Goal: Answer question/provide support: Share knowledge or assist other users

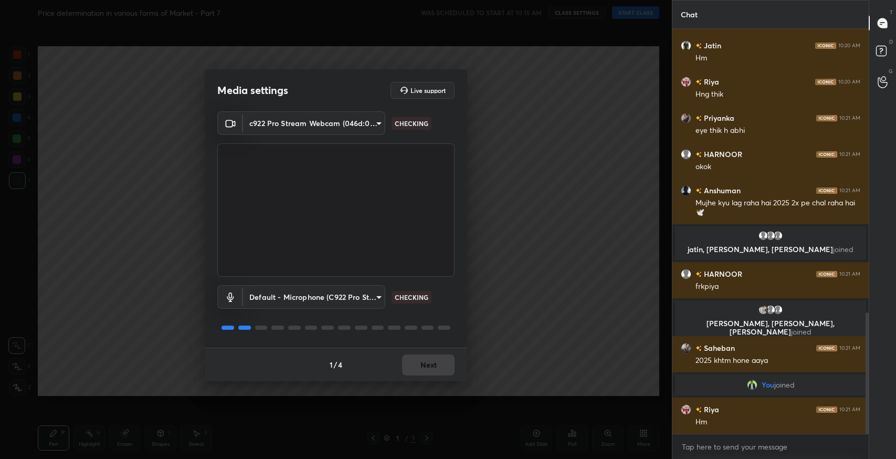
scroll to position [972, 0]
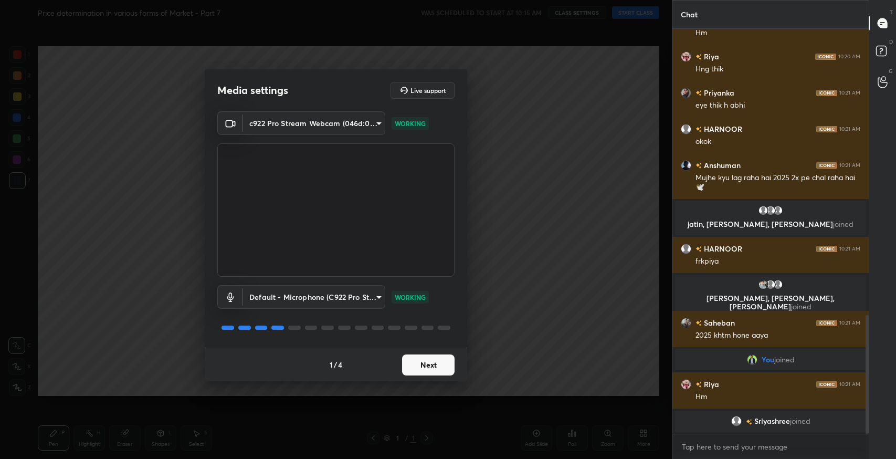
click at [428, 368] on button "Next" at bounding box center [428, 364] width 53 height 21
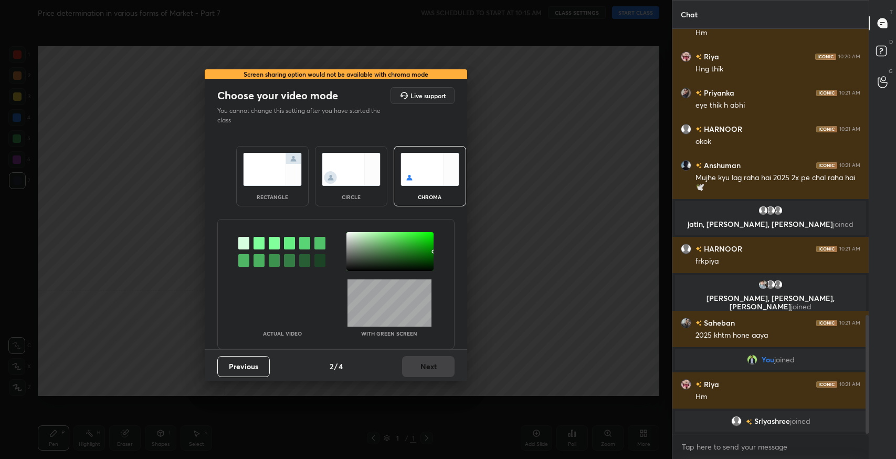
click at [290, 173] on img at bounding box center [272, 169] width 59 height 33
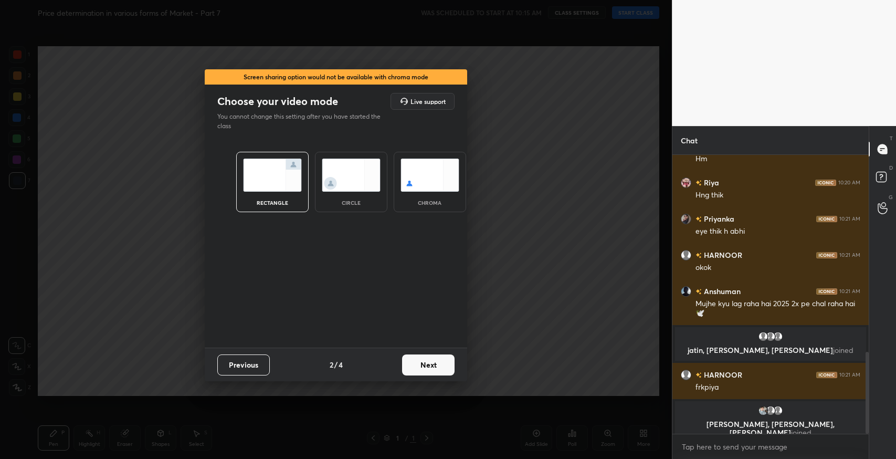
scroll to position [1058, 0]
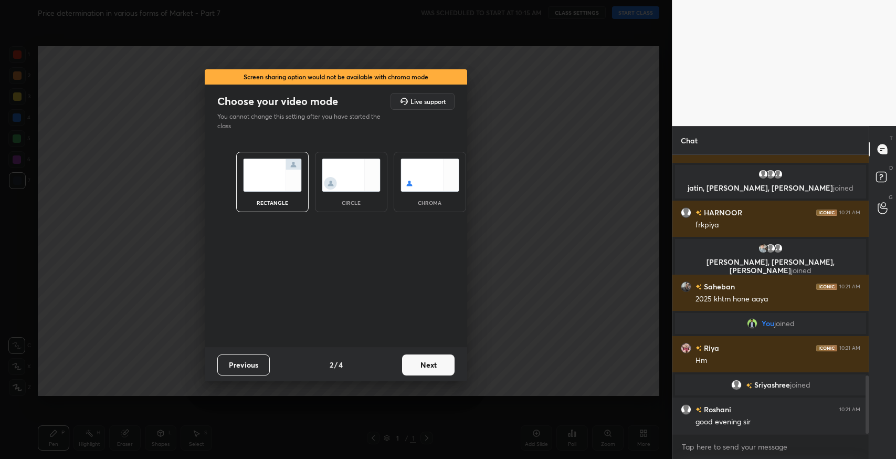
click at [434, 371] on button "Next" at bounding box center [428, 364] width 53 height 21
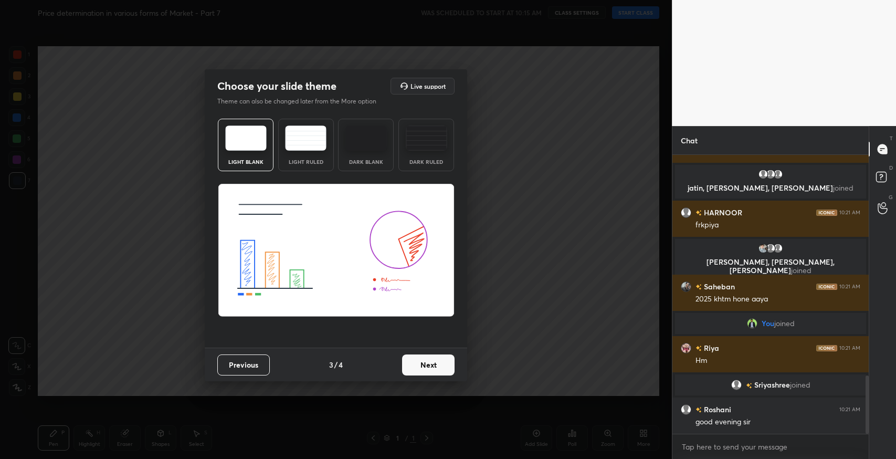
click at [310, 151] on div "Light Ruled" at bounding box center [306, 145] width 56 height 53
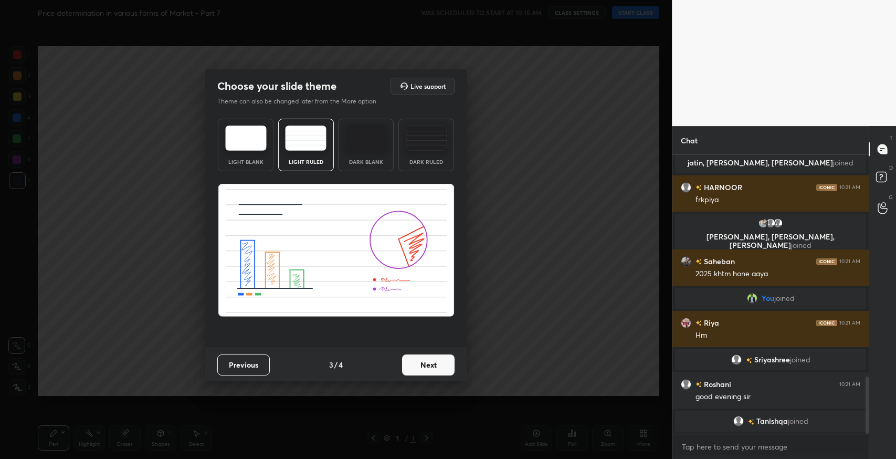
click at [423, 363] on button "Next" at bounding box center [428, 364] width 53 height 21
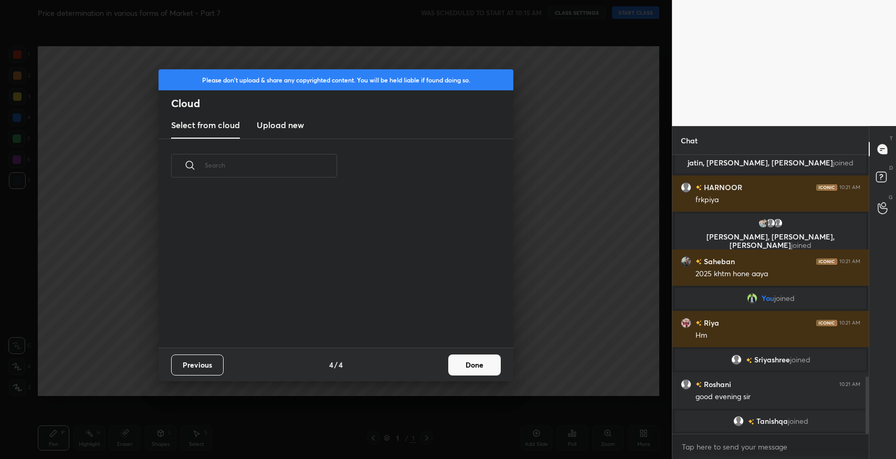
scroll to position [155, 337]
click at [473, 366] on button "Done" at bounding box center [474, 364] width 53 height 21
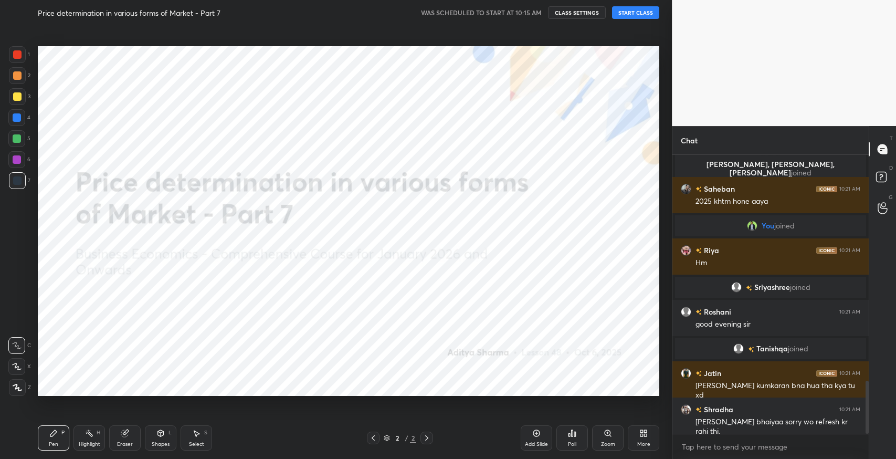
scroll to position [1221, 0]
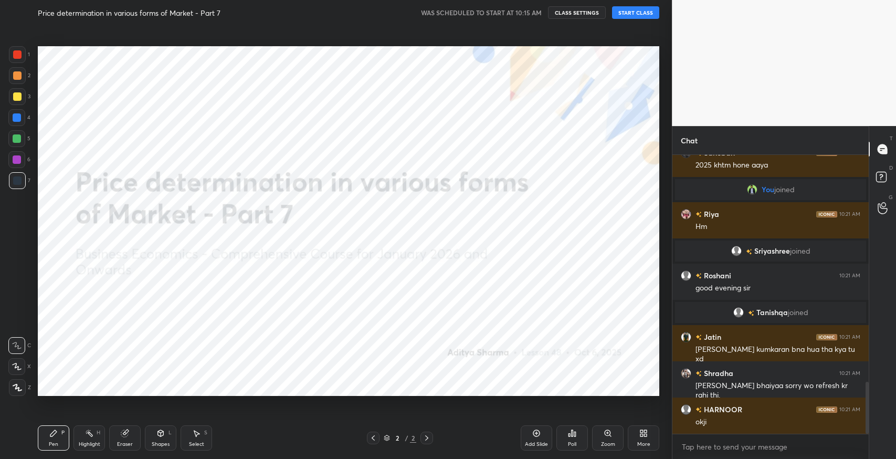
click at [643, 11] on button "START CLASS" at bounding box center [635, 12] width 47 height 13
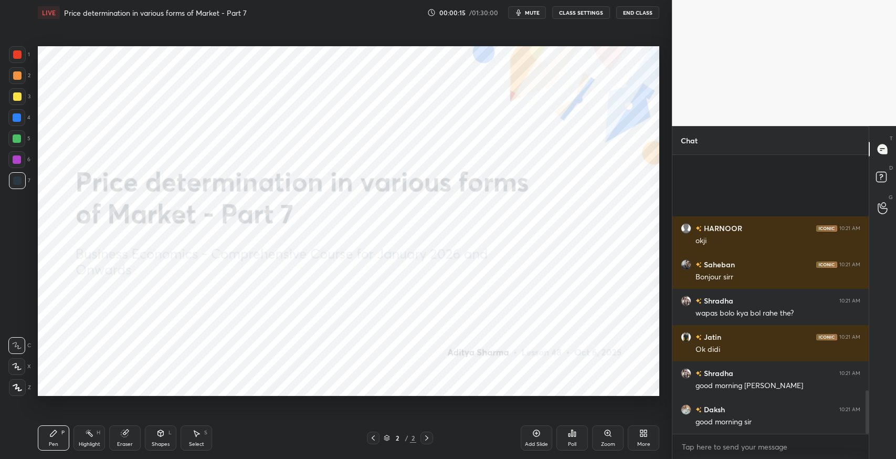
scroll to position [0, 0]
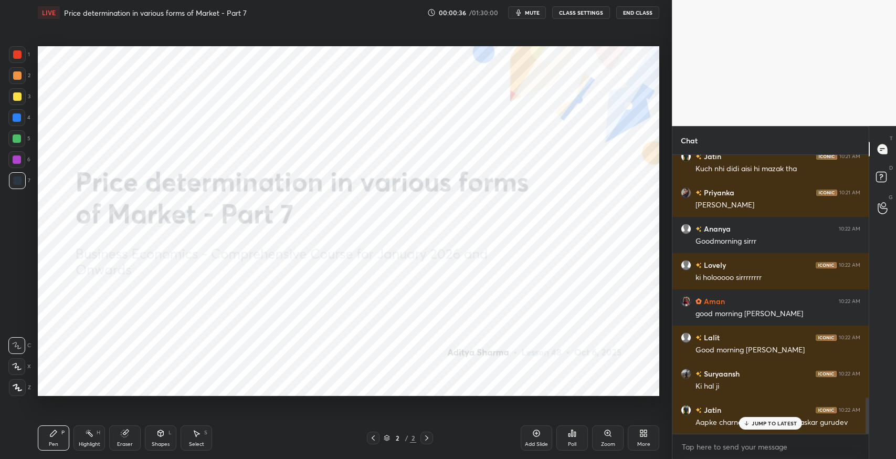
click at [764, 423] on p "JUMP TO LATEST" at bounding box center [774, 423] width 45 height 6
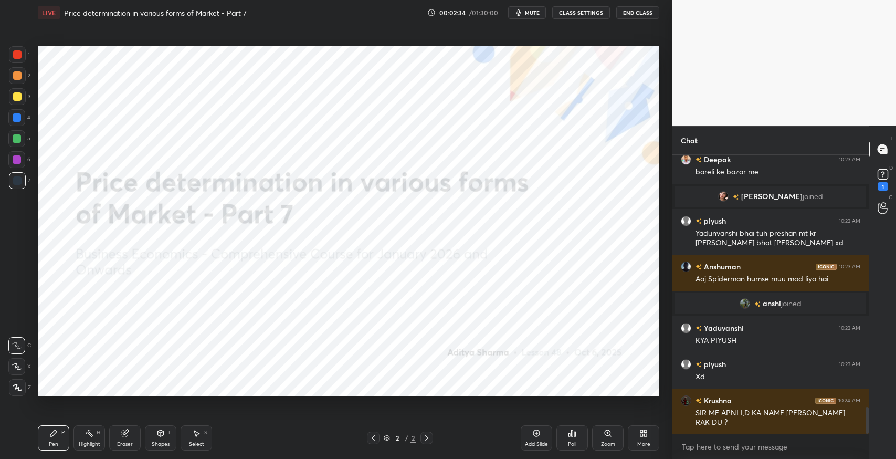
scroll to position [2641, 0]
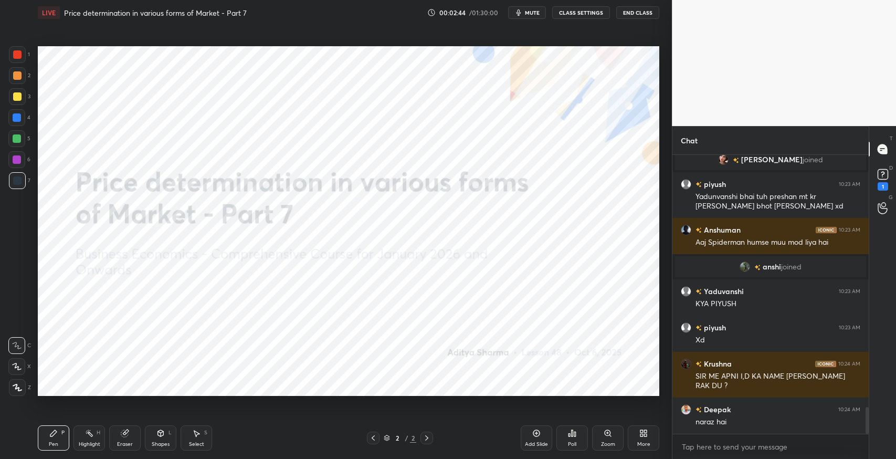
click at [647, 442] on div "More" at bounding box center [643, 444] width 13 height 5
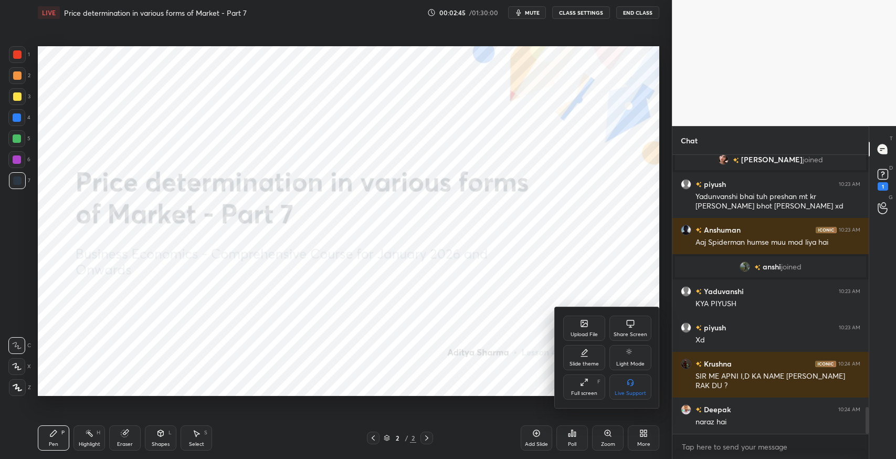
click at [570, 326] on div "Upload File" at bounding box center [584, 328] width 42 height 25
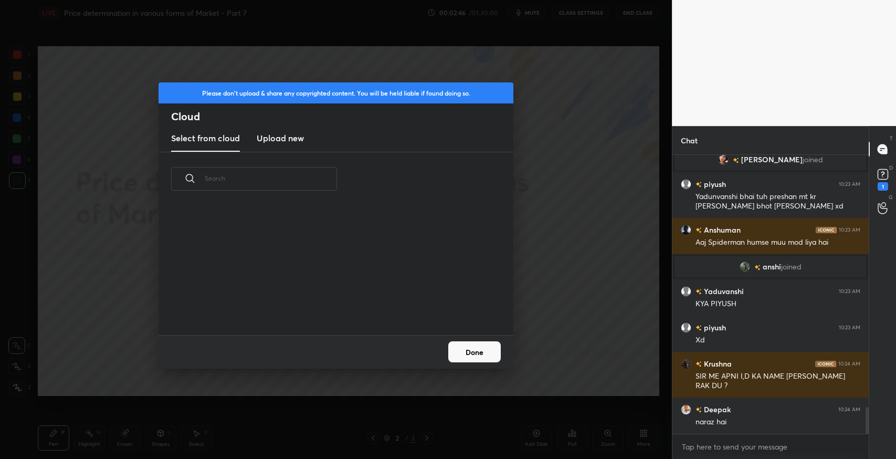
scroll to position [130, 337]
click at [284, 132] on h3 "Upload new" at bounding box center [280, 138] width 47 height 13
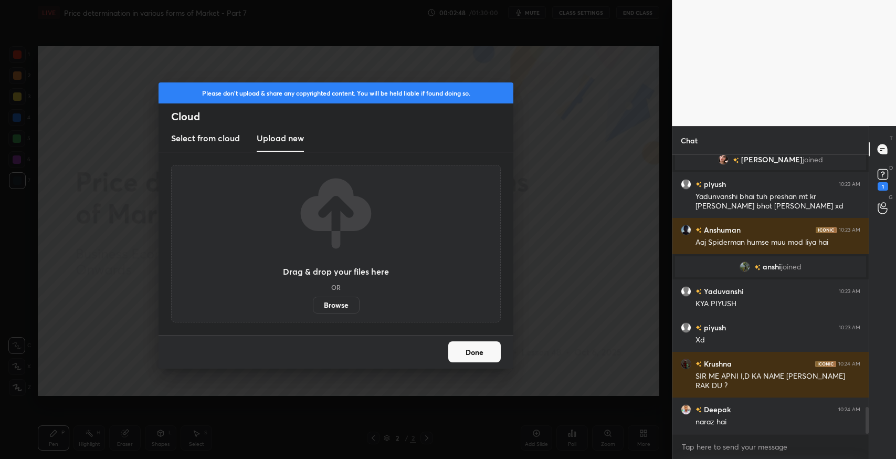
click at [357, 303] on label "Browse" at bounding box center [336, 305] width 47 height 17
click at [313, 303] on input "Browse" at bounding box center [313, 305] width 0 height 17
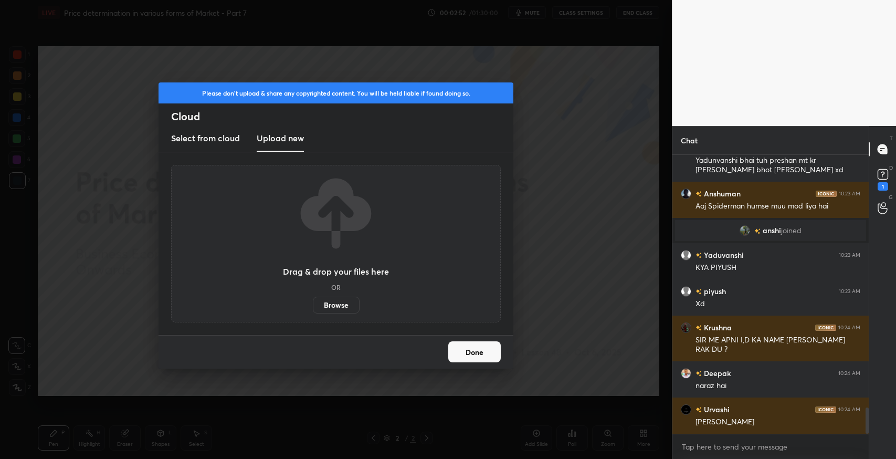
scroll to position [2713, 0]
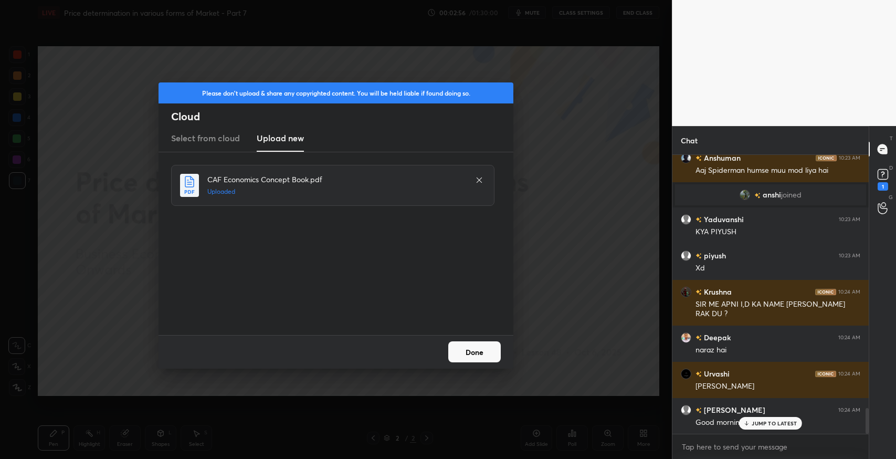
click at [774, 422] on p "JUMP TO LATEST" at bounding box center [774, 423] width 45 height 6
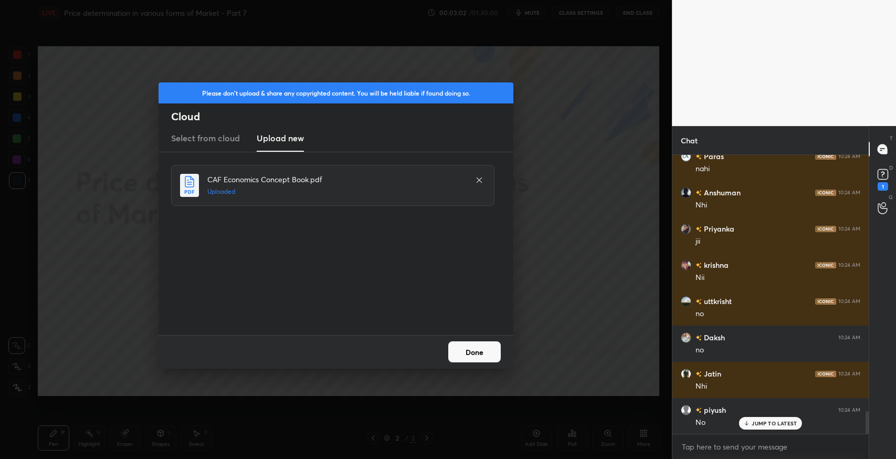
scroll to position [3184, 0]
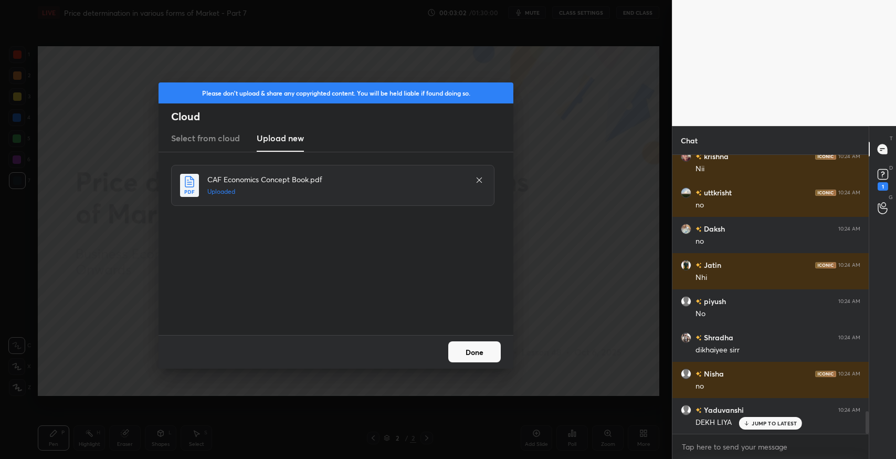
click at [473, 347] on button "Done" at bounding box center [474, 351] width 53 height 21
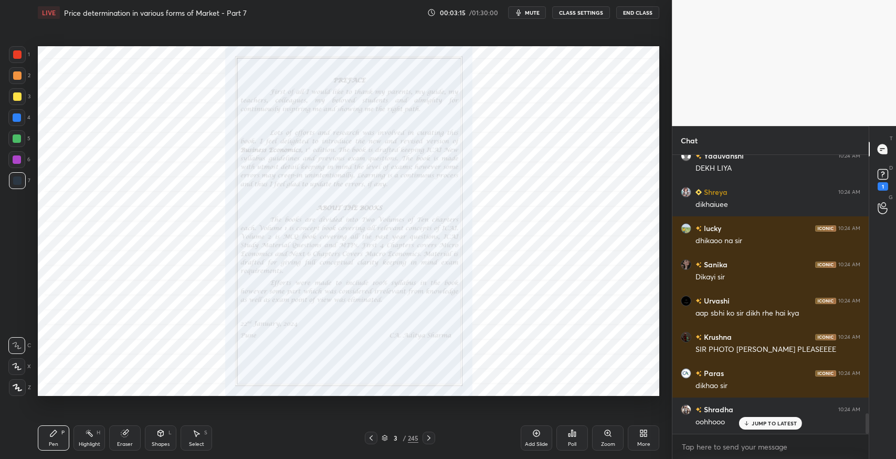
scroll to position [3474, 0]
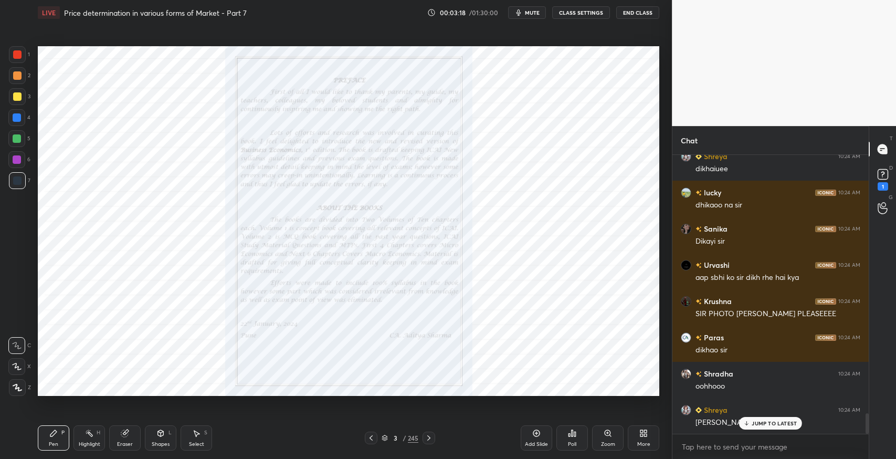
click at [751, 425] on div "JUMP TO LATEST" at bounding box center [770, 423] width 63 height 13
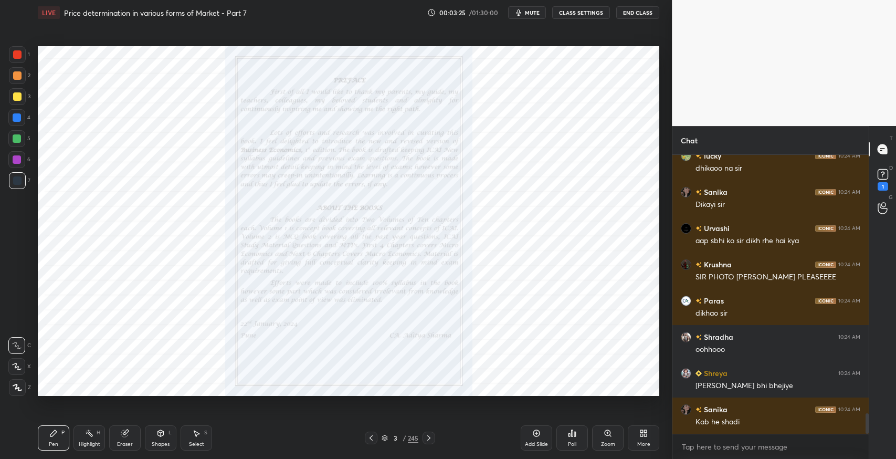
click at [385, 439] on icon at bounding box center [385, 438] width 6 height 6
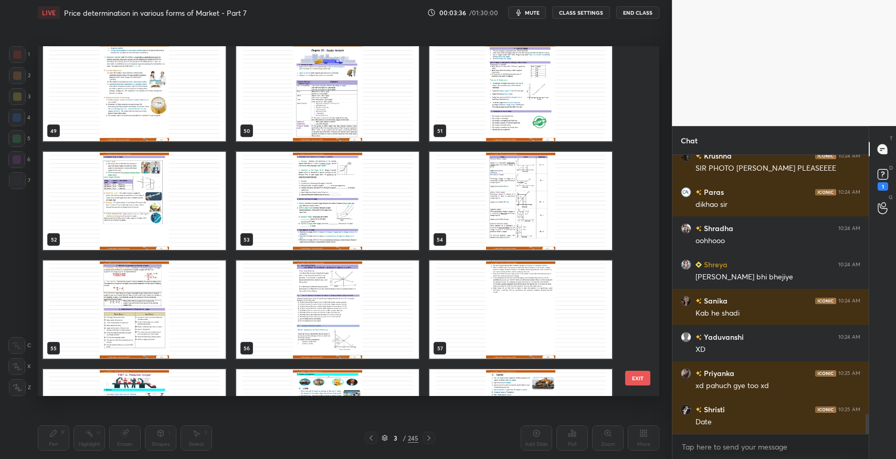
scroll to position [1750, 0]
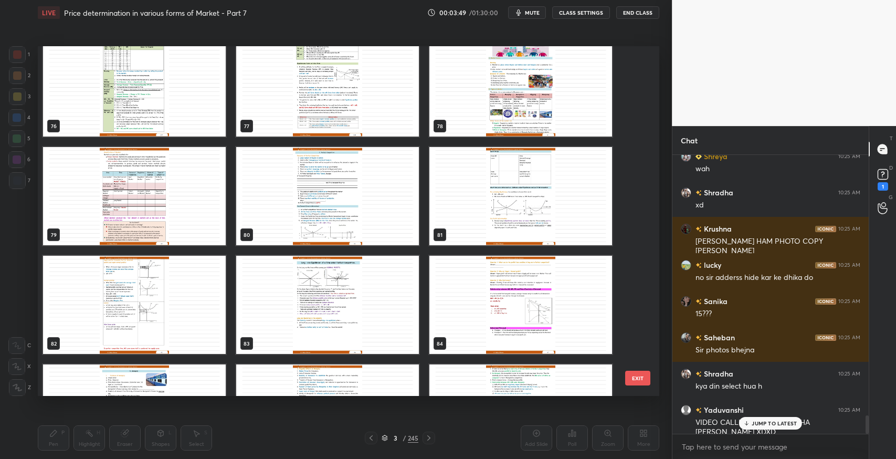
click at [526, 83] on img "grid" at bounding box center [520, 87] width 183 height 98
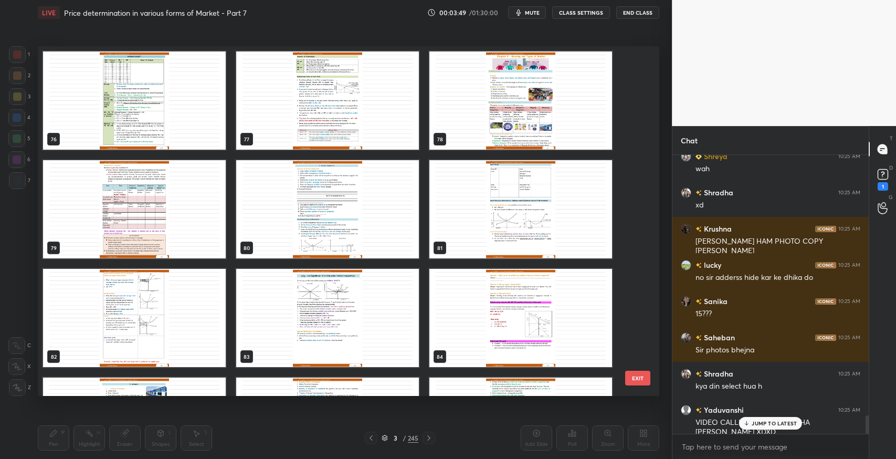
click at [526, 83] on div "73 74 75 76 77 78 79 80 81 82 83 84 85 86 87" at bounding box center [339, 221] width 603 height 350
click at [526, 83] on img "grid" at bounding box center [520, 100] width 183 height 98
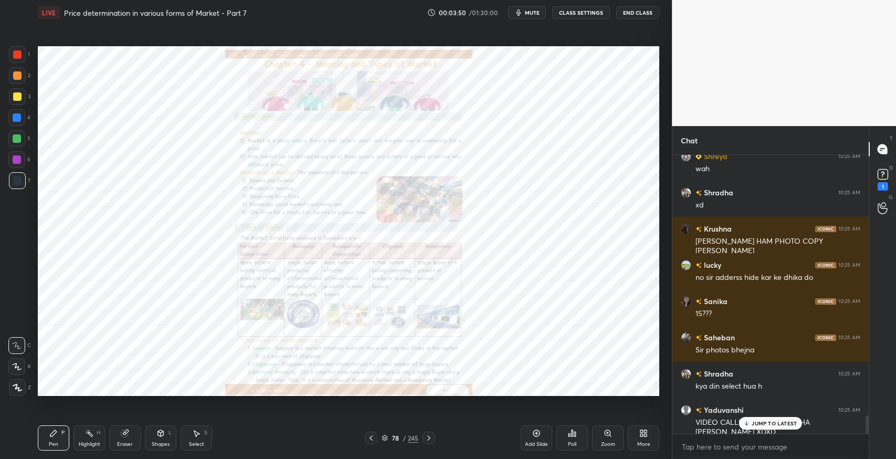
click at [526, 83] on img "grid" at bounding box center [520, 100] width 183 height 98
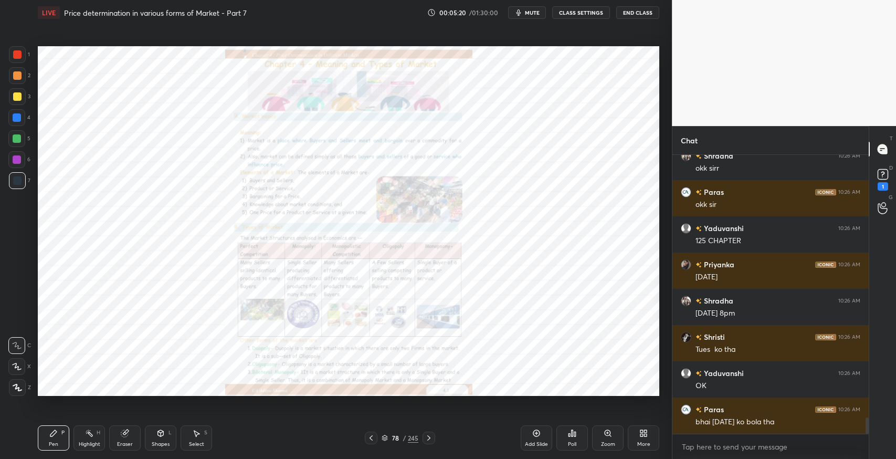
scroll to position [4529, 0]
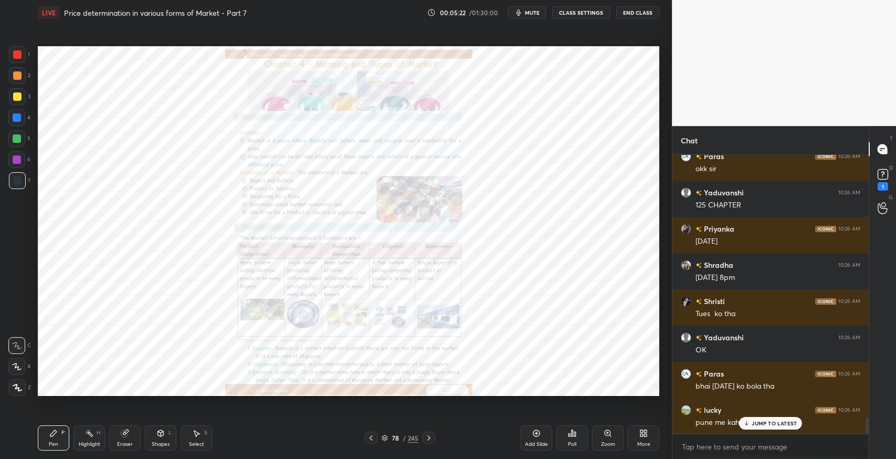
click at [769, 420] on p "JUMP TO LATEST" at bounding box center [774, 423] width 45 height 6
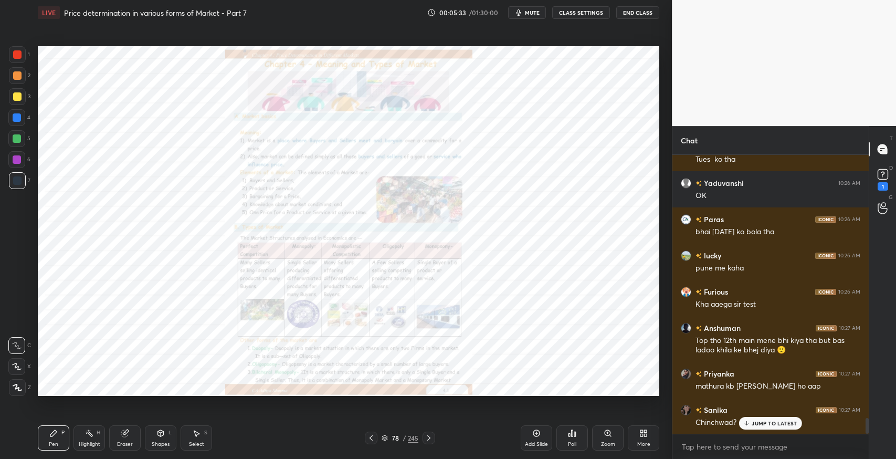
scroll to position [4709, 0]
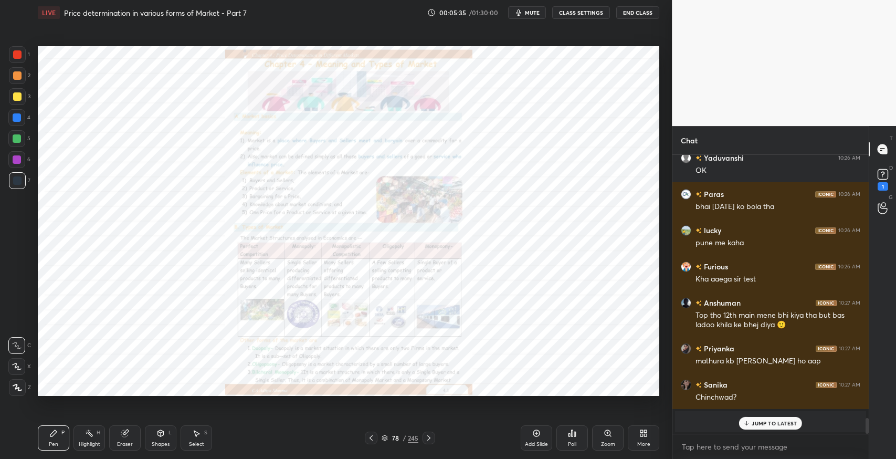
click at [762, 424] on p "JUMP TO LATEST" at bounding box center [774, 423] width 45 height 6
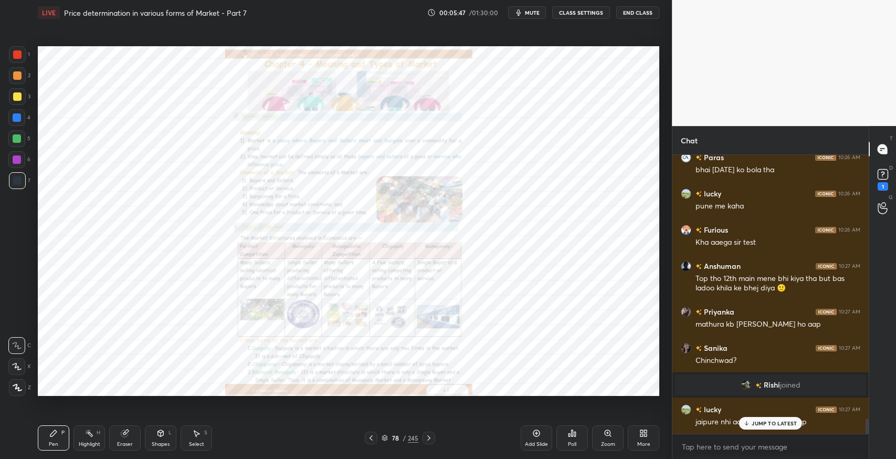
scroll to position [4781, 0]
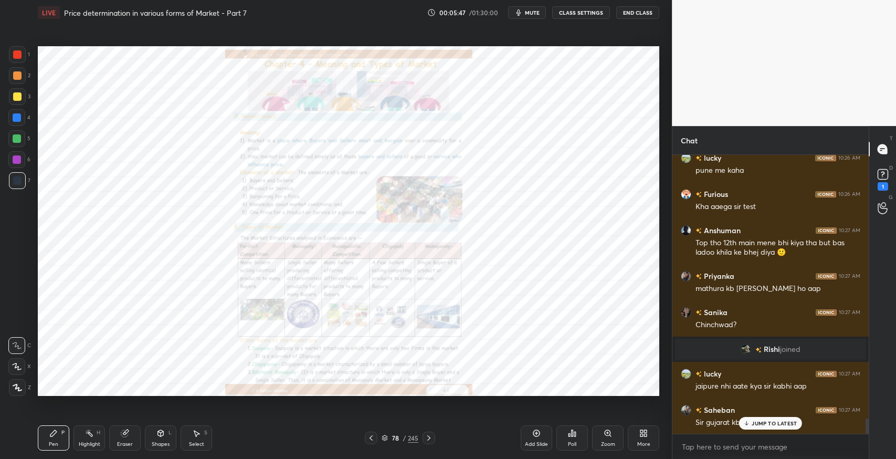
click at [429, 436] on icon at bounding box center [429, 438] width 8 height 8
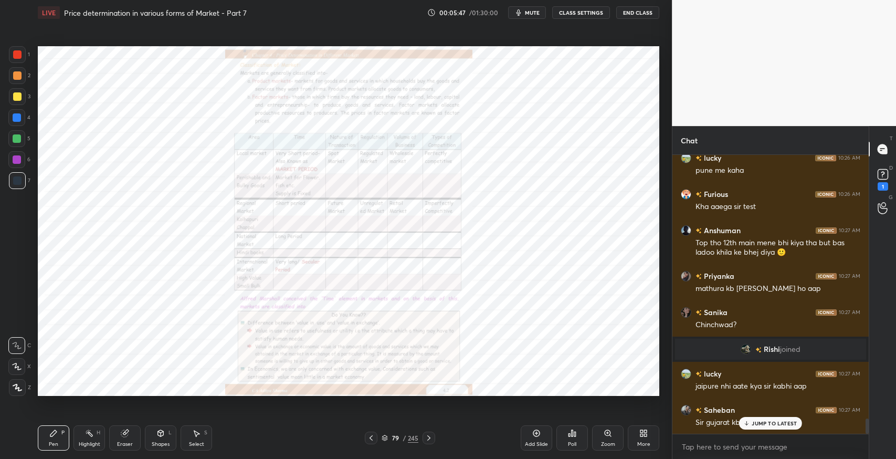
click at [429, 436] on icon at bounding box center [429, 438] width 8 height 8
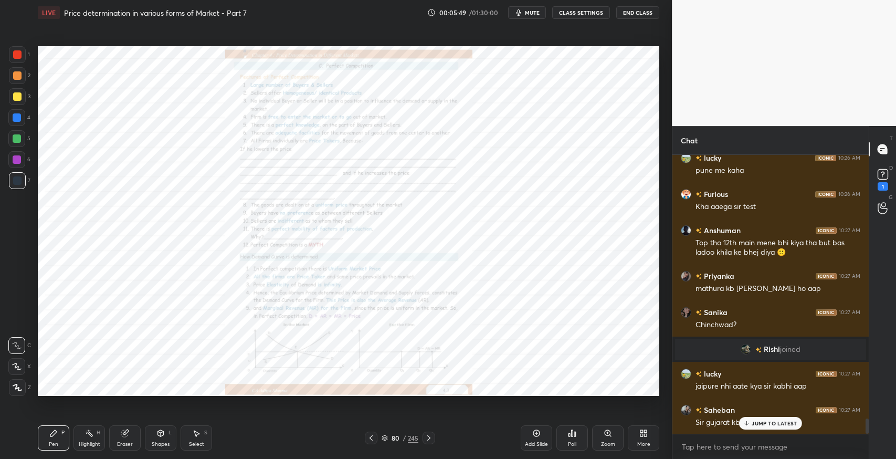
scroll to position [4818, 0]
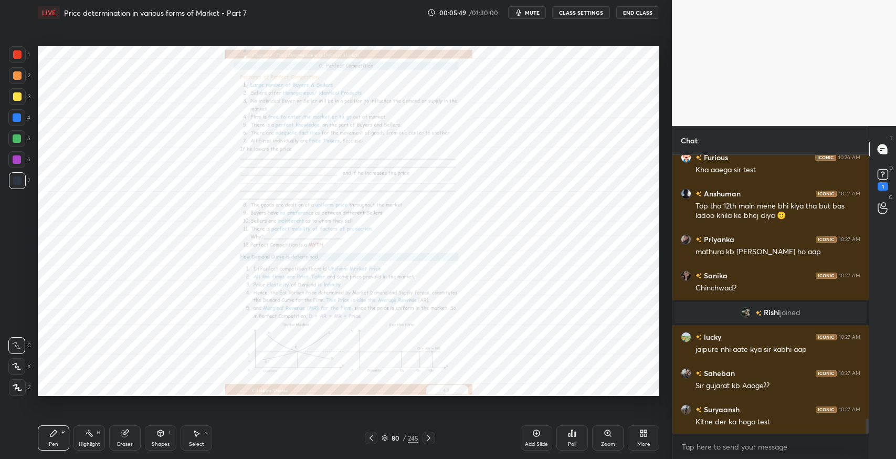
click at [759, 426] on div "Kitne der ka hoga test" at bounding box center [778, 422] width 165 height 11
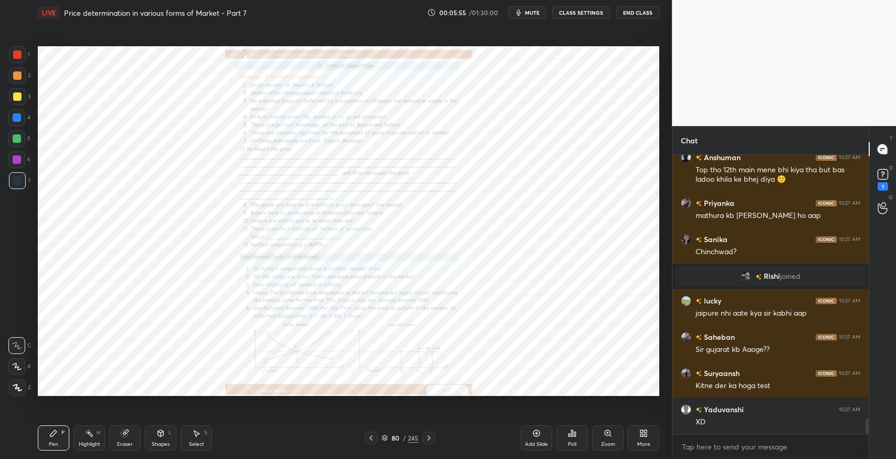
click at [430, 439] on icon at bounding box center [429, 438] width 8 height 8
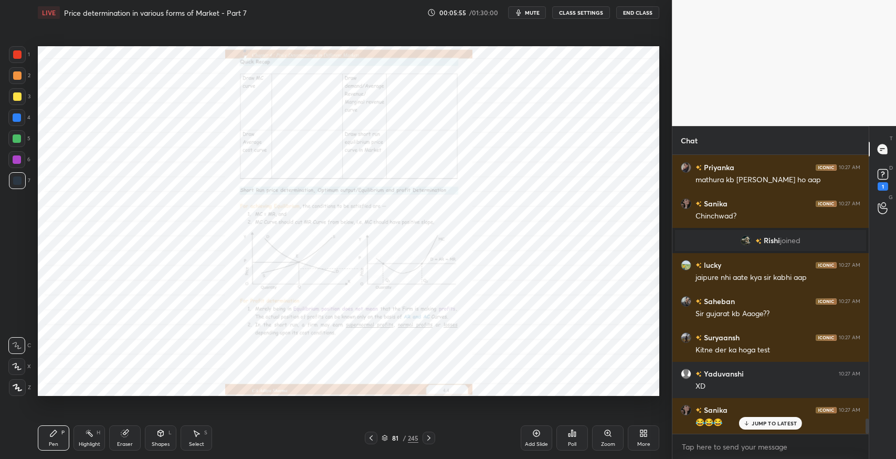
click at [430, 439] on icon at bounding box center [429, 438] width 8 height 8
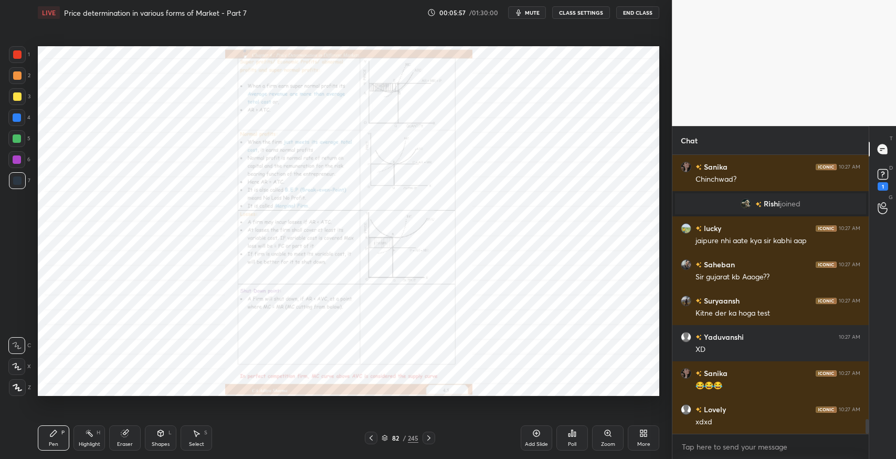
click at [433, 436] on icon at bounding box center [429, 438] width 8 height 8
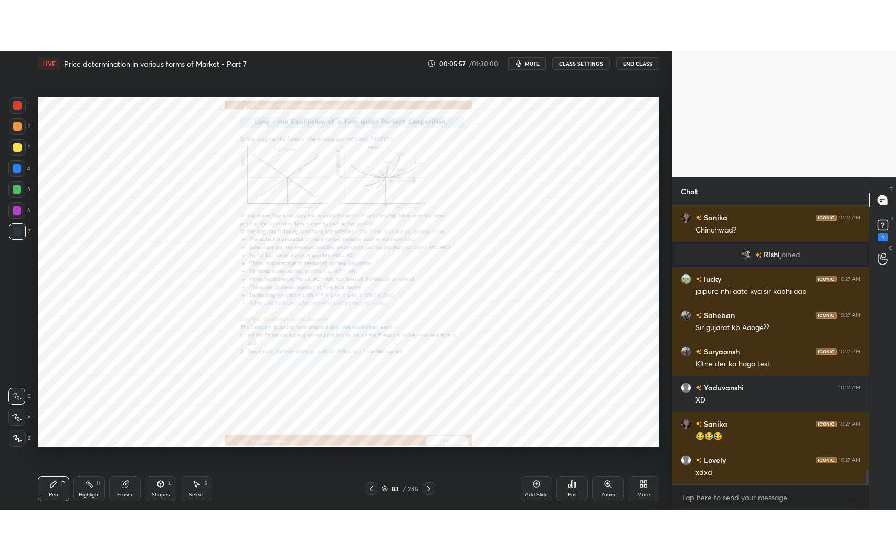
scroll to position [4952, 0]
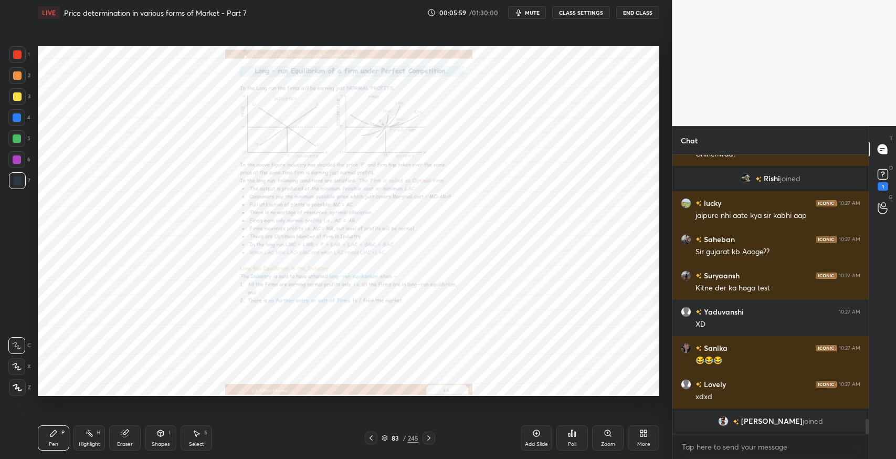
click at [433, 436] on icon at bounding box center [429, 438] width 8 height 8
click at [365, 438] on div at bounding box center [371, 438] width 13 height 13
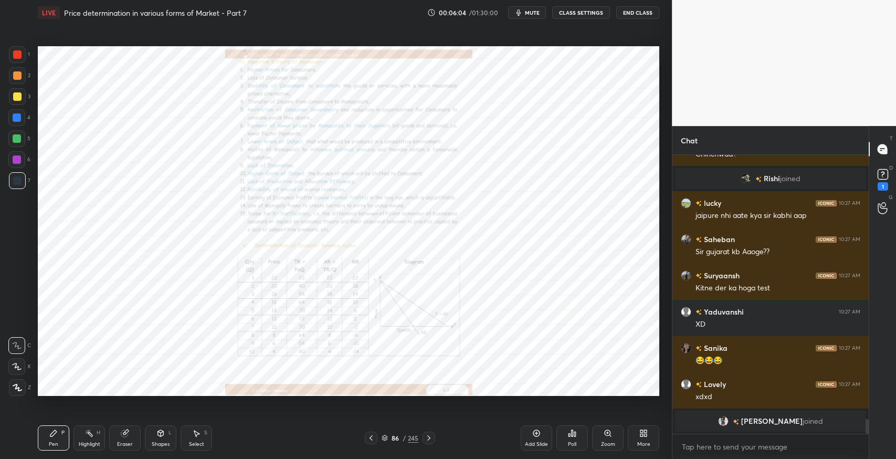
click at [365, 438] on div at bounding box center [371, 438] width 13 height 13
click at [643, 444] on div "More" at bounding box center [643, 444] width 13 height 5
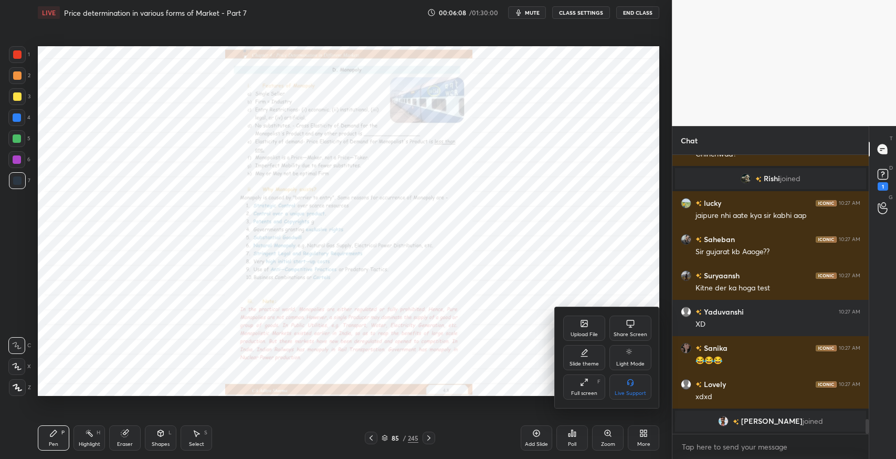
click at [584, 394] on div "Full screen" at bounding box center [584, 393] width 26 height 5
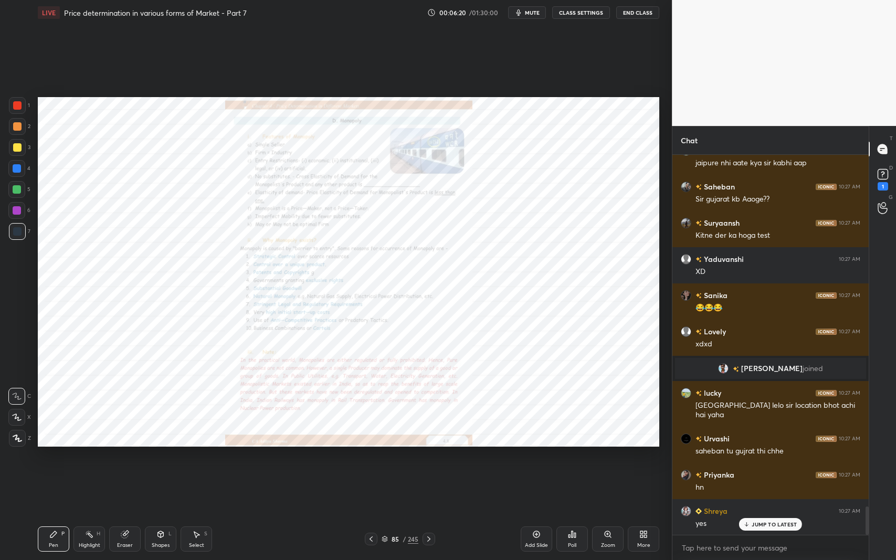
scroll to position [4785, 0]
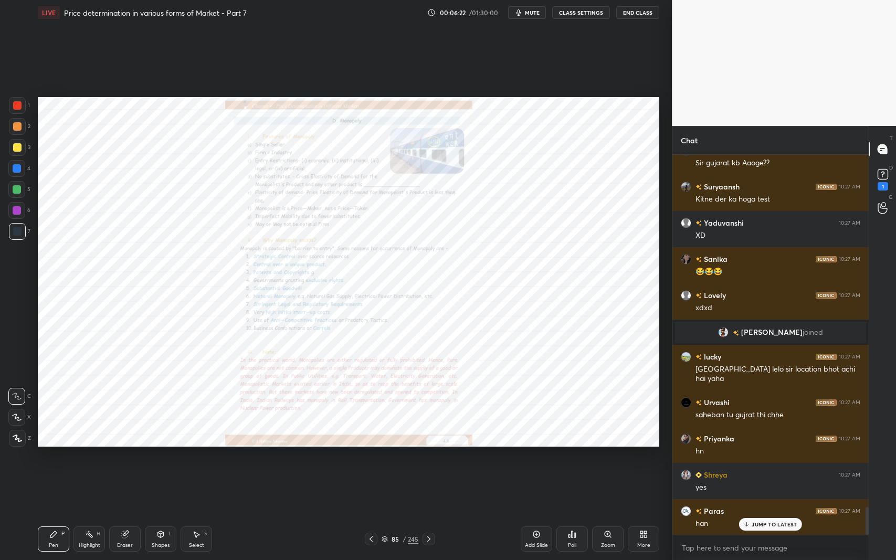
click at [762, 458] on p "JUMP TO LATEST" at bounding box center [774, 524] width 45 height 6
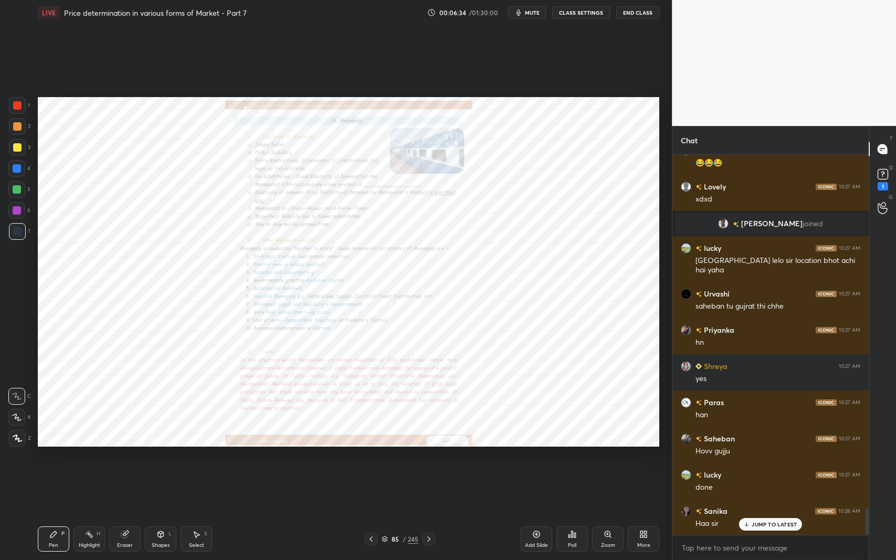
scroll to position [4930, 0]
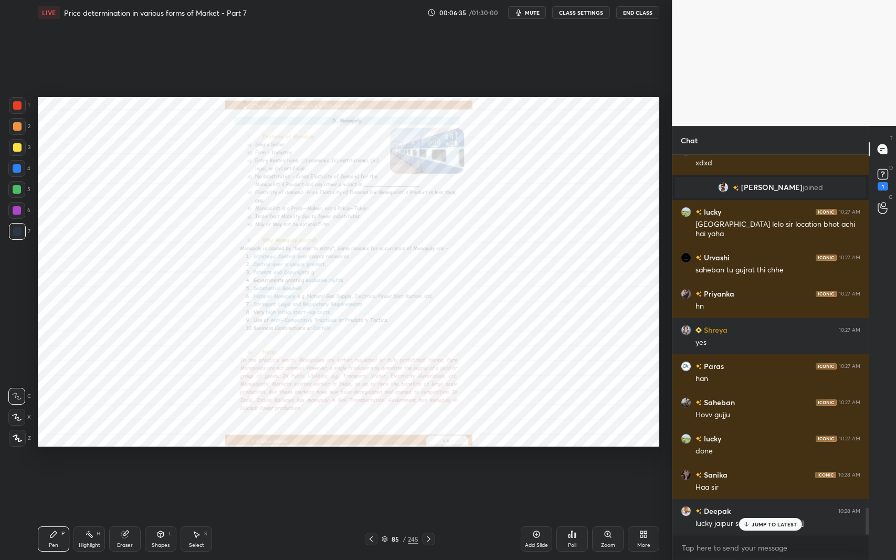
click at [763, 458] on p "JUMP TO LATEST" at bounding box center [774, 524] width 45 height 6
click at [604, 458] on icon at bounding box center [608, 534] width 8 height 8
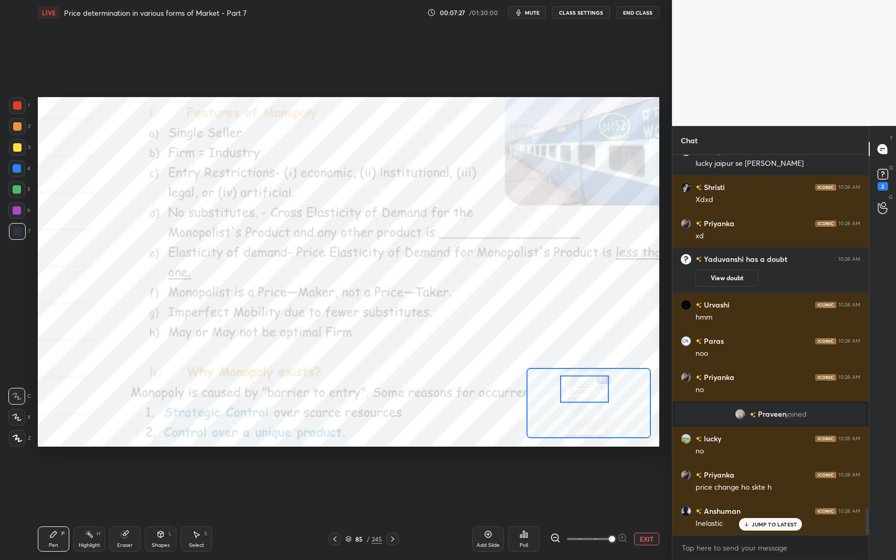
scroll to position [5197, 0]
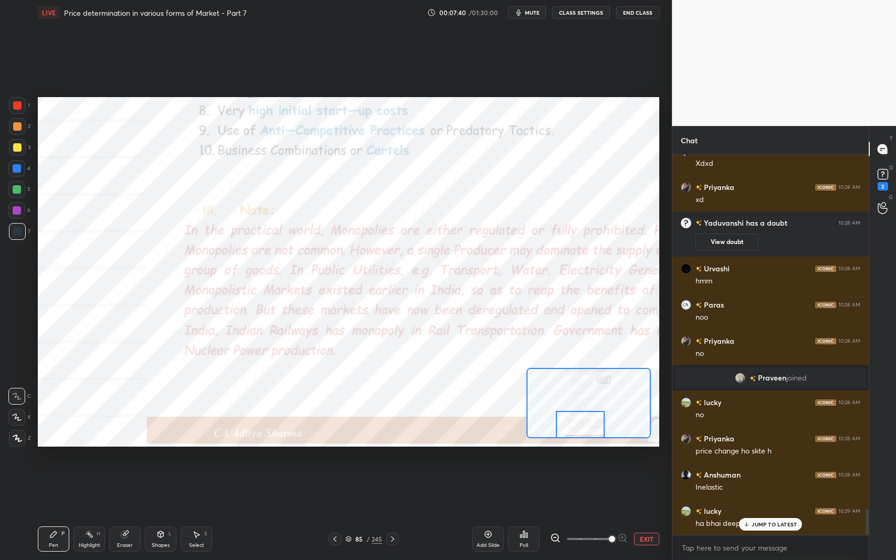
click at [481, 458] on div "Add Slide" at bounding box center [489, 539] width 32 height 25
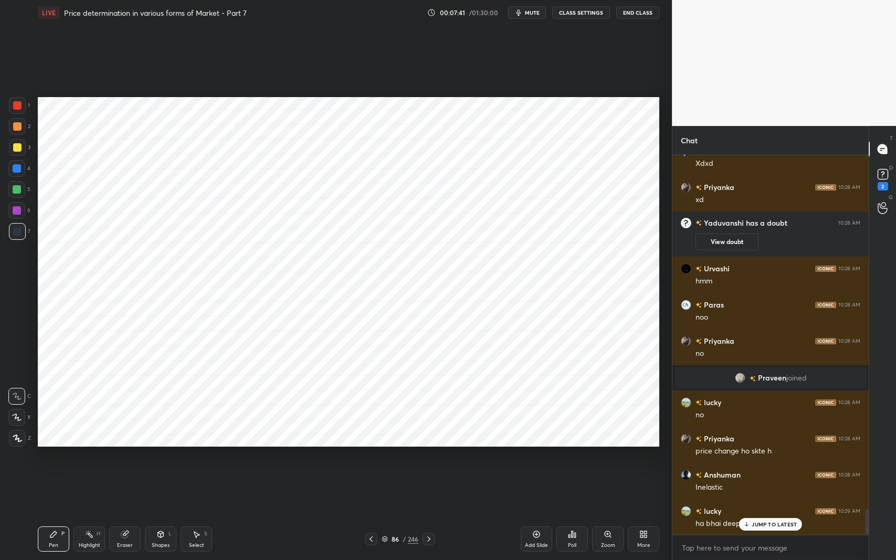
click at [153, 458] on div "Shapes L" at bounding box center [161, 539] width 32 height 25
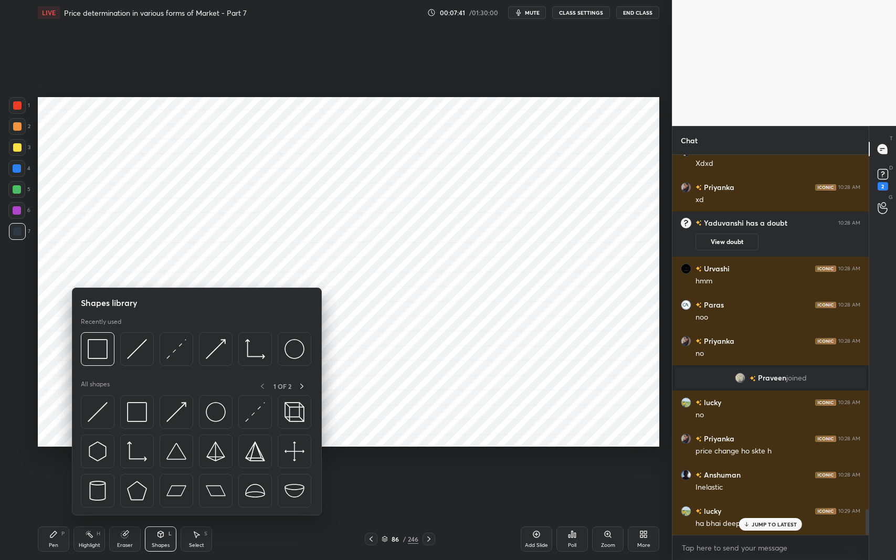
click at [134, 455] on img at bounding box center [137, 452] width 20 height 20
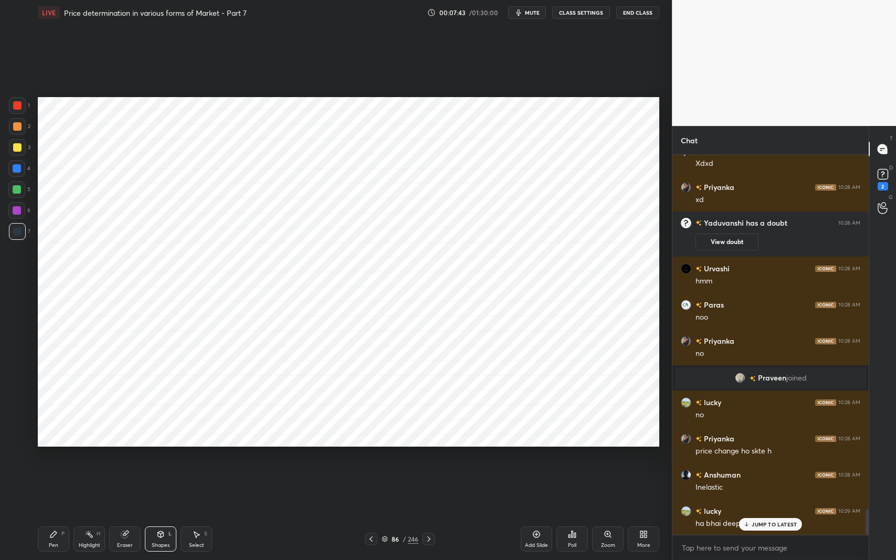
click at [155, 458] on div "Shapes L" at bounding box center [161, 539] width 32 height 25
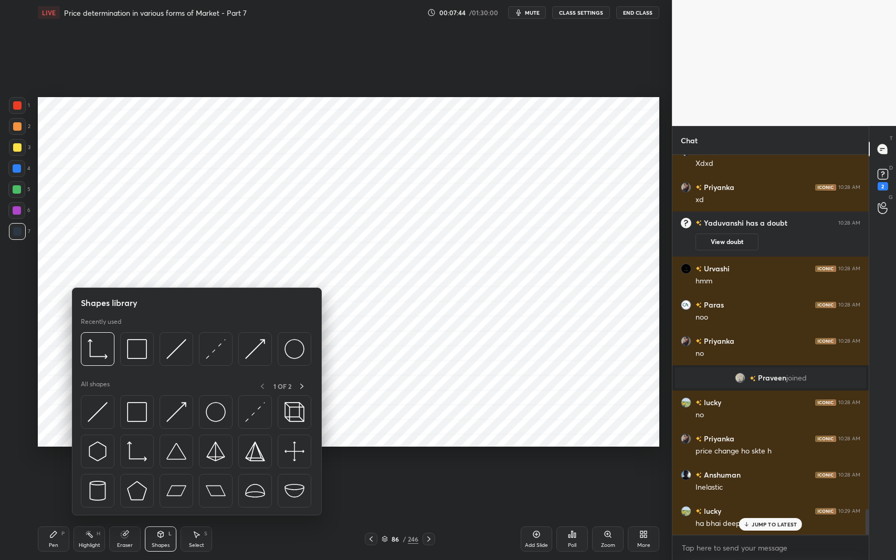
click at [88, 418] on img at bounding box center [98, 412] width 20 height 20
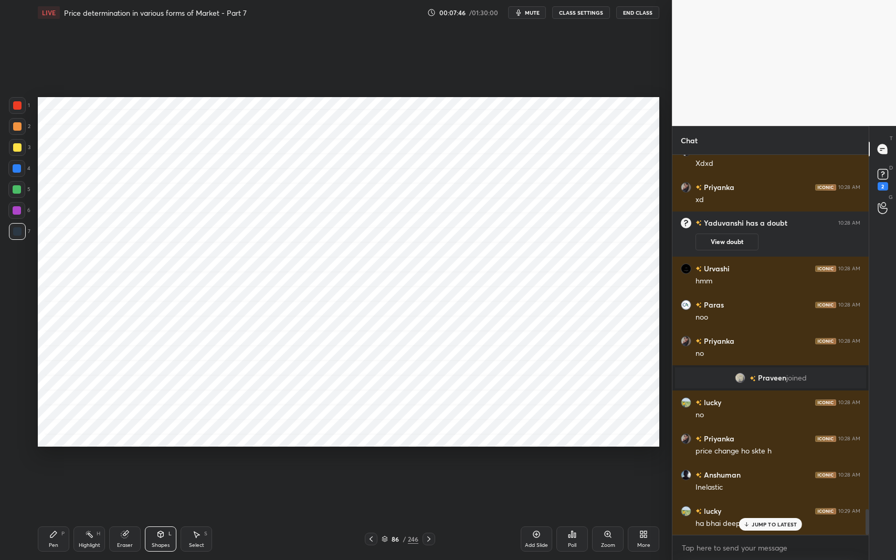
click at [45, 458] on div "Pen P" at bounding box center [54, 539] width 32 height 25
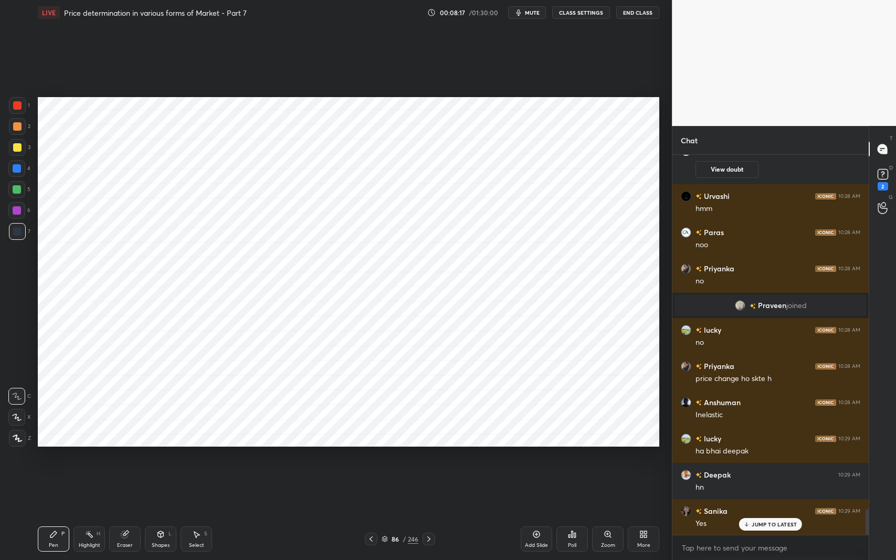
scroll to position [5294, 0]
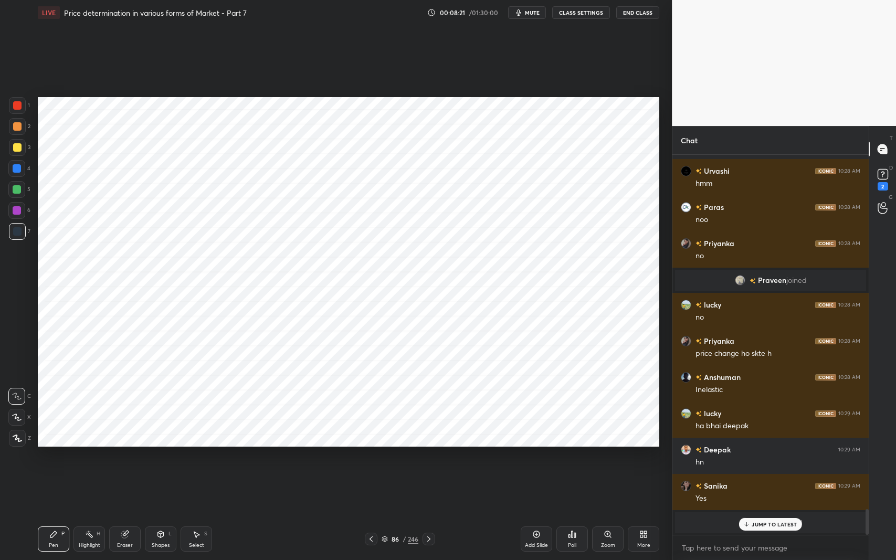
click at [428, 458] on icon at bounding box center [429, 539] width 8 height 8
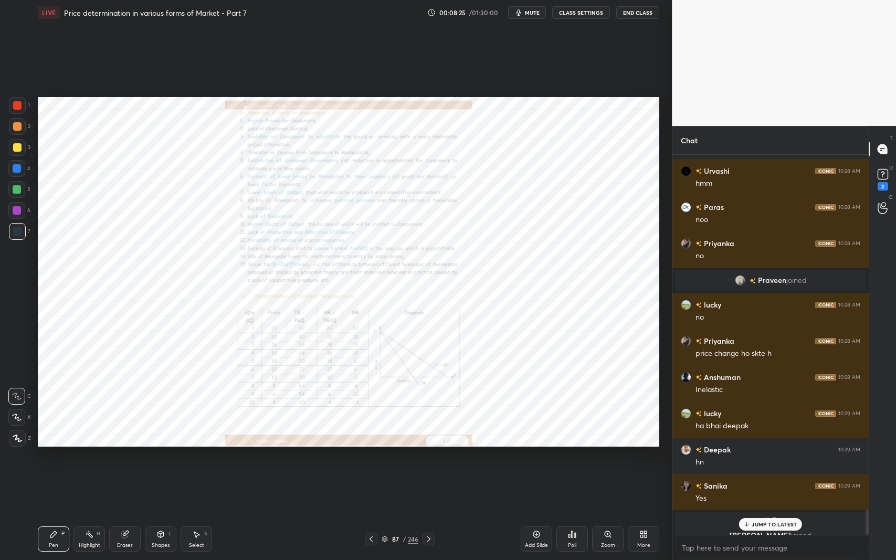
scroll to position [5331, 0]
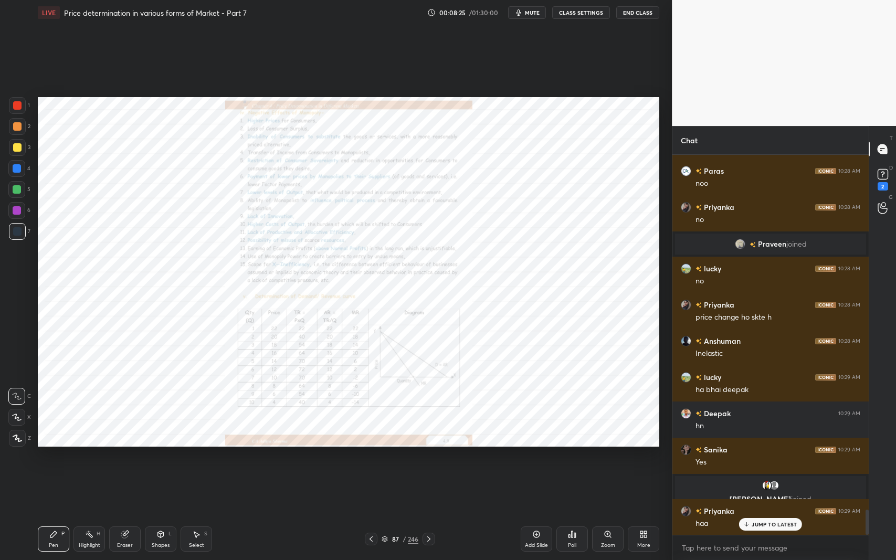
click at [603, 458] on div "Zoom" at bounding box center [608, 539] width 32 height 25
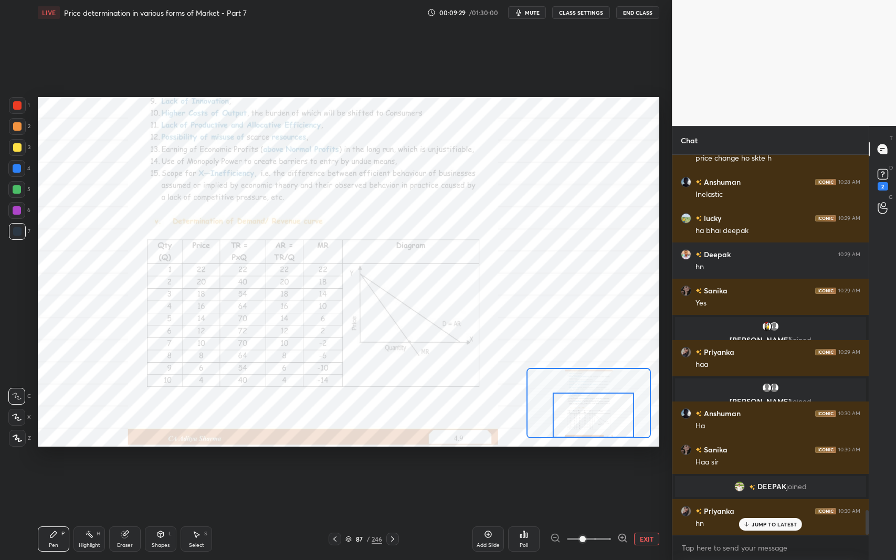
scroll to position [5515, 0]
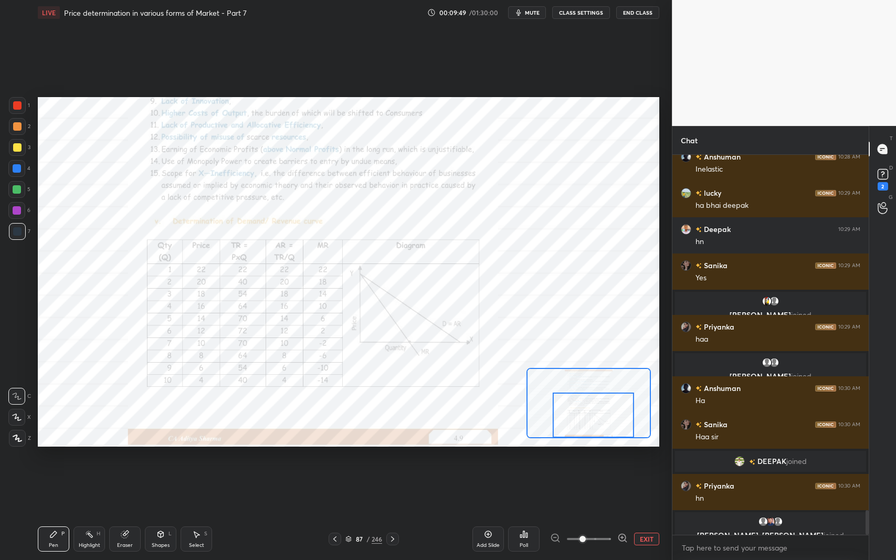
click at [389, 458] on icon at bounding box center [393, 539] width 8 height 8
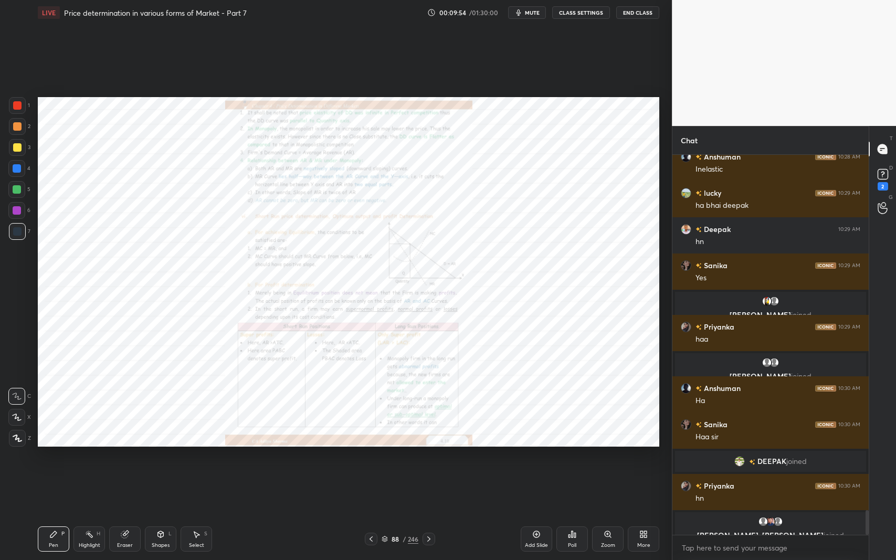
click at [428, 458] on icon at bounding box center [428, 539] width 3 height 5
click at [431, 458] on icon at bounding box center [429, 539] width 8 height 8
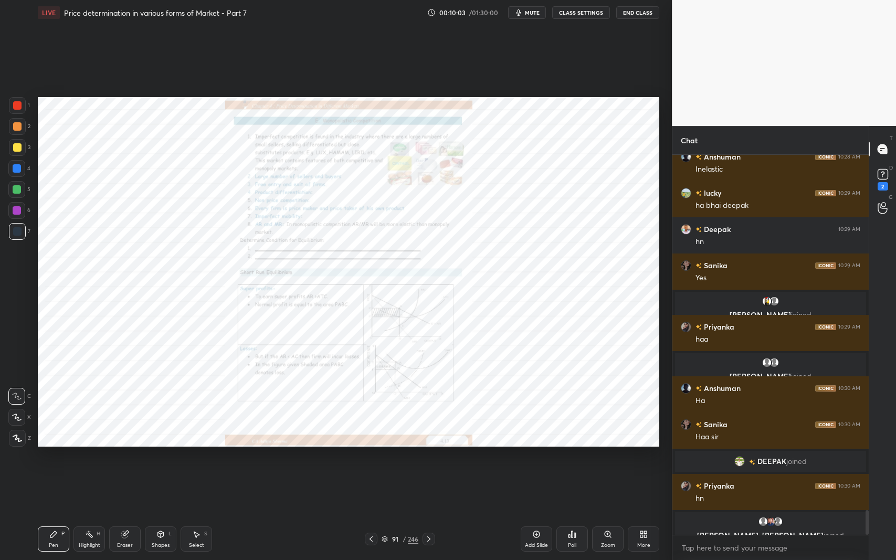
click at [369, 458] on icon at bounding box center [371, 539] width 8 height 8
click at [370, 458] on icon at bounding box center [371, 539] width 8 height 8
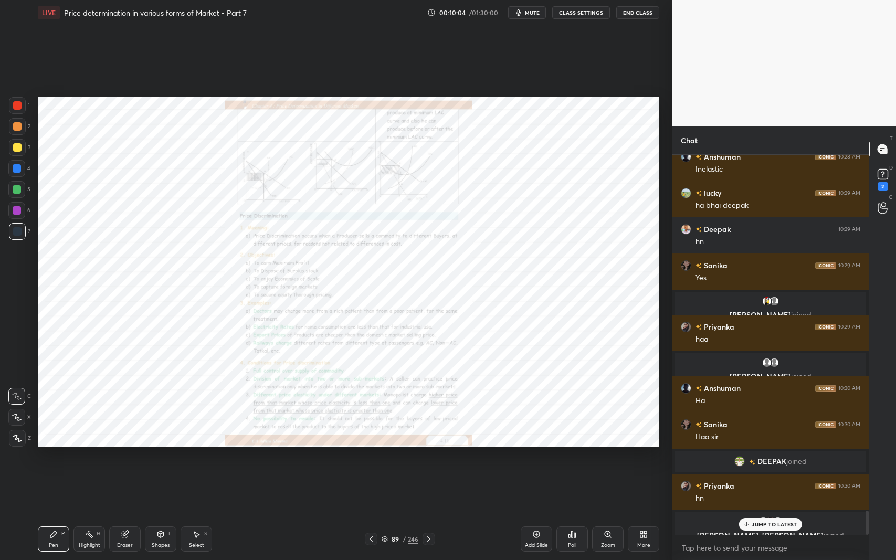
scroll to position [5551, 0]
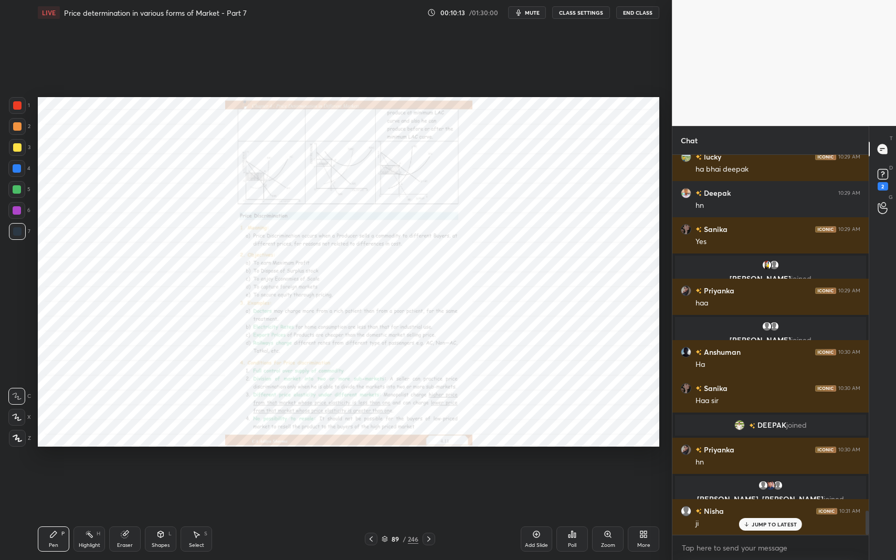
click at [367, 458] on icon at bounding box center [371, 539] width 8 height 8
click at [540, 458] on icon at bounding box center [536, 534] width 8 height 8
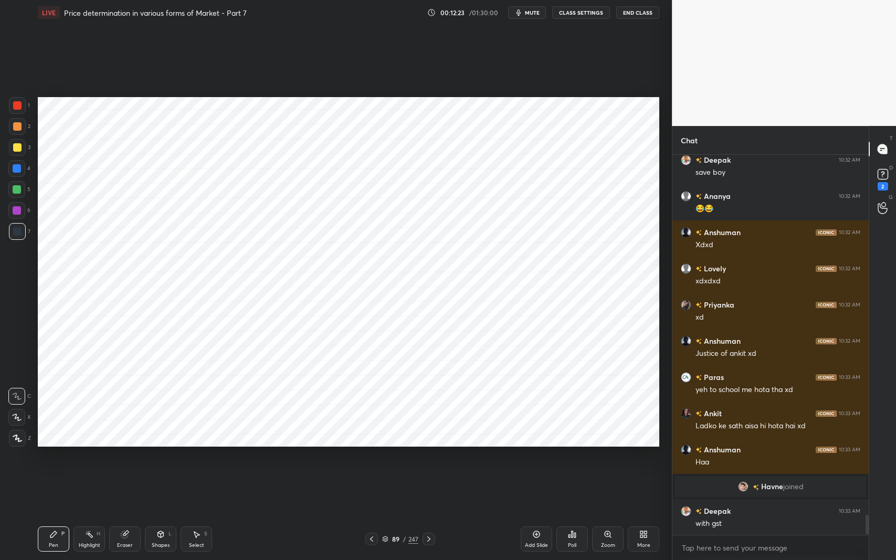
scroll to position [6881, 0]
click at [762, 458] on p "JUMP TO LATEST" at bounding box center [774, 524] width 45 height 6
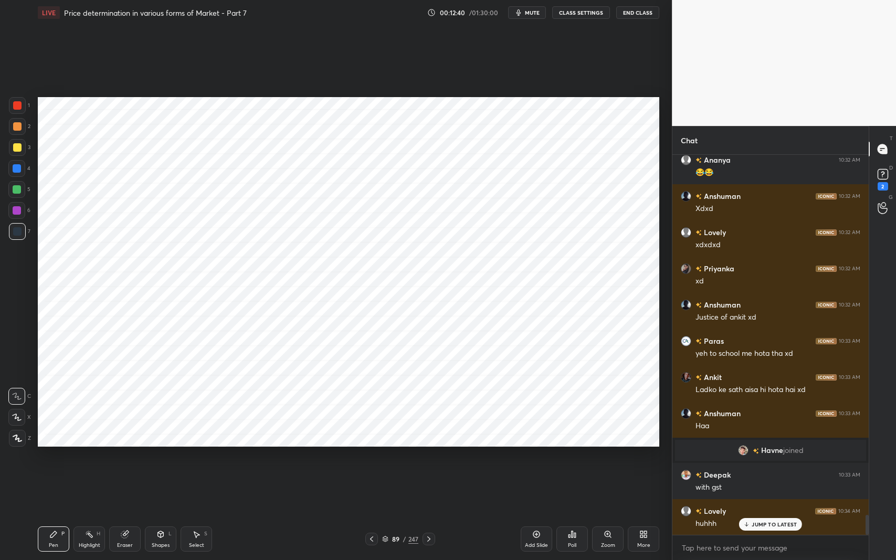
click at [198, 458] on icon at bounding box center [196, 534] width 8 height 8
click at [255, 256] on div "0 ° Undo Copy Duplicate Duplicate to new slide Delete" at bounding box center [349, 272] width 622 height 350
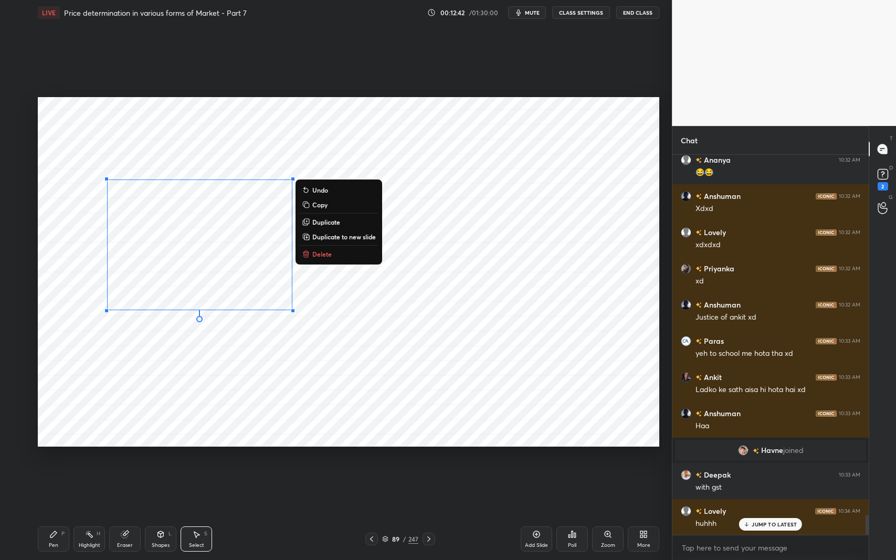
scroll to position [6953, 0]
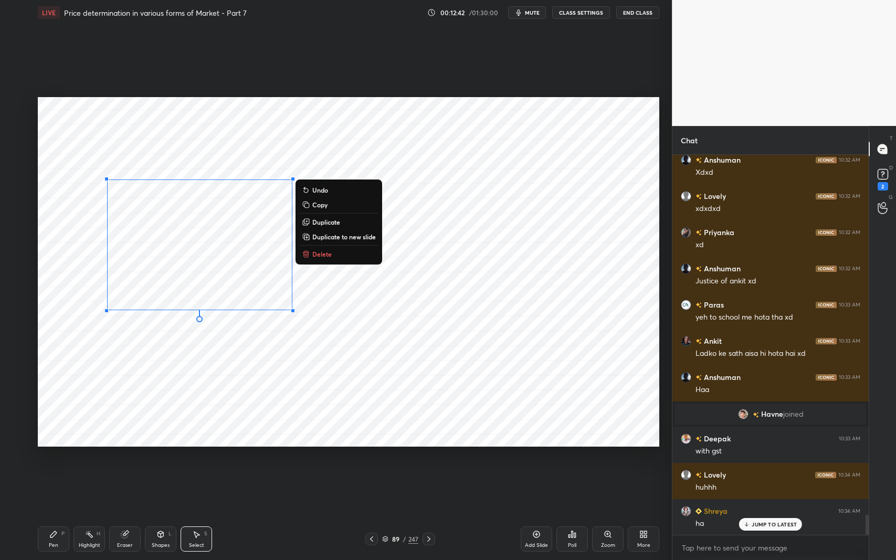
click at [344, 255] on button "Delete" at bounding box center [339, 254] width 78 height 13
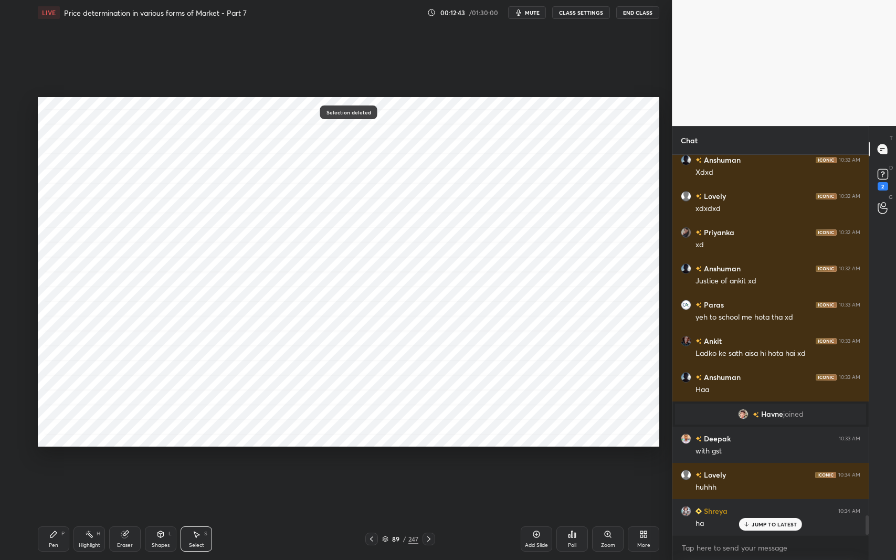
scroll to position [7025, 0]
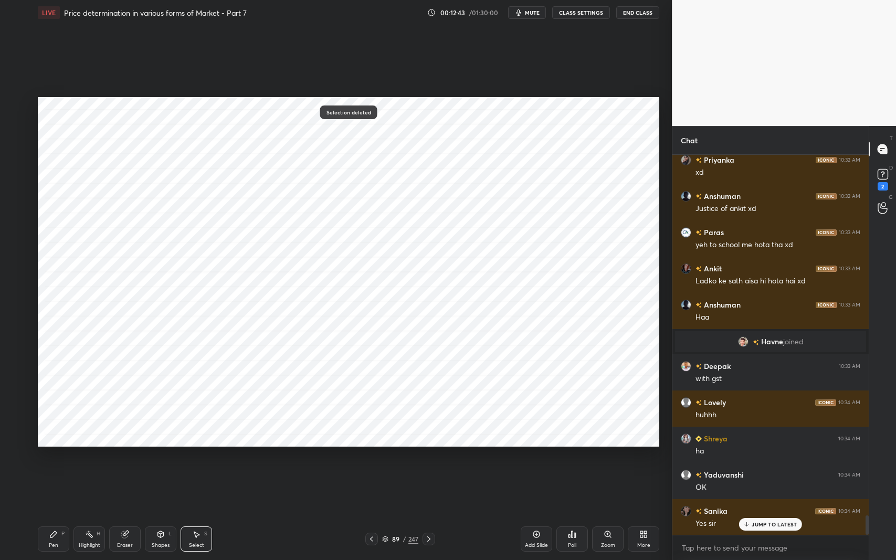
click at [46, 458] on div "Pen P" at bounding box center [54, 539] width 32 height 25
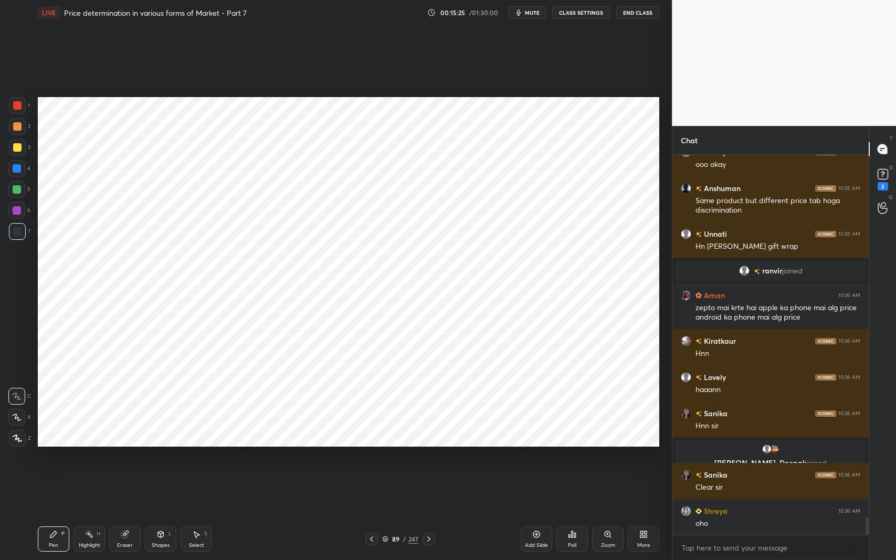
scroll to position [8052, 0]
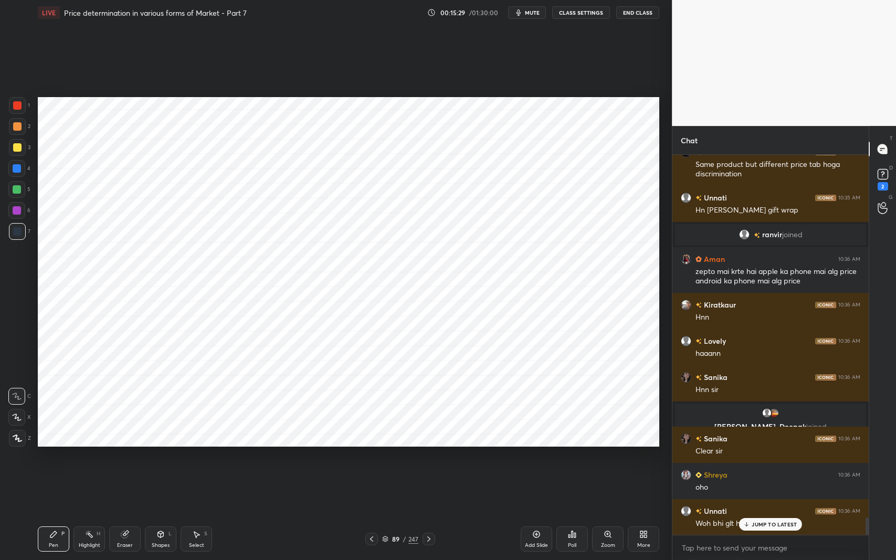
click at [761, 458] on p "JUMP TO LATEST" at bounding box center [774, 524] width 45 height 6
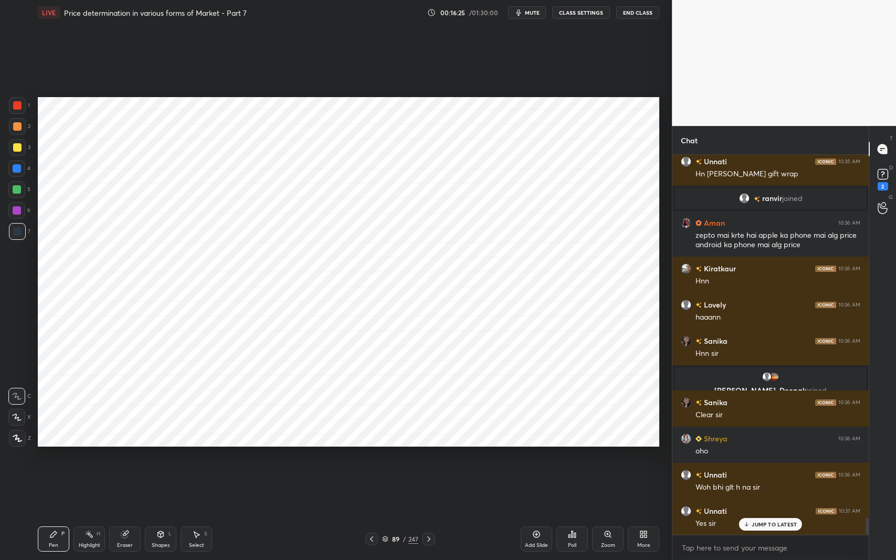
scroll to position [8125, 0]
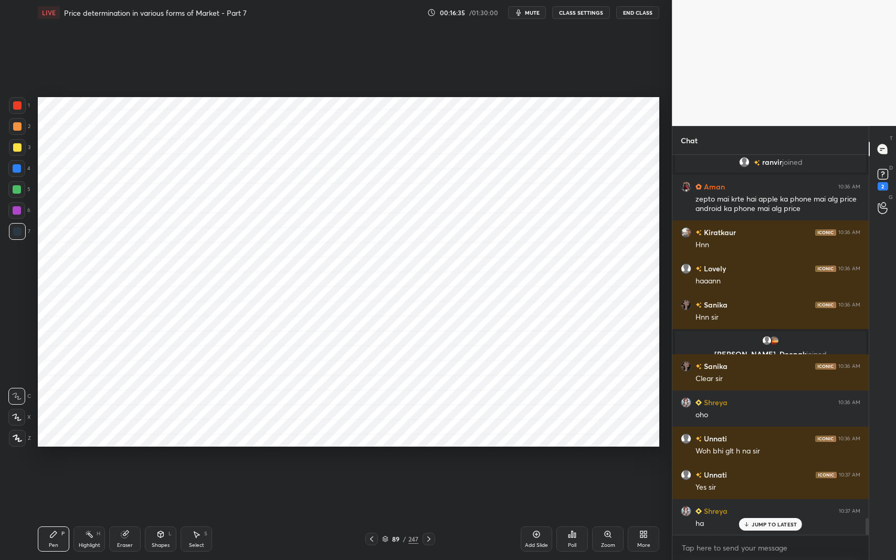
click at [9, 210] on div at bounding box center [16, 210] width 17 height 17
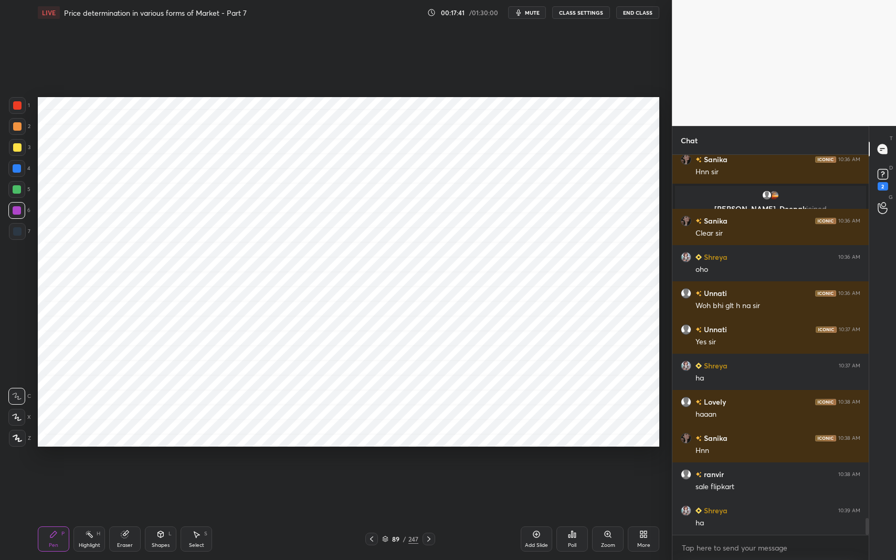
scroll to position [8306, 0]
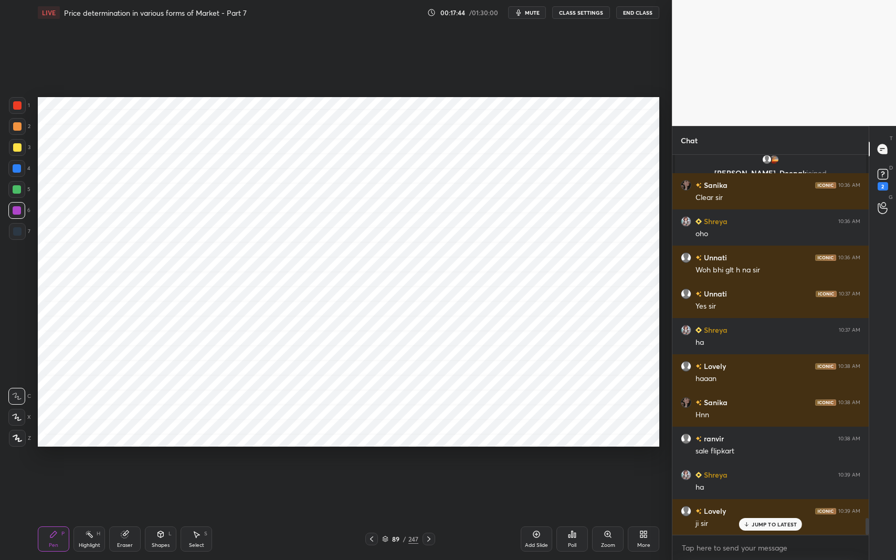
click at [386, 456] on div "Setting up your live class Poll for secs No correct answer Start poll" at bounding box center [349, 271] width 630 height 493
click at [13, 105] on div at bounding box center [17, 105] width 8 height 8
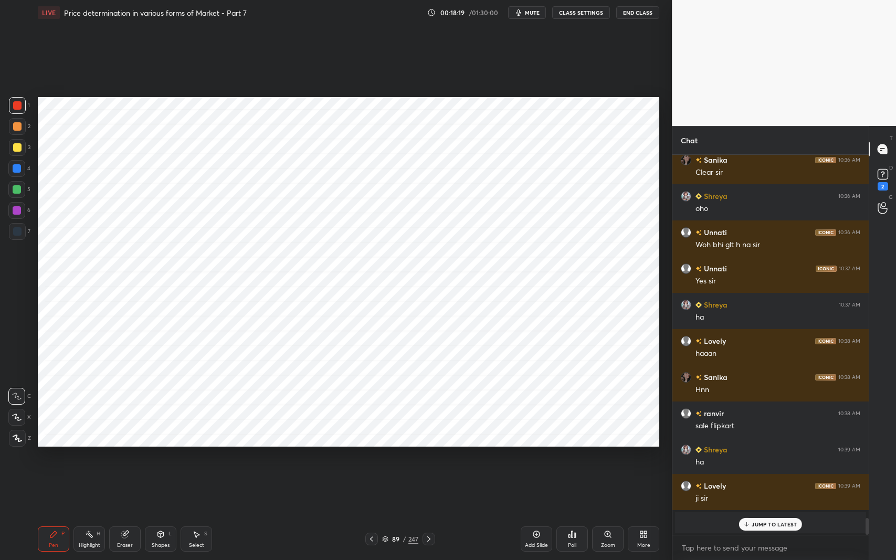
click at [254, 458] on div "Pen P Highlight H Eraser Shapes L Select S 89 / 247 Add Slide Poll Zoom More" at bounding box center [349, 539] width 622 height 42
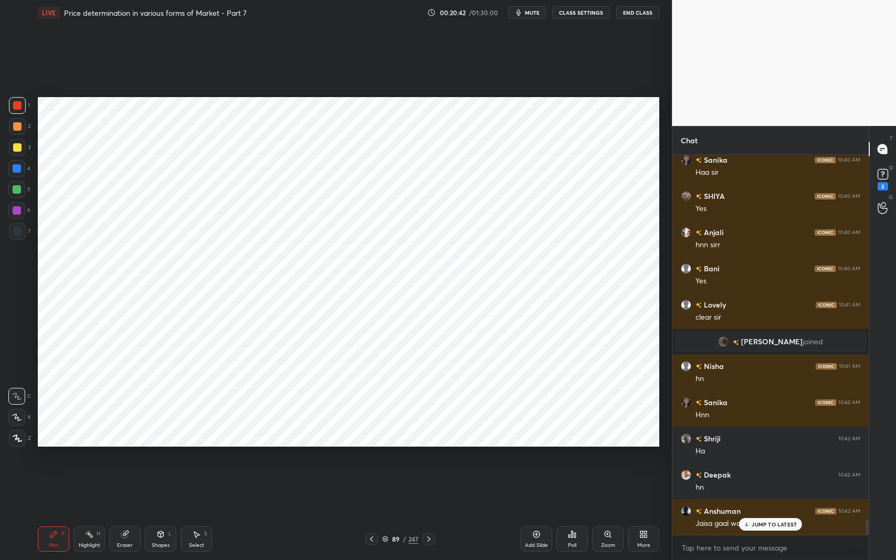
scroll to position [9009, 0]
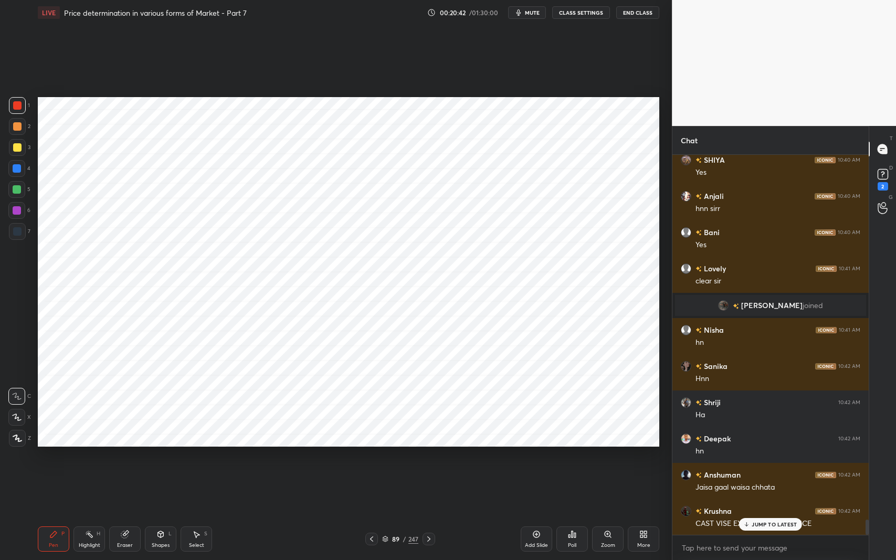
click at [768, 458] on p "JUMP TO LATEST" at bounding box center [774, 524] width 45 height 6
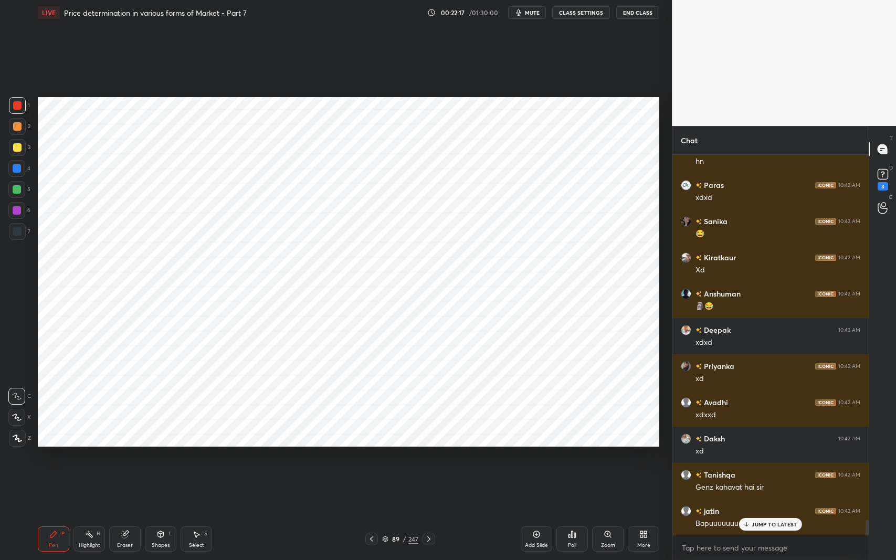
scroll to position [9443, 0]
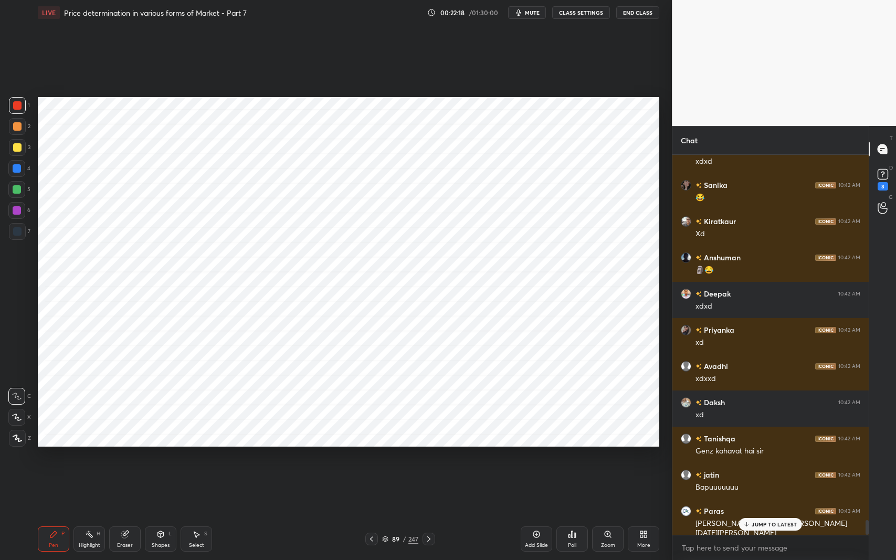
click at [762, 458] on p "JUMP TO LATEST" at bounding box center [774, 524] width 45 height 6
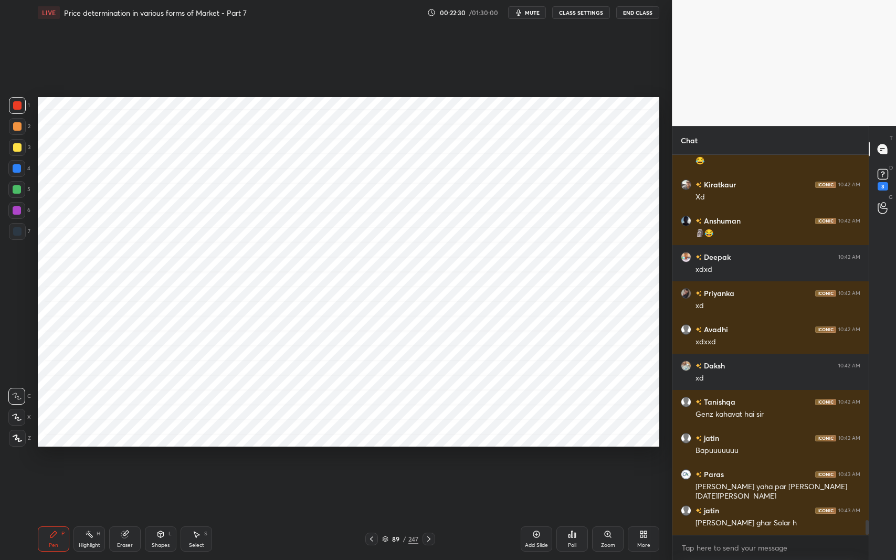
click at [530, 458] on div "Add Slide" at bounding box center [536, 545] width 23 height 5
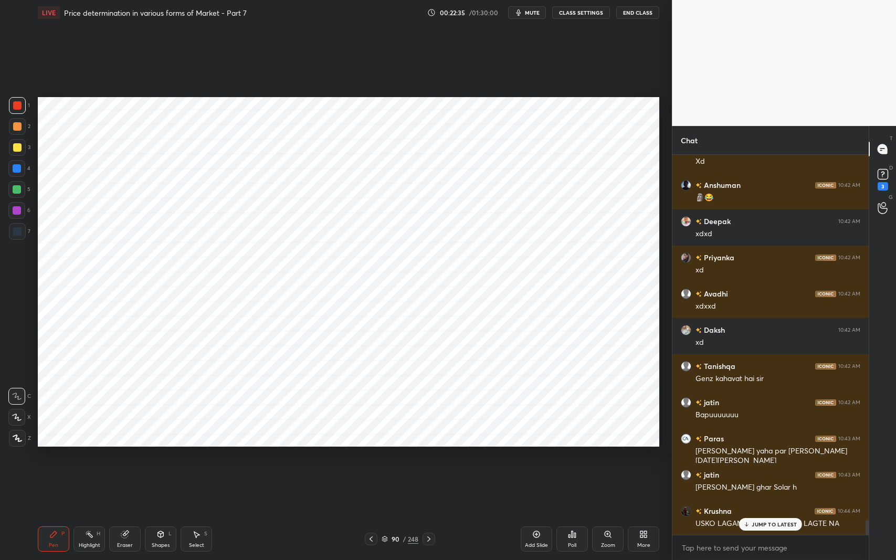
click at [154, 458] on div "Shapes L" at bounding box center [161, 539] width 32 height 25
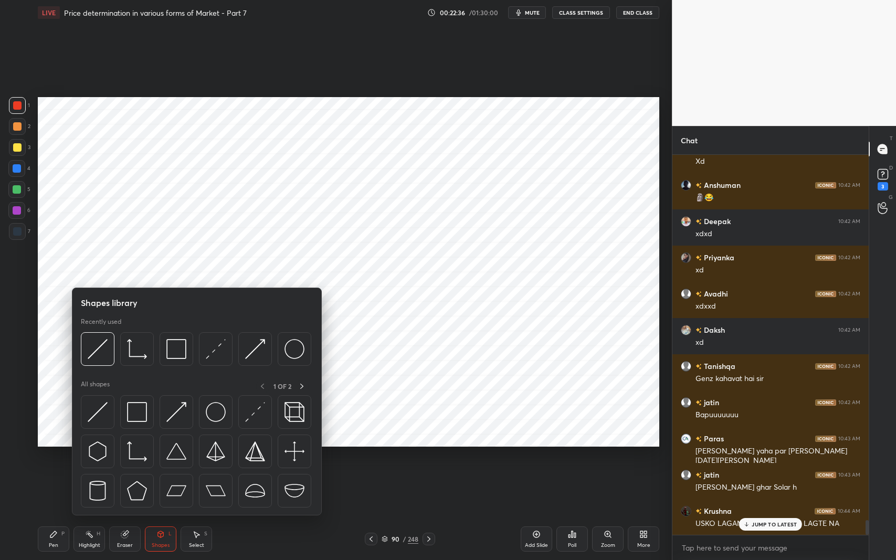
click at [133, 414] on img at bounding box center [137, 412] width 20 height 20
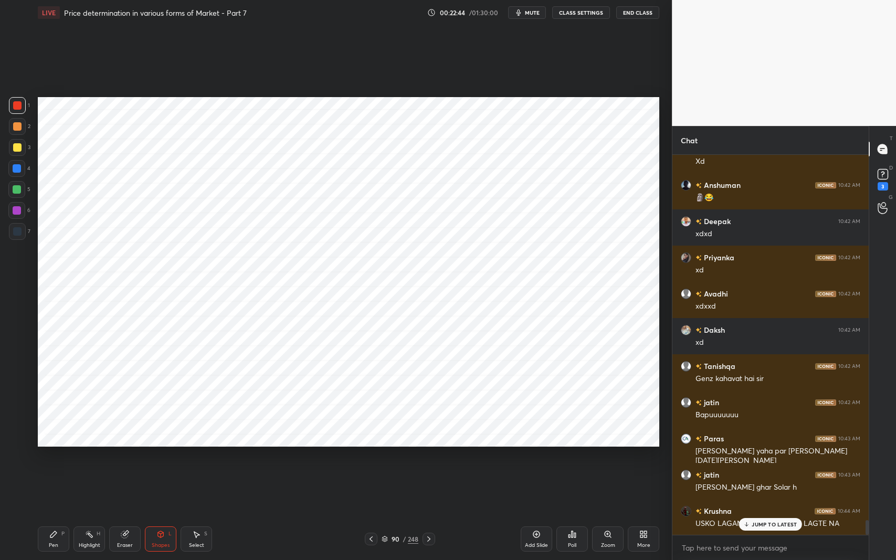
click at [162, 458] on div "Shapes" at bounding box center [161, 545] width 18 height 5
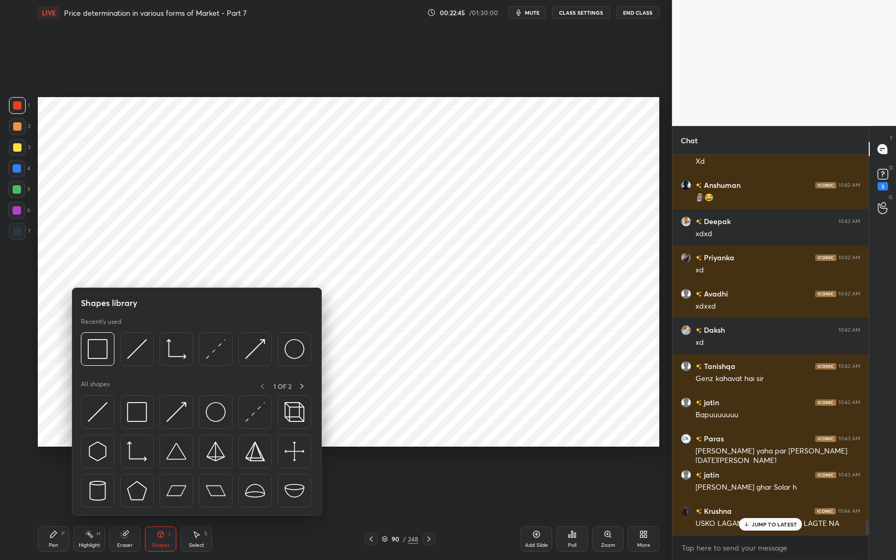
click at [136, 406] on img at bounding box center [137, 412] width 20 height 20
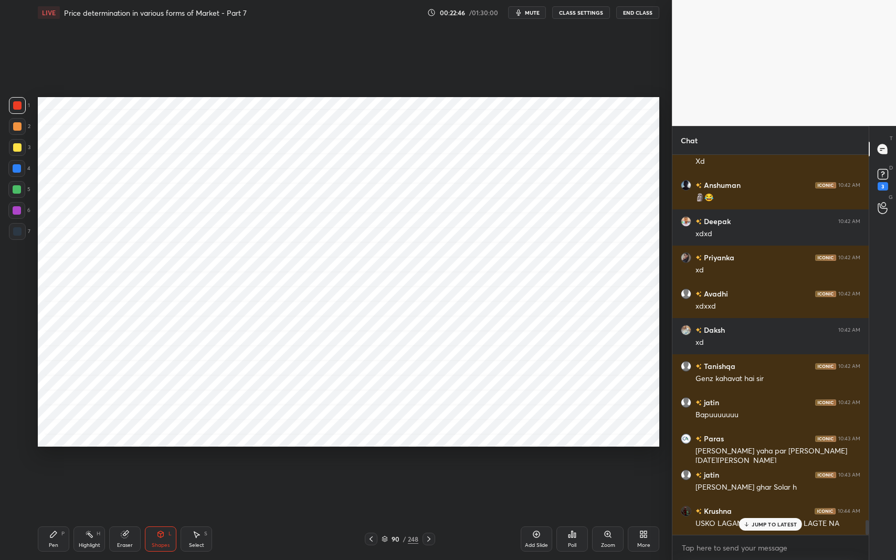
click at [16, 230] on div at bounding box center [17, 231] width 8 height 8
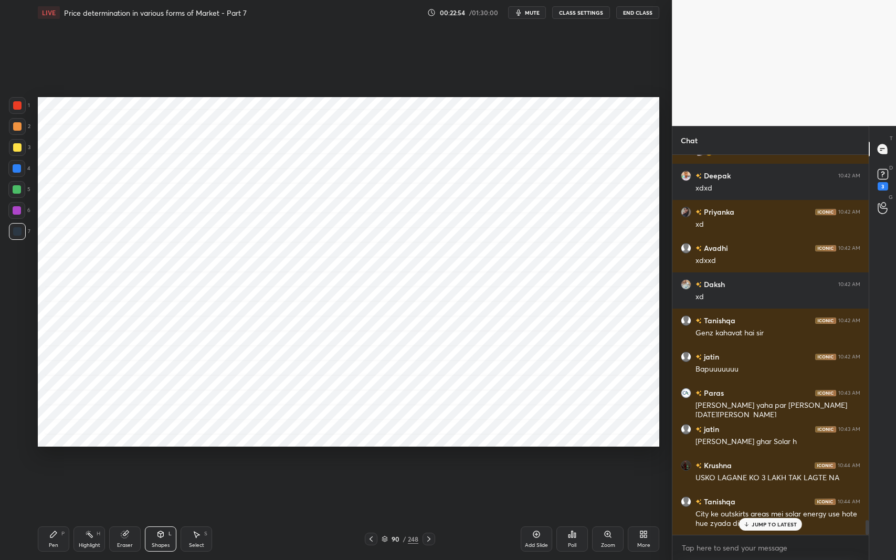
click at [53, 458] on icon at bounding box center [53, 534] width 8 height 8
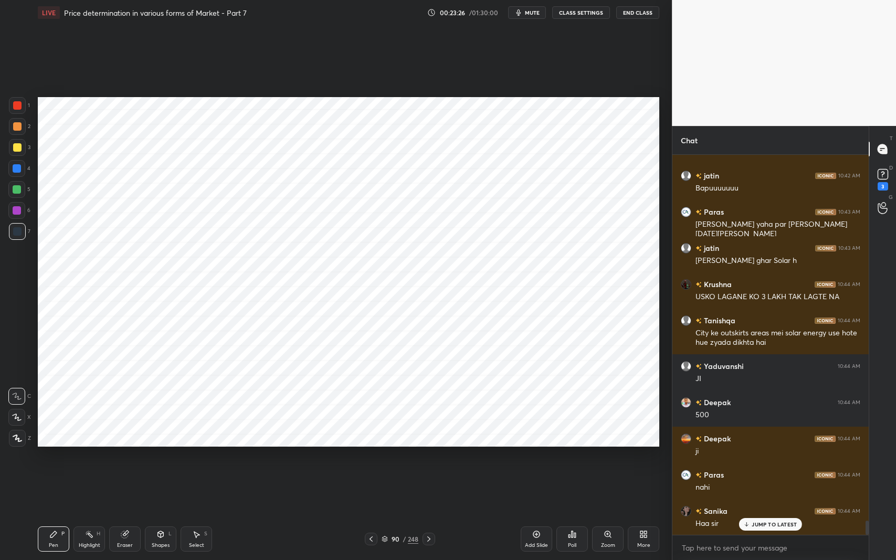
scroll to position [9768, 0]
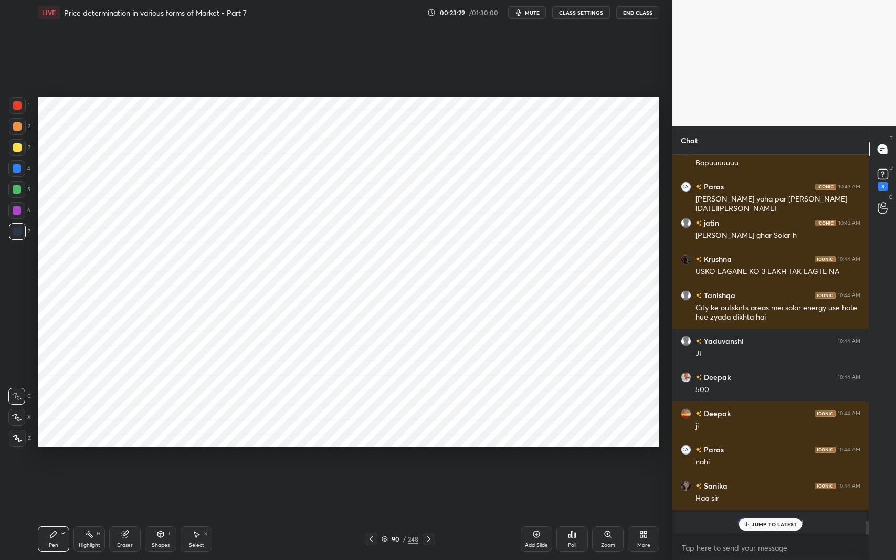
click at [44, 458] on div "Pen P" at bounding box center [54, 539] width 32 height 25
click at [89, 458] on div "Highlight" at bounding box center [90, 545] width 22 height 5
click at [117, 458] on div "Eraser" at bounding box center [125, 545] width 16 height 5
click at [21, 413] on div at bounding box center [16, 417] width 17 height 17
click at [46, 458] on div "Pen P" at bounding box center [54, 539] width 32 height 25
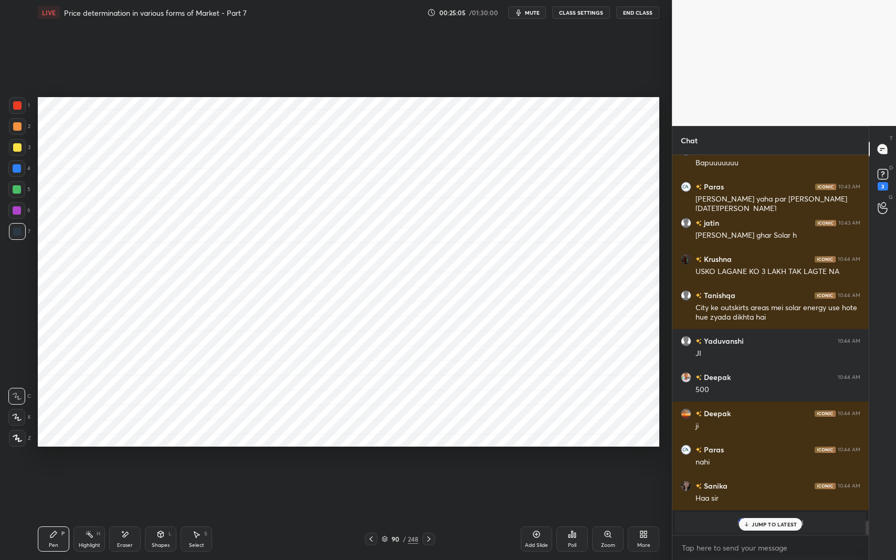
click at [91, 458] on div "Highlight" at bounding box center [90, 545] width 22 height 5
click at [19, 439] on icon at bounding box center [17, 438] width 8 height 8
click at [49, 458] on div "Pen" at bounding box center [53, 545] width 9 height 5
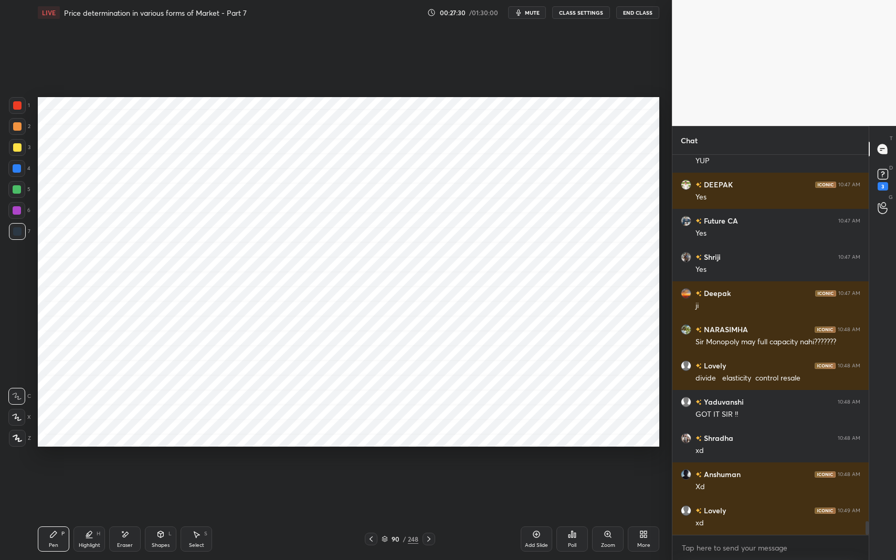
scroll to position [10284, 0]
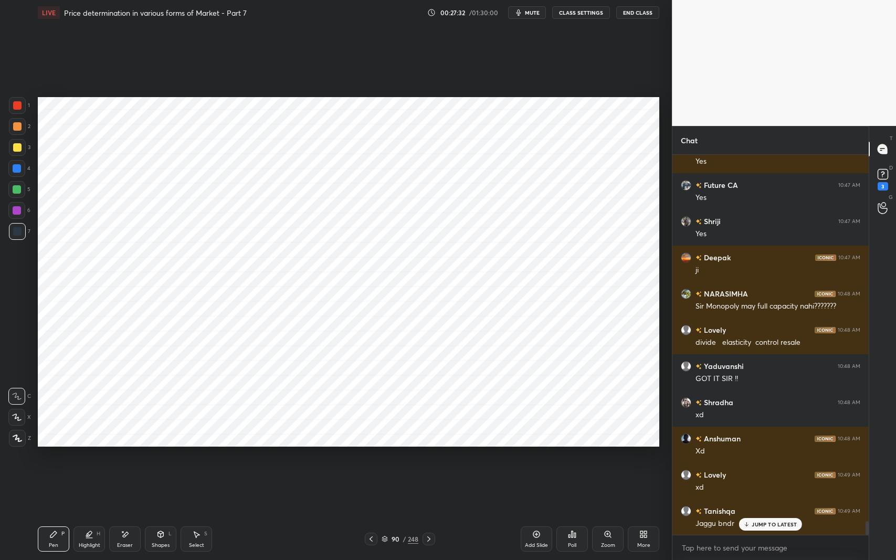
click at [537, 458] on div "Add Slide" at bounding box center [536, 545] width 23 height 5
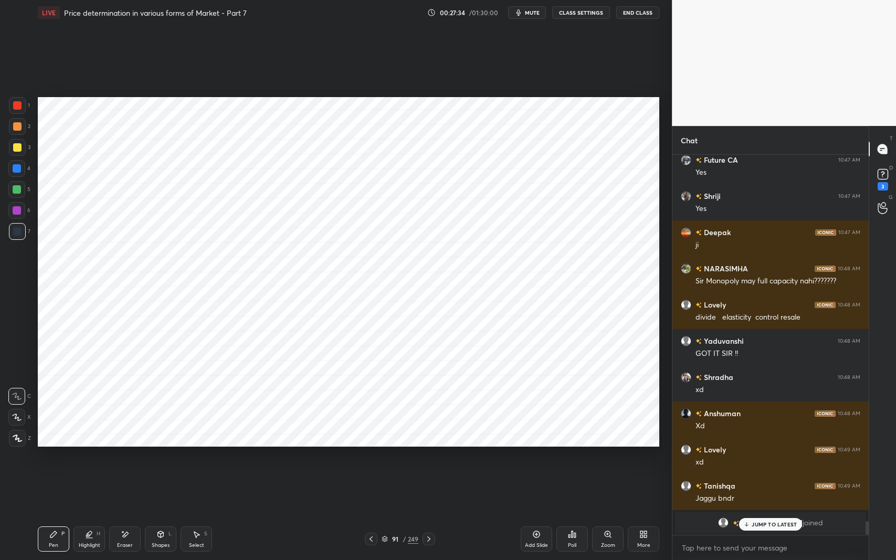
scroll to position [10346, 0]
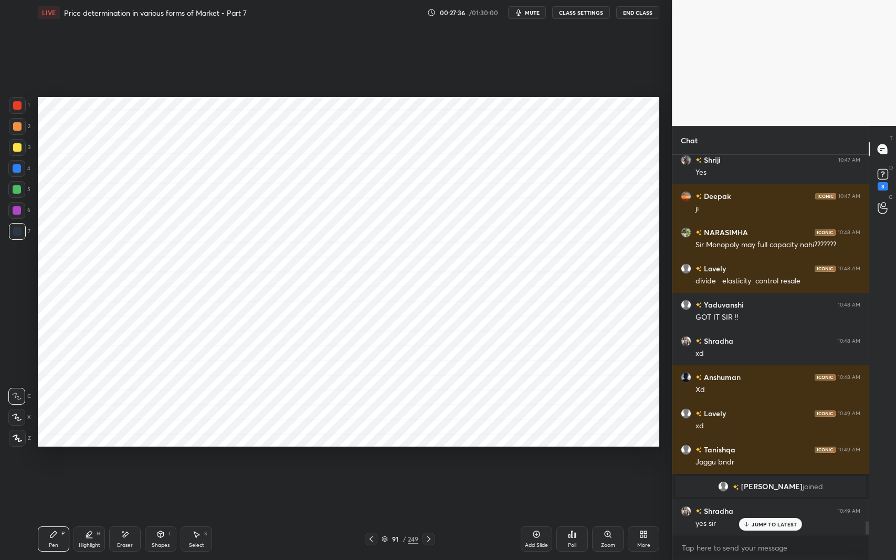
click at [23, 109] on div at bounding box center [17, 105] width 17 height 17
click at [60, 458] on div "Pen P" at bounding box center [54, 539] width 32 height 25
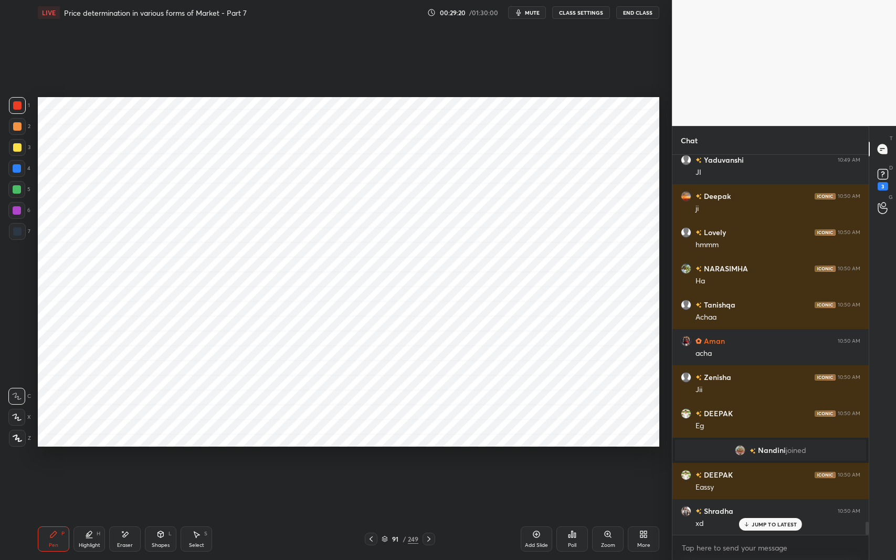
scroll to position [10806, 0]
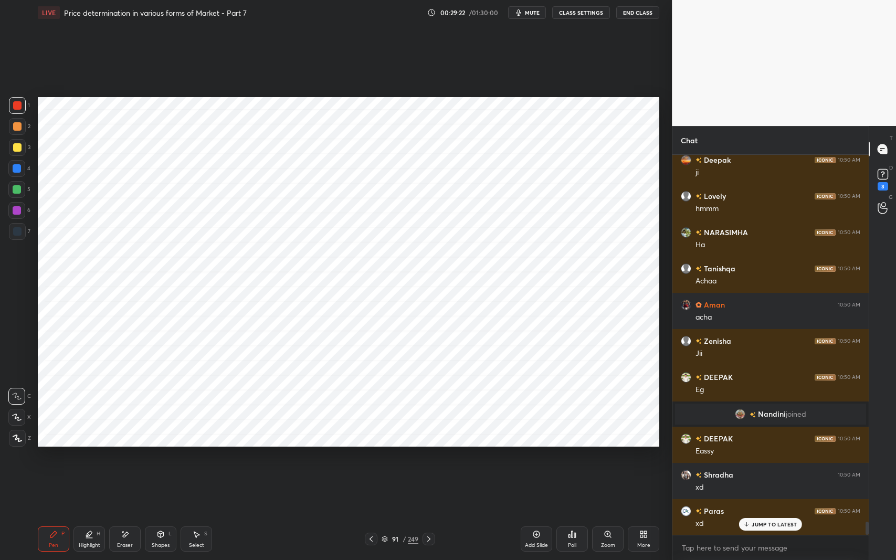
click at [53, 458] on icon at bounding box center [53, 534] width 8 height 8
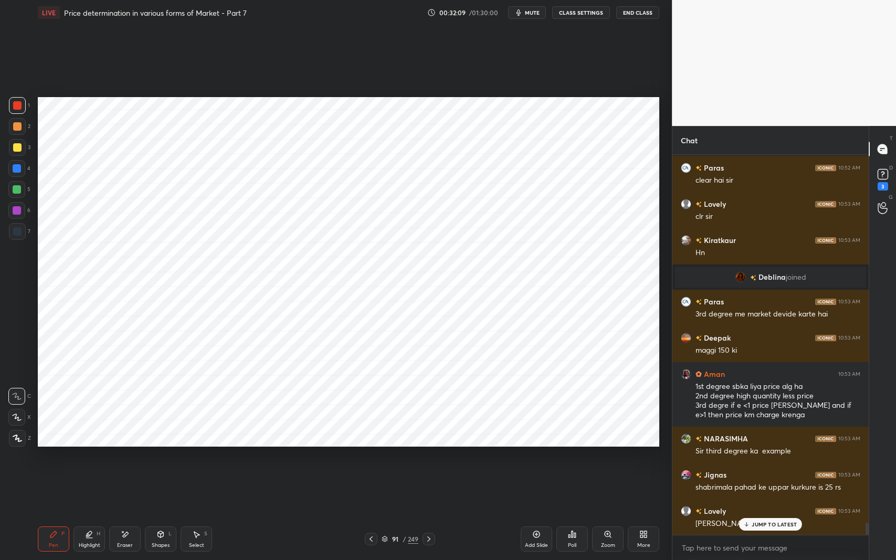
scroll to position [11387, 0]
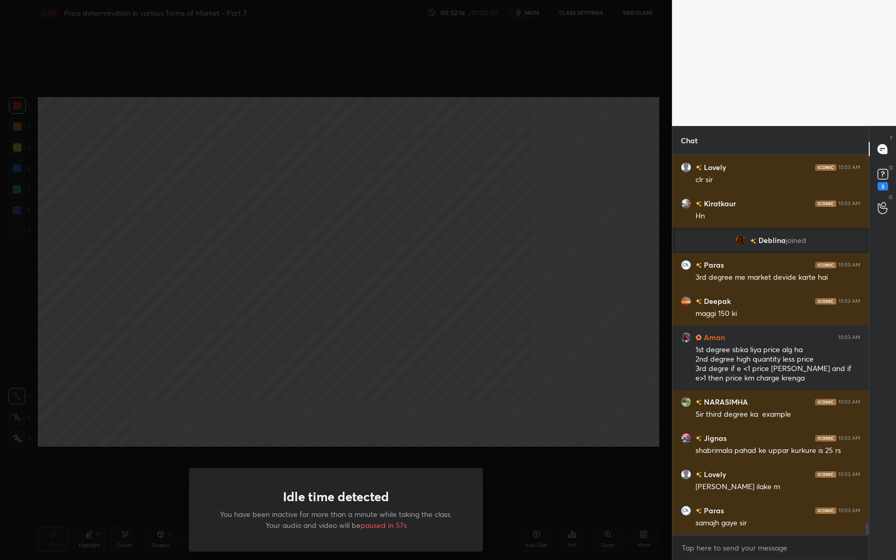
click at [446, 458] on div "Idle time detected You have been inactive for more than a minute while taking t…" at bounding box center [336, 280] width 672 height 560
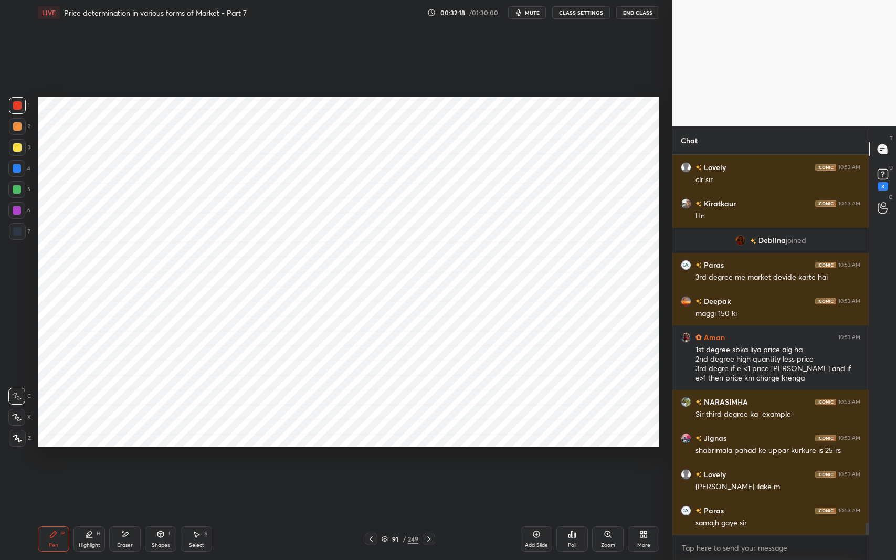
click at [373, 458] on icon at bounding box center [371, 539] width 8 height 8
click at [372, 458] on icon at bounding box center [371, 539] width 8 height 8
click at [374, 458] on icon at bounding box center [371, 539] width 8 height 8
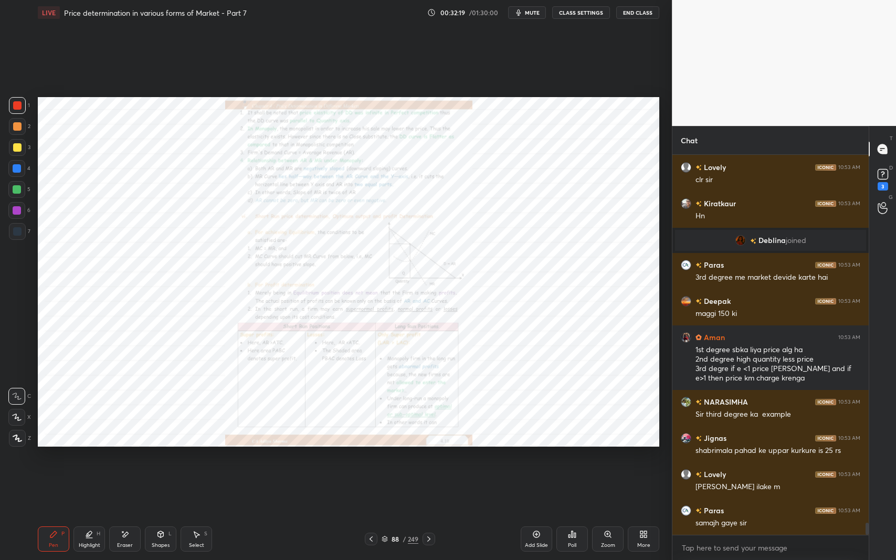
click at [373, 458] on icon at bounding box center [371, 539] width 8 height 8
click at [425, 458] on icon at bounding box center [429, 539] width 8 height 8
click at [426, 458] on icon at bounding box center [429, 539] width 8 height 8
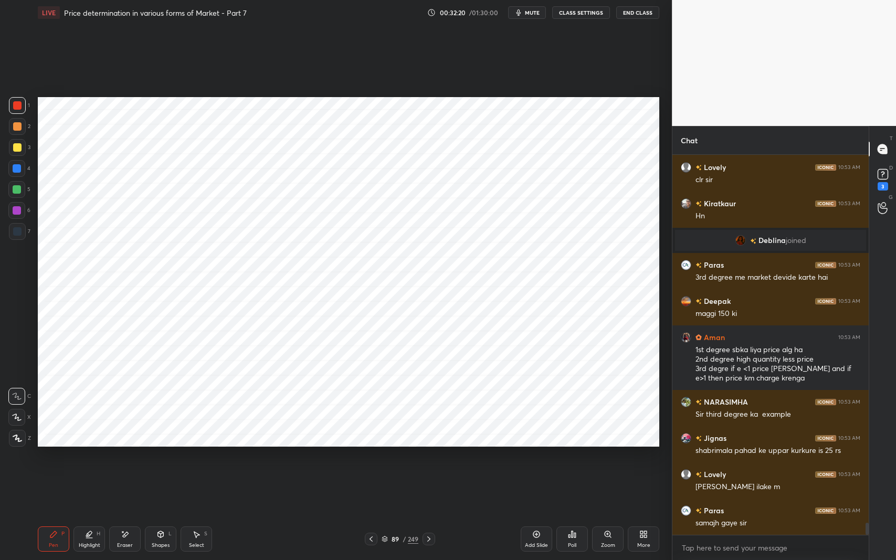
click at [428, 458] on icon at bounding box center [428, 539] width 3 height 5
click at [426, 458] on icon at bounding box center [429, 539] width 8 height 8
click at [427, 458] on icon at bounding box center [429, 539] width 8 height 8
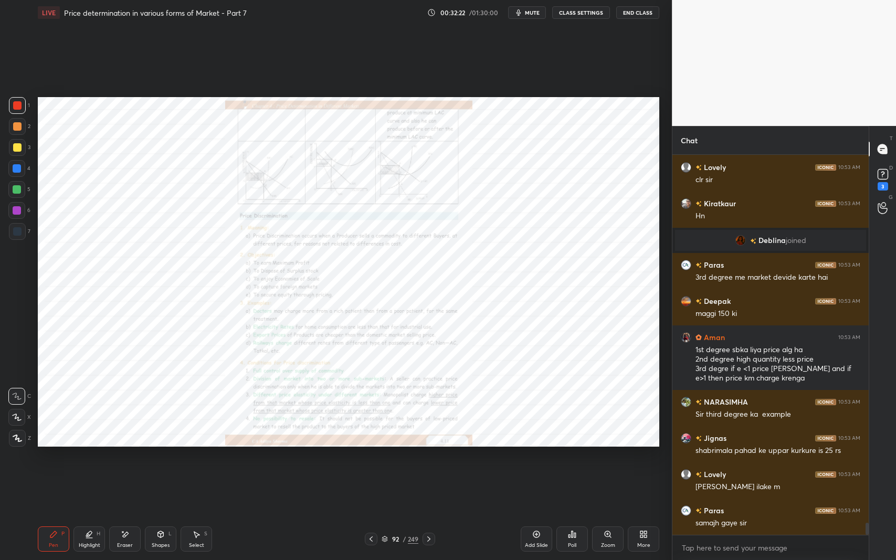
click at [601, 458] on div "Zoom" at bounding box center [608, 539] width 32 height 25
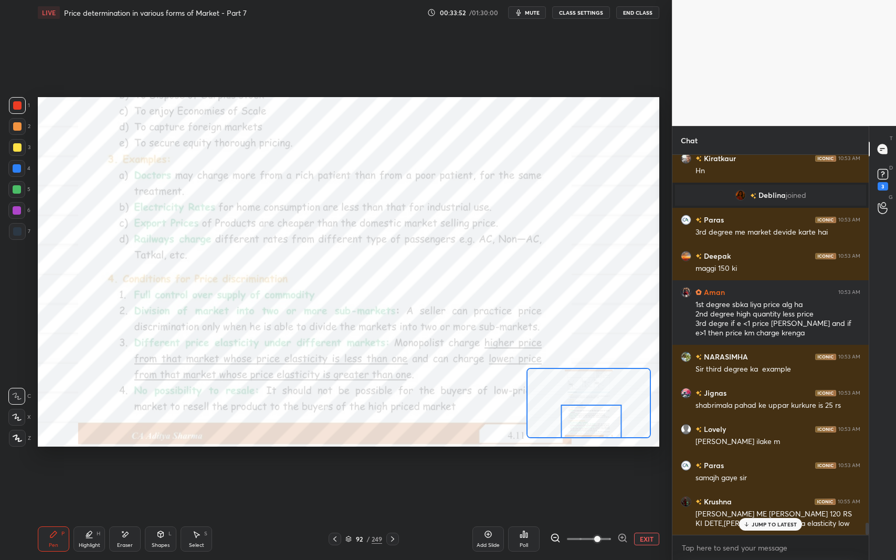
scroll to position [11468, 0]
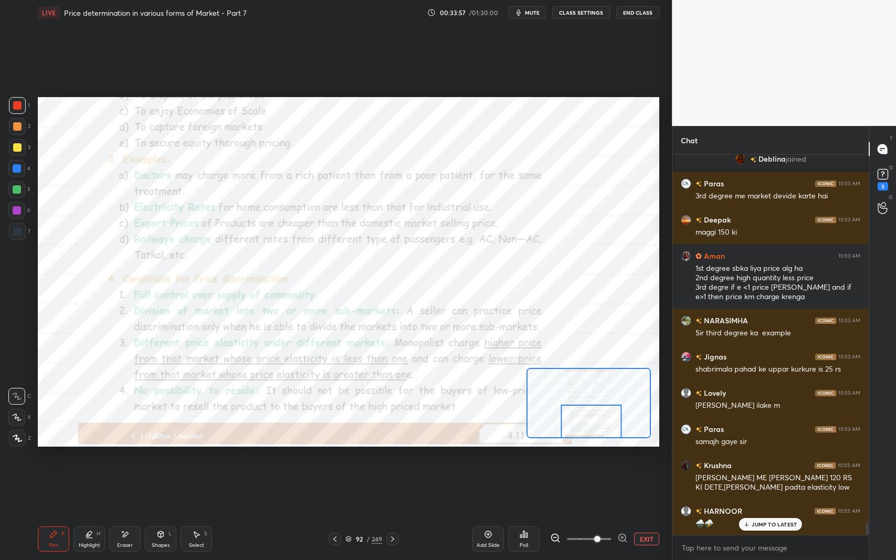
click at [773, 458] on p "JUMP TO LATEST" at bounding box center [774, 524] width 45 height 6
click at [392, 458] on icon at bounding box center [393, 539] width 8 height 8
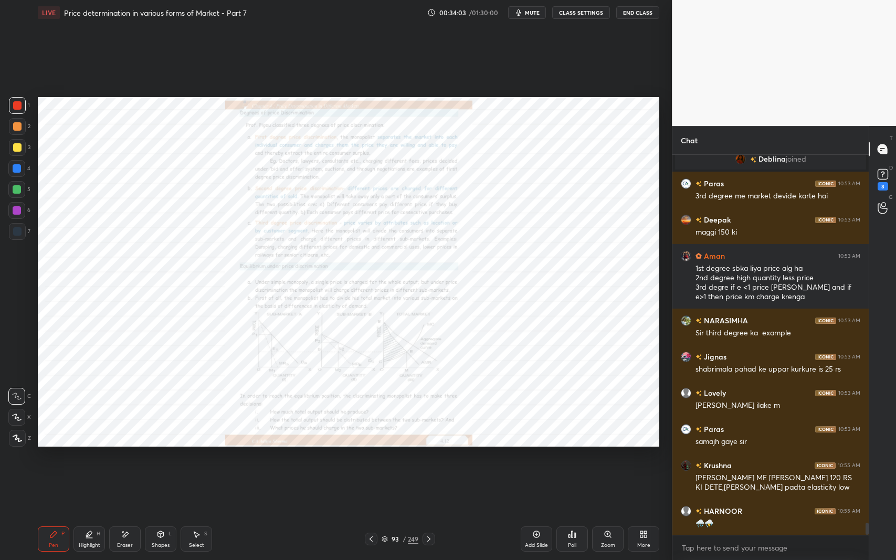
click at [605, 458] on div "Zoom" at bounding box center [608, 539] width 32 height 25
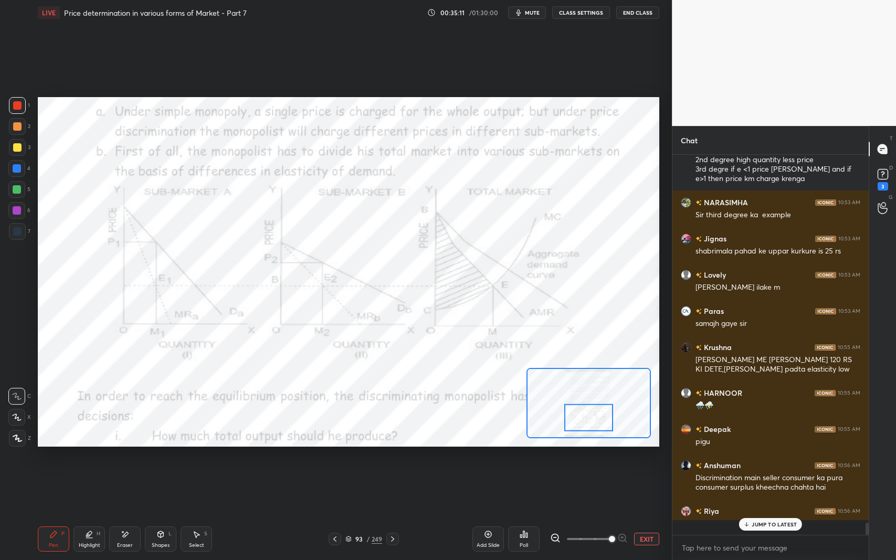
scroll to position [378, 193]
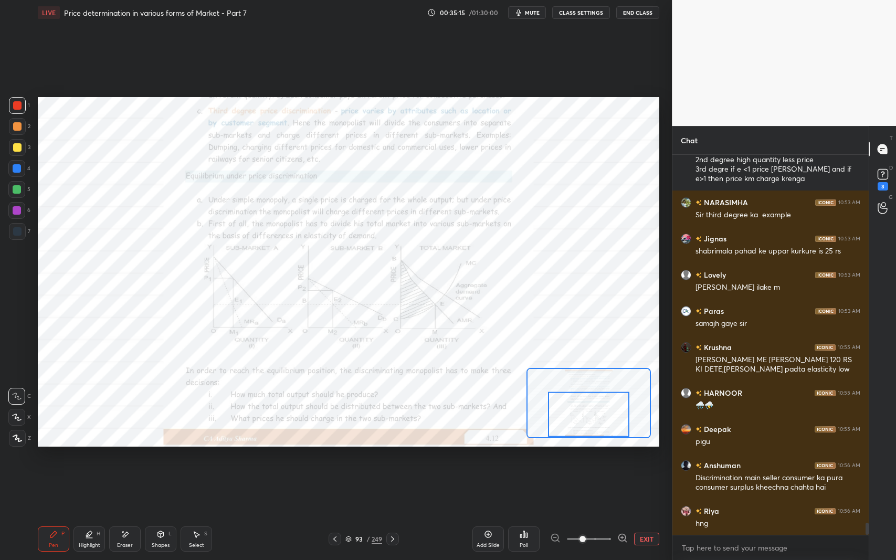
click at [390, 458] on div at bounding box center [392, 539] width 13 height 13
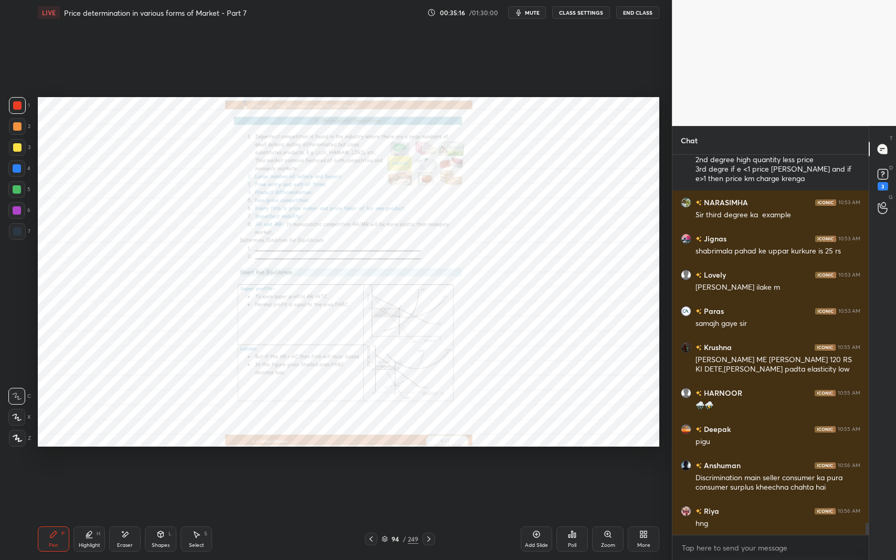
click at [368, 458] on icon at bounding box center [371, 539] width 8 height 8
click at [606, 458] on div "Zoom" at bounding box center [608, 545] width 14 height 5
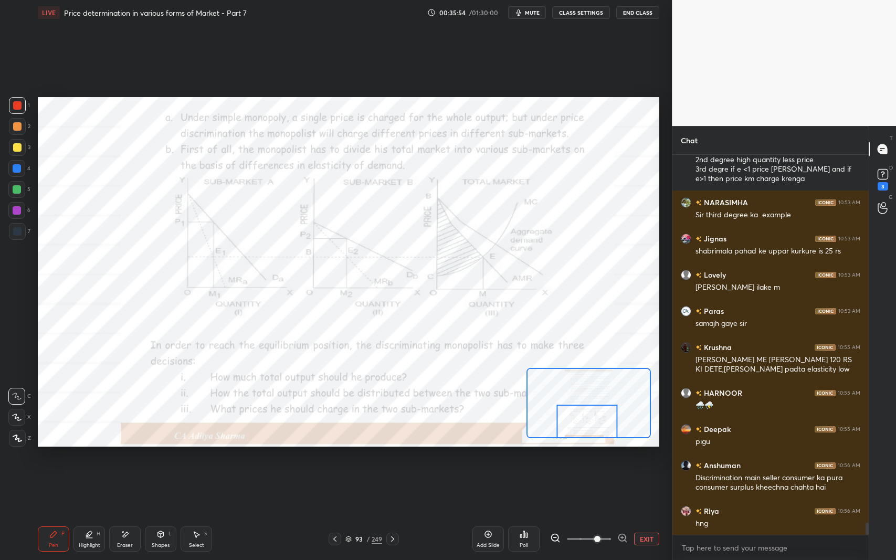
click at [431, 458] on div "Setting up your live class Poll for secs No correct answer Start poll" at bounding box center [349, 271] width 630 height 493
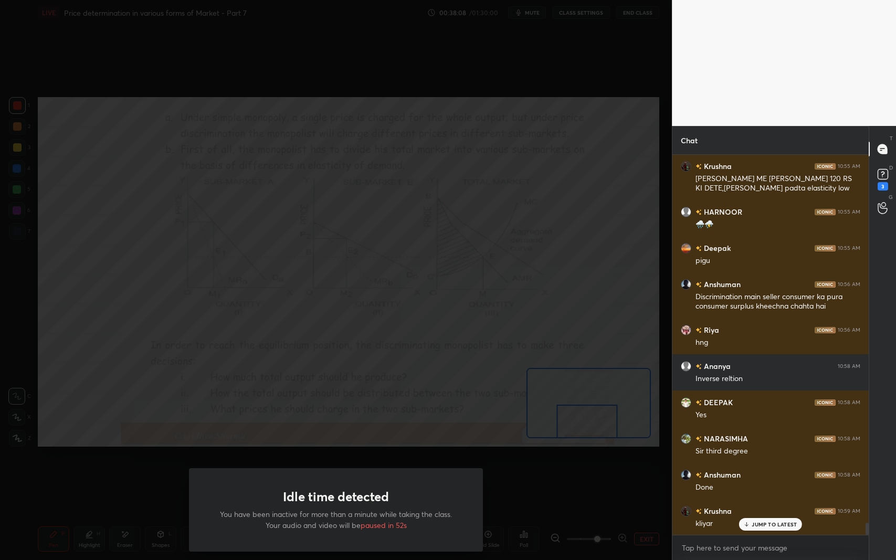
scroll to position [4, 3]
click at [140, 308] on div "Idle time detected You have been inactive for more than a minute while taking t…" at bounding box center [336, 280] width 672 height 560
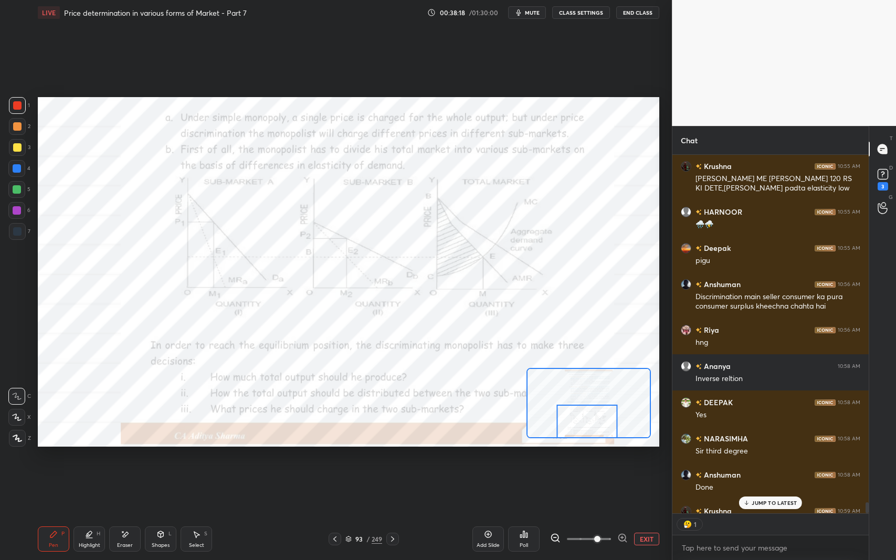
scroll to position [378, 193]
click at [395, 458] on icon at bounding box center [393, 539] width 8 height 8
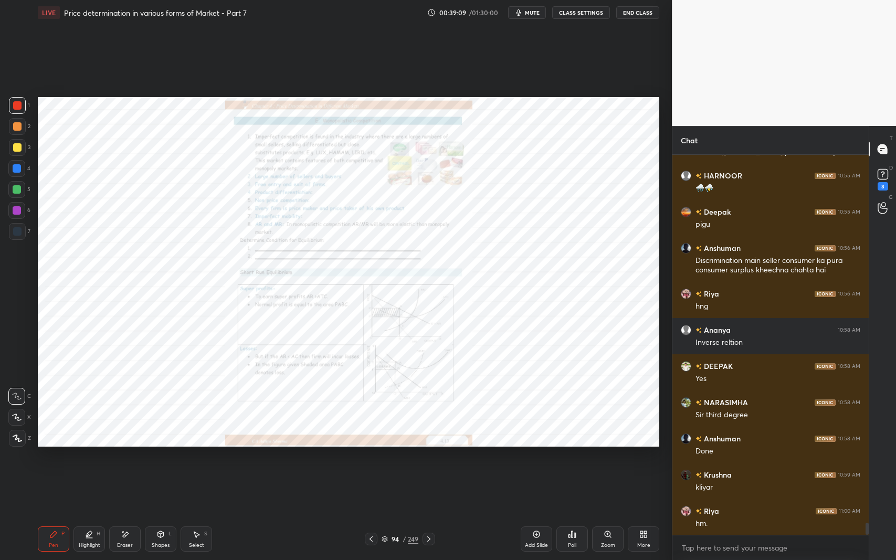
scroll to position [11841, 0]
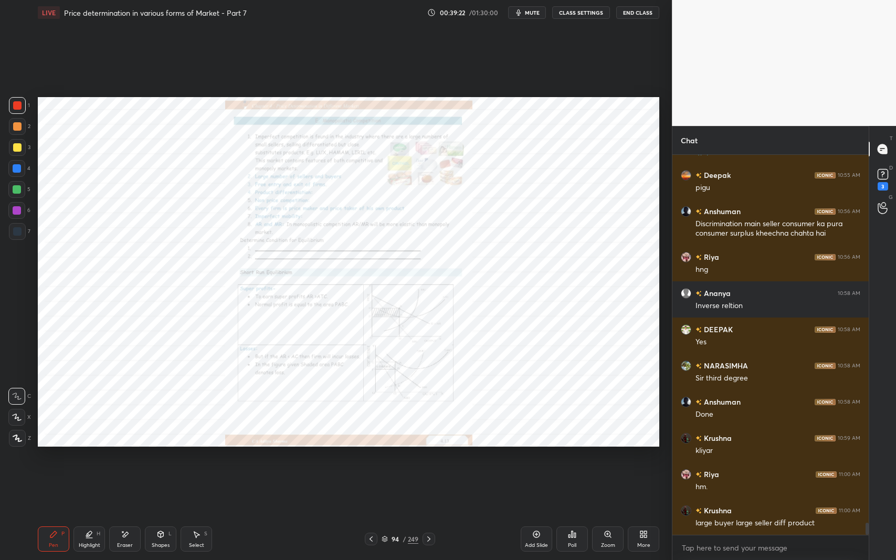
click at [428, 458] on icon at bounding box center [429, 539] width 8 height 8
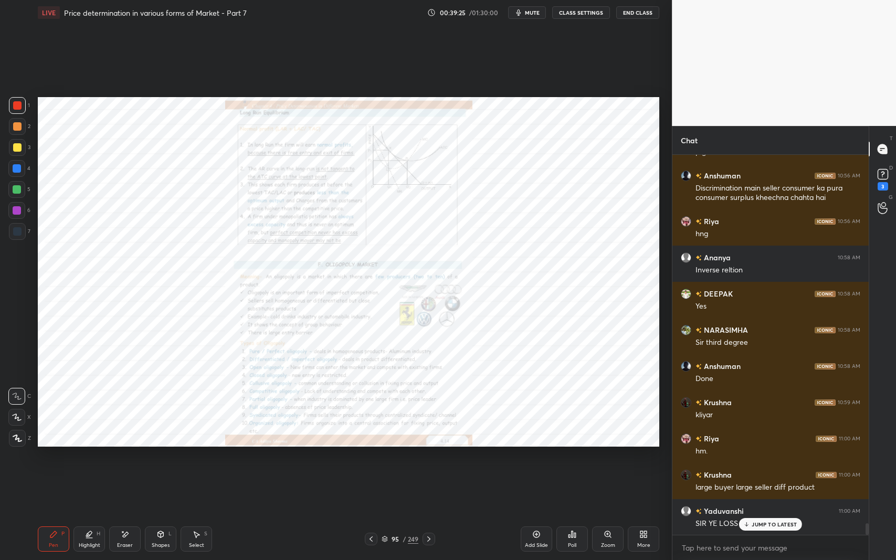
click at [764, 458] on p "JUMP TO LATEST" at bounding box center [774, 524] width 45 height 6
click at [371, 458] on icon at bounding box center [371, 539] width 8 height 8
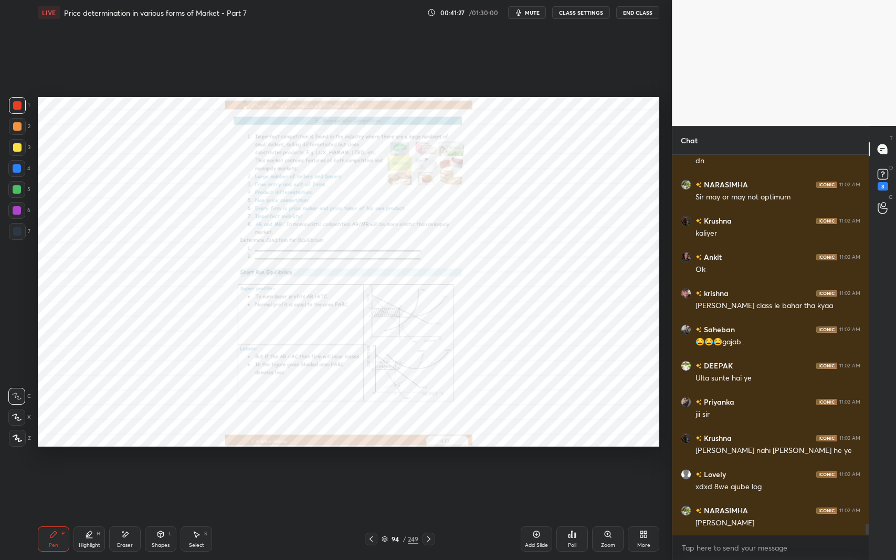
scroll to position [12746, 0]
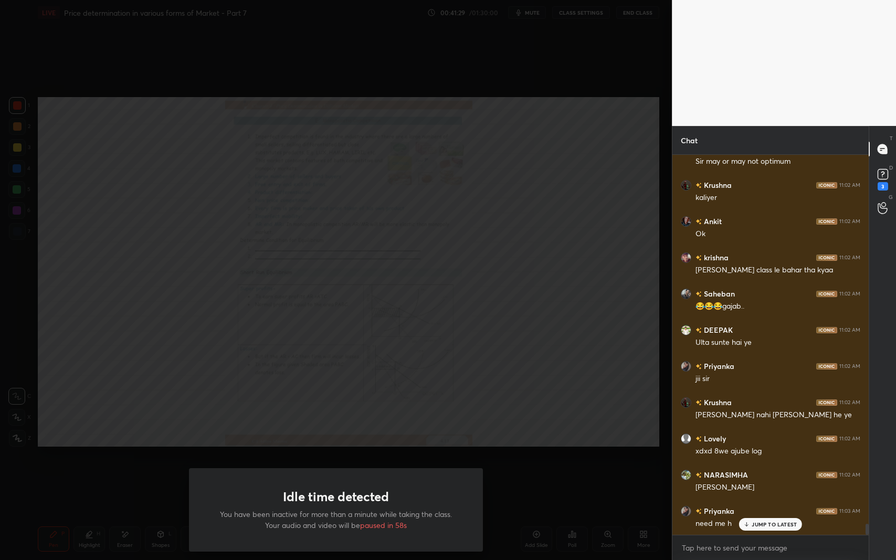
click at [269, 254] on div "Idle time detected You have been inactive for more than a minute while taking t…" at bounding box center [336, 280] width 672 height 560
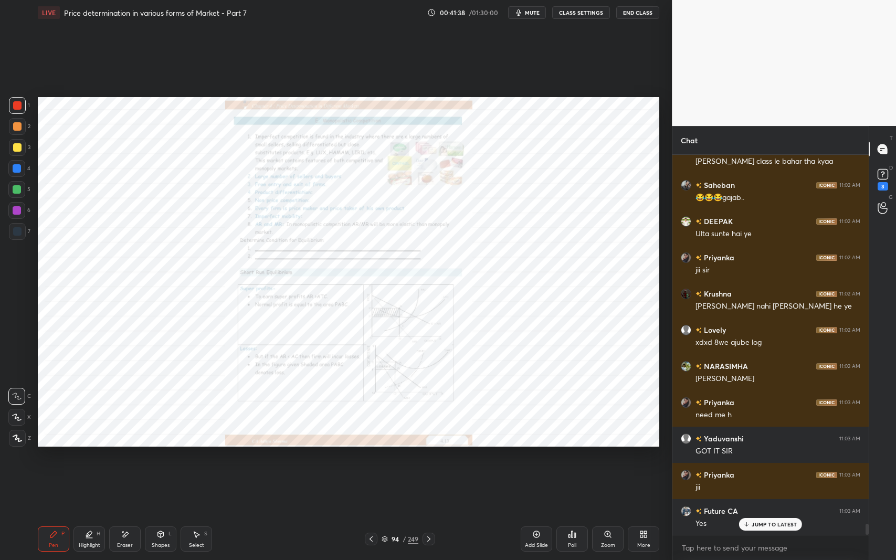
scroll to position [12891, 0]
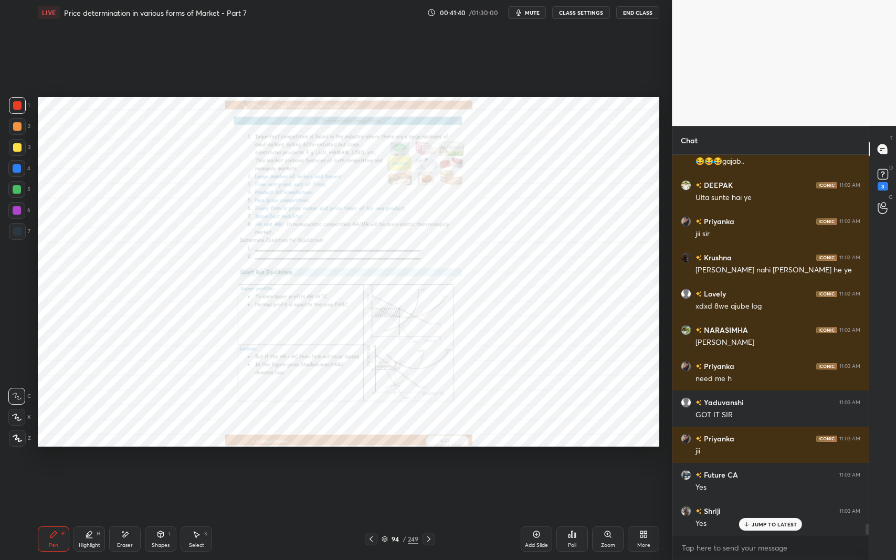
click at [607, 458] on icon at bounding box center [607, 534] width 2 height 0
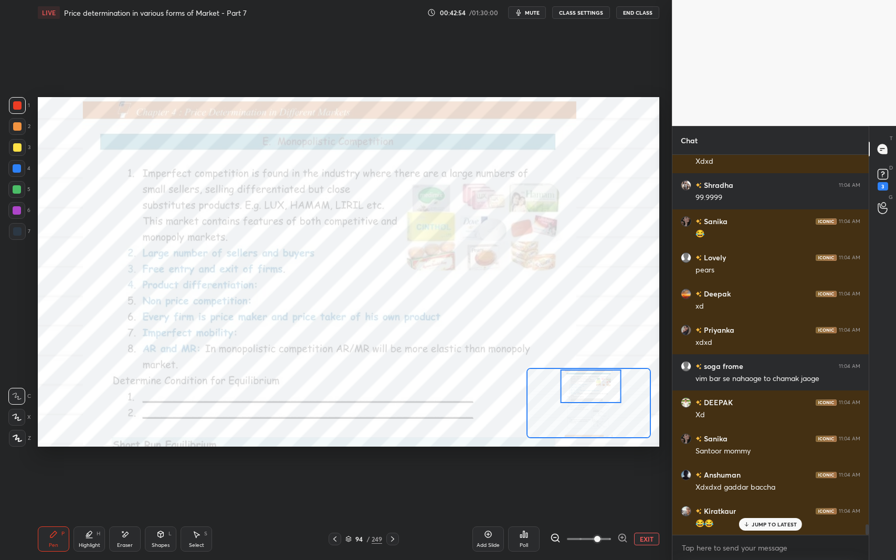
scroll to position [13507, 0]
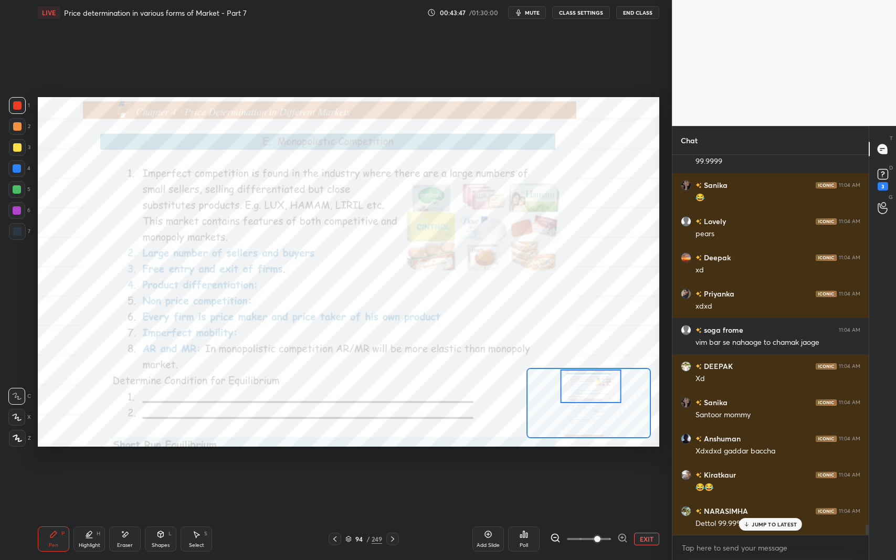
click at [128, 458] on div "Eraser" at bounding box center [125, 545] width 16 height 5
click at [18, 436] on span "Erase all" at bounding box center [17, 437] width 16 height 7
click at [55, 458] on div "Pen P" at bounding box center [54, 539] width 32 height 25
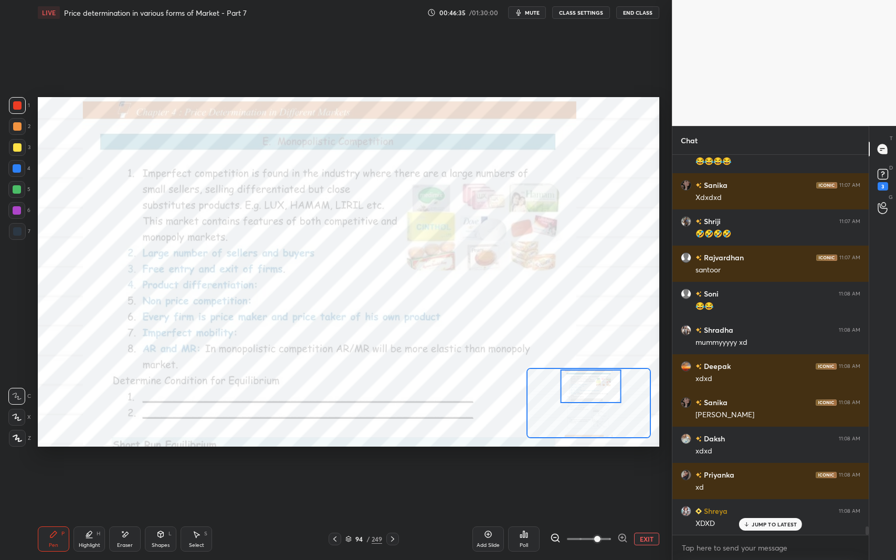
scroll to position [16695, 0]
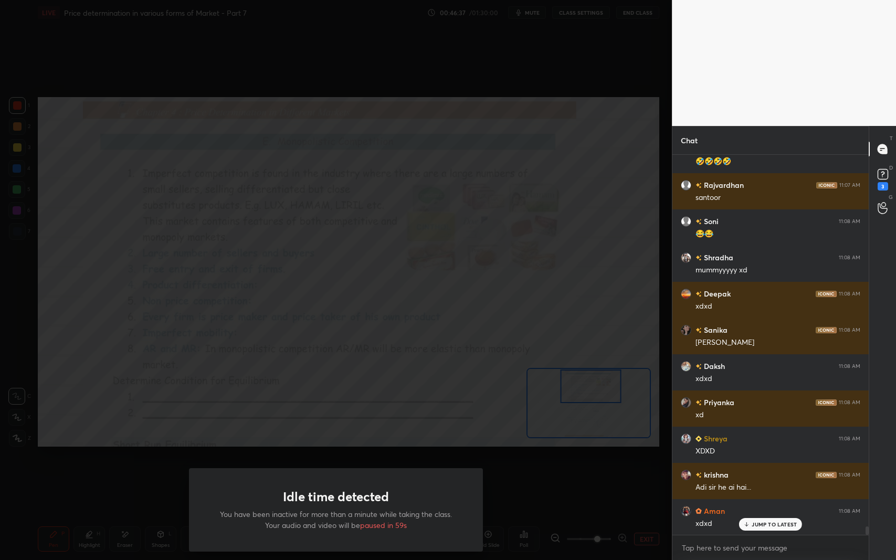
click at [457, 436] on div "Idle time detected You have been inactive for more than a minute while taking t…" at bounding box center [336, 280] width 672 height 560
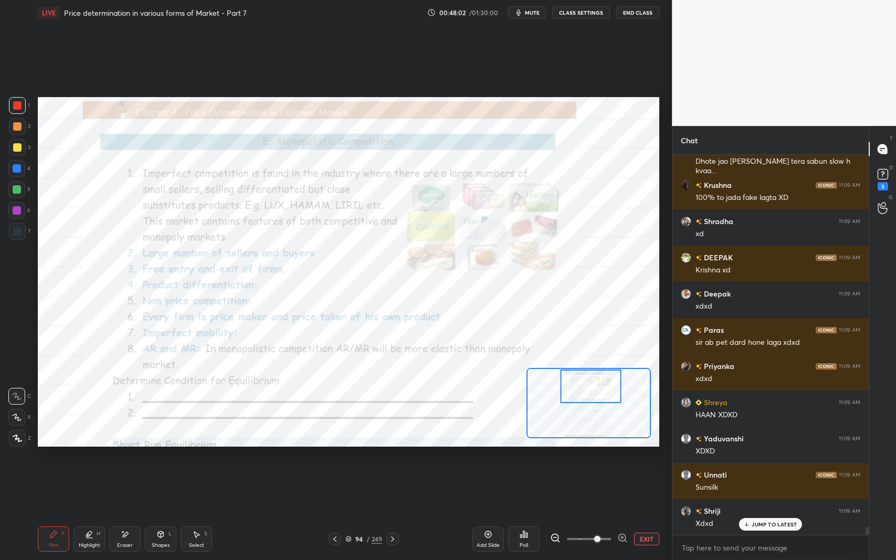
scroll to position [18615, 0]
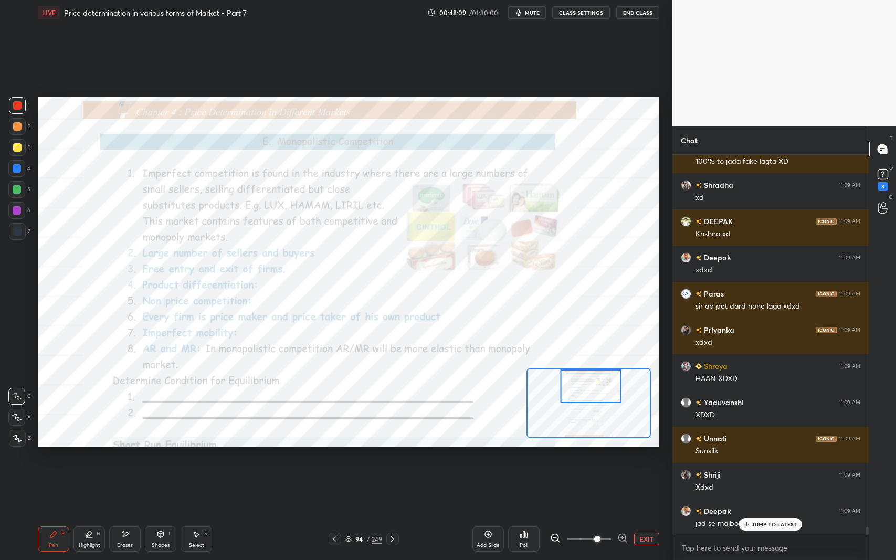
click at [756, 458] on p "JUMP TO LATEST" at bounding box center [774, 524] width 45 height 6
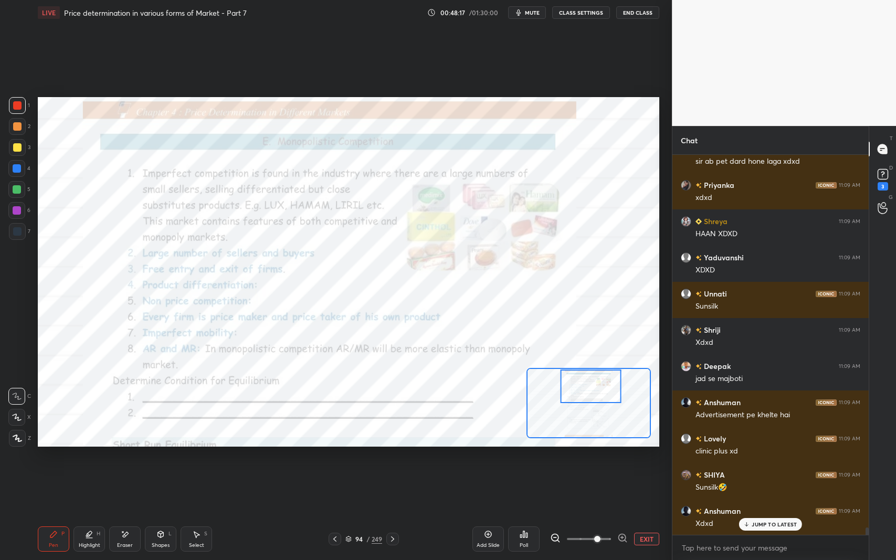
scroll to position [18832, 0]
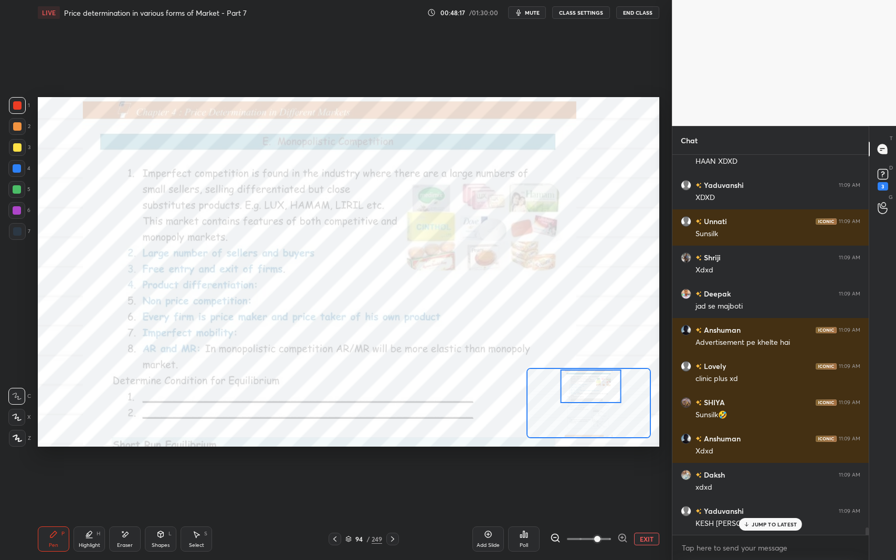
click at [534, 13] on span "mute" at bounding box center [532, 12] width 15 height 7
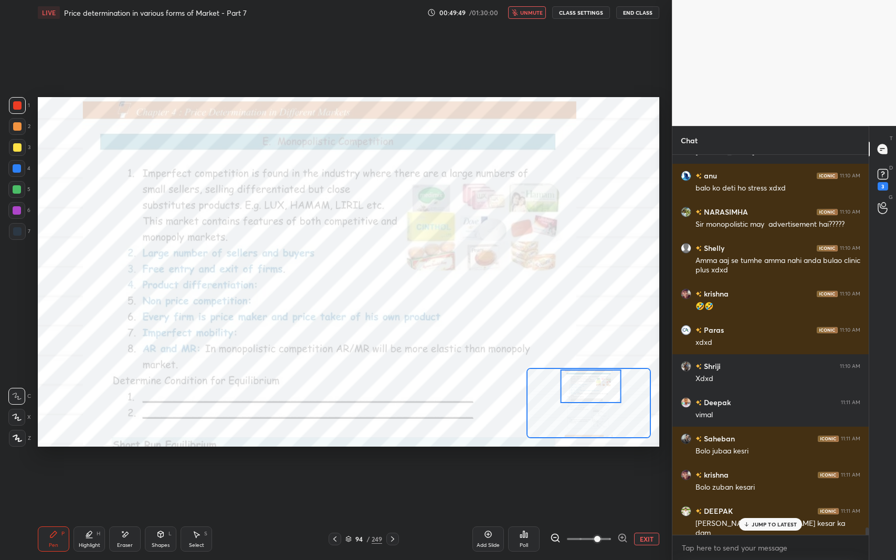
scroll to position [19385, 0]
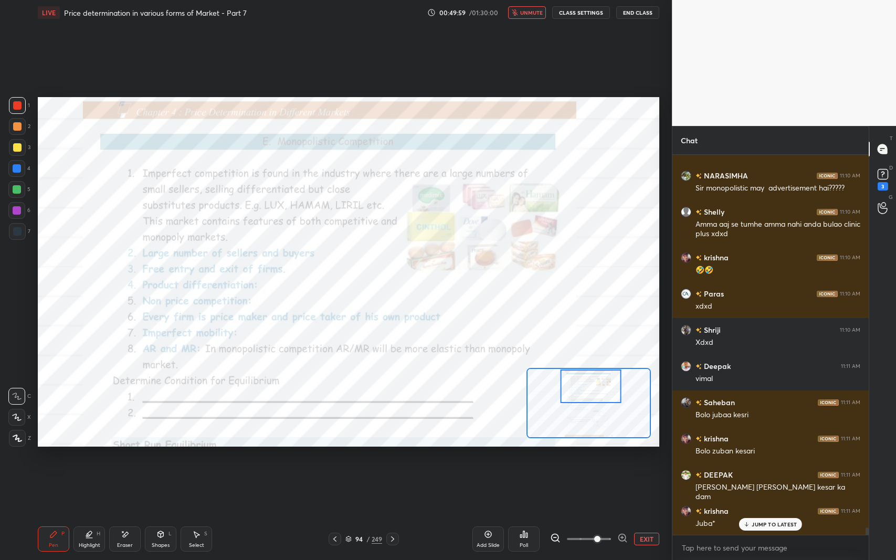
click at [529, 15] on span "unmute" at bounding box center [531, 12] width 23 height 7
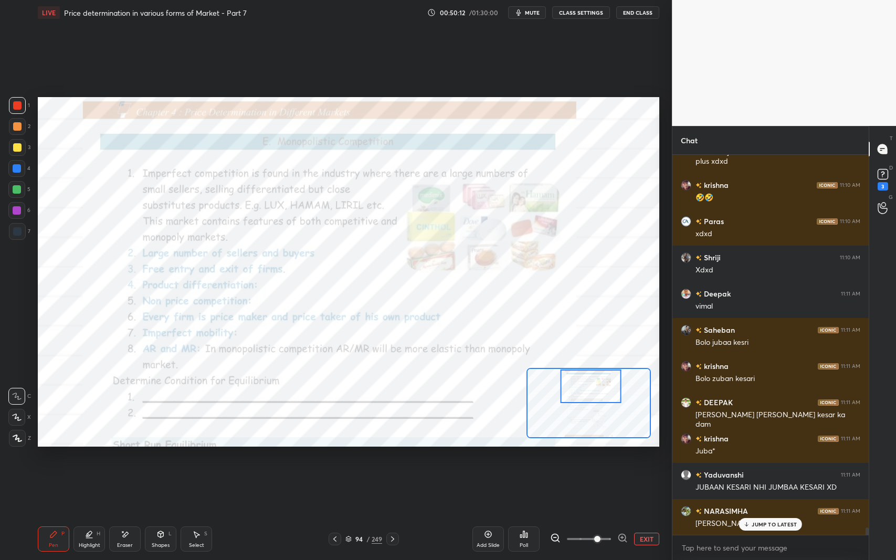
scroll to position [19493, 0]
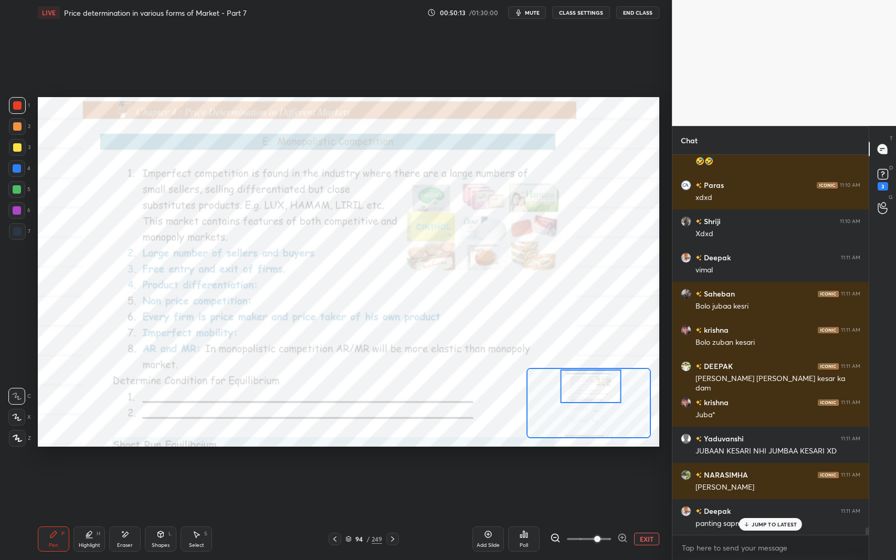
click at [758, 458] on p "JUMP TO LATEST" at bounding box center [774, 524] width 45 height 6
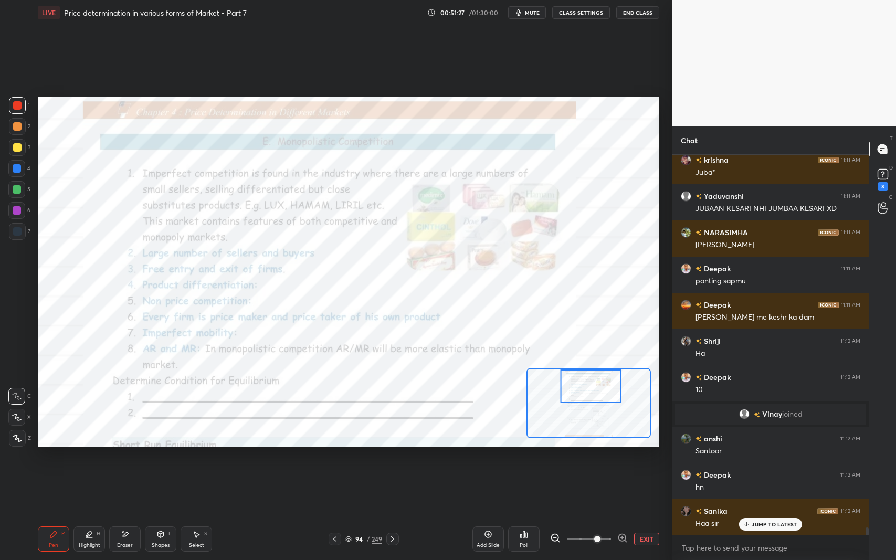
scroll to position [19772, 0]
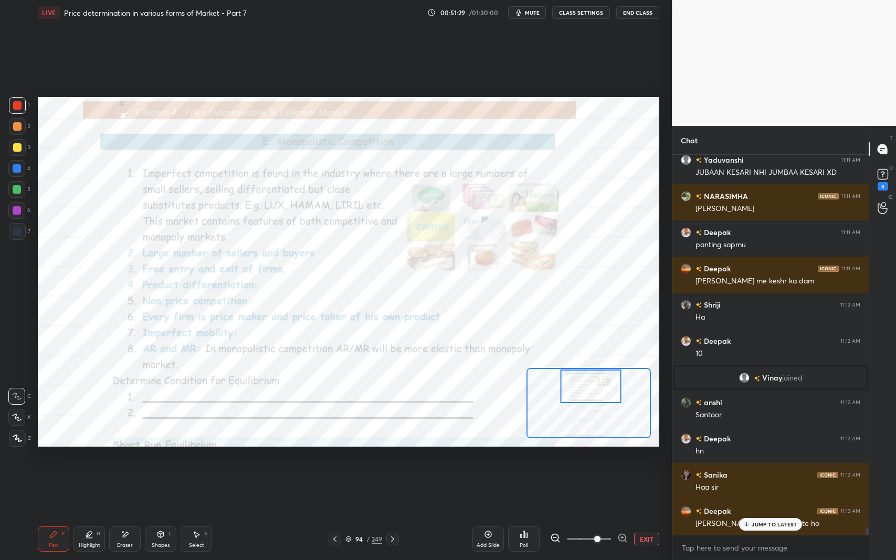
click at [756, 458] on p "JUMP TO LATEST" at bounding box center [774, 524] width 45 height 6
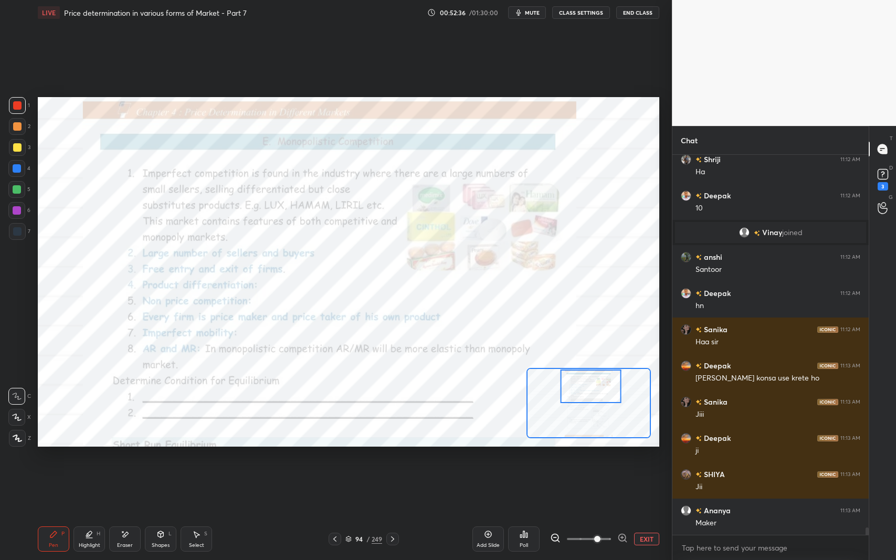
scroll to position [19953, 0]
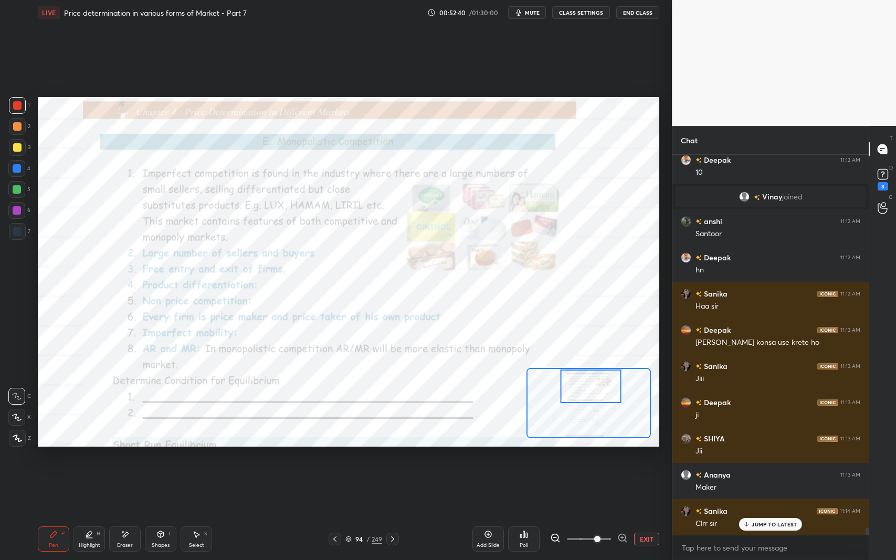
click at [745, 458] on icon at bounding box center [746, 524] width 7 height 6
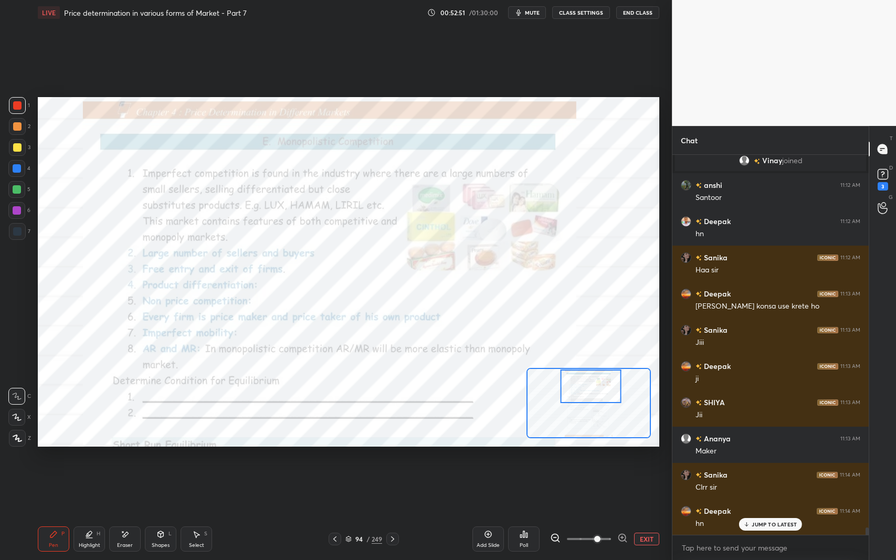
click at [123, 458] on div "Eraser" at bounding box center [125, 545] width 16 height 5
click at [17, 439] on span "Erase all" at bounding box center [17, 437] width 16 height 7
click at [247, 458] on div "Setting up your live class Poll for secs No correct answer Start poll" at bounding box center [349, 271] width 630 height 493
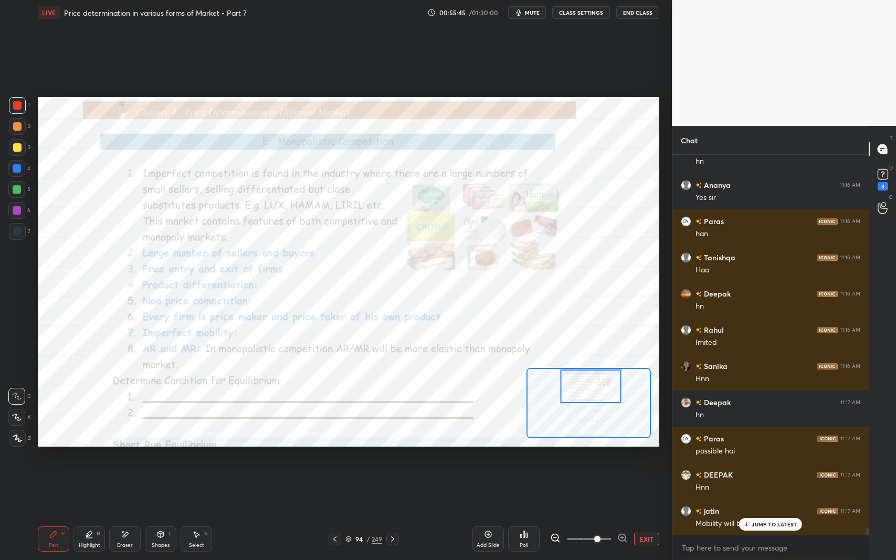
scroll to position [20957, 0]
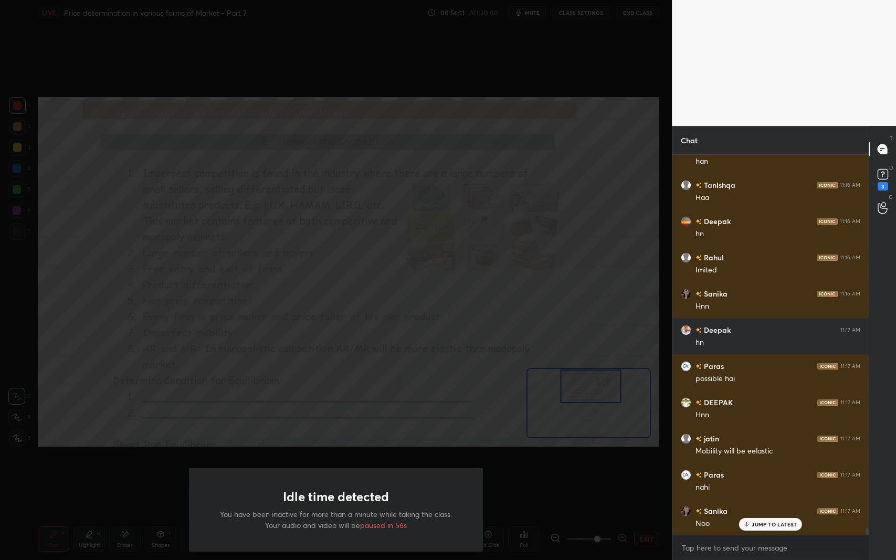
click at [389, 458] on div "Idle time detected You have been inactive for more than a minute while taking t…" at bounding box center [336, 280] width 672 height 560
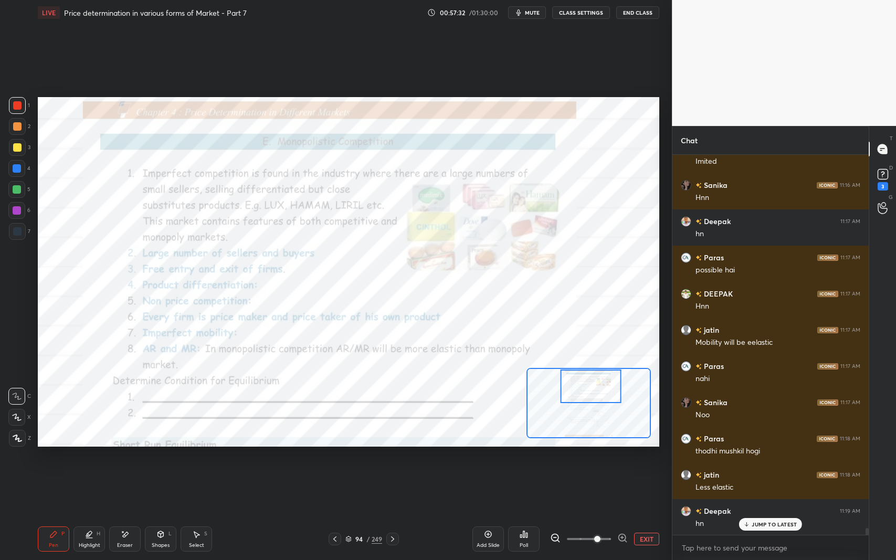
scroll to position [21102, 0]
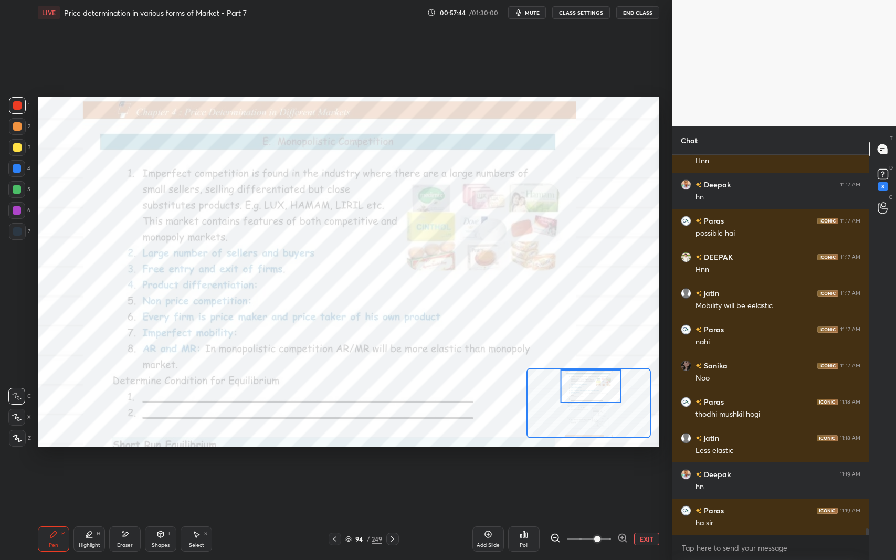
click at [480, 458] on div "Add Slide" at bounding box center [489, 539] width 32 height 25
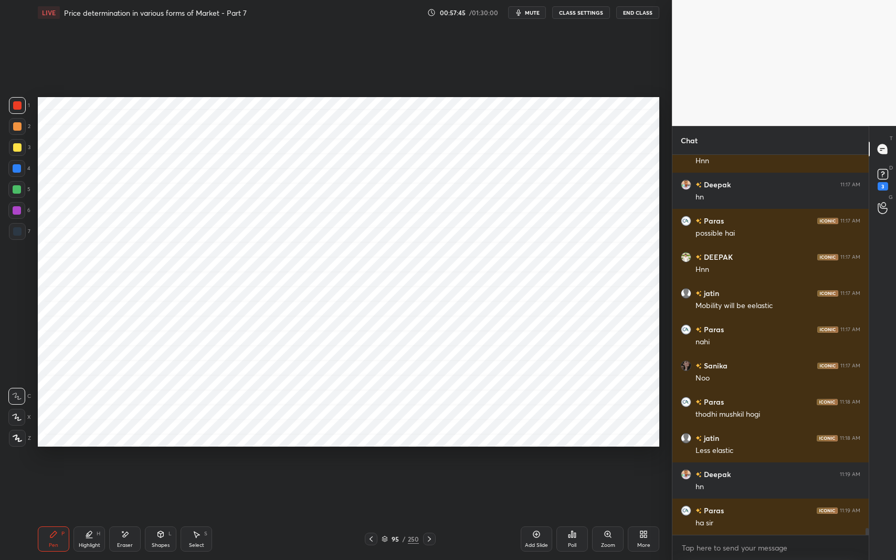
click at [159, 458] on div "Shapes L" at bounding box center [161, 539] width 32 height 25
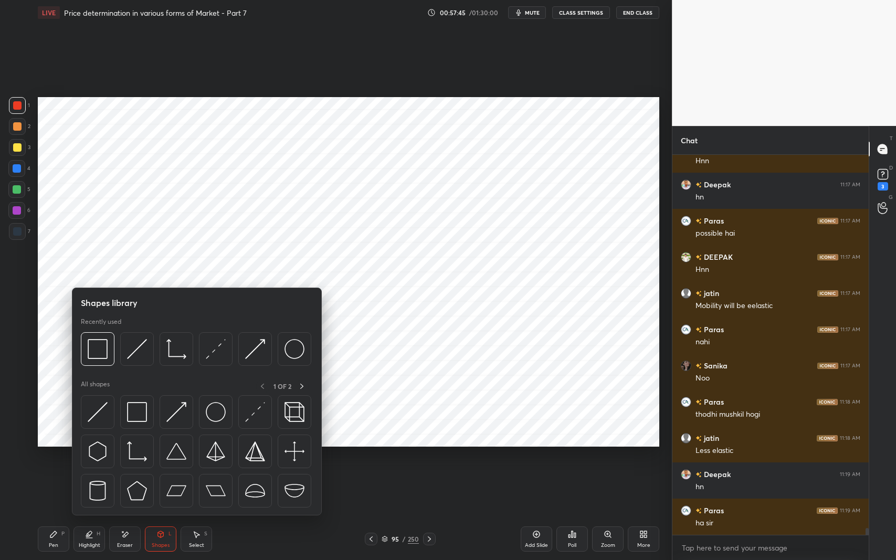
click at [133, 451] on img at bounding box center [137, 452] width 20 height 20
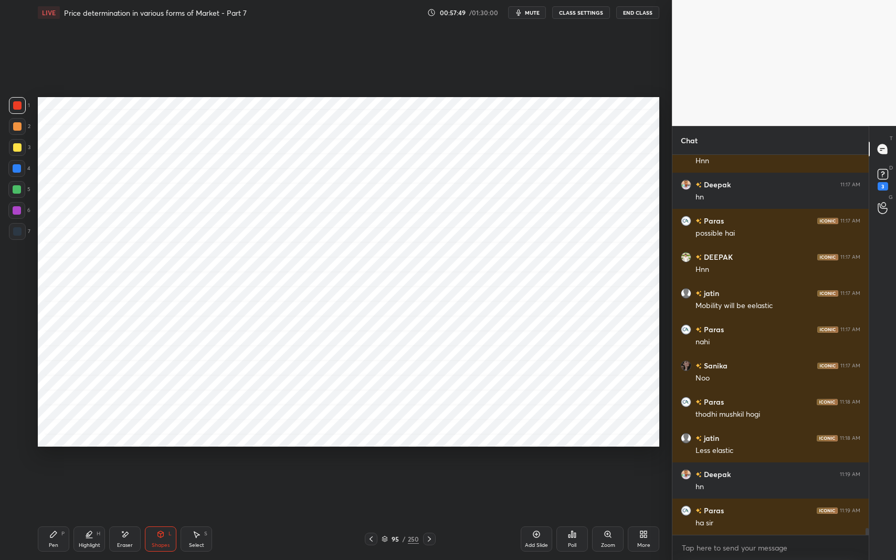
click at [164, 458] on div "Shapes L" at bounding box center [161, 539] width 32 height 25
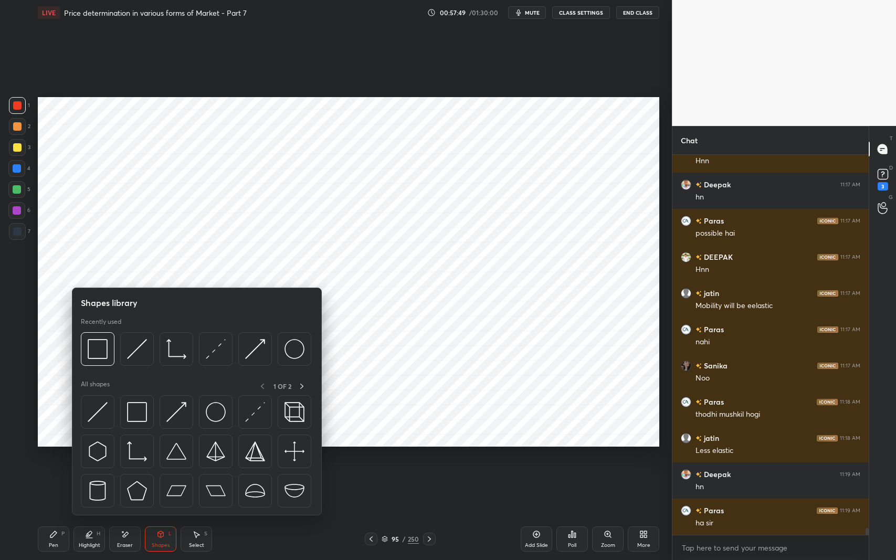
click at [133, 452] on img at bounding box center [137, 452] width 20 height 20
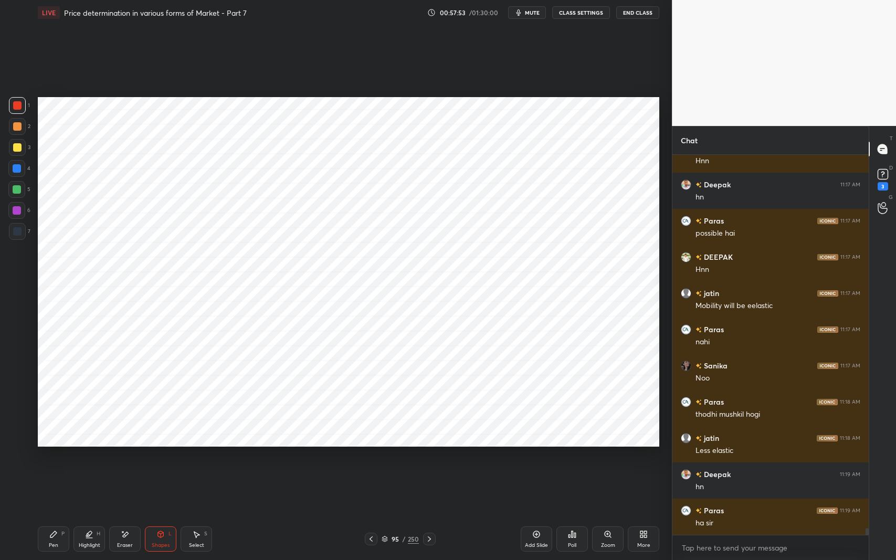
click at [159, 458] on icon at bounding box center [161, 534] width 6 height 6
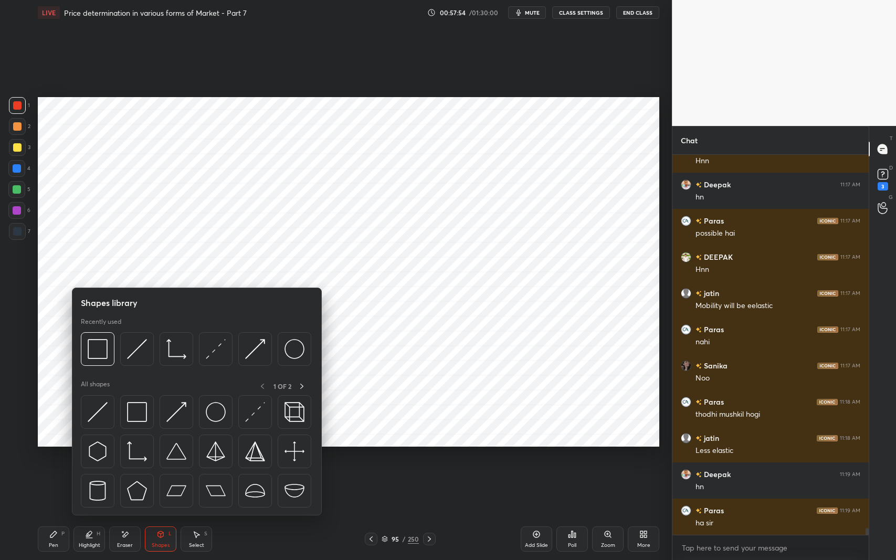
click at [95, 414] on img at bounding box center [98, 412] width 20 height 20
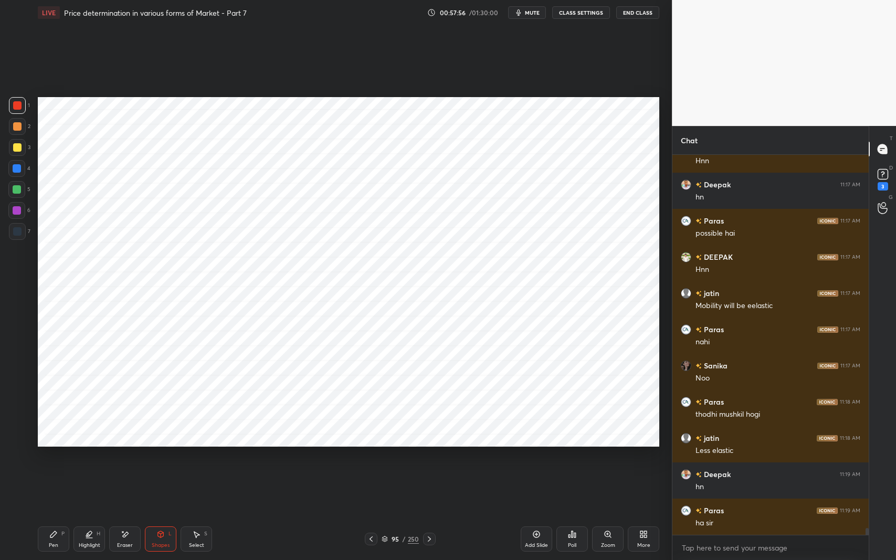
click at [55, 458] on icon at bounding box center [53, 534] width 6 height 6
click at [162, 458] on icon at bounding box center [160, 534] width 8 height 8
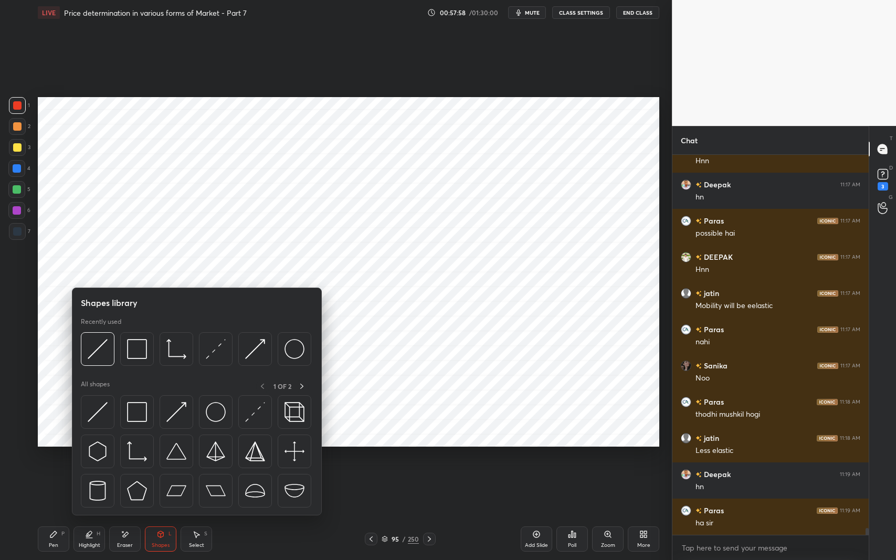
click at [133, 347] on img at bounding box center [137, 349] width 20 height 20
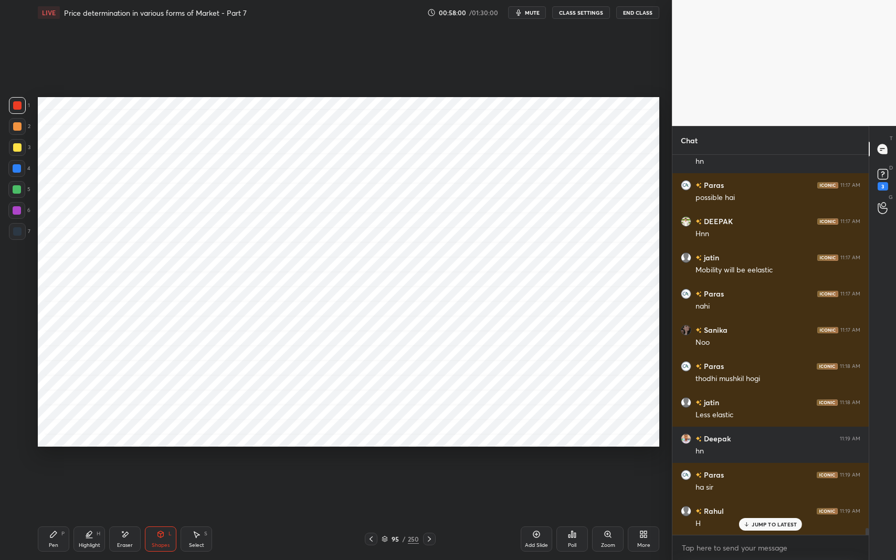
scroll to position [21174, 0]
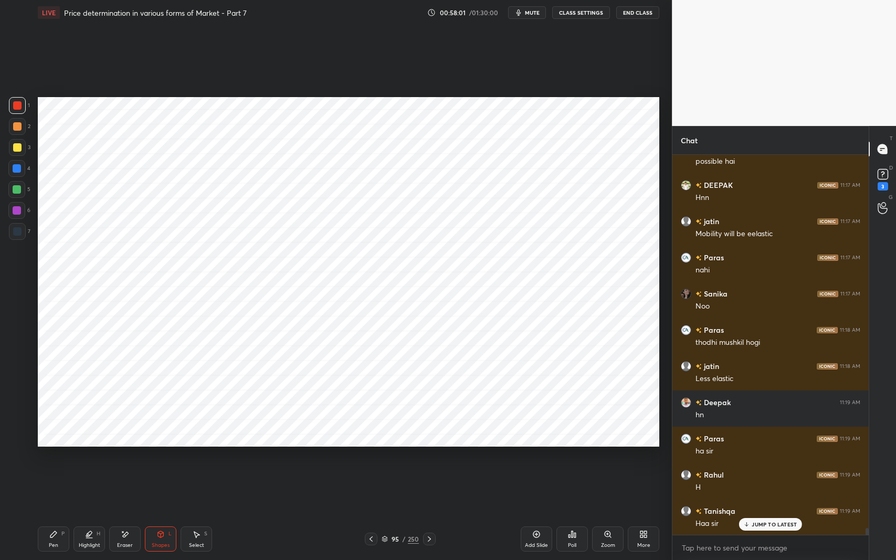
click at [57, 458] on icon at bounding box center [53, 534] width 8 height 8
click at [12, 170] on div at bounding box center [16, 168] width 17 height 17
click at [162, 458] on icon at bounding box center [161, 534] width 6 height 6
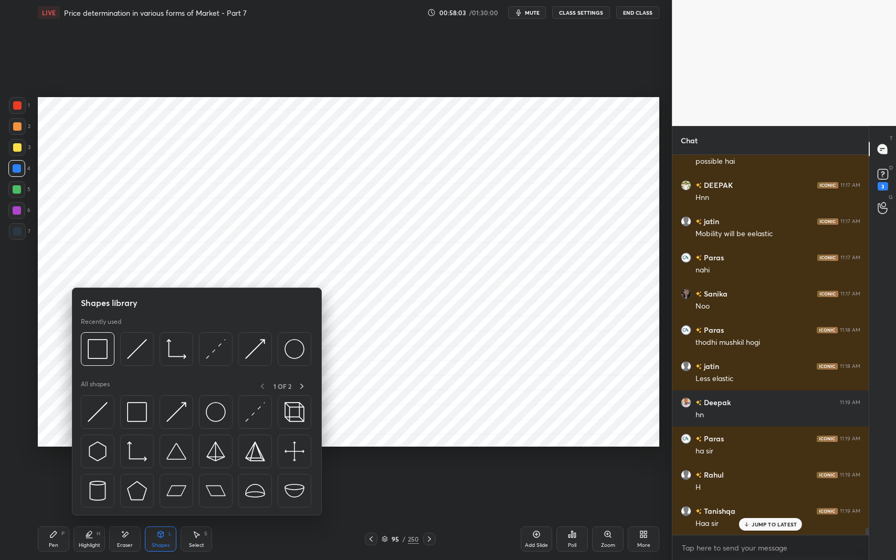
click at [95, 407] on img at bounding box center [98, 412] width 20 height 20
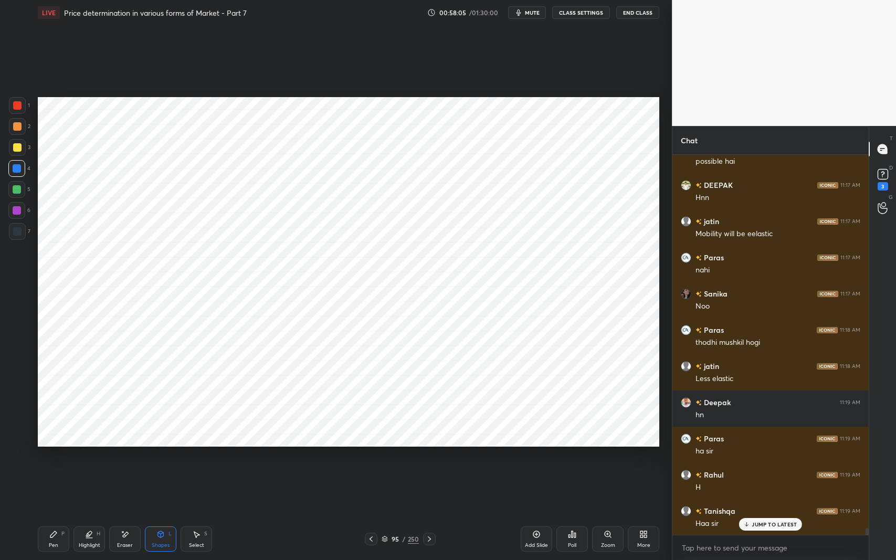
click at [55, 458] on div "Pen P Highlight H Eraser Shapes L Select S 95 / 250 Add Slide Poll Zoom More" at bounding box center [349, 539] width 622 height 42
click at [56, 458] on div "Pen P" at bounding box center [54, 539] width 32 height 25
click at [205, 458] on div "S" at bounding box center [205, 533] width 3 height 5
drag, startPoint x: 241, startPoint y: 294, endPoint x: 275, endPoint y: 315, distance: 40.1
click at [275, 315] on div "0 ° Undo Copy Duplicate Duplicate to new slide Delete" at bounding box center [349, 272] width 622 height 350
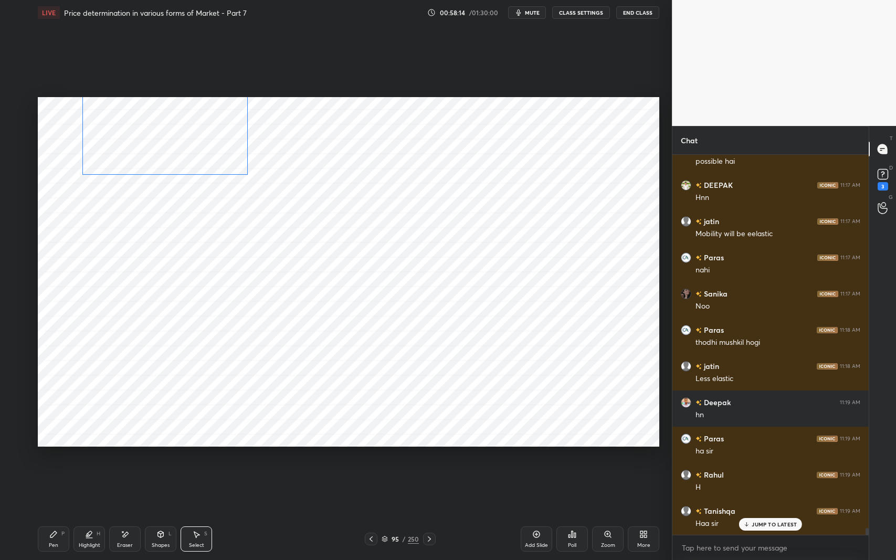
drag, startPoint x: 183, startPoint y: 358, endPoint x: 172, endPoint y: 154, distance: 204.0
click at [172, 154] on div "0 ° Undo Copy Duplicate Duplicate to new slide Delete" at bounding box center [349, 272] width 622 height 350
drag, startPoint x: 153, startPoint y: 141, endPoint x: 140, endPoint y: 177, distance: 38.0
click at [140, 177] on div "0 ° Undo Copy Duplicate Duplicate to new slide Delete" at bounding box center [349, 272] width 622 height 350
drag, startPoint x: 152, startPoint y: 182, endPoint x: 149, endPoint y: 189, distance: 7.3
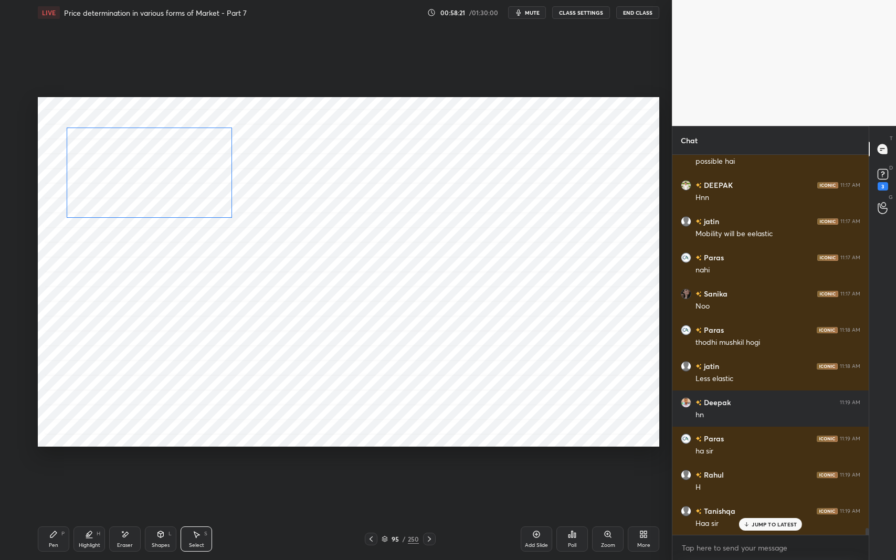
click at [149, 189] on div "0 ° Undo Copy Duplicate Duplicate to new slide Delete" at bounding box center [349, 272] width 622 height 350
drag, startPoint x: 190, startPoint y: 188, endPoint x: 192, endPoint y: 179, distance: 9.2
click at [192, 179] on div "0 ° Undo Copy Duplicate Duplicate to new slide Delete" at bounding box center [349, 272] width 622 height 350
drag, startPoint x: 192, startPoint y: 179, endPoint x: 192, endPoint y: 142, distance: 36.8
click at [192, 142] on div "0 ° Undo Copy Duplicate Duplicate to new slide Delete" at bounding box center [349, 272] width 622 height 350
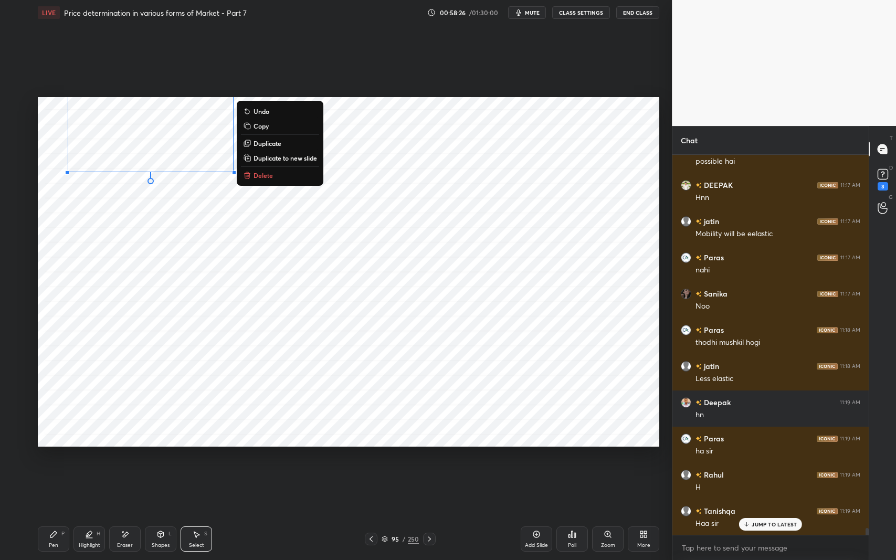
scroll to position [21210, 0]
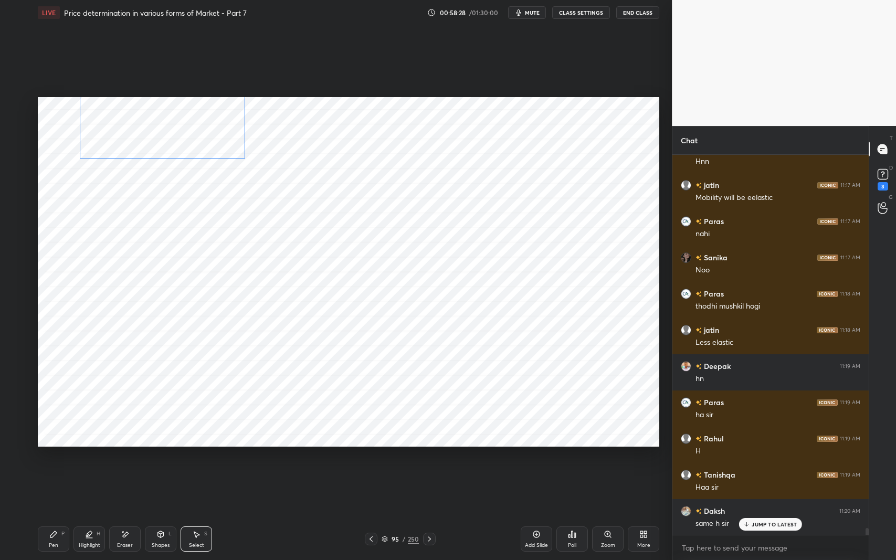
drag, startPoint x: 201, startPoint y: 146, endPoint x: 213, endPoint y: 133, distance: 17.9
click at [213, 133] on div "0 ° Undo Copy Duplicate Duplicate to new slide Delete" at bounding box center [349, 272] width 622 height 350
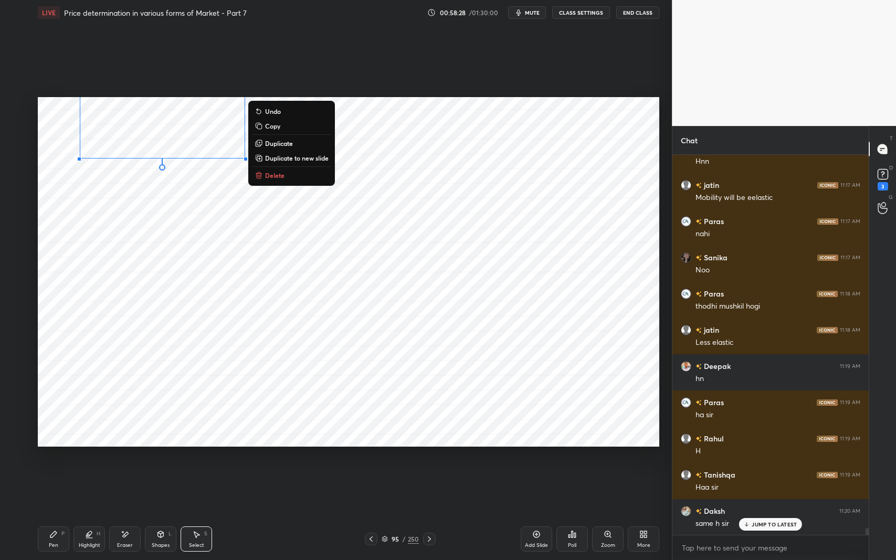
scroll to position [21247, 0]
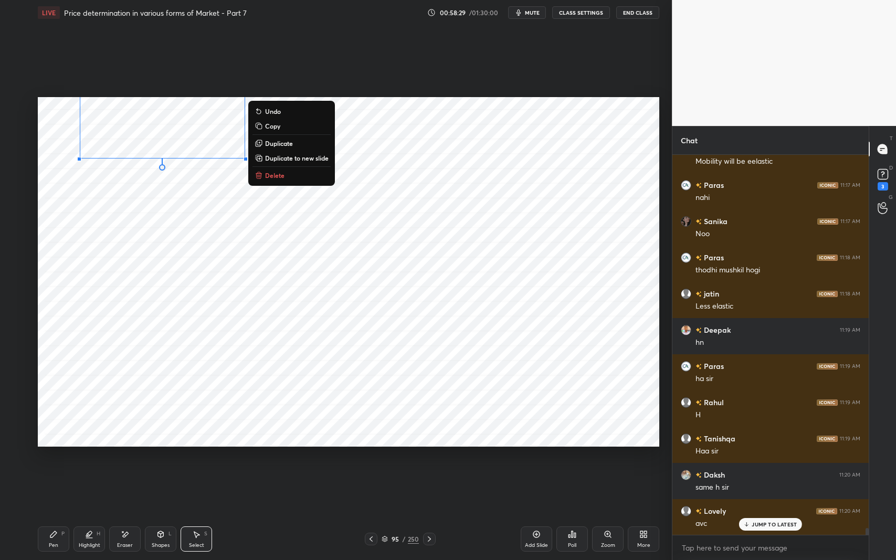
click at [54, 458] on icon at bounding box center [53, 534] width 8 height 8
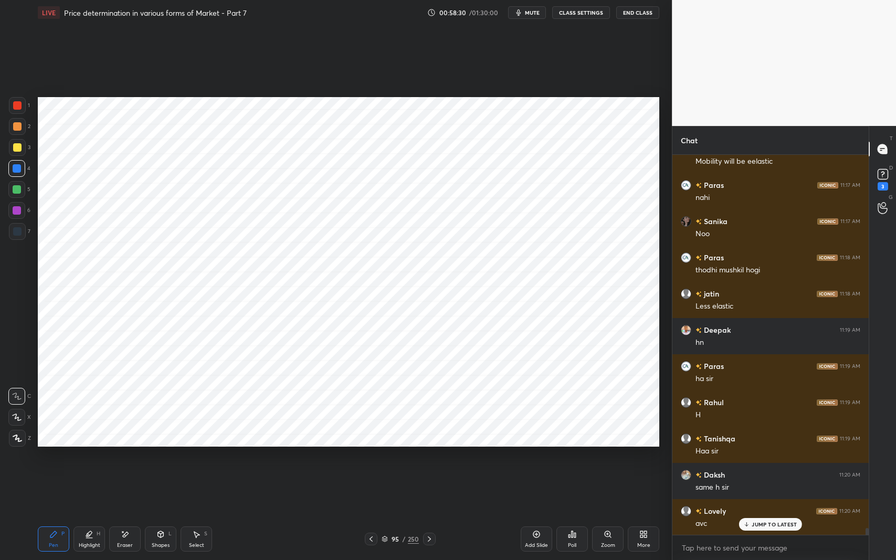
click at [19, 213] on div at bounding box center [17, 210] width 8 height 8
drag, startPoint x: 193, startPoint y: 529, endPoint x: 195, endPoint y: 517, distance: 12.8
click at [195, 458] on div "LIVE Price determination in various forms of Market - Part 7 00:58:33 / 01:30:0…" at bounding box center [349, 280] width 630 height 560
drag, startPoint x: 205, startPoint y: 528, endPoint x: 215, endPoint y: 462, distance: 66.9
click at [205, 458] on div "Pen P Highlight H Eraser Shapes L Select S 95 / 250 Add Slide Poll Zoom More" at bounding box center [349, 539] width 622 height 42
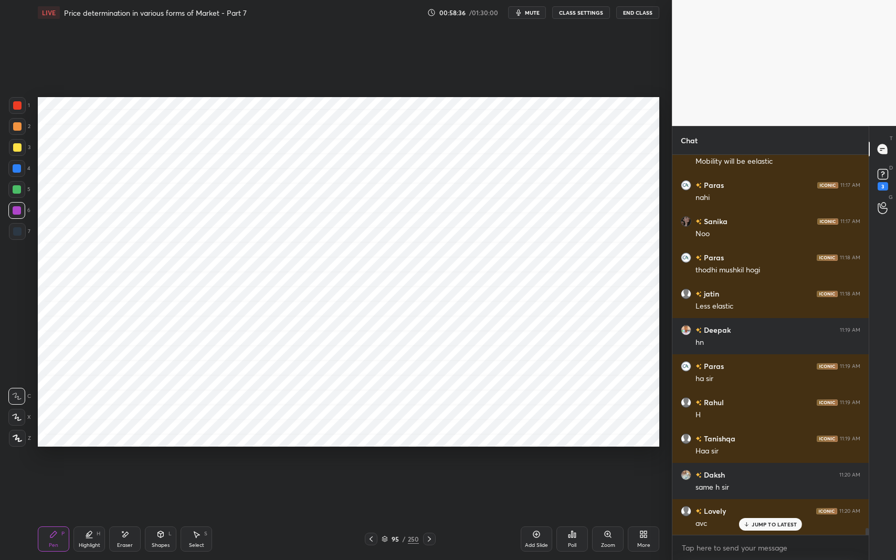
drag, startPoint x: 205, startPoint y: 536, endPoint x: 208, endPoint y: 530, distance: 6.6
click at [204, 458] on div "S" at bounding box center [205, 533] width 3 height 5
drag, startPoint x: 205, startPoint y: 322, endPoint x: 233, endPoint y: 368, distance: 53.0
click at [233, 367] on div "0 ° Undo Copy Duplicate Duplicate to new slide Delete" at bounding box center [349, 272] width 622 height 350
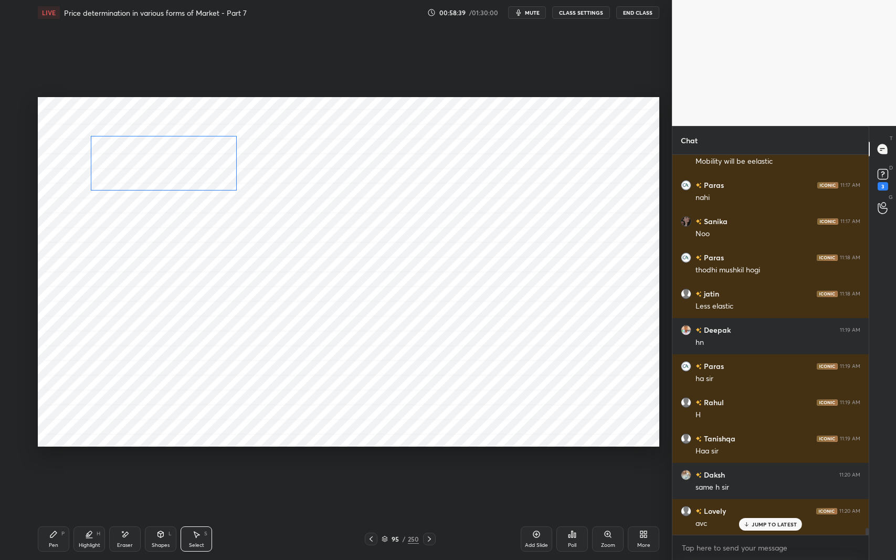
drag, startPoint x: 190, startPoint y: 348, endPoint x: 191, endPoint y: 182, distance: 165.9
click at [191, 182] on div "0 ° Undo Copy Duplicate Duplicate to new slide Delete" at bounding box center [349, 272] width 622 height 350
drag, startPoint x: 193, startPoint y: 172, endPoint x: 186, endPoint y: 190, distance: 18.8
click at [186, 190] on div "0 ° Undo Copy Duplicate Duplicate to new slide Delete" at bounding box center [349, 272] width 622 height 350
drag, startPoint x: 194, startPoint y: 184, endPoint x: 190, endPoint y: 195, distance: 12.3
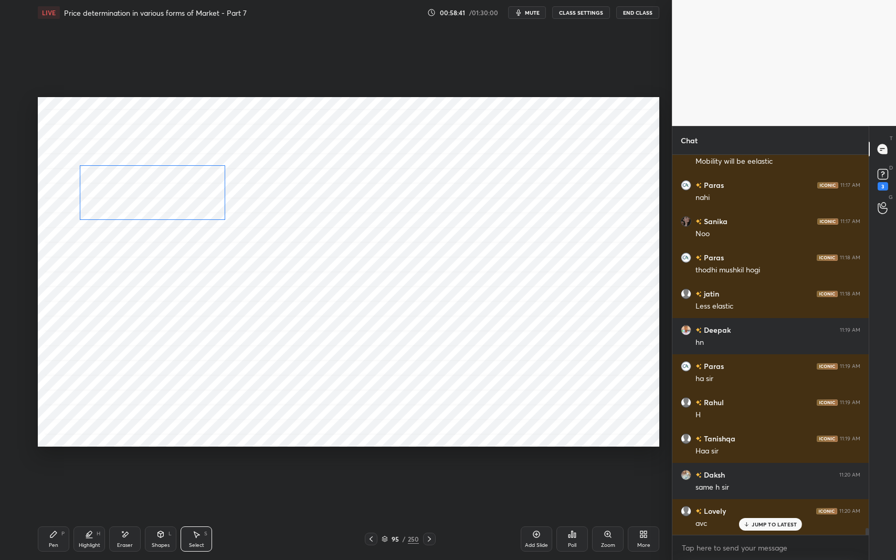
click at [190, 195] on div "0 ° Undo Copy Duplicate Duplicate to new slide Delete" at bounding box center [349, 272] width 622 height 350
drag, startPoint x: 194, startPoint y: 188, endPoint x: 370, endPoint y: 170, distance: 176.3
click at [370, 170] on div "0 ° Undo Copy Duplicate Duplicate to new slide Delete" at bounding box center [349, 272] width 622 height 350
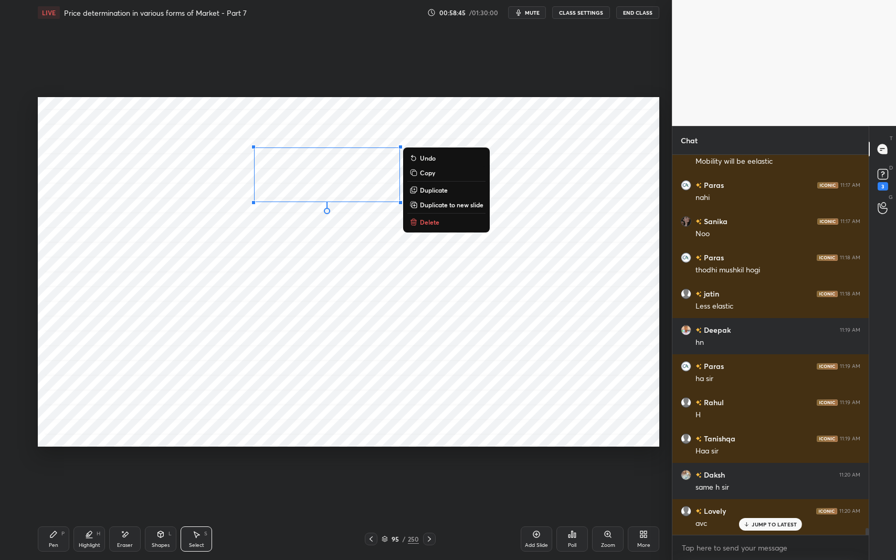
click at [120, 458] on div "Eraser" at bounding box center [125, 545] width 16 height 5
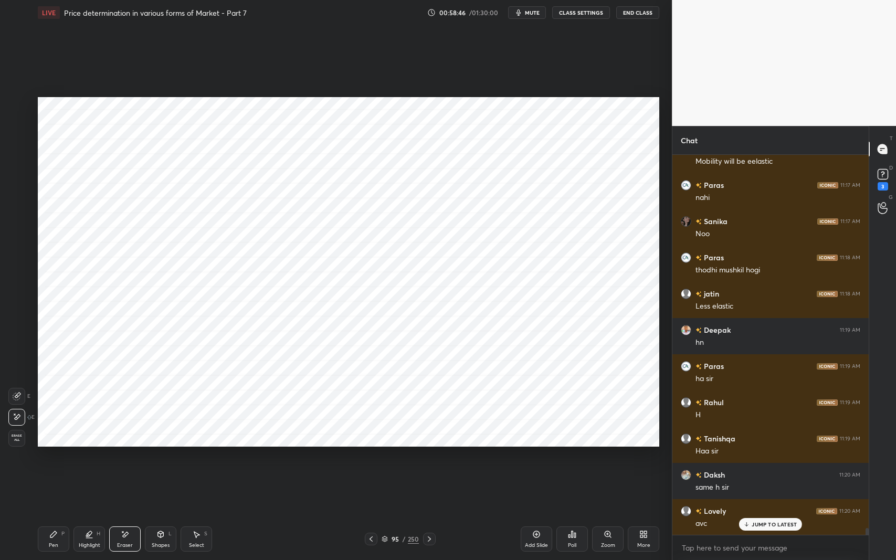
click at [18, 431] on div "Erase all" at bounding box center [16, 438] width 17 height 17
click at [53, 458] on div "Pen" at bounding box center [53, 545] width 9 height 5
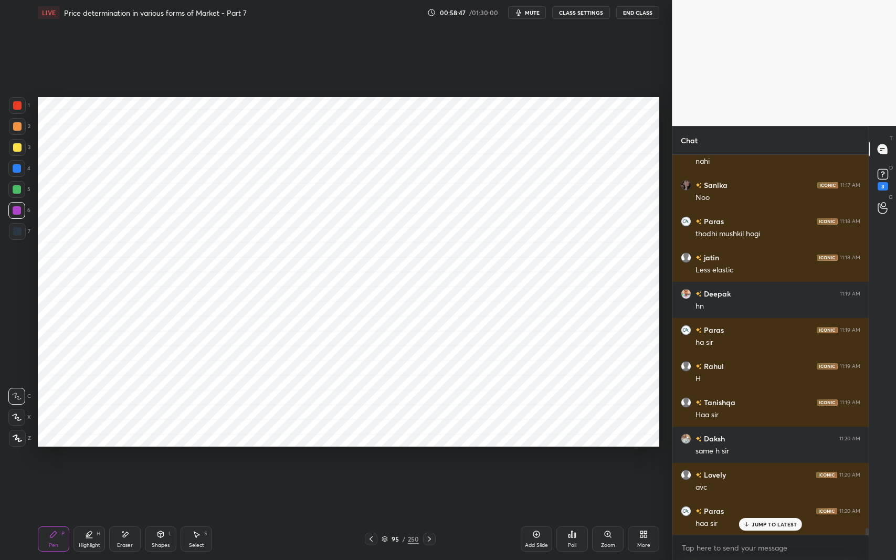
click at [21, 232] on div at bounding box center [17, 231] width 8 height 8
click at [195, 458] on div "Select" at bounding box center [196, 545] width 15 height 5
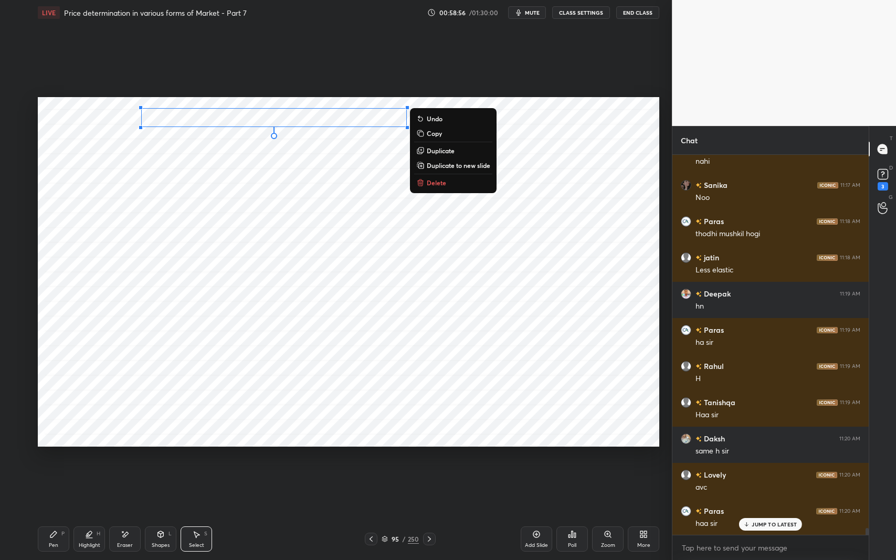
click at [50, 458] on div "Pen" at bounding box center [53, 545] width 9 height 5
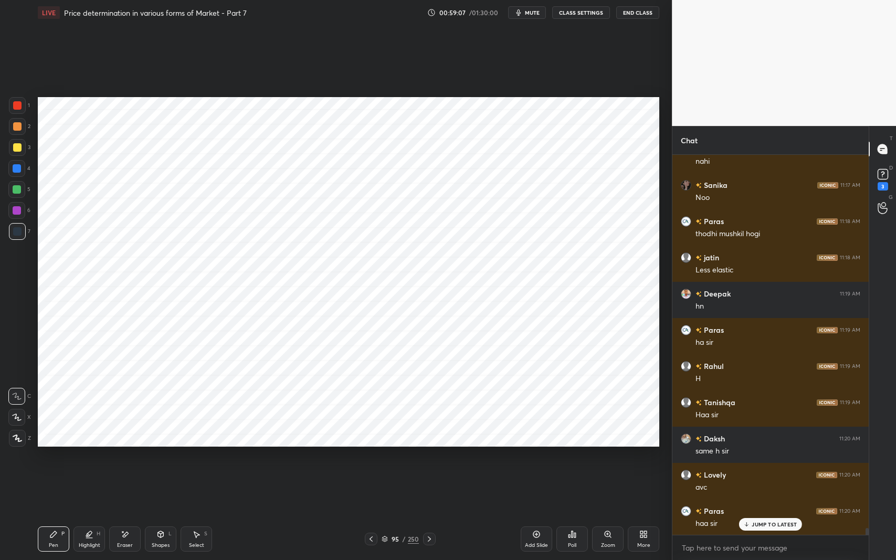
click at [200, 458] on icon at bounding box center [197, 535] width 6 height 6
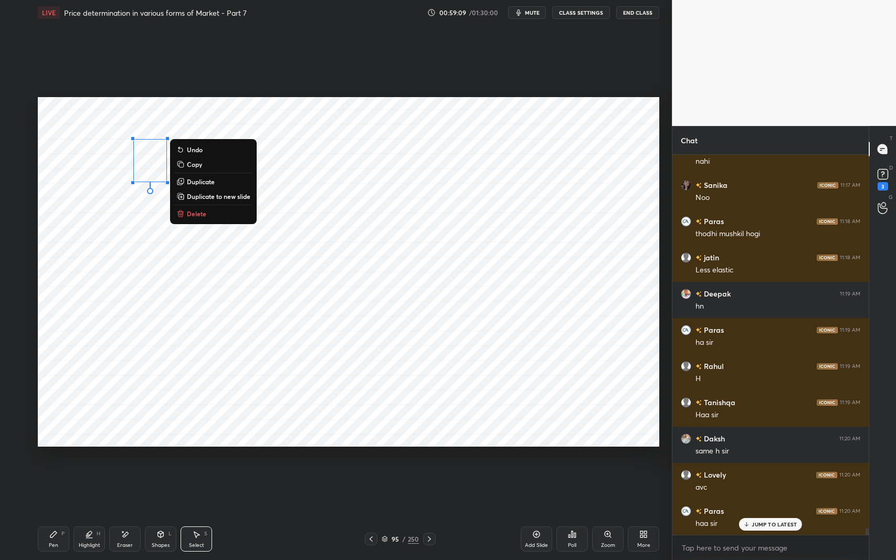
click at [211, 182] on p "Duplicate" at bounding box center [201, 181] width 28 height 8
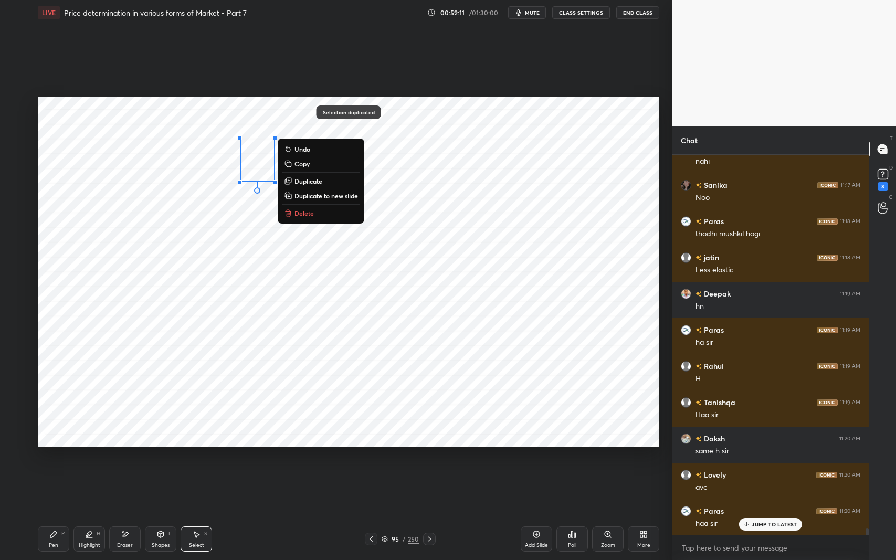
click at [308, 180] on p "Duplicate" at bounding box center [309, 181] width 28 height 8
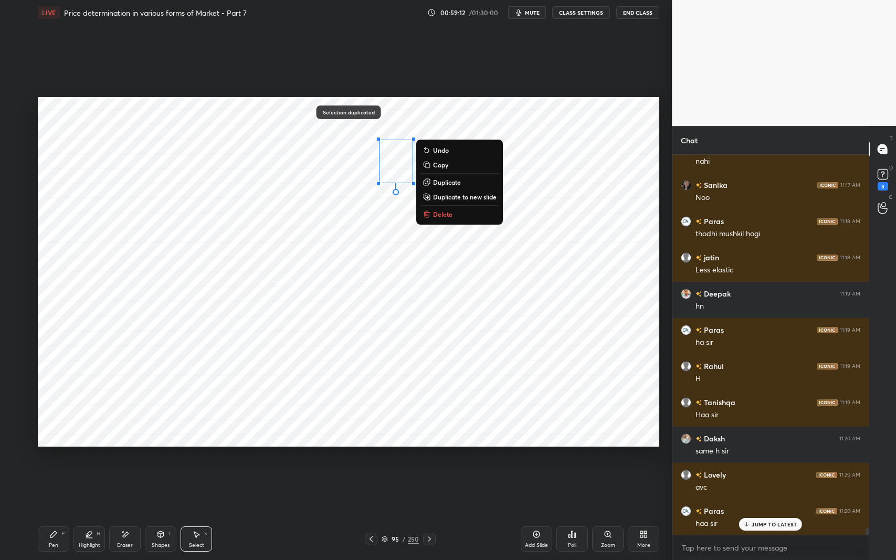
click at [225, 283] on div "0 ° Undo Copy Duplicate Duplicate to new slide Delete" at bounding box center [349, 272] width 622 height 350
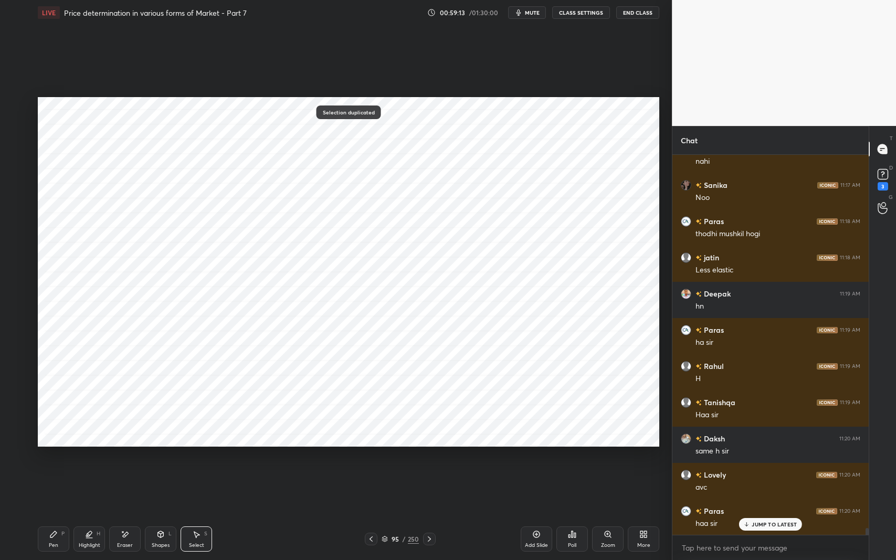
click at [64, 458] on div "Pen P" at bounding box center [54, 539] width 32 height 25
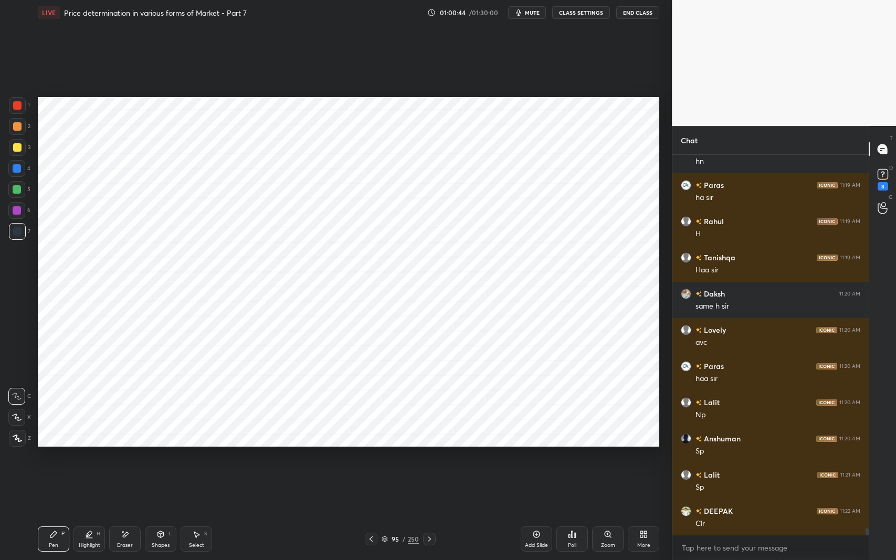
scroll to position [21464, 0]
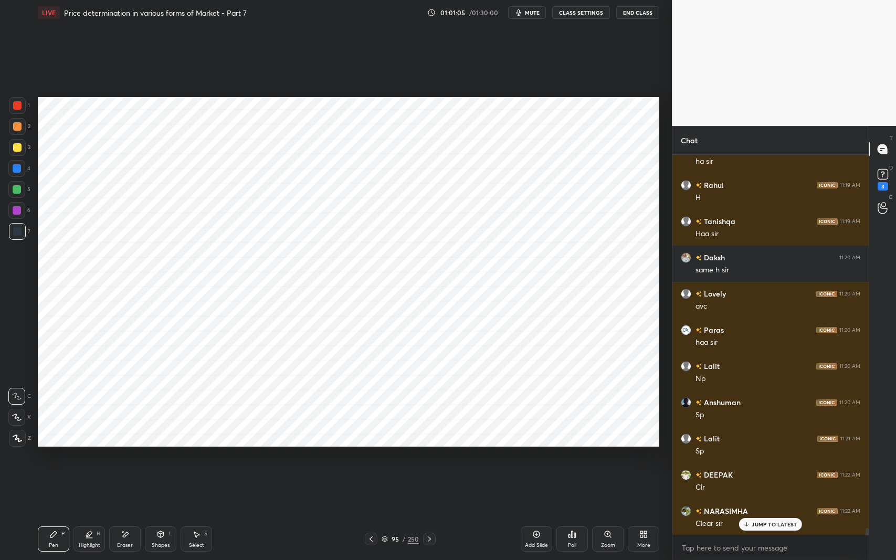
click at [534, 458] on icon at bounding box center [536, 534] width 8 height 8
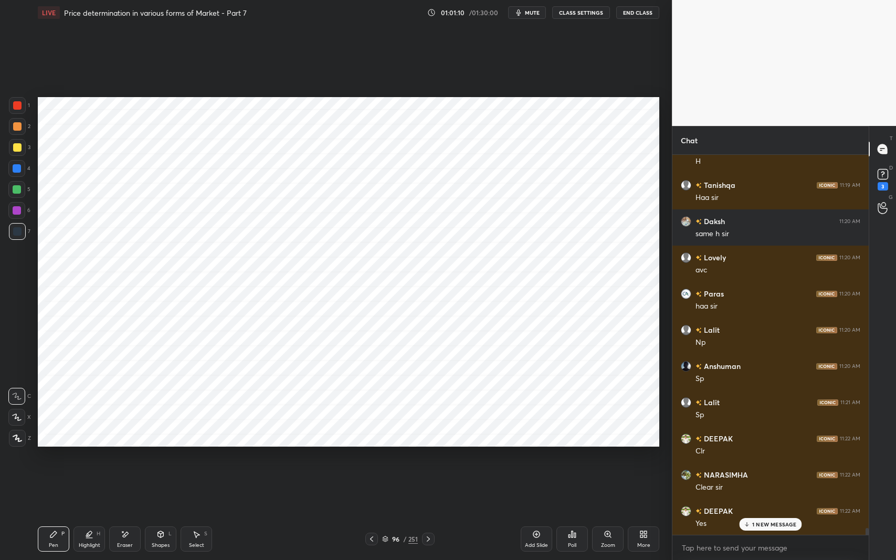
scroll to position [21536, 0]
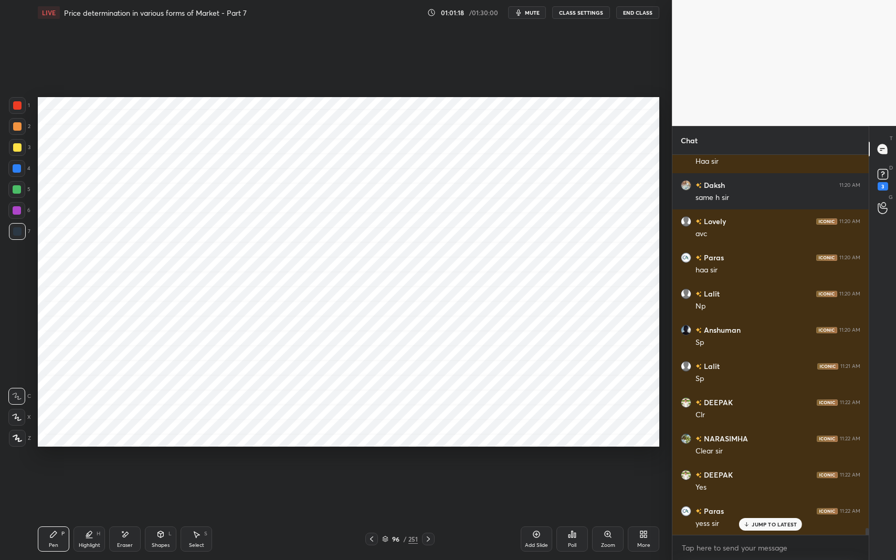
click at [159, 458] on div "Shapes L" at bounding box center [161, 539] width 32 height 25
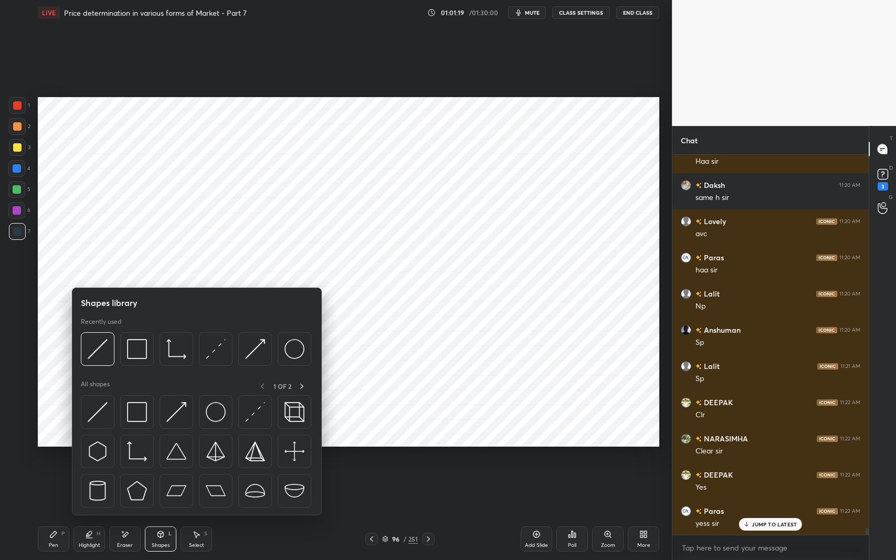
click at [132, 453] on img at bounding box center [137, 452] width 20 height 20
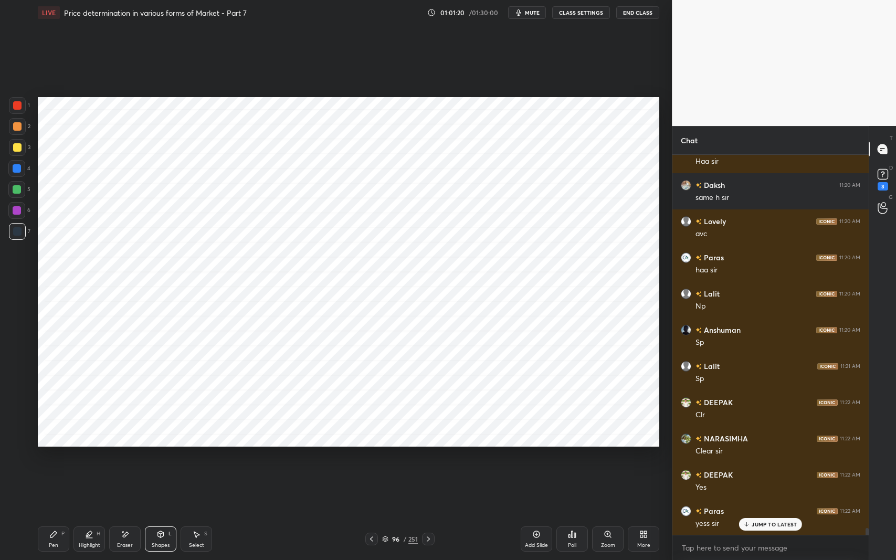
click at [21, 235] on div at bounding box center [17, 231] width 17 height 17
click at [162, 458] on div "Shapes L" at bounding box center [161, 539] width 32 height 25
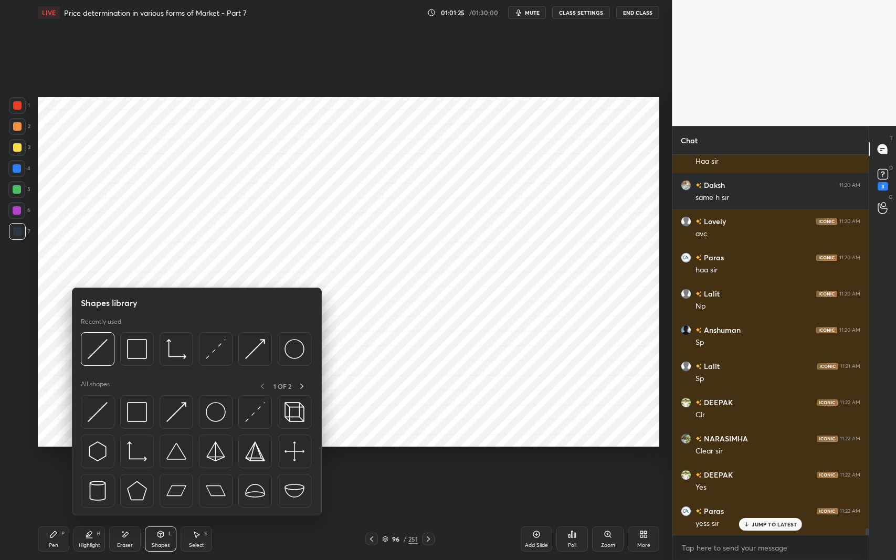
click at [171, 416] on img at bounding box center [176, 412] width 20 height 20
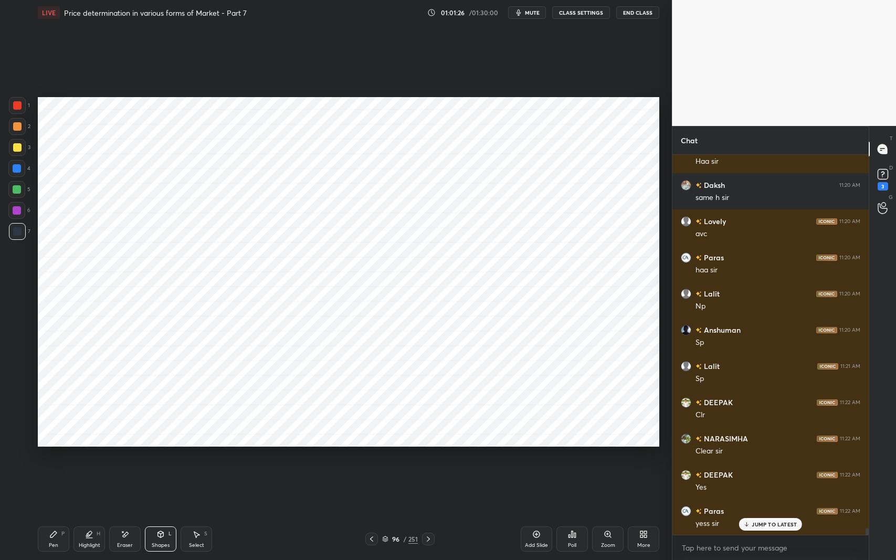
click at [42, 458] on div "Pen P" at bounding box center [54, 539] width 32 height 25
click at [13, 437] on icon at bounding box center [17, 438] width 9 height 7
click at [167, 458] on div "Shapes L" at bounding box center [161, 539] width 32 height 25
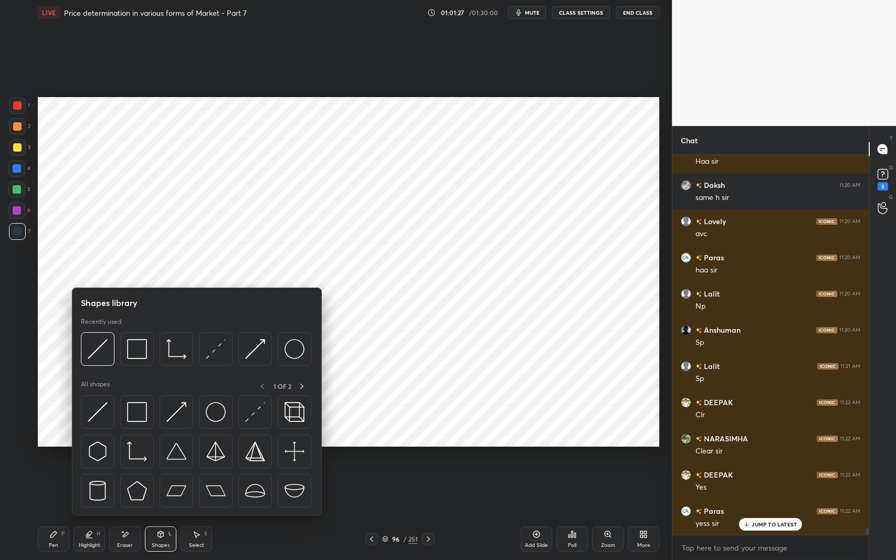
click at [174, 413] on img at bounding box center [176, 412] width 20 height 20
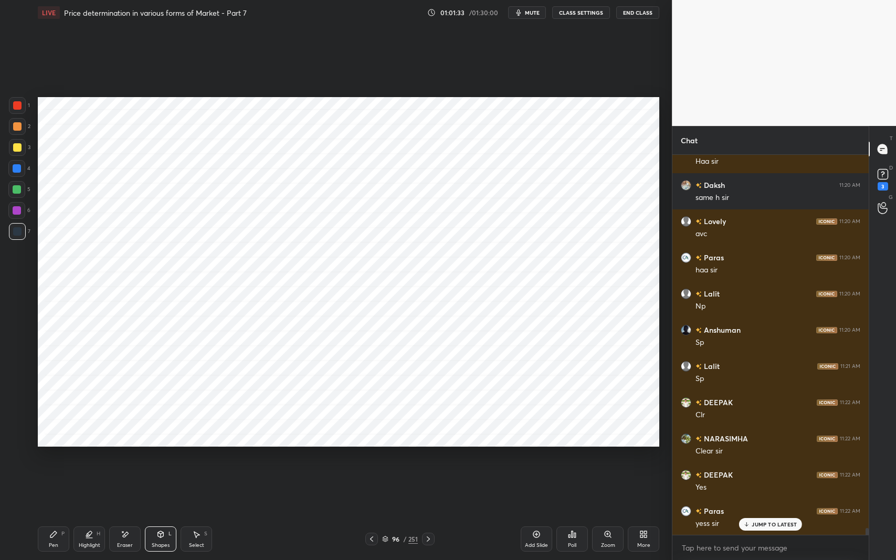
click at [134, 458] on div "Eraser" at bounding box center [125, 539] width 32 height 25
click at [164, 458] on div "Shapes L" at bounding box center [161, 539] width 32 height 25
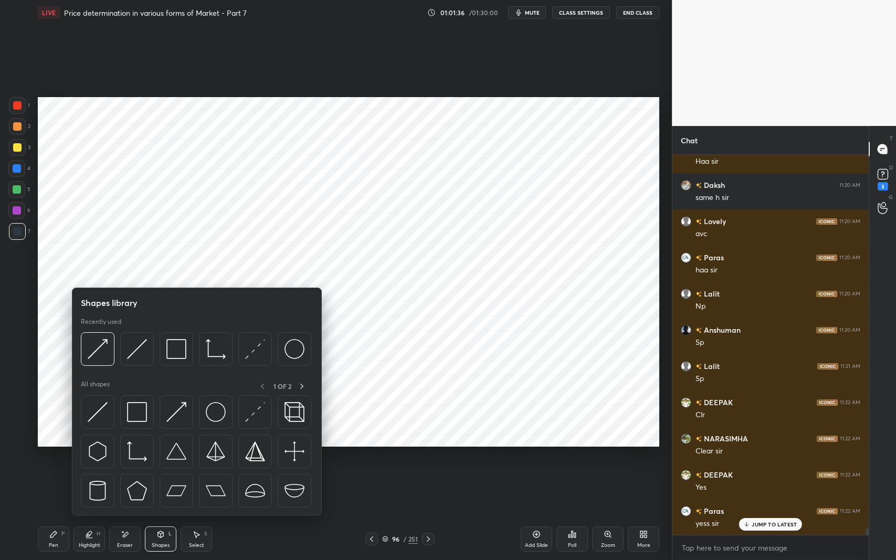
click at [95, 411] on img at bounding box center [98, 412] width 20 height 20
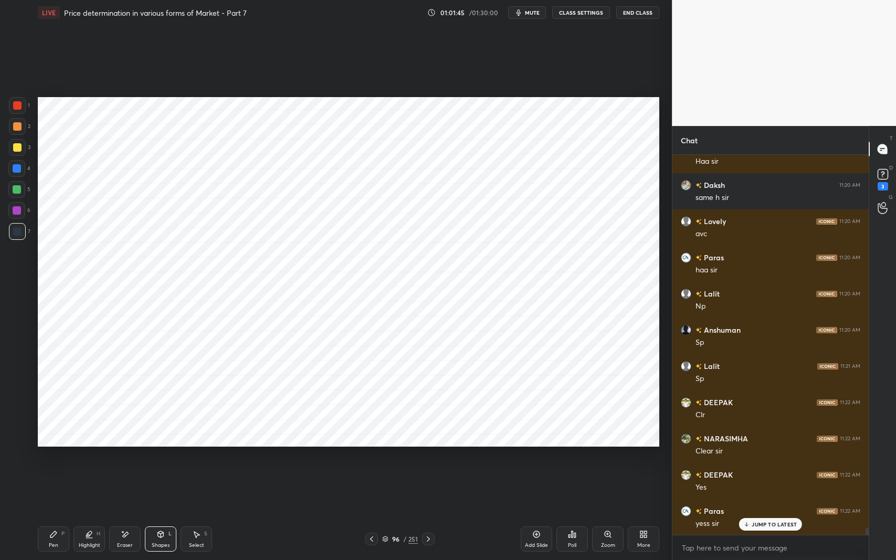
click at [17, 170] on div at bounding box center [17, 168] width 8 height 8
click at [195, 458] on icon at bounding box center [196, 534] width 8 height 8
click at [56, 265] on div "0 ° Undo Copy Duplicate Duplicate to new slide Delete" at bounding box center [349, 272] width 622 height 350
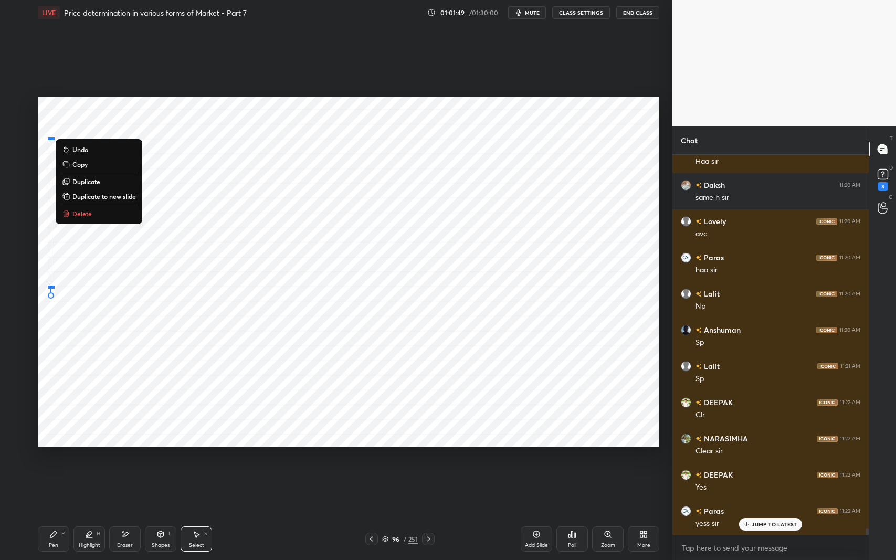
click at [101, 215] on button "Delete" at bounding box center [99, 213] width 78 height 13
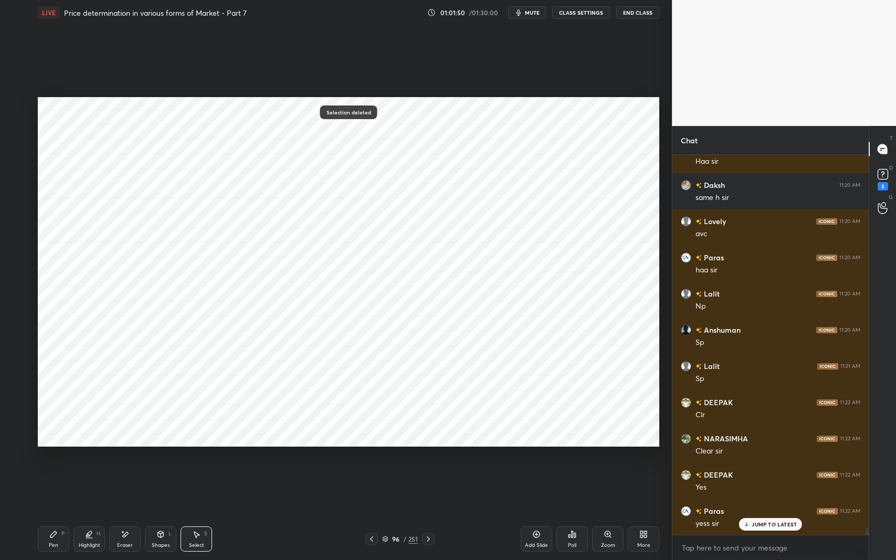
click at [158, 458] on div "Shapes L" at bounding box center [161, 539] width 32 height 25
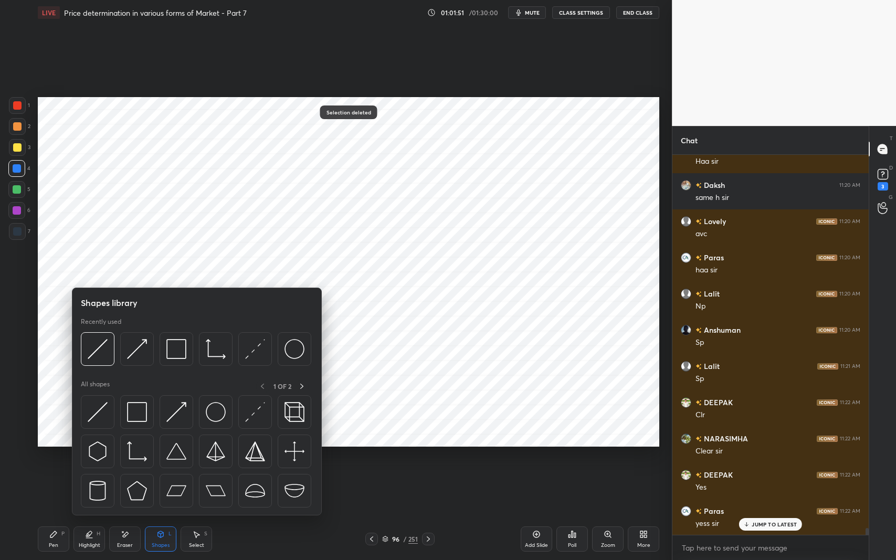
click at [94, 412] on img at bounding box center [98, 412] width 20 height 20
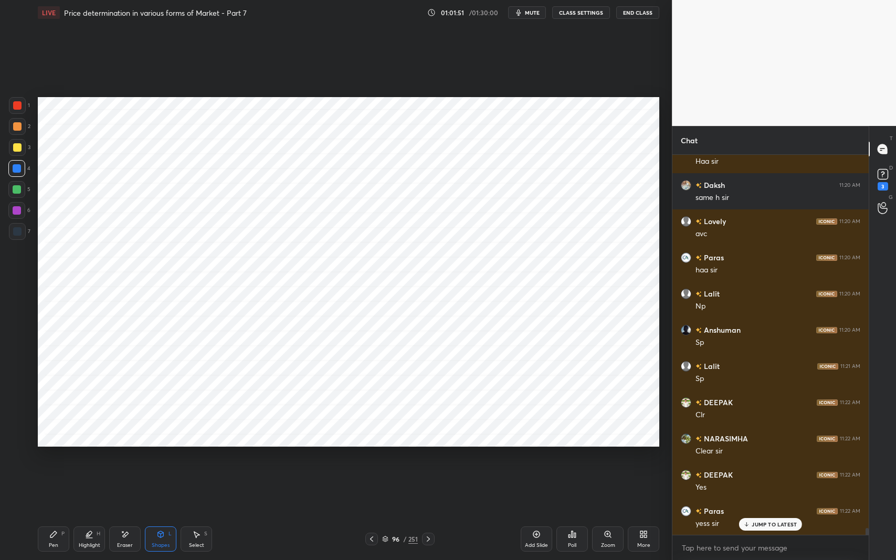
click at [158, 458] on div "Shapes L" at bounding box center [161, 539] width 32 height 25
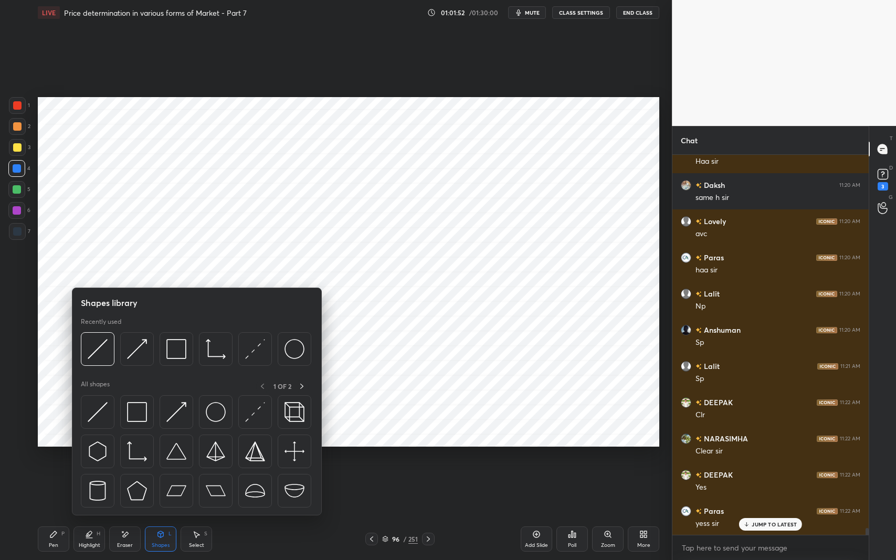
click at [139, 416] on img at bounding box center [137, 412] width 20 height 20
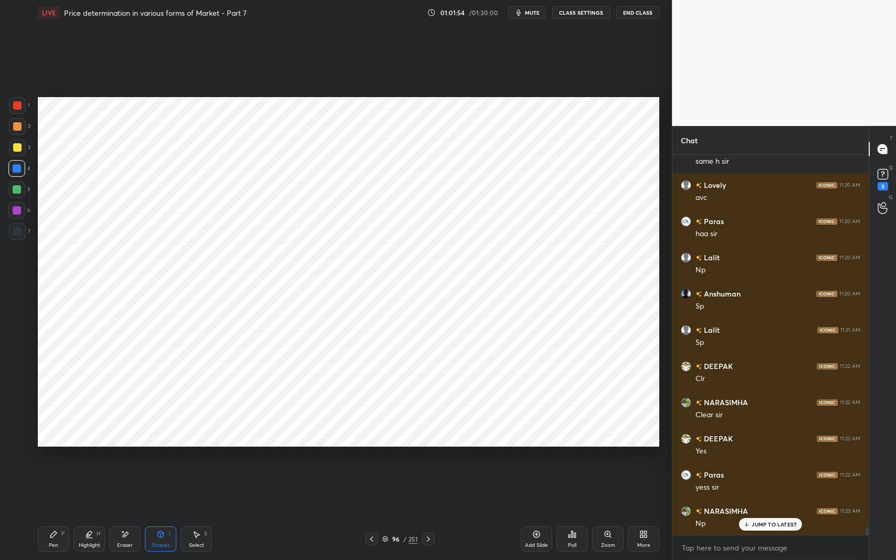
click at [160, 458] on div "Shapes" at bounding box center [161, 545] width 18 height 5
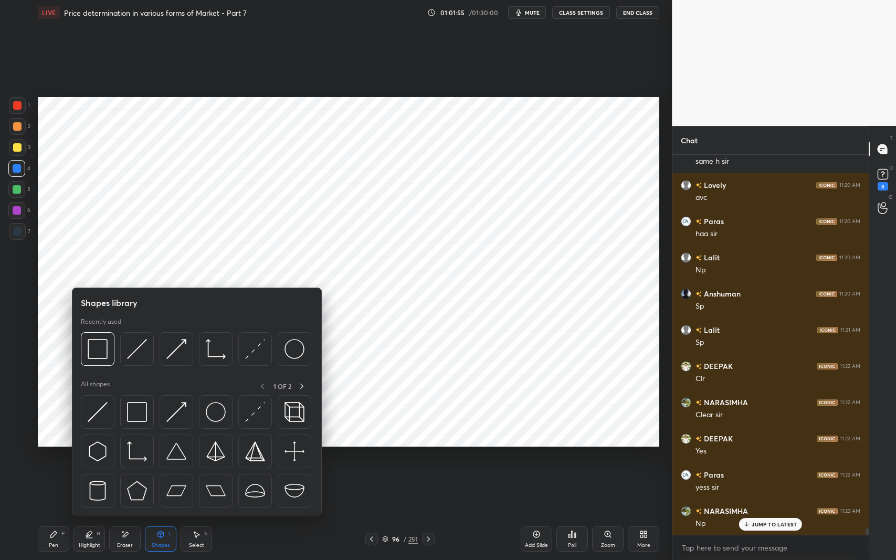
click at [174, 349] on img at bounding box center [176, 349] width 20 height 20
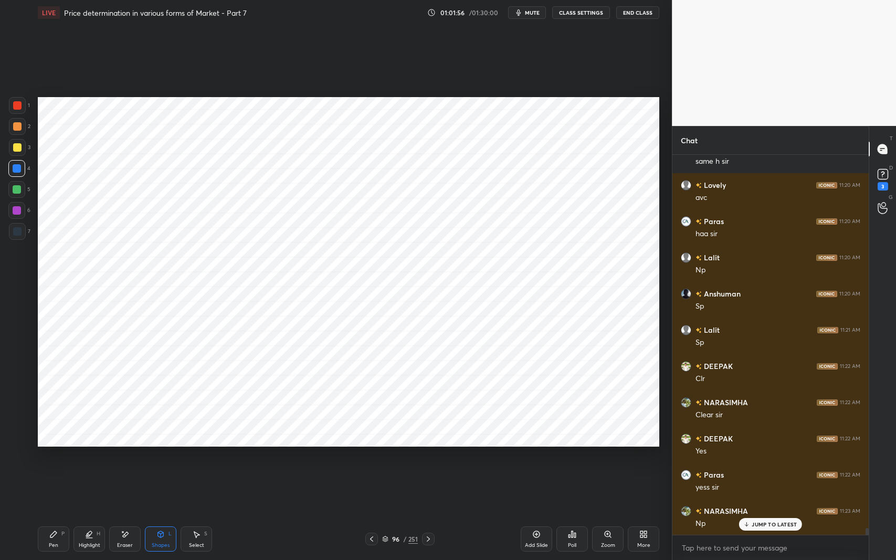
click at [19, 233] on div at bounding box center [17, 231] width 8 height 8
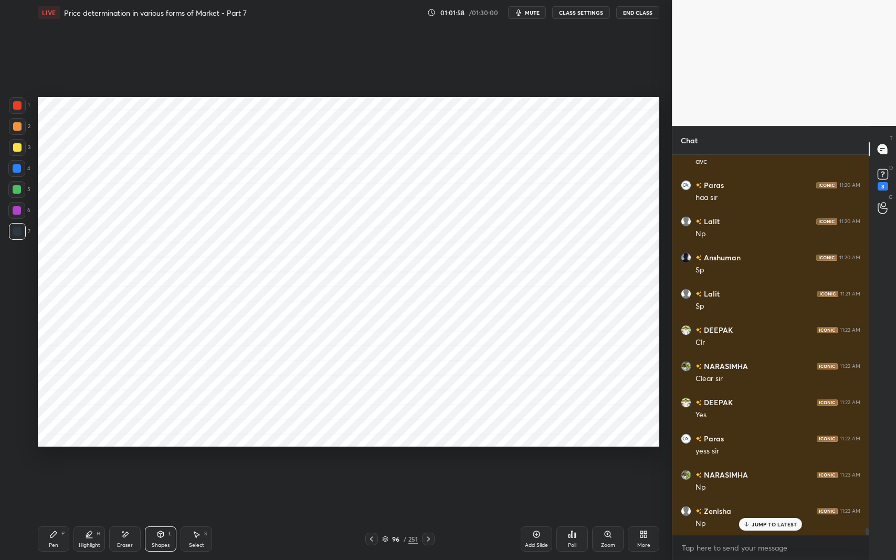
scroll to position [21645, 0]
click at [123, 458] on div "Eraser" at bounding box center [125, 539] width 32 height 25
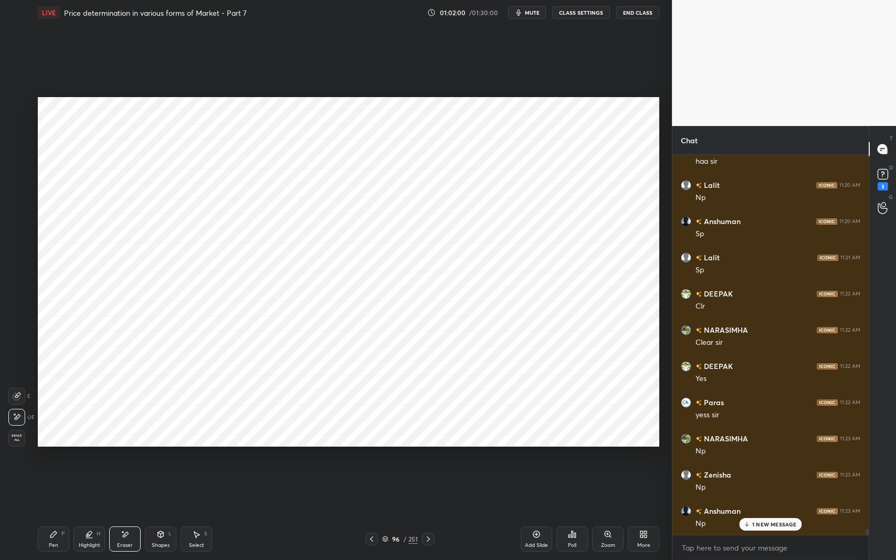
scroll to position [21682, 0]
click at [160, 458] on icon at bounding box center [161, 534] width 6 height 2
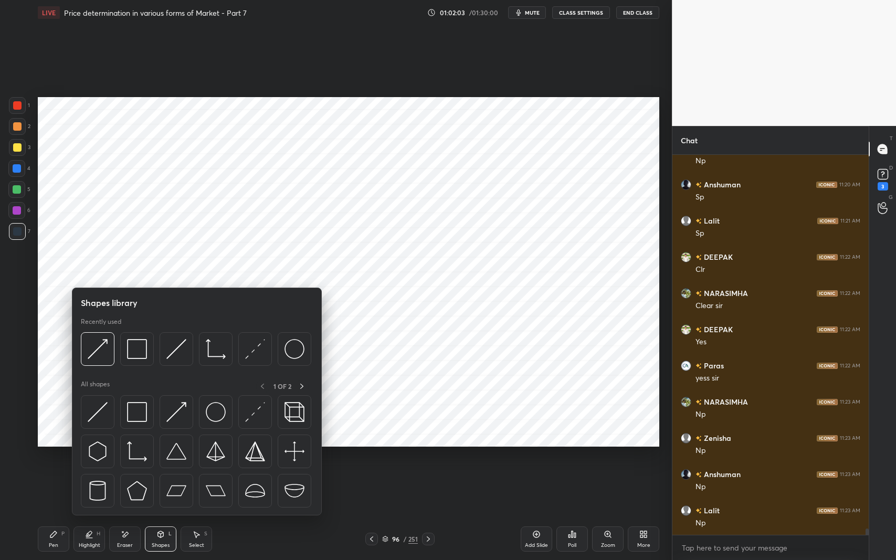
click at [173, 347] on img at bounding box center [176, 349] width 20 height 20
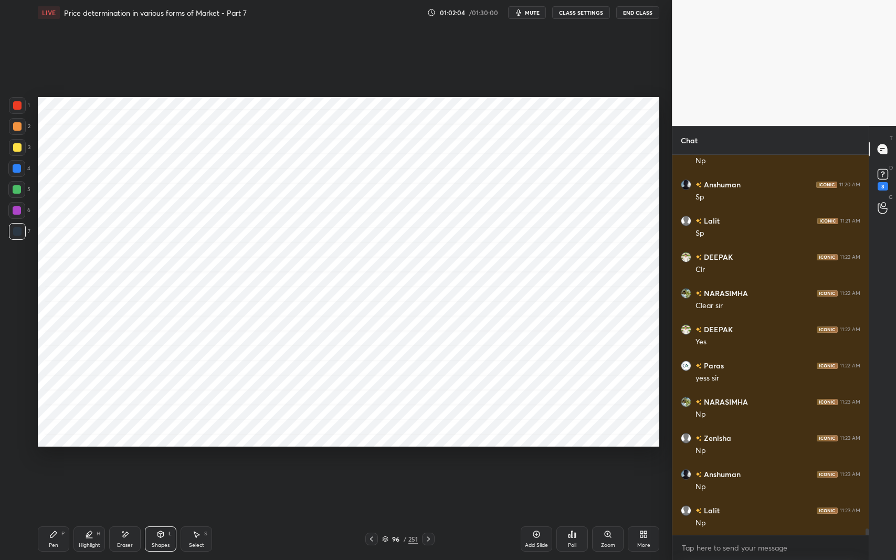
click at [17, 168] on div at bounding box center [17, 168] width 8 height 8
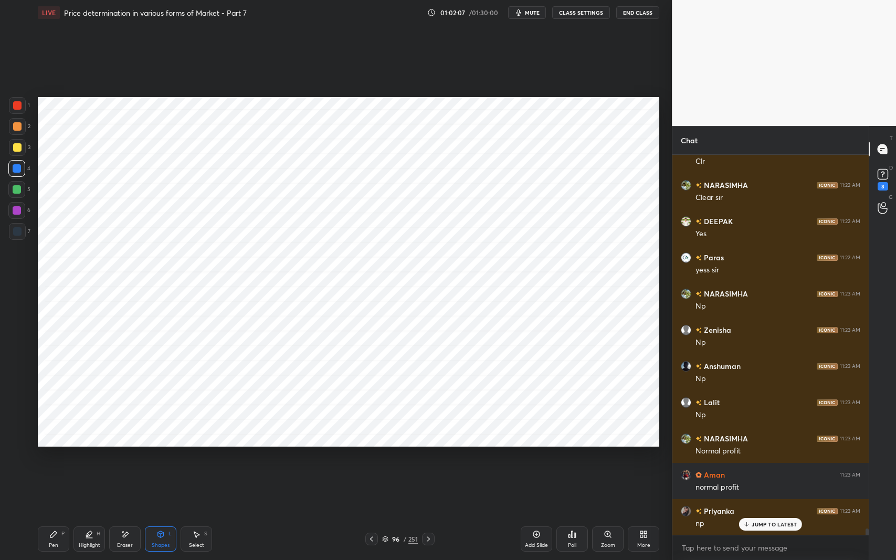
scroll to position [21826, 0]
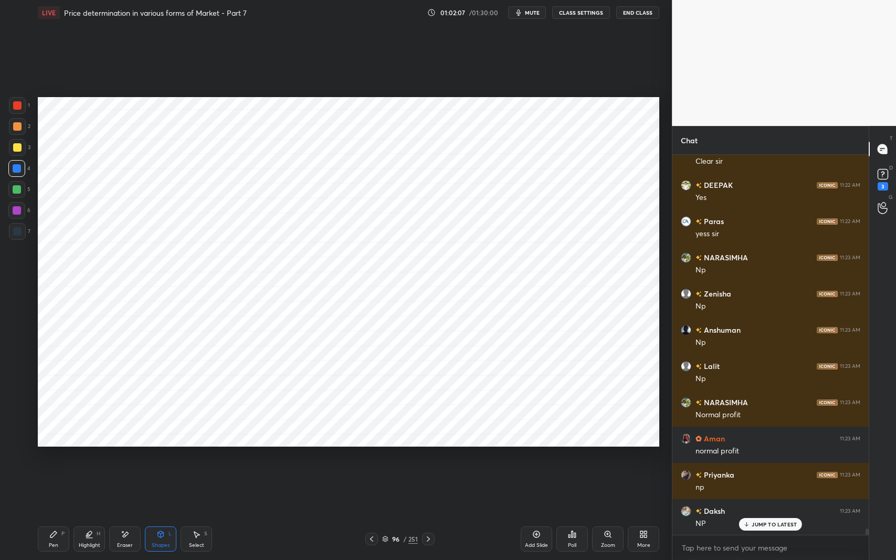
click at [58, 458] on div "Pen P" at bounding box center [54, 539] width 32 height 25
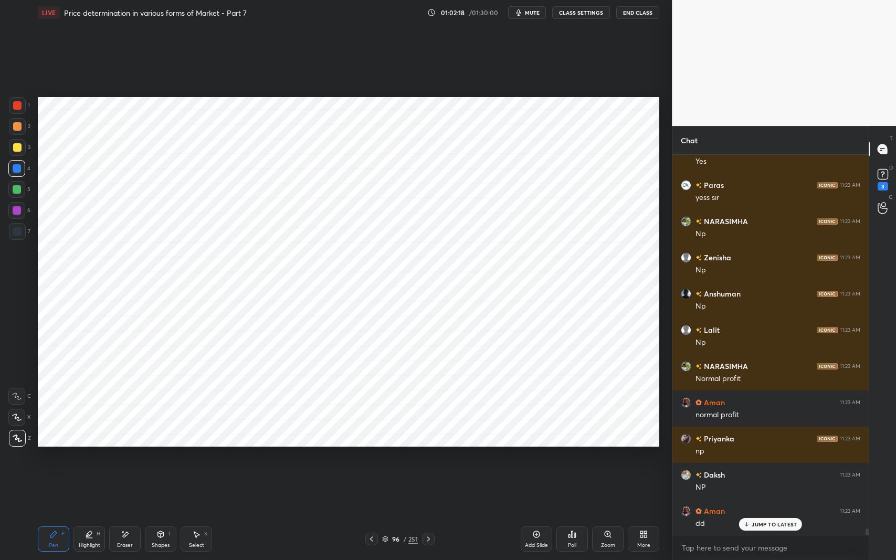
click at [163, 458] on icon at bounding box center [161, 534] width 6 height 6
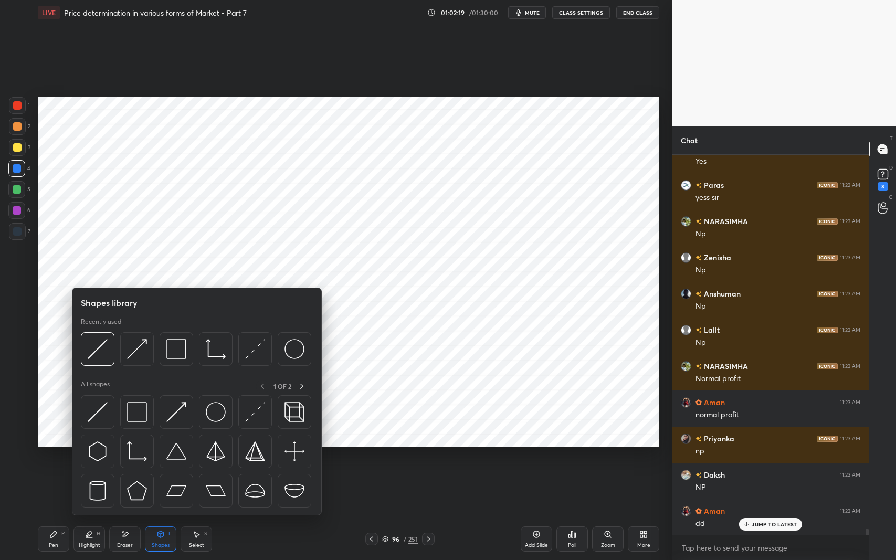
click at [137, 410] on img at bounding box center [137, 412] width 20 height 20
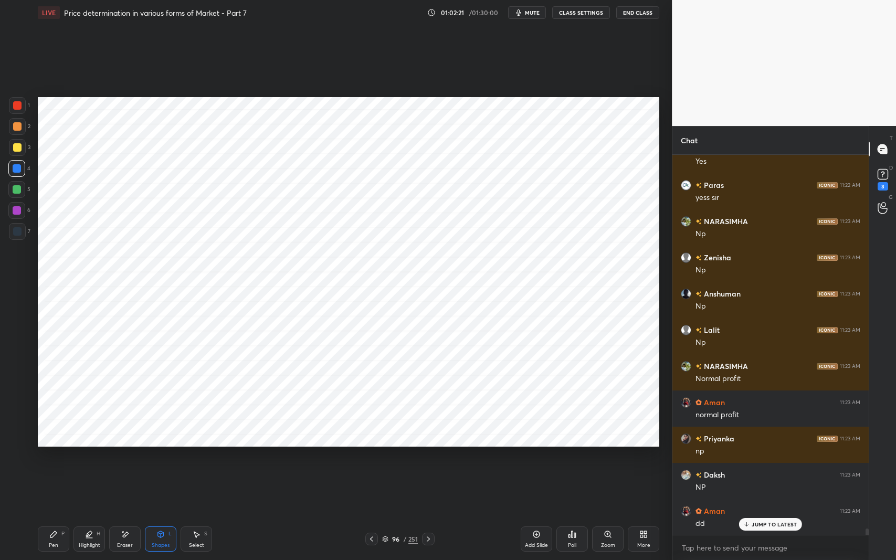
click at [163, 458] on icon at bounding box center [161, 534] width 6 height 6
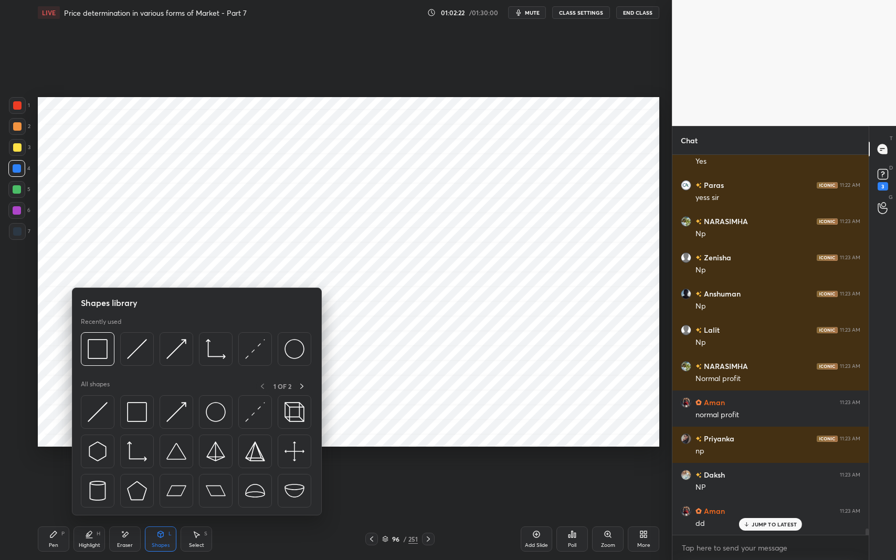
click at [251, 352] on img at bounding box center [255, 349] width 20 height 20
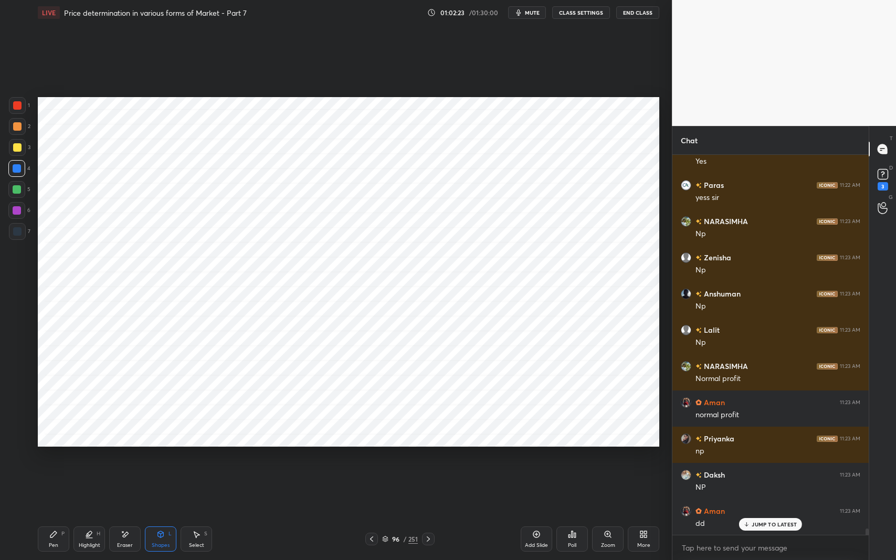
click at [13, 194] on div at bounding box center [16, 189] width 17 height 17
click at [134, 458] on div "Eraser" at bounding box center [125, 539] width 32 height 25
click at [201, 458] on div "Select S" at bounding box center [197, 539] width 32 height 25
click at [170, 248] on div "0 ° Undo Copy Duplicate Duplicate to new slide Delete" at bounding box center [349, 272] width 622 height 350
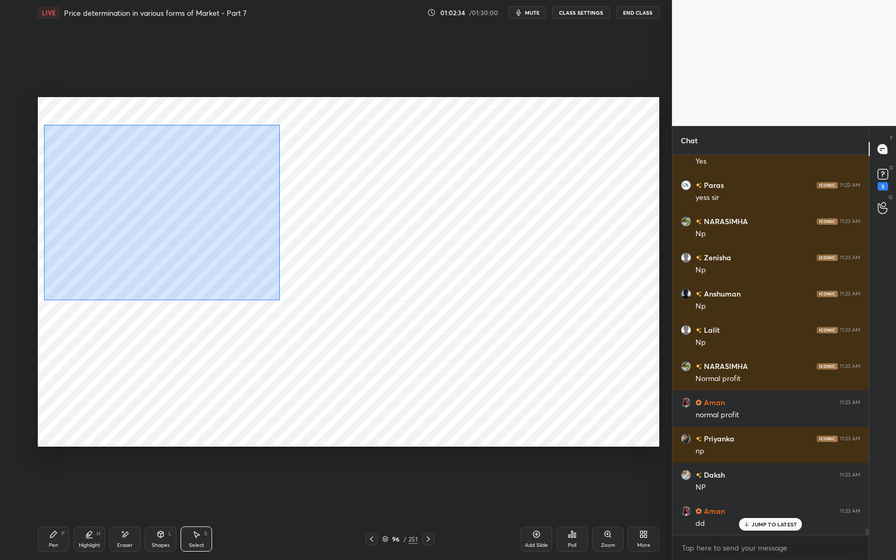
scroll to position [21899, 0]
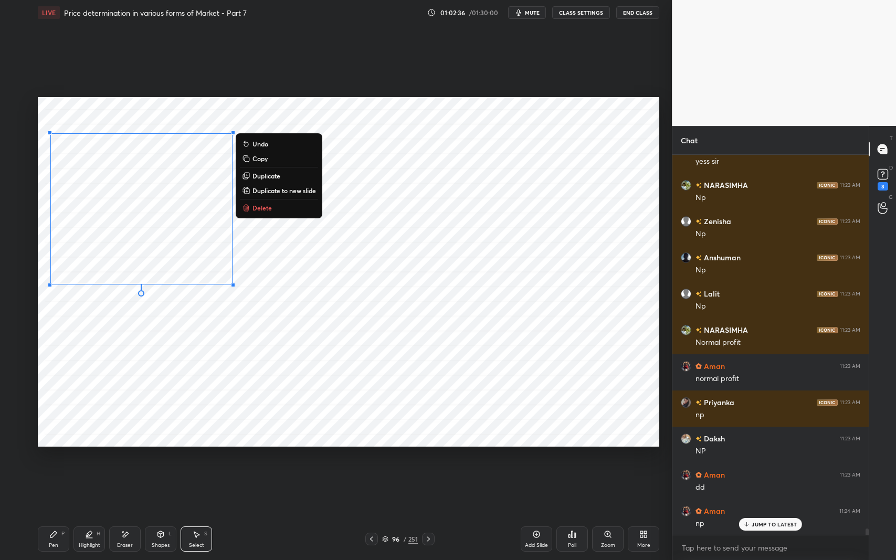
click at [231, 370] on div "0 ° Undo Copy Duplicate Duplicate to new slide Delete" at bounding box center [349, 272] width 622 height 350
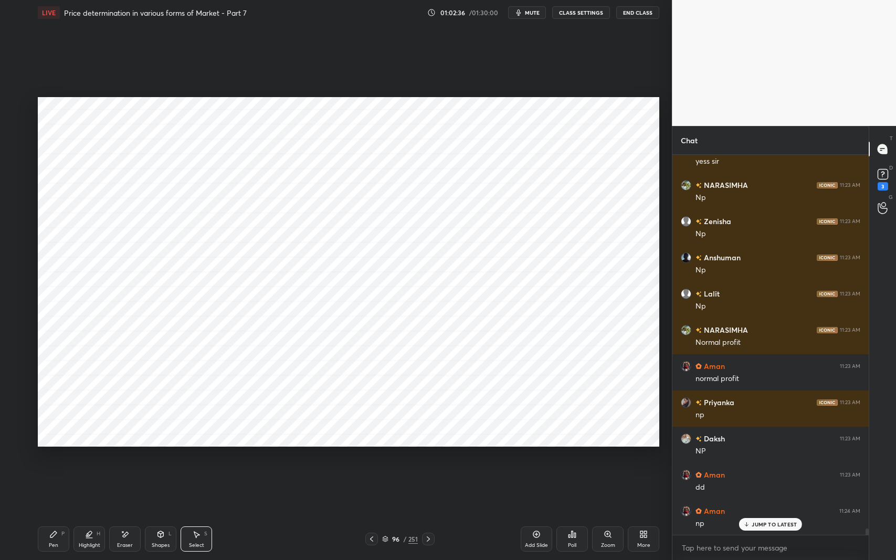
click at [57, 458] on icon at bounding box center [53, 534] width 8 height 8
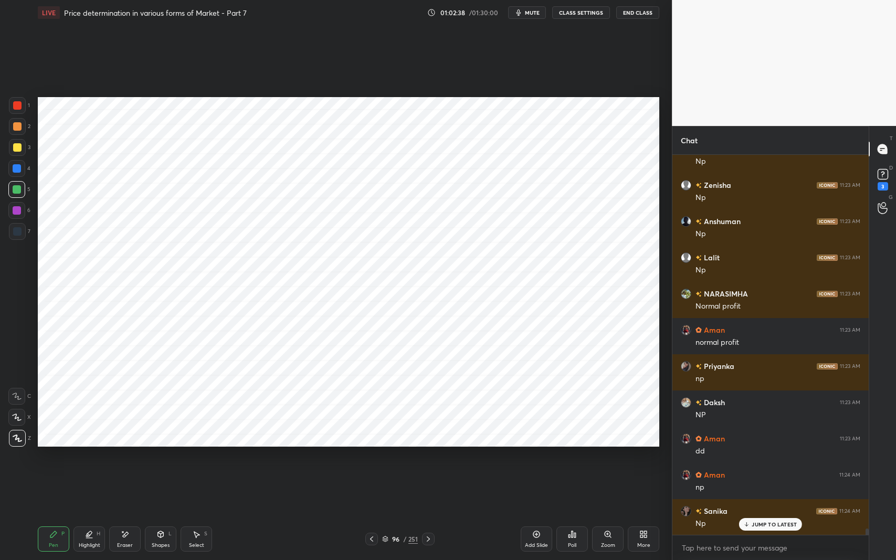
click at [15, 212] on div at bounding box center [17, 210] width 8 height 8
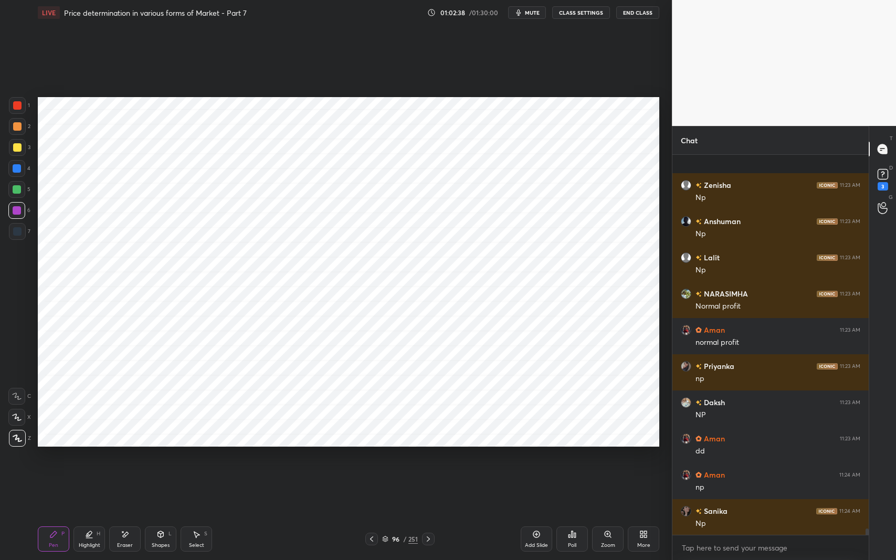
scroll to position [22007, 0]
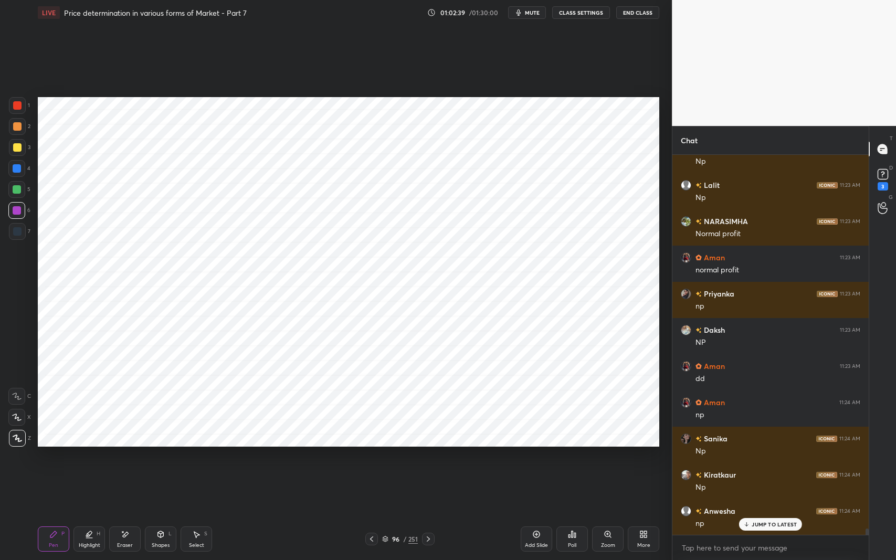
click at [17, 106] on div at bounding box center [17, 105] width 8 height 8
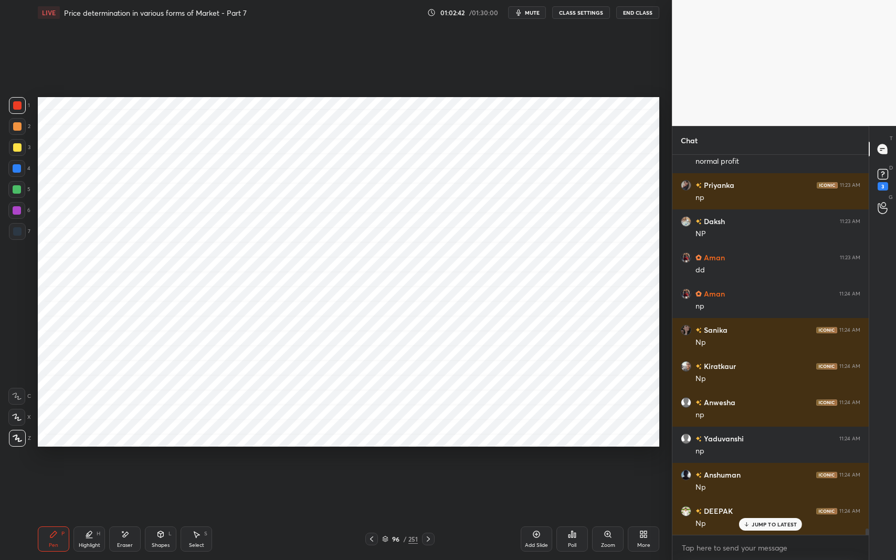
scroll to position [22189, 0]
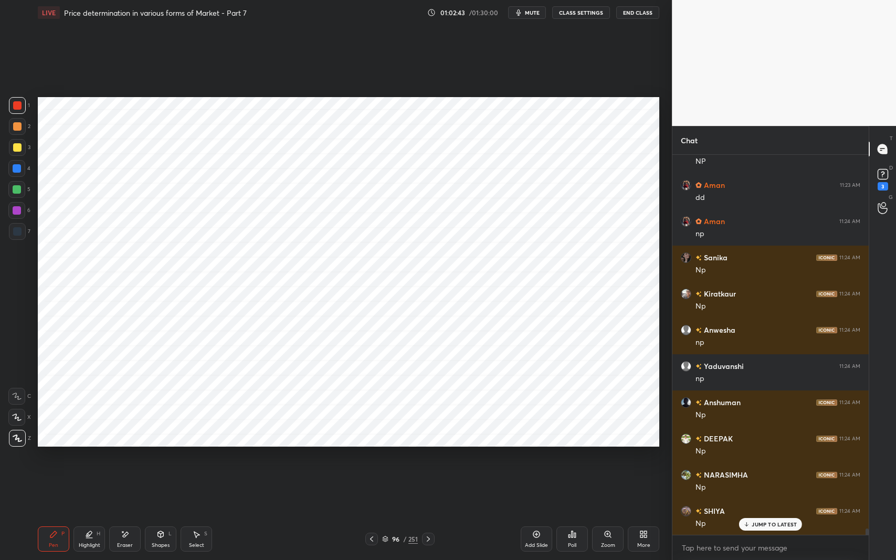
click at [193, 458] on icon at bounding box center [196, 534] width 8 height 8
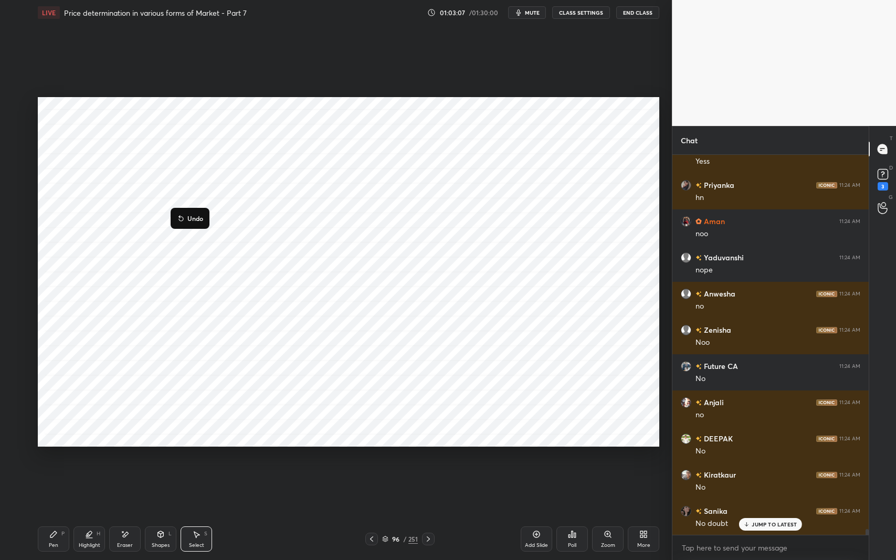
scroll to position [23819, 0]
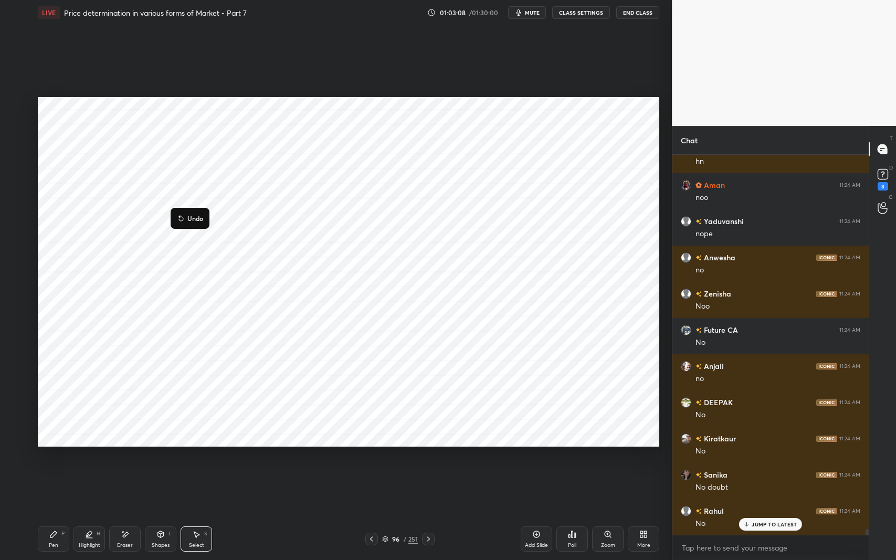
click at [151, 458] on div "Shapes L" at bounding box center [161, 539] width 32 height 25
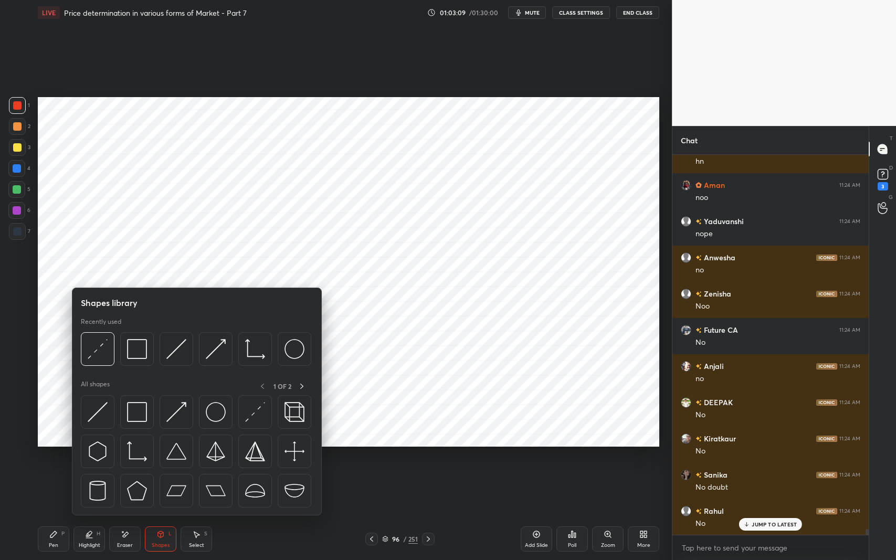
click at [130, 411] on img at bounding box center [137, 412] width 20 height 20
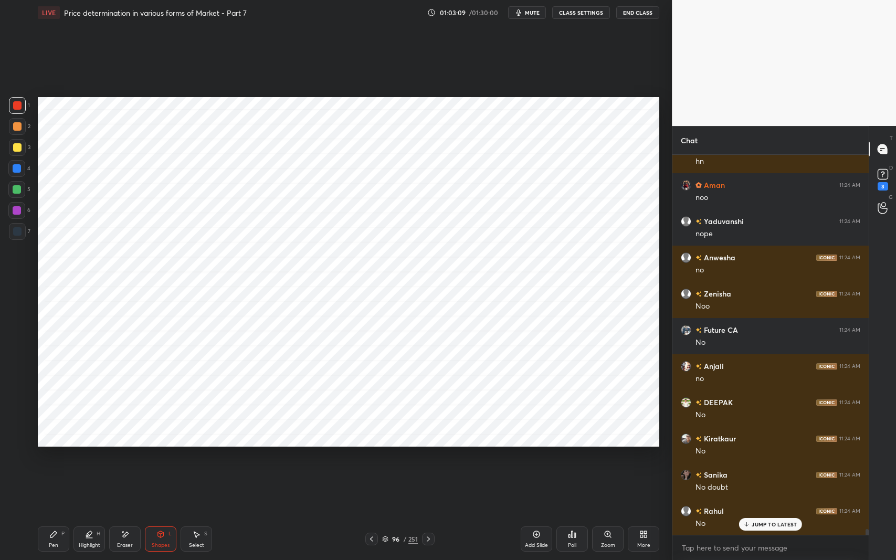
click at [14, 234] on div at bounding box center [17, 231] width 8 height 8
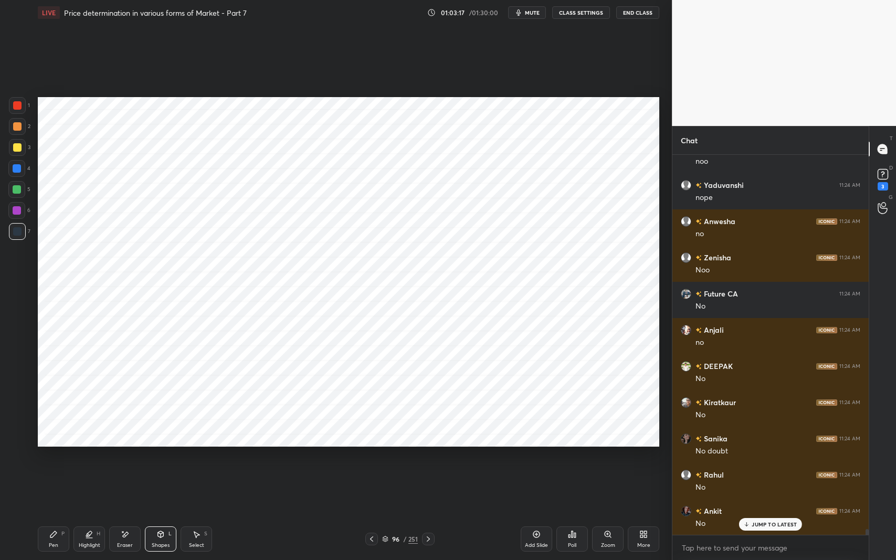
click at [154, 458] on div "Shapes L" at bounding box center [161, 539] width 32 height 25
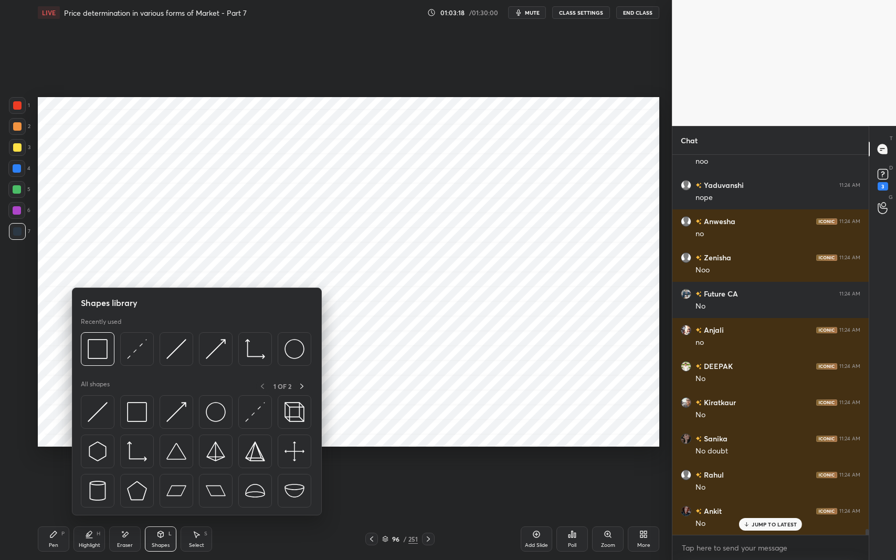
click at [135, 458] on img at bounding box center [137, 452] width 20 height 20
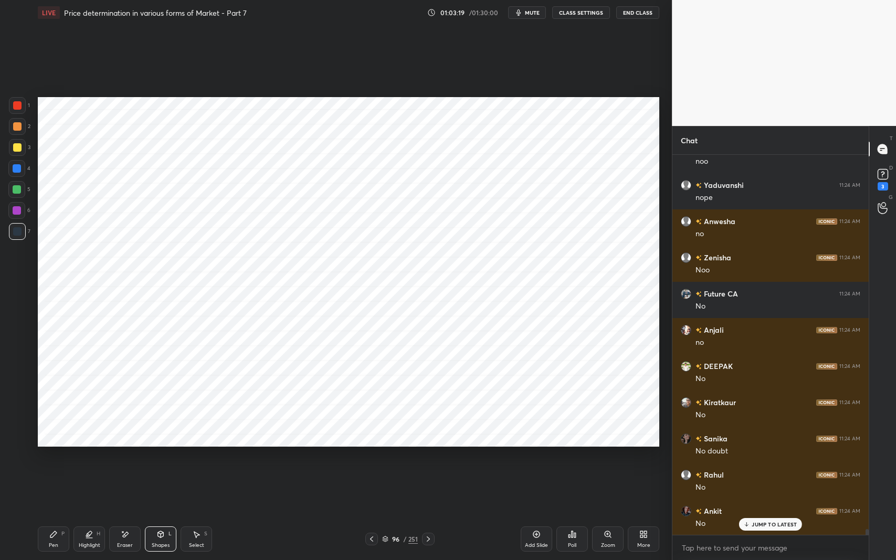
click at [195, 458] on icon at bounding box center [196, 534] width 8 height 8
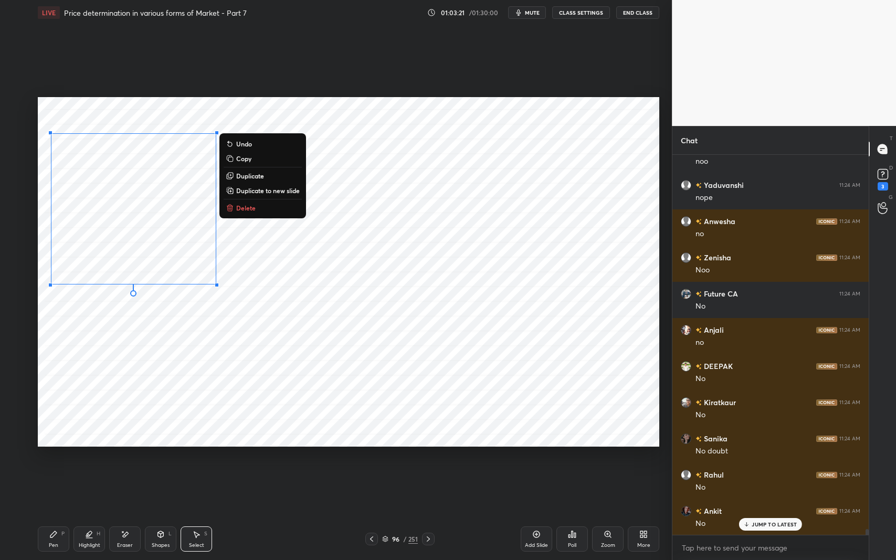
click at [255, 176] on p "Duplicate" at bounding box center [250, 176] width 28 height 8
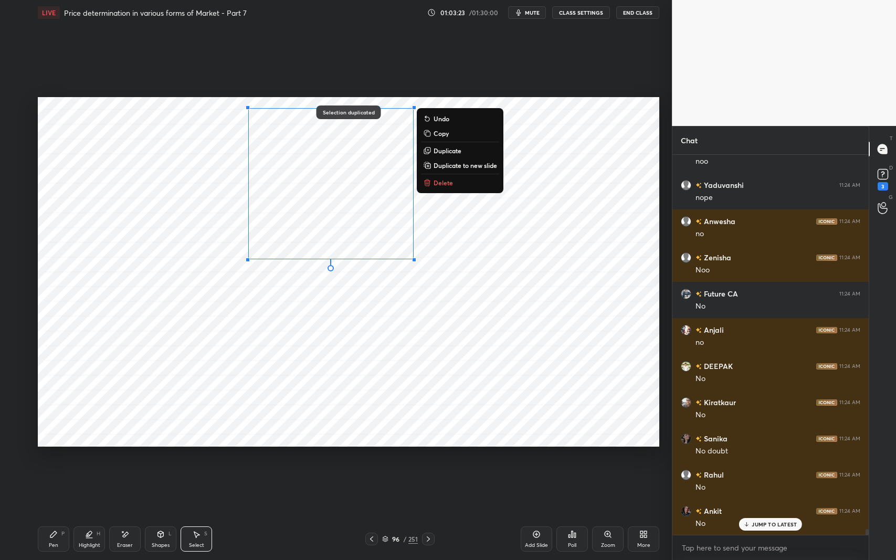
scroll to position [23891, 0]
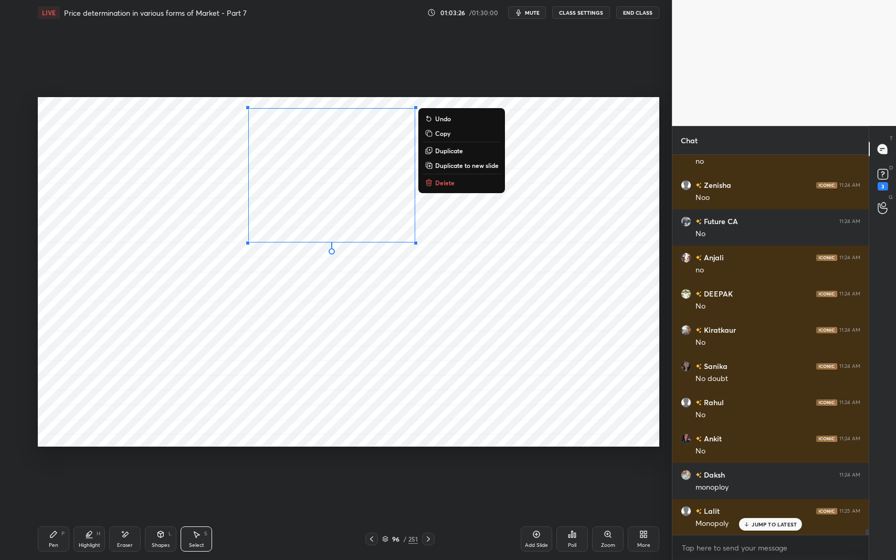
click at [760, 458] on p "JUMP TO LATEST" at bounding box center [774, 524] width 45 height 6
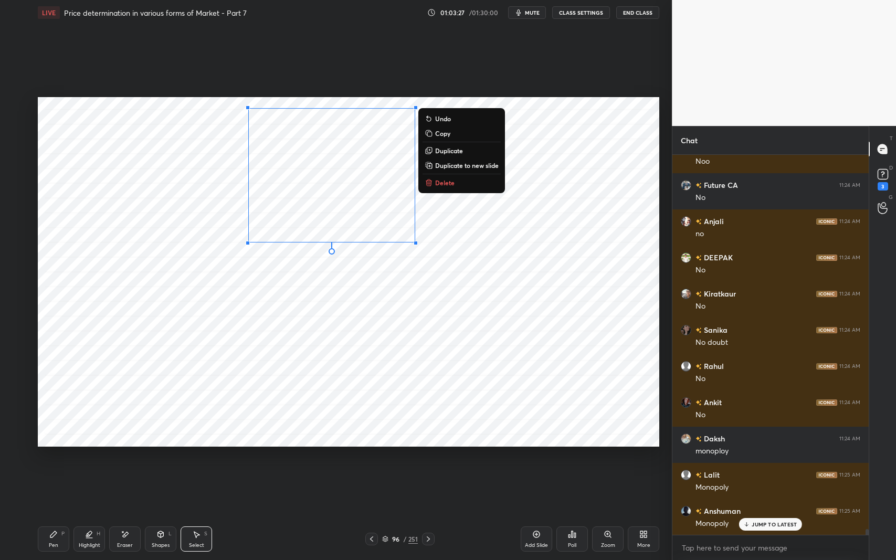
click at [168, 458] on div "Shapes L" at bounding box center [161, 539] width 32 height 25
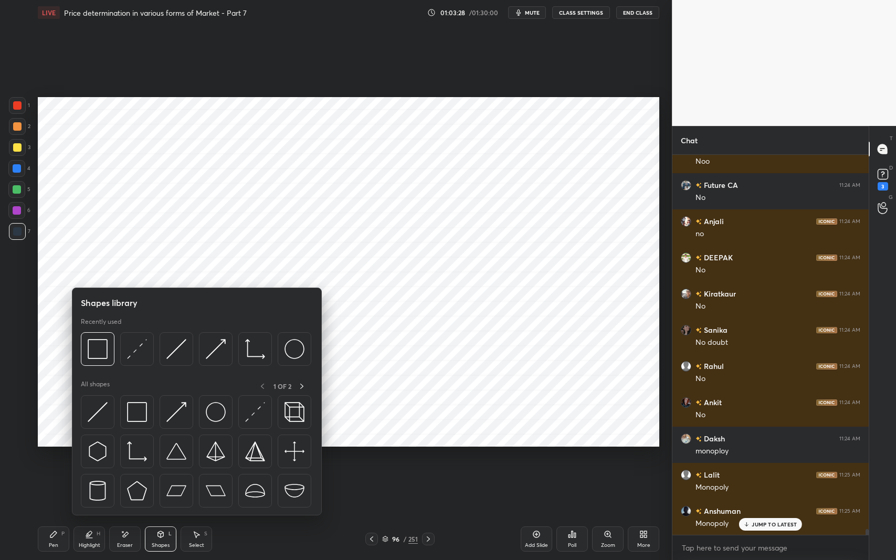
click at [95, 410] on img at bounding box center [98, 412] width 20 height 20
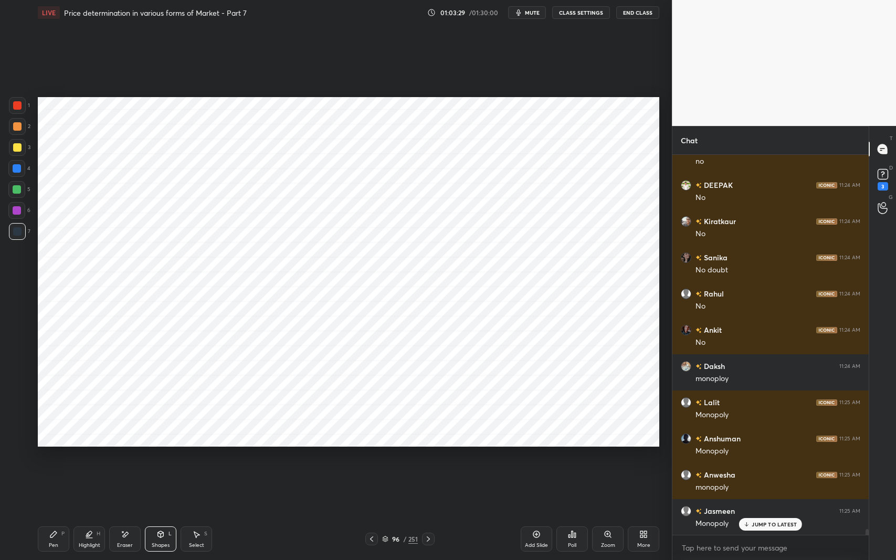
click at [19, 173] on div at bounding box center [16, 168] width 17 height 17
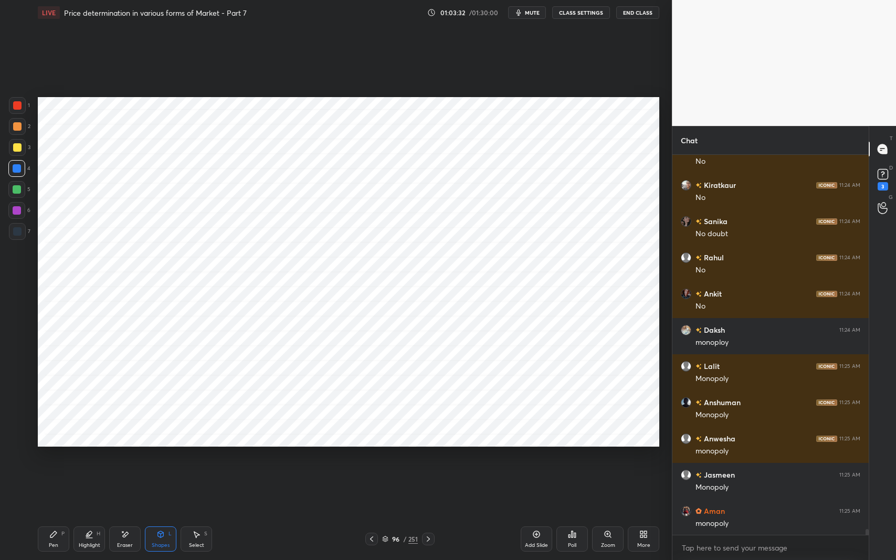
scroll to position [24109, 0]
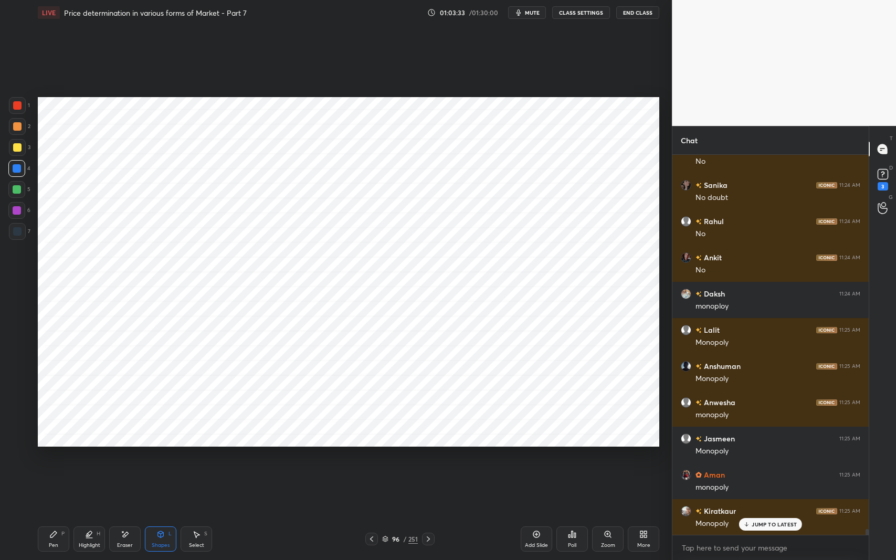
click at [56, 458] on icon at bounding box center [53, 534] width 8 height 8
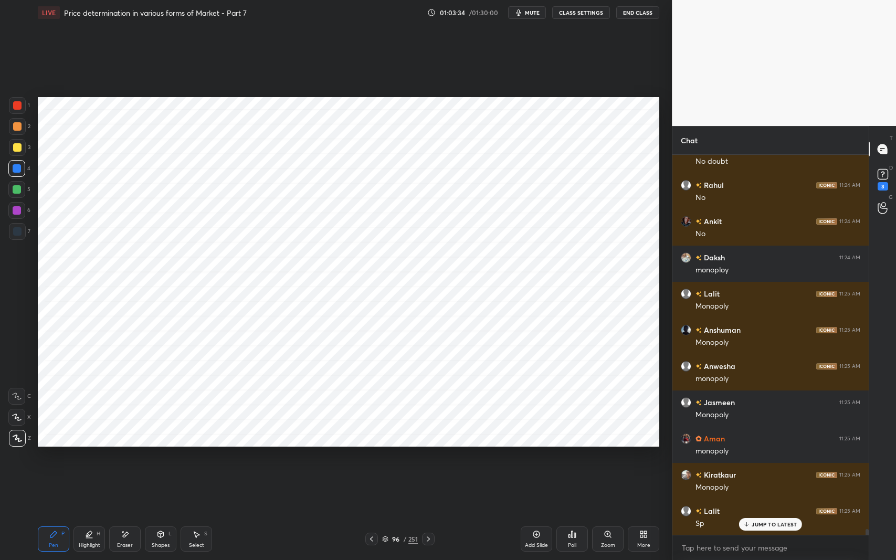
click at [162, 458] on icon at bounding box center [161, 534] width 6 height 6
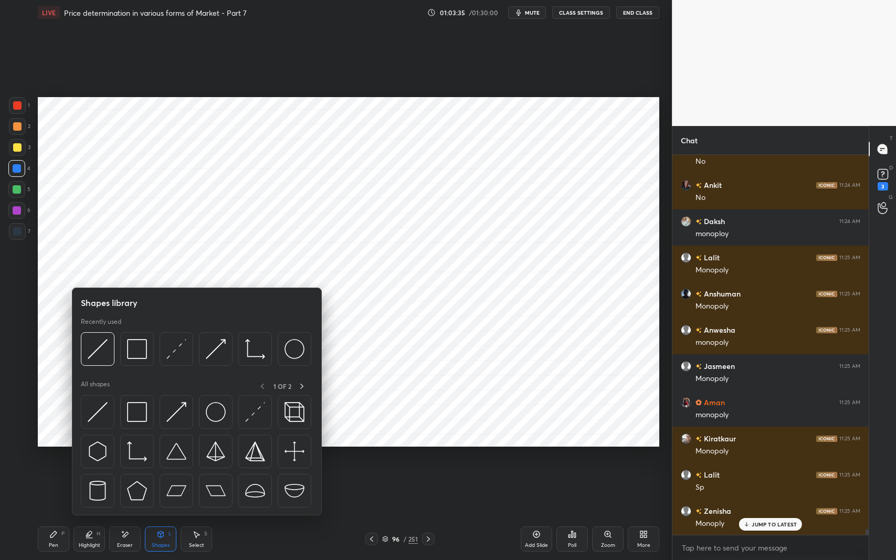
click at [139, 416] on img at bounding box center [137, 412] width 20 height 20
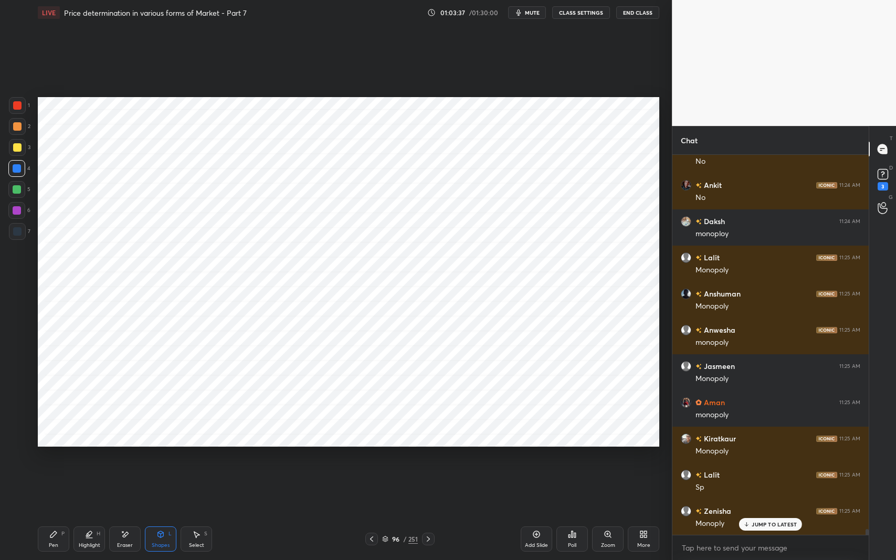
click at [162, 458] on div "Shapes L" at bounding box center [161, 539] width 32 height 25
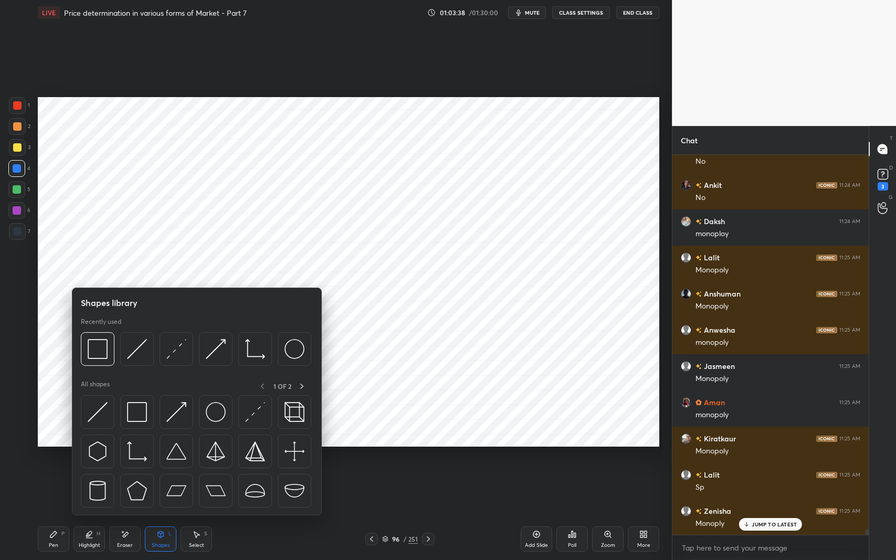
click at [169, 353] on img at bounding box center [176, 349] width 20 height 20
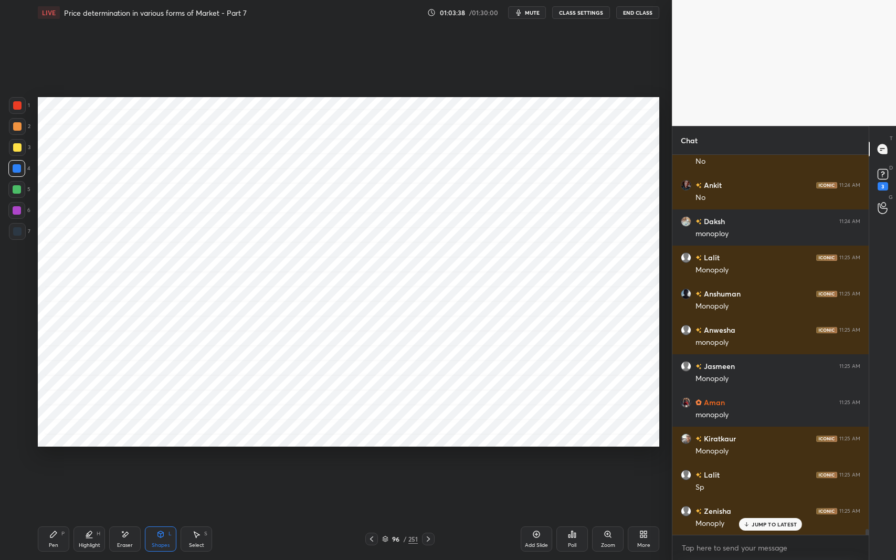
click at [18, 194] on div at bounding box center [16, 189] width 17 height 17
click at [119, 458] on div "Eraser" at bounding box center [125, 539] width 32 height 25
click at [194, 458] on div "Select S" at bounding box center [197, 539] width 32 height 25
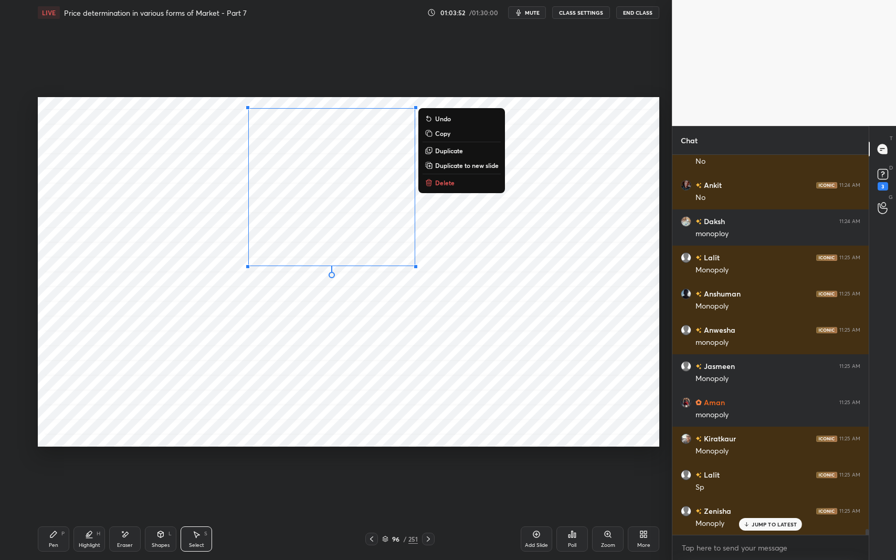
scroll to position [24217, 0]
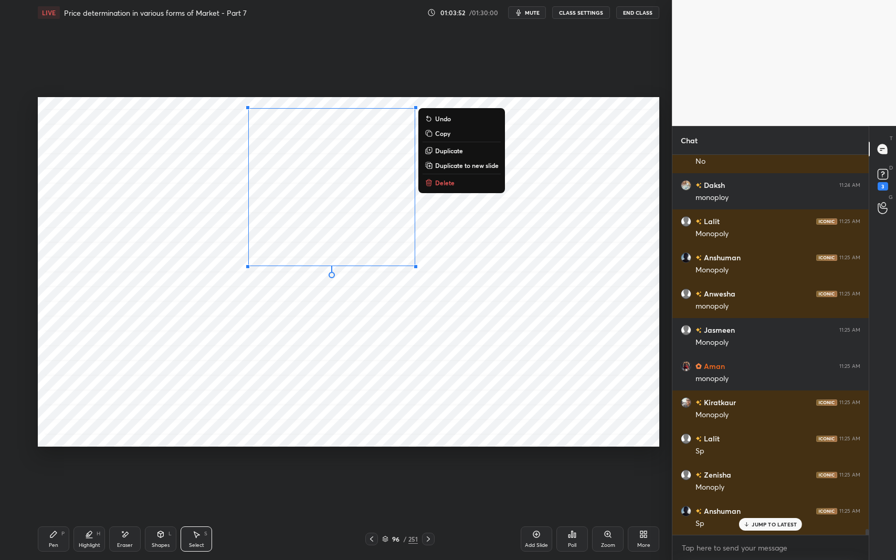
click at [447, 151] on p "Duplicate" at bounding box center [449, 150] width 28 height 8
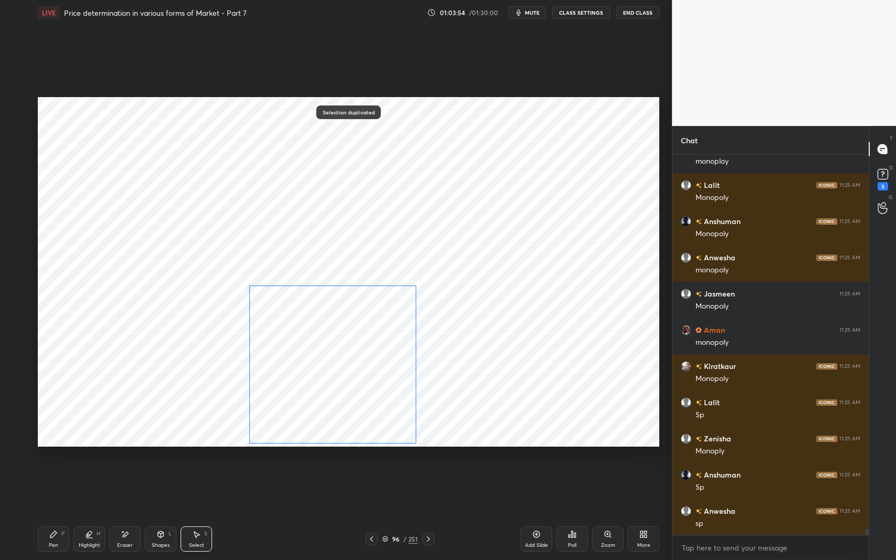
scroll to position [24290, 0]
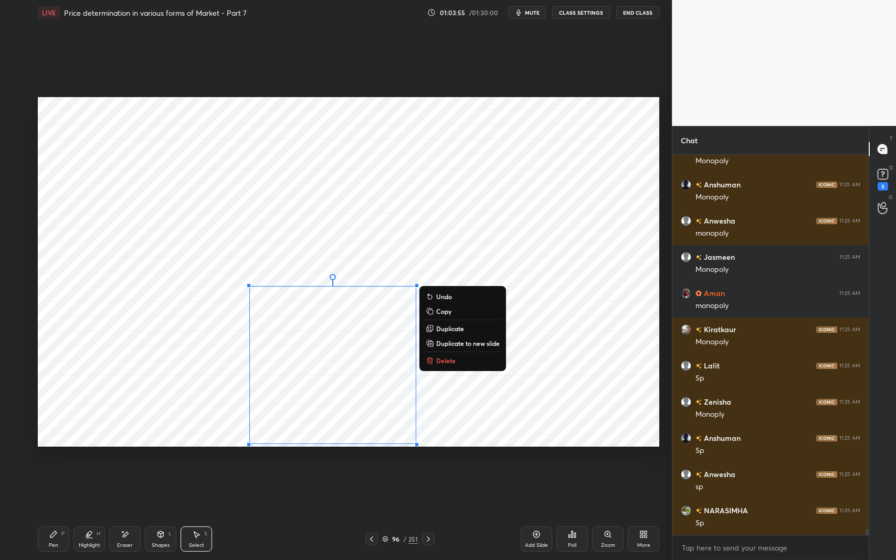
click at [549, 421] on div "0 ° Undo Copy Duplicate Duplicate to new slide Delete" at bounding box center [349, 272] width 622 height 350
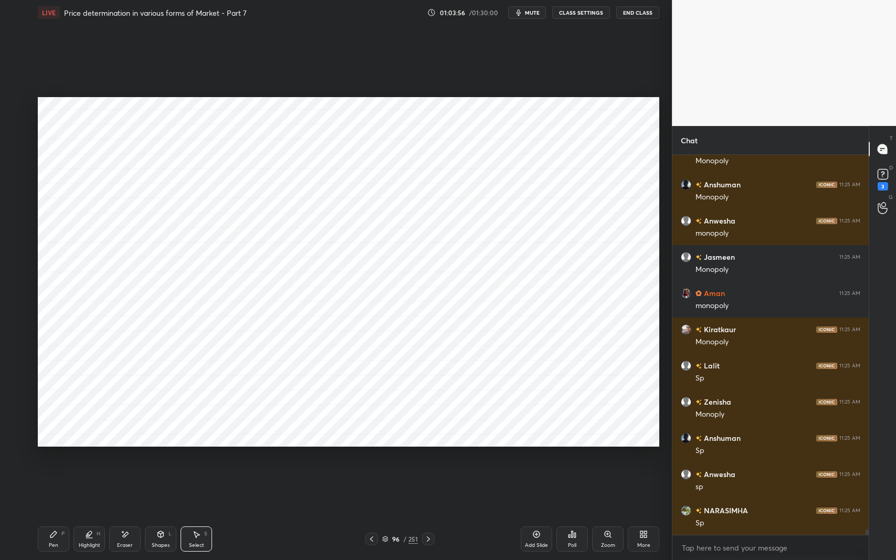
click at [59, 458] on div "Pen P" at bounding box center [54, 539] width 32 height 25
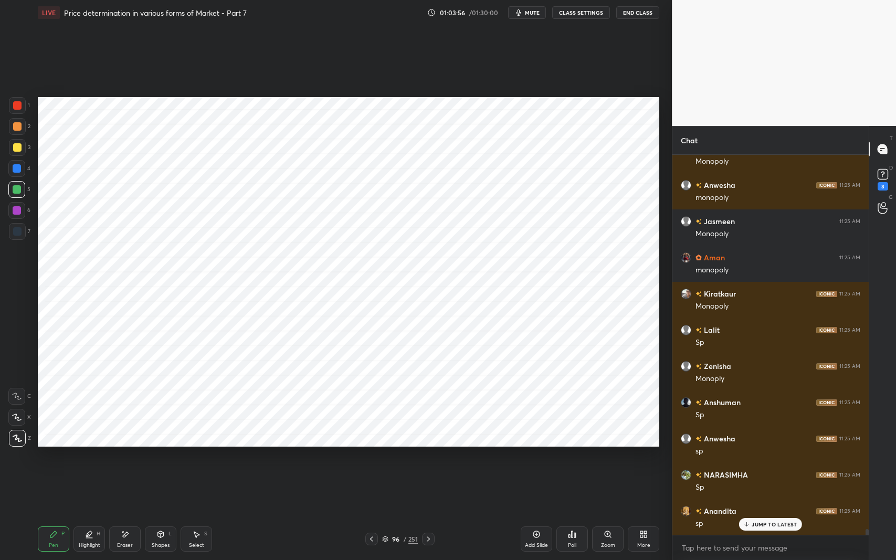
click at [18, 108] on div at bounding box center [17, 105] width 8 height 8
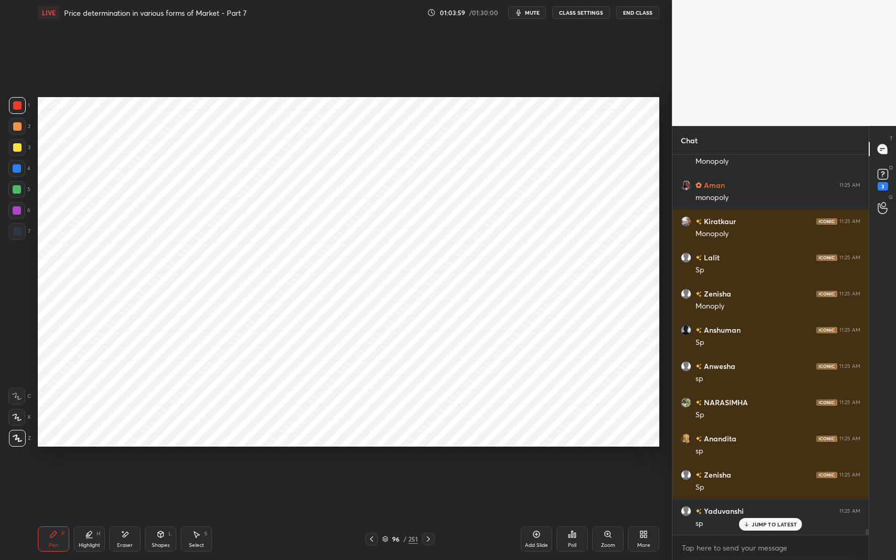
scroll to position [24435, 0]
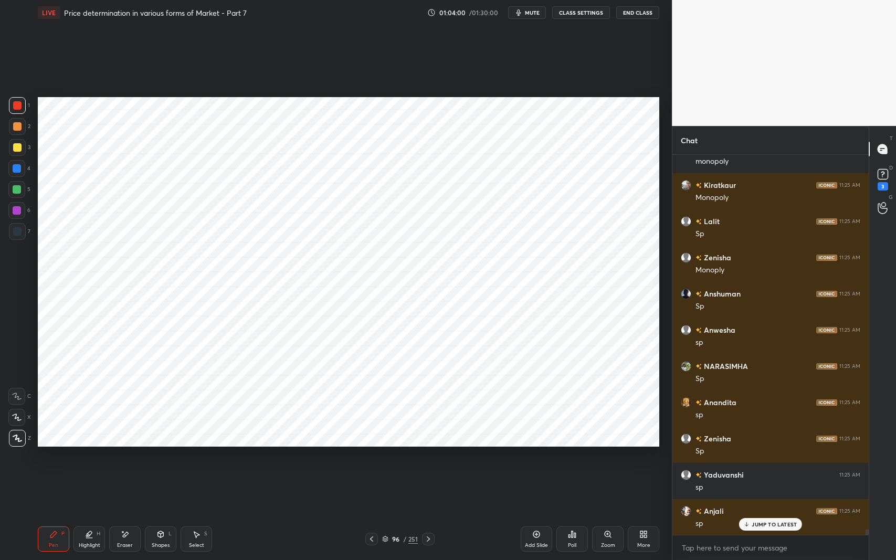
click at [195, 458] on icon at bounding box center [196, 534] width 8 height 8
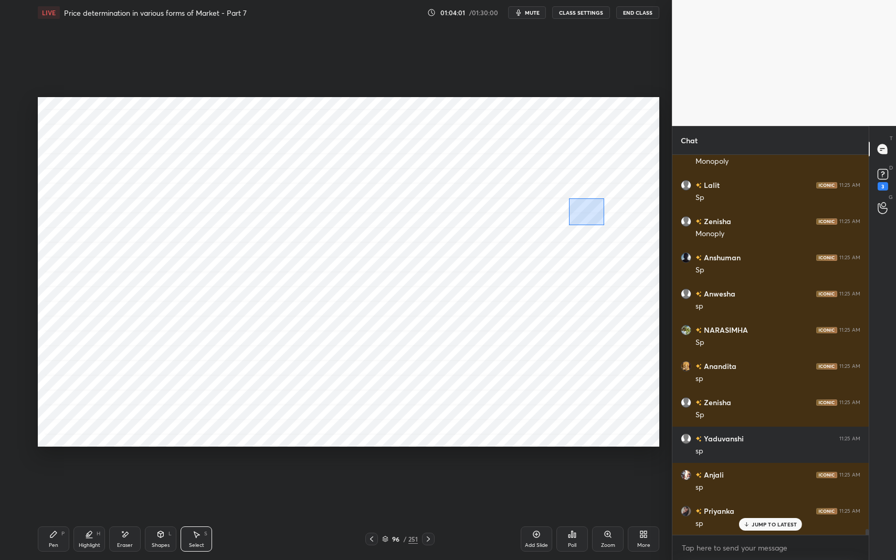
drag, startPoint x: 569, startPoint y: 198, endPoint x: 611, endPoint y: 231, distance: 53.5
click at [611, 231] on div "0 ° Undo Copy Duplicate Duplicate to new slide Delete" at bounding box center [349, 272] width 622 height 350
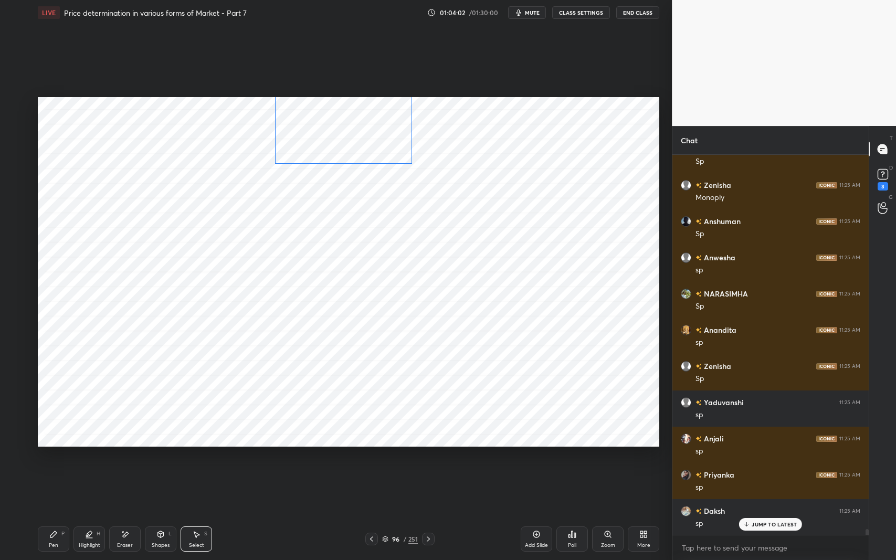
drag, startPoint x: 558, startPoint y: 234, endPoint x: 376, endPoint y: 137, distance: 206.0
click at [376, 137] on div "0 ° Undo Copy Duplicate Duplicate to new slide Delete" at bounding box center [349, 272] width 622 height 350
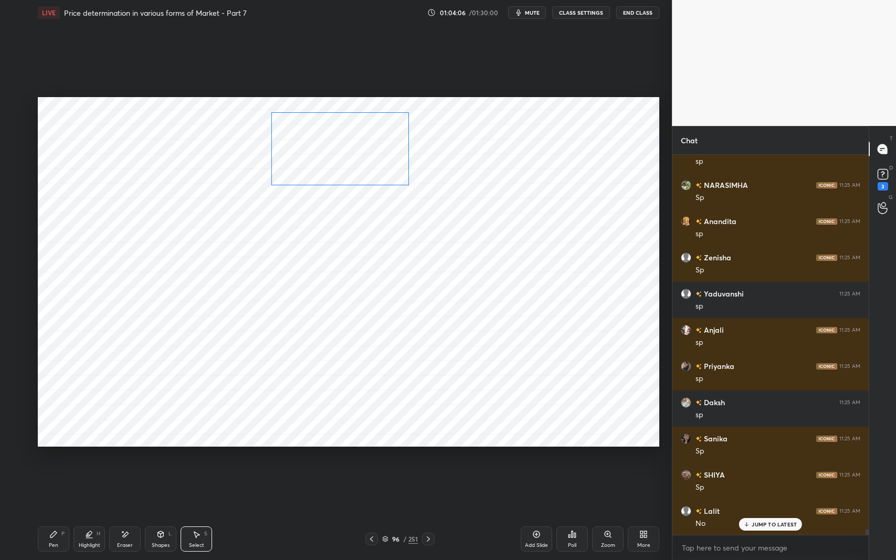
scroll to position [24688, 0]
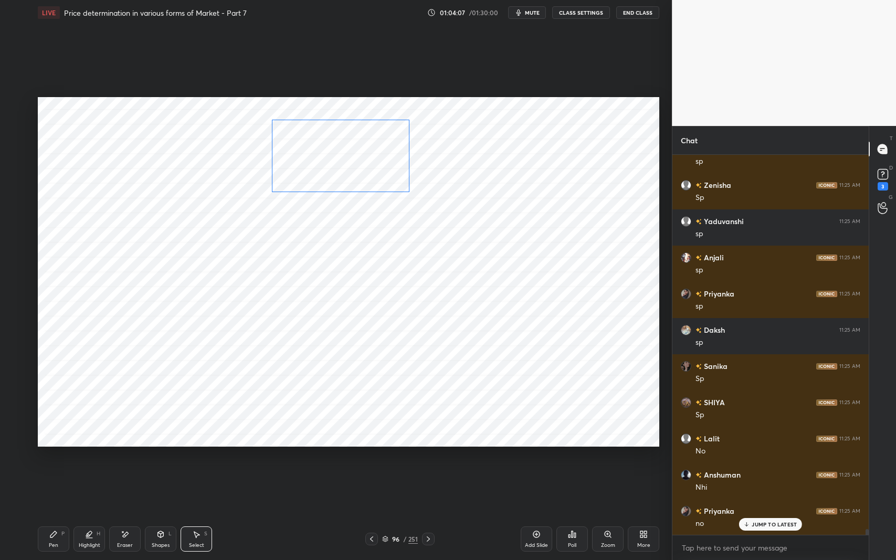
drag, startPoint x: 375, startPoint y: 138, endPoint x: 373, endPoint y: 166, distance: 28.5
click at [373, 166] on div "0 ° Undo Copy Duplicate Duplicate to new slide Delete" at bounding box center [349, 272] width 622 height 350
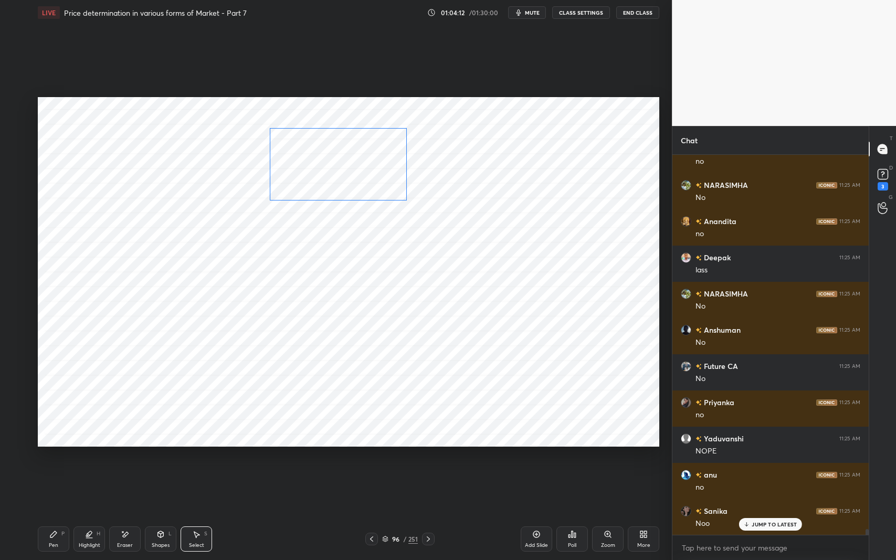
scroll to position [25123, 0]
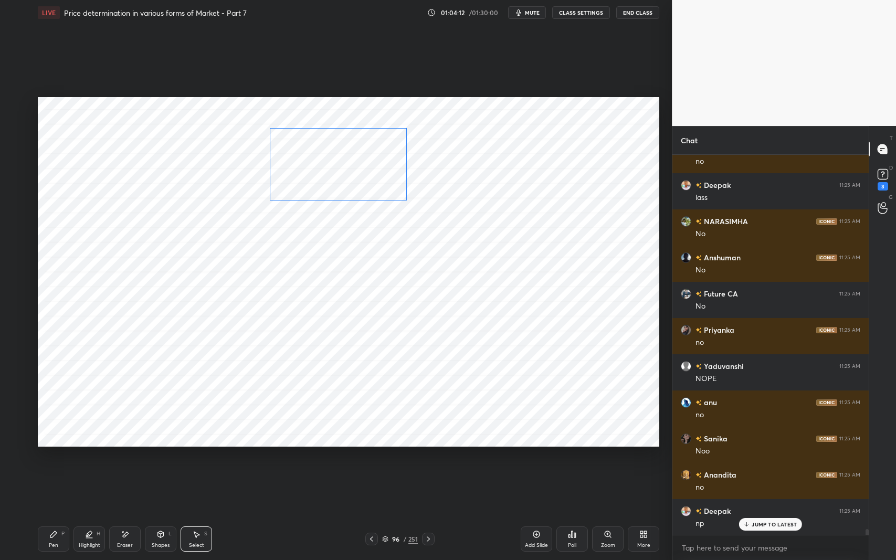
drag, startPoint x: 346, startPoint y: 151, endPoint x: 344, endPoint y: 160, distance: 8.7
click at [344, 160] on div "0 ° Undo Copy Duplicate Duplicate to new slide Delete" at bounding box center [349, 272] width 622 height 350
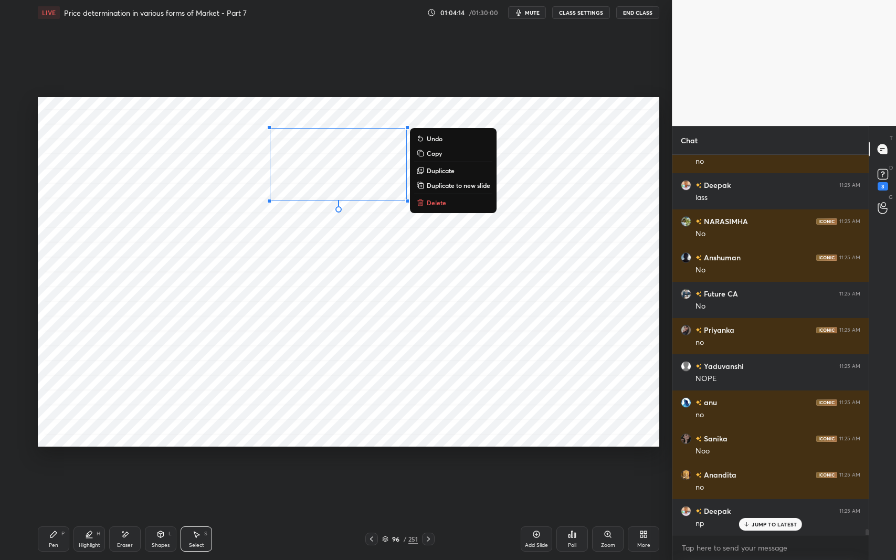
scroll to position [25160, 0]
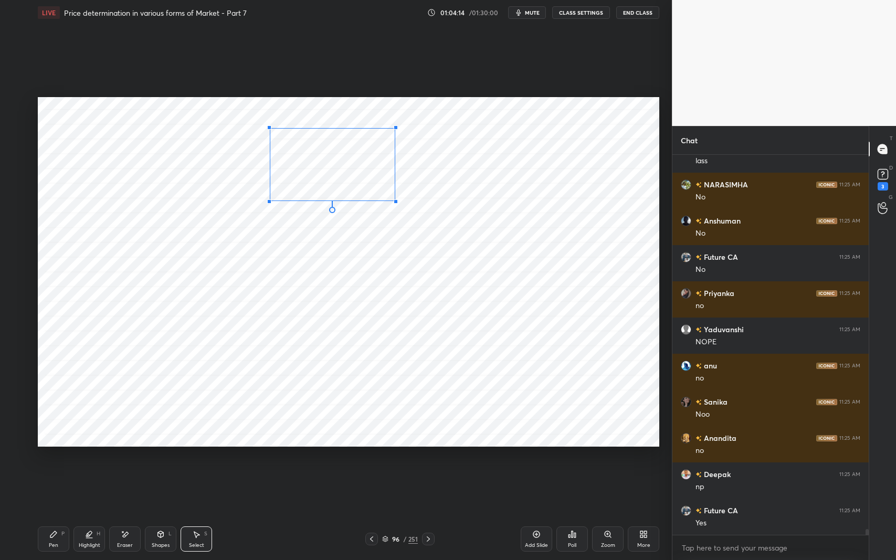
drag, startPoint x: 406, startPoint y: 202, endPoint x: 395, endPoint y: 201, distance: 11.7
click at [395, 201] on div at bounding box center [396, 202] width 4 height 4
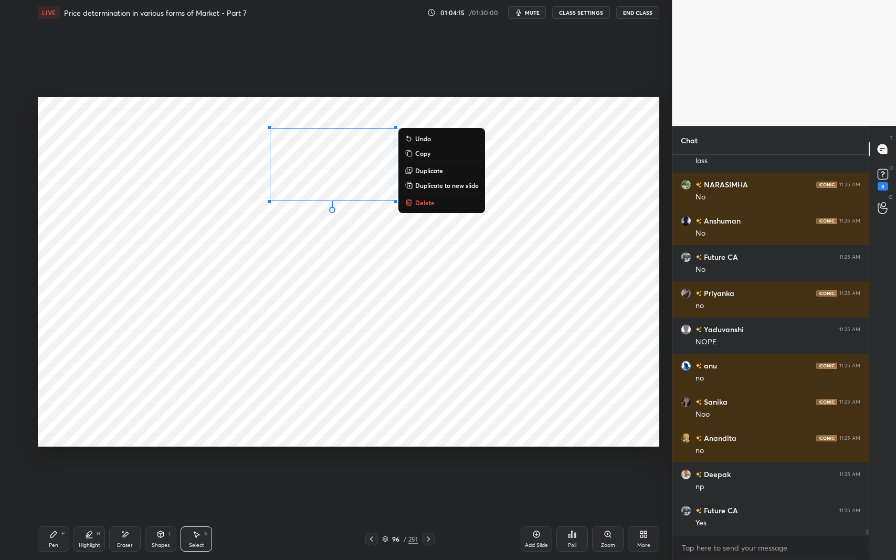
scroll to position [25268, 0]
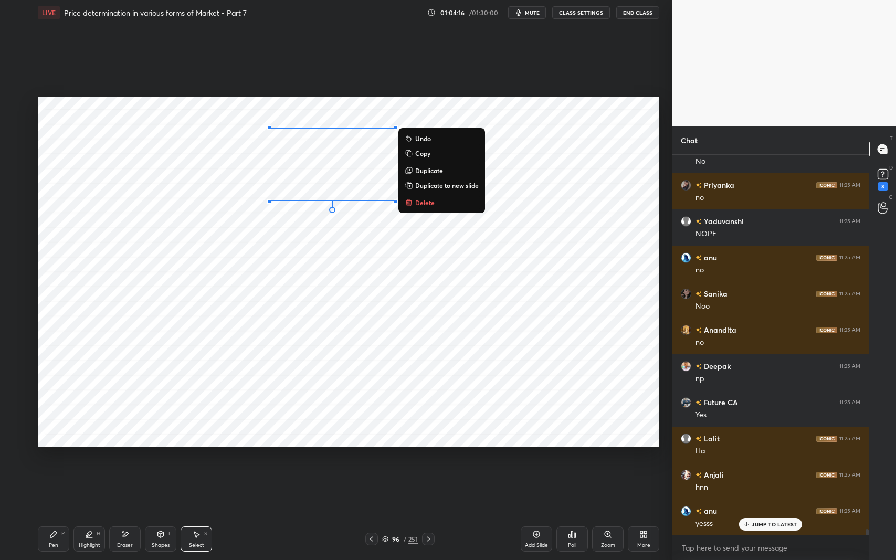
click at [441, 169] on p "Duplicate" at bounding box center [429, 170] width 28 height 8
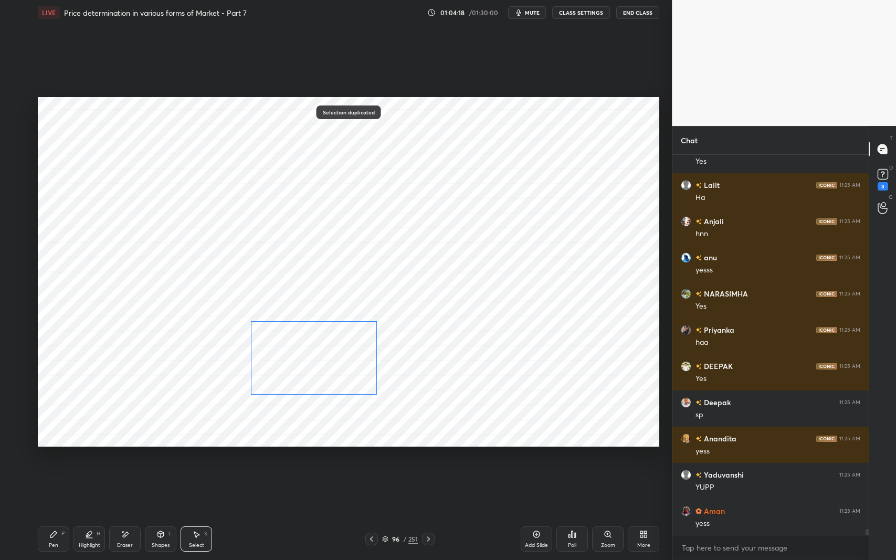
scroll to position [25558, 0]
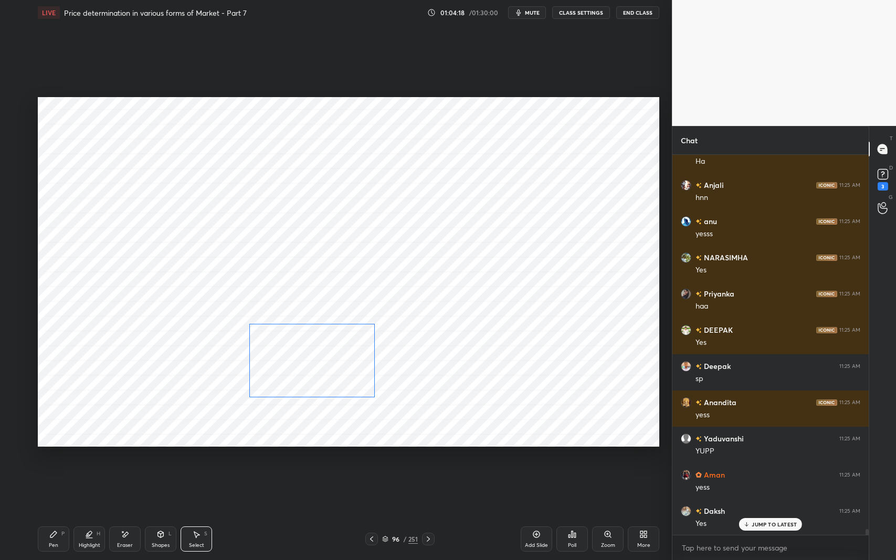
drag, startPoint x: 383, startPoint y: 175, endPoint x: 349, endPoint y: 357, distance: 184.8
click at [349, 357] on div "0 ° Undo Copy Duplicate Duplicate to new slide Delete" at bounding box center [349, 272] width 622 height 350
drag, startPoint x: 376, startPoint y: 396, endPoint x: 349, endPoint y: 393, distance: 27.5
click at [349, 393] on div at bounding box center [350, 394] width 4 height 4
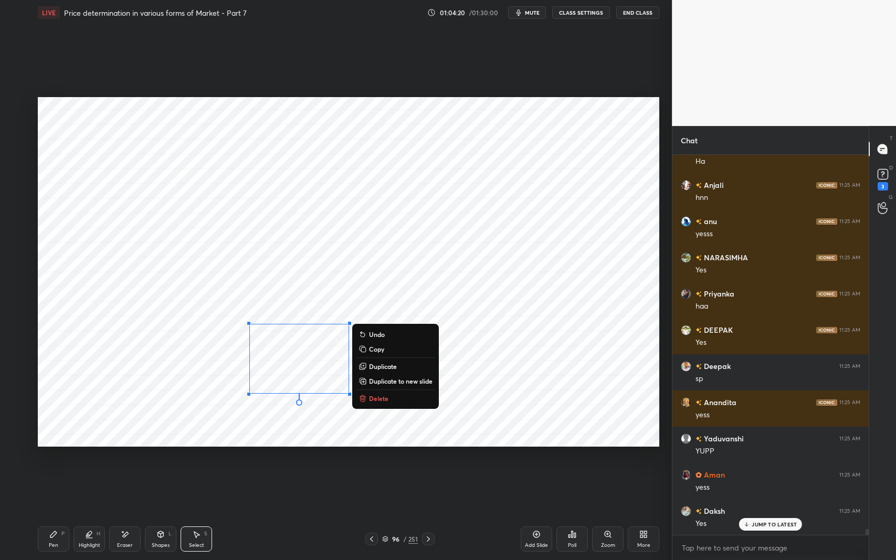
scroll to position [25594, 0]
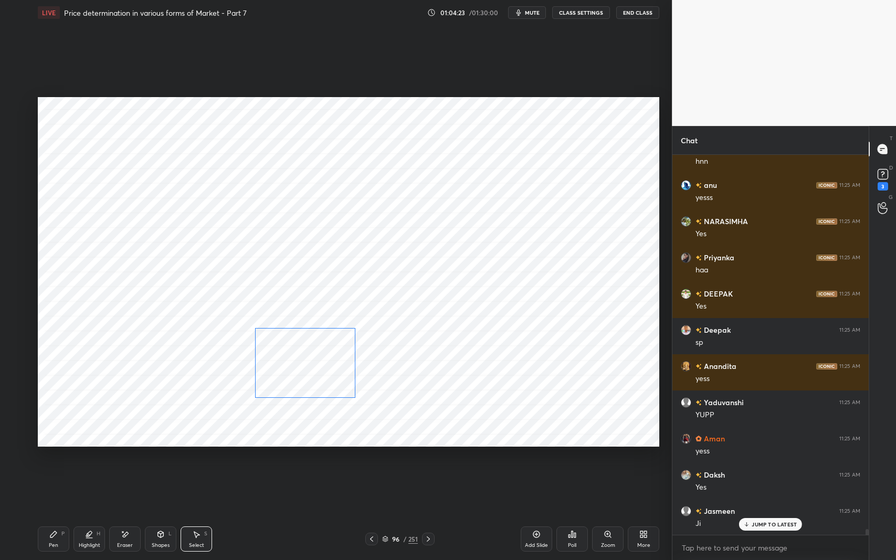
drag, startPoint x: 331, startPoint y: 345, endPoint x: 337, endPoint y: 349, distance: 7.1
click at [337, 349] on div "0 ° Undo Copy Duplicate Duplicate to new slide Delete" at bounding box center [349, 272] width 622 height 350
click at [554, 304] on div "0 ° Undo Copy Duplicate Duplicate to new slide Delete" at bounding box center [349, 272] width 622 height 350
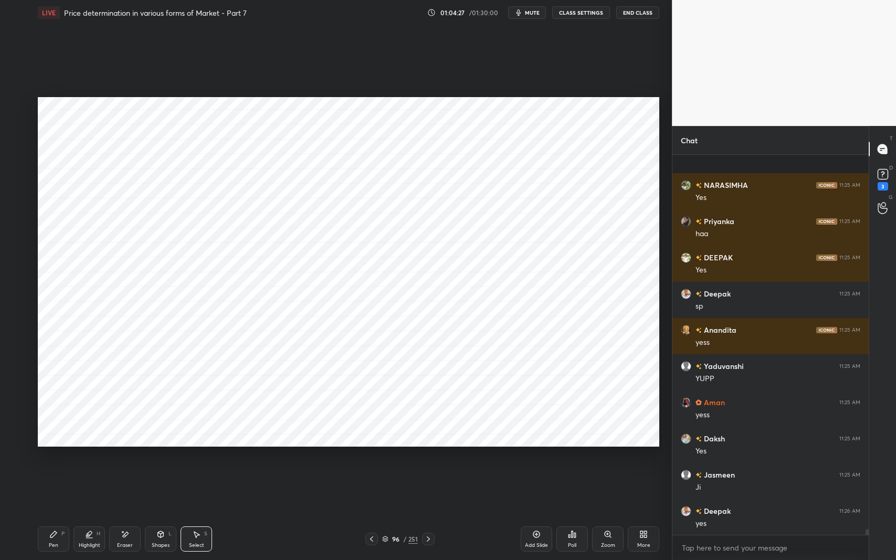
click at [159, 458] on div "Shapes L" at bounding box center [161, 539] width 32 height 25
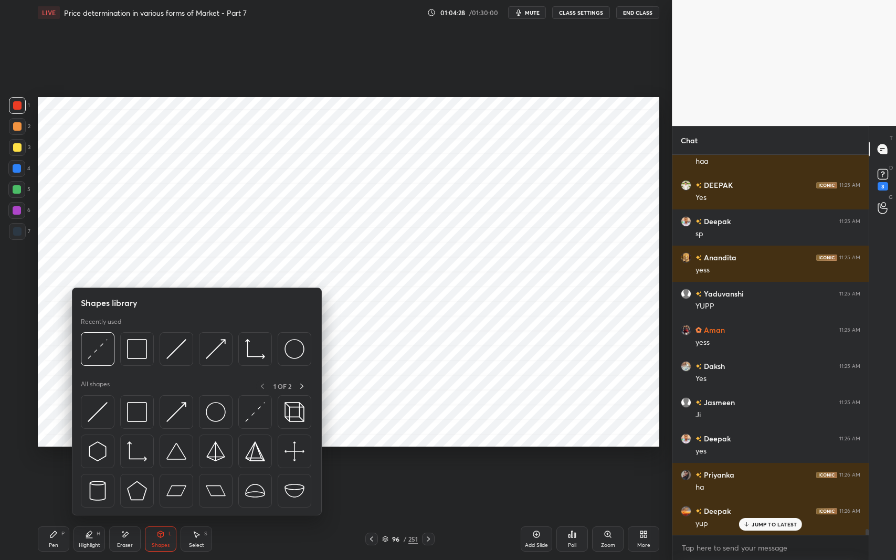
click at [137, 344] on img at bounding box center [137, 349] width 20 height 20
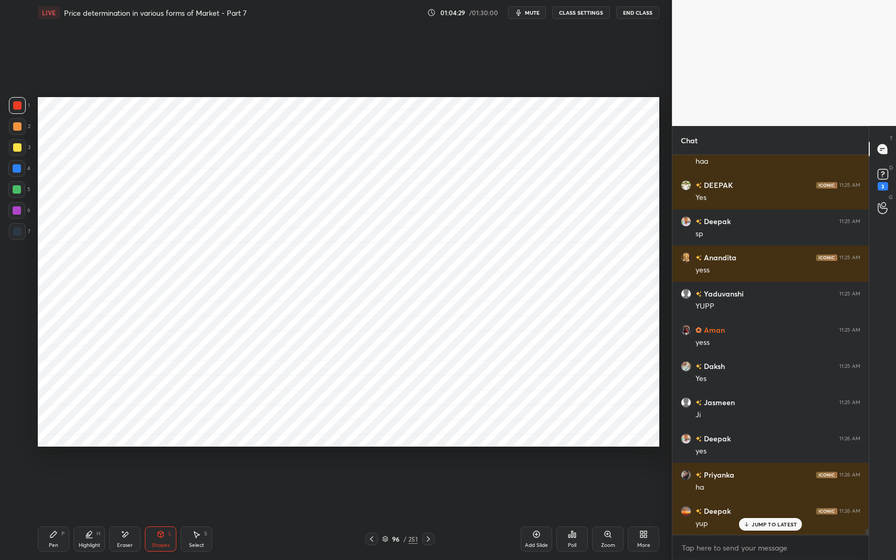
click at [13, 153] on div at bounding box center [17, 147] width 17 height 17
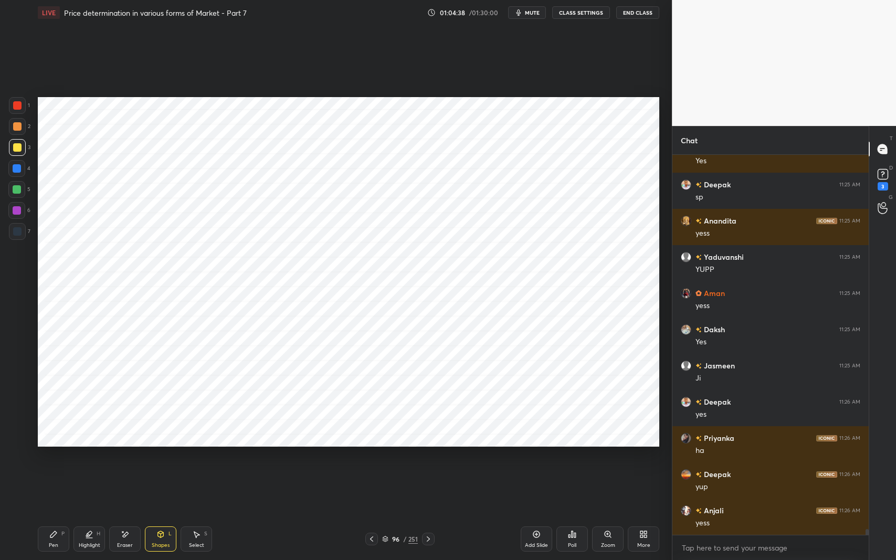
click at [159, 458] on icon at bounding box center [161, 534] width 6 height 6
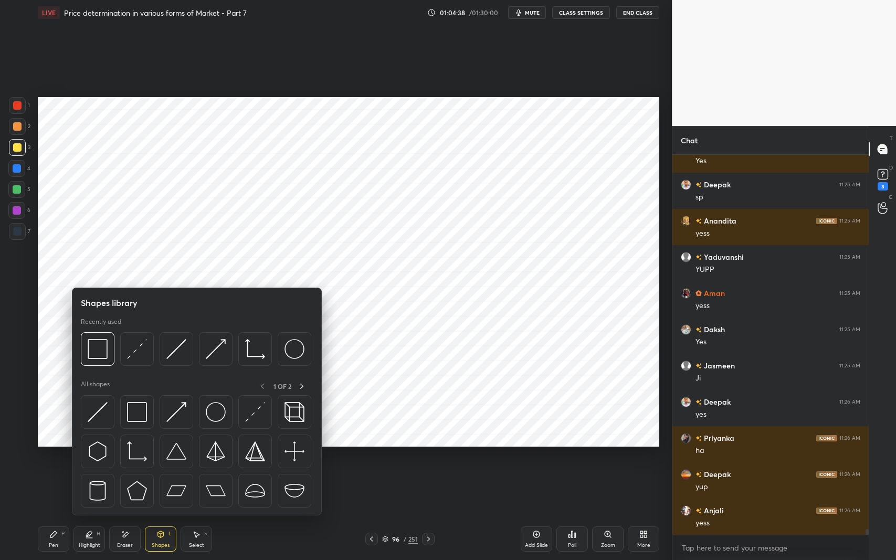
click at [134, 410] on img at bounding box center [137, 412] width 20 height 20
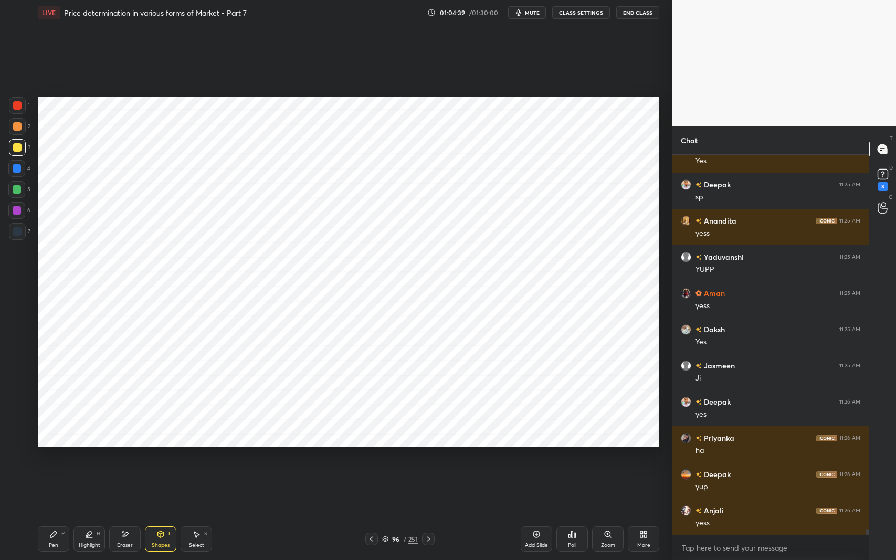
click at [22, 231] on div at bounding box center [17, 231] width 17 height 17
click at [194, 458] on icon at bounding box center [196, 534] width 8 height 8
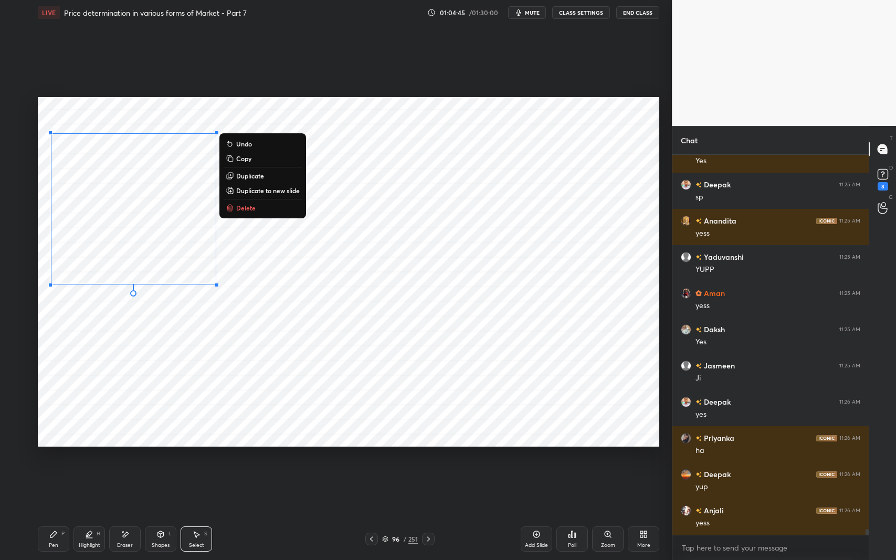
click at [252, 177] on p "Duplicate" at bounding box center [250, 176] width 28 height 8
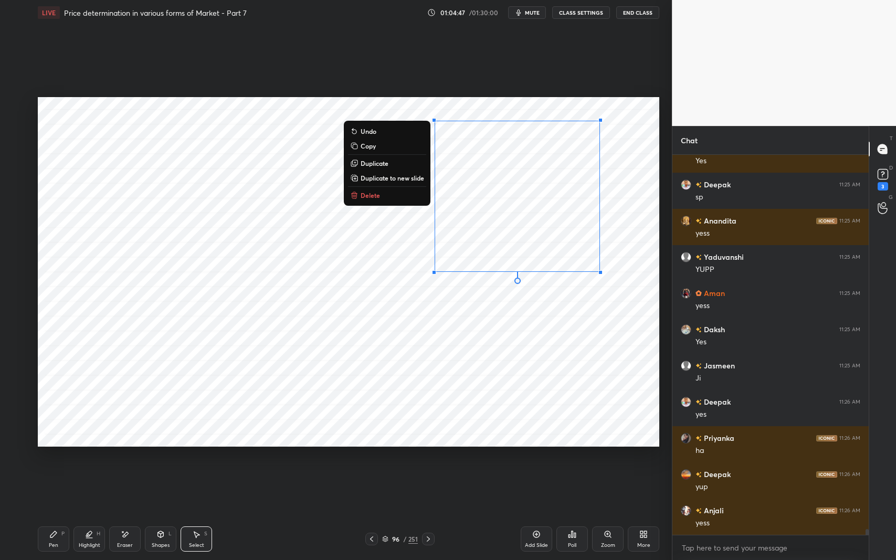
click at [161, 458] on icon at bounding box center [161, 534] width 6 height 6
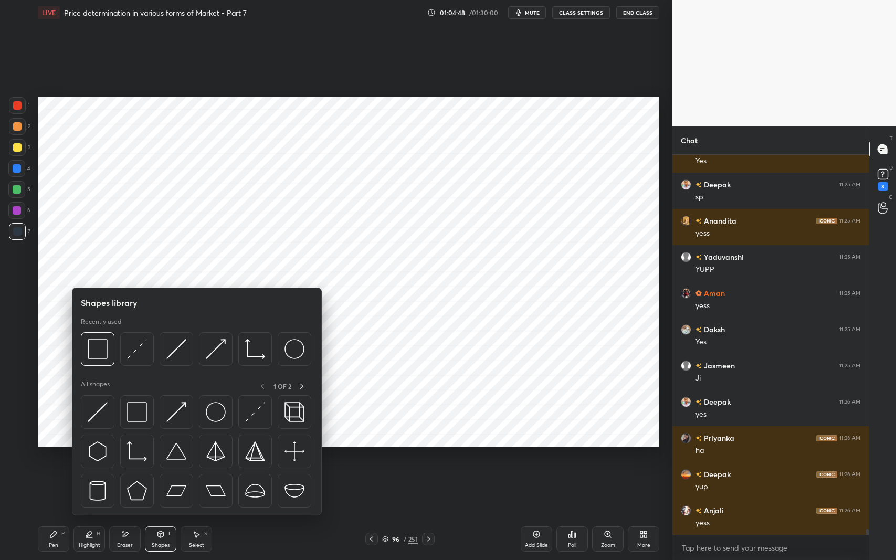
click at [134, 406] on img at bounding box center [137, 412] width 20 height 20
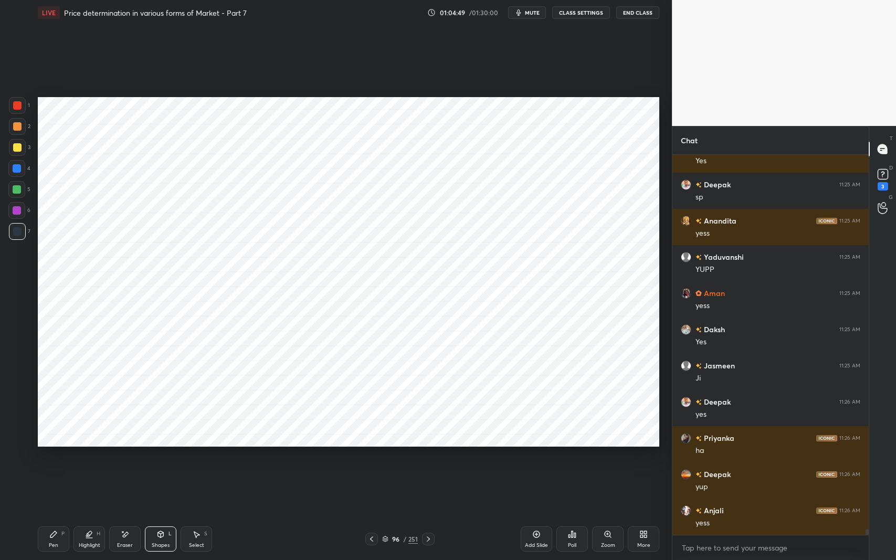
click at [155, 458] on div "Pen P Highlight H Eraser Shapes L Select S 96 / 251 Add Slide Poll Zoom More" at bounding box center [349, 539] width 622 height 42
click at [164, 458] on div "Shapes" at bounding box center [161, 545] width 18 height 5
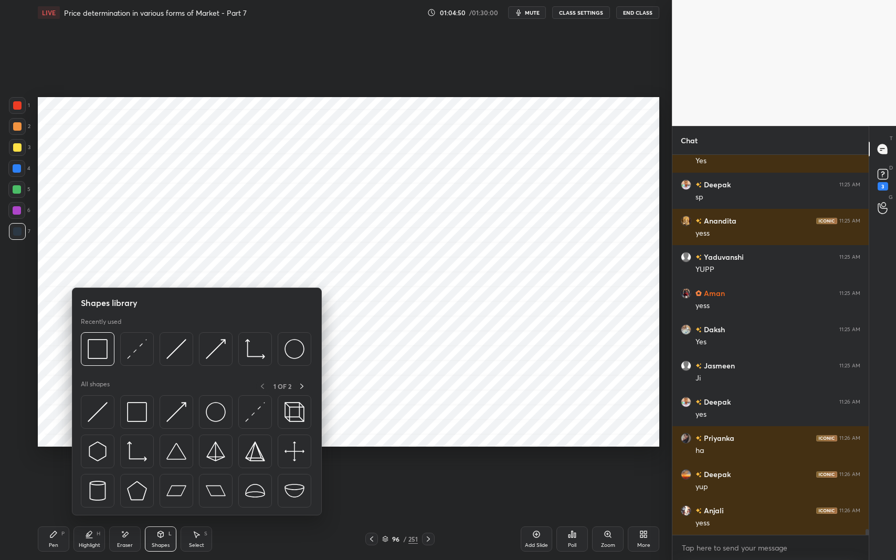
click at [95, 407] on img at bounding box center [98, 412] width 20 height 20
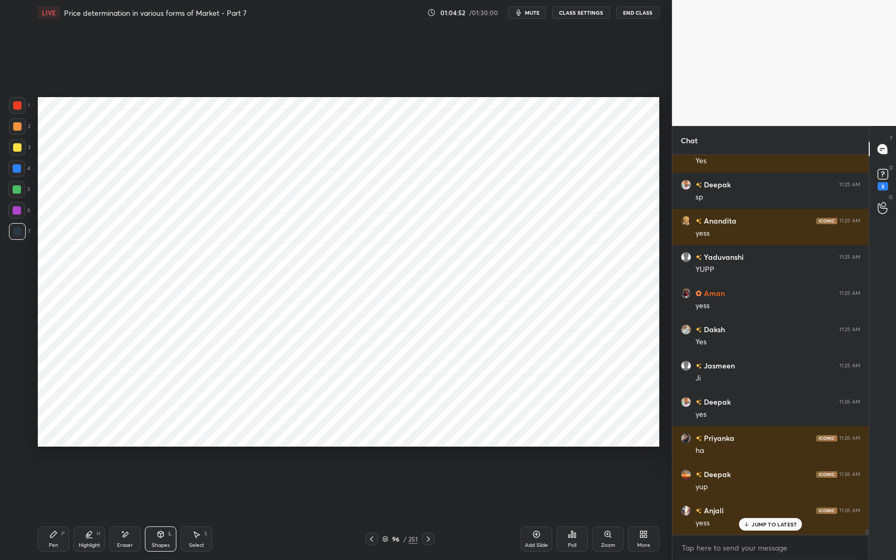
scroll to position [25775, 0]
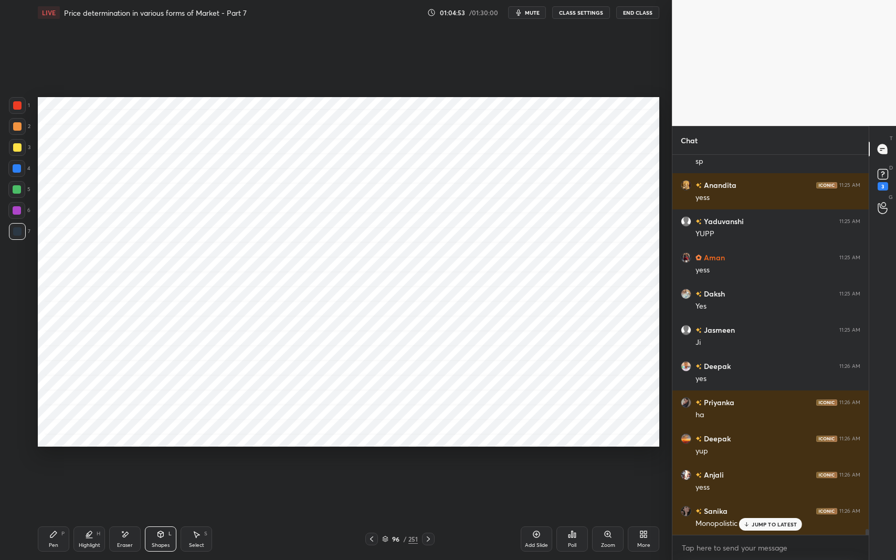
click at [17, 172] on div at bounding box center [17, 168] width 8 height 8
click at [55, 458] on div "Pen" at bounding box center [53, 545] width 9 height 5
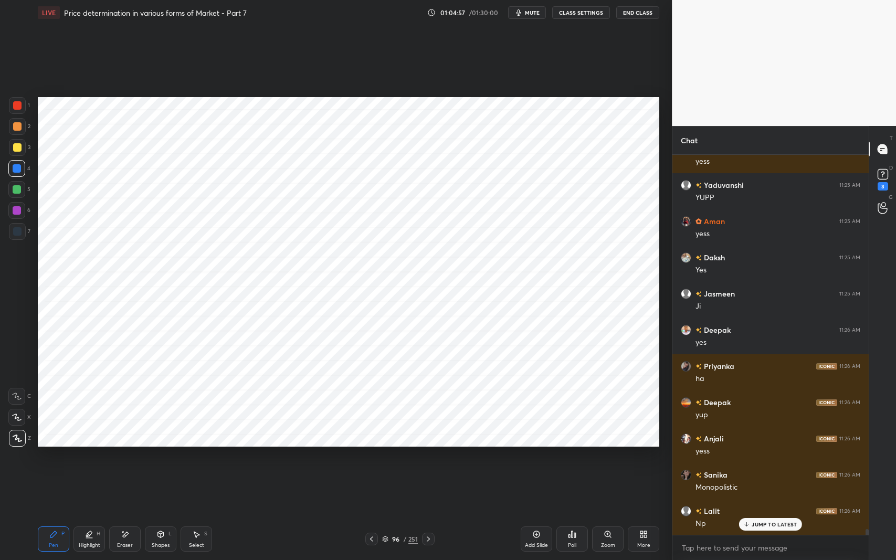
click at [342, 458] on div "Pen P Highlight H Eraser Shapes L Select S 96 / 251 Add Slide Poll Zoom More" at bounding box center [349, 539] width 622 height 42
click at [162, 458] on icon at bounding box center [161, 534] width 6 height 6
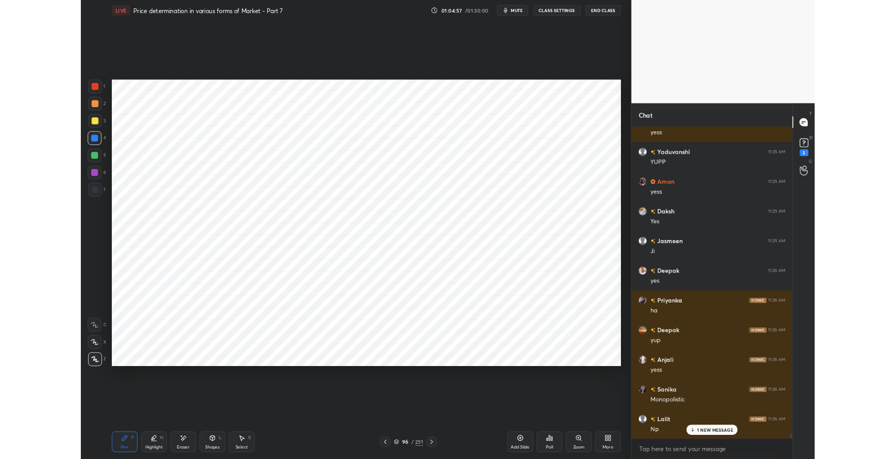
scroll to position [25847, 0]
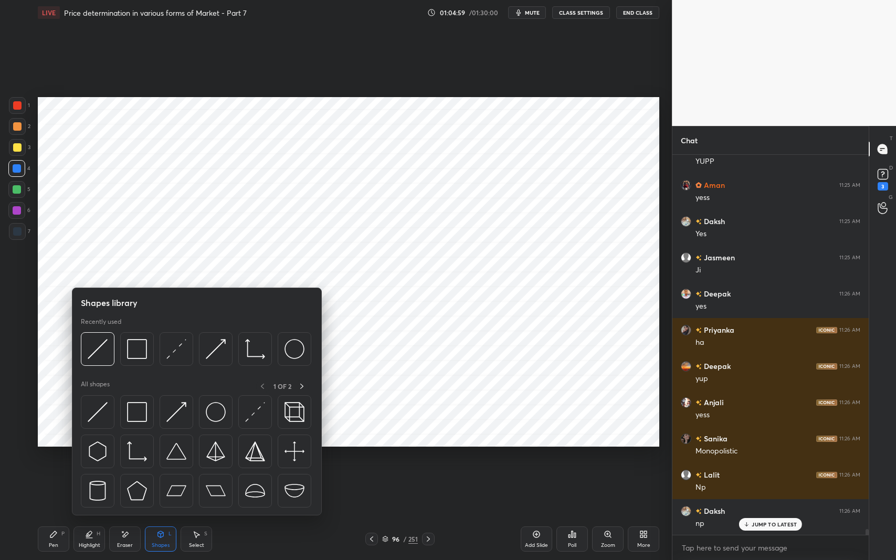
click at [198, 458] on div "Select S" at bounding box center [197, 539] width 32 height 25
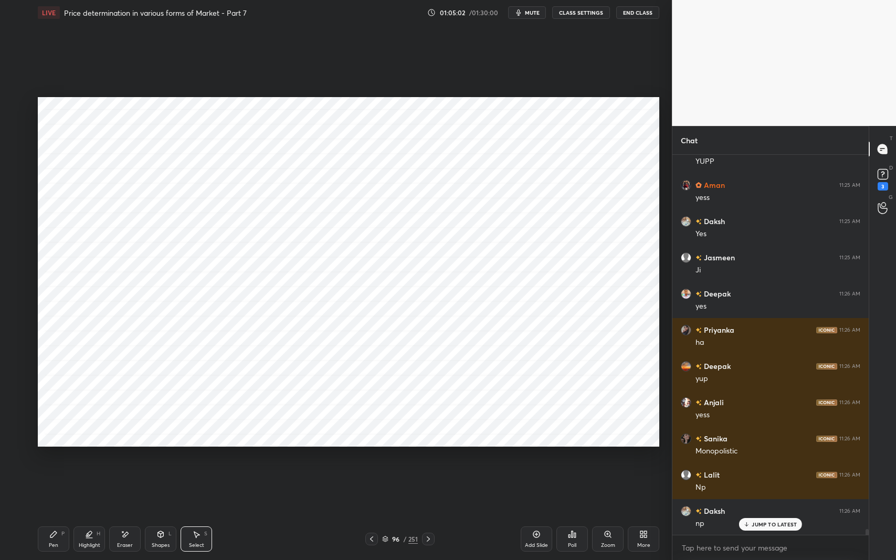
click at [632, 458] on div "More" at bounding box center [644, 539] width 32 height 25
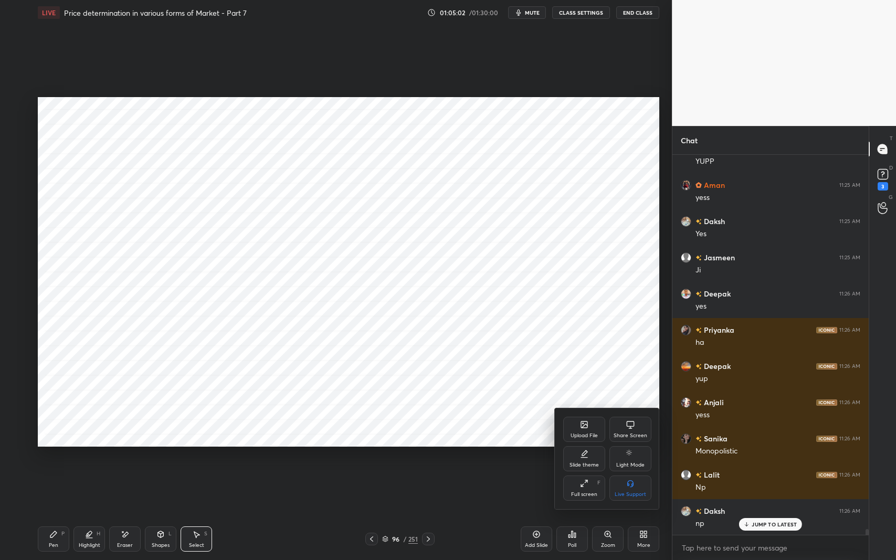
click at [575, 458] on div "Full screen F" at bounding box center [584, 488] width 42 height 25
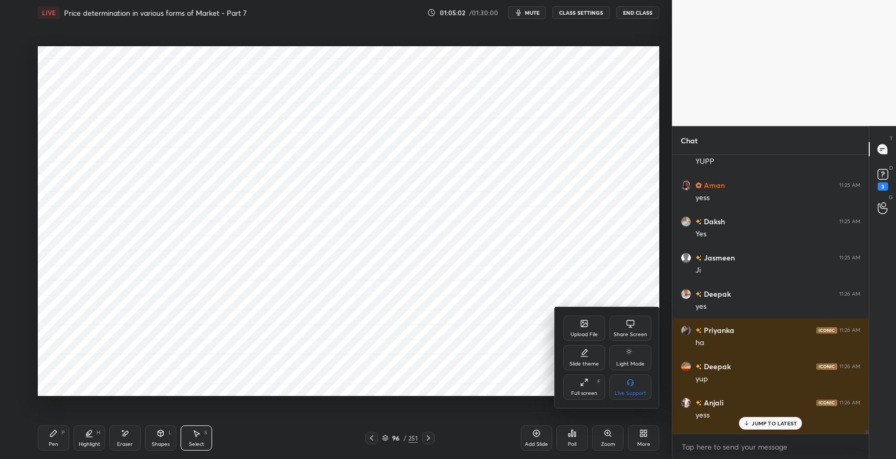
scroll to position [52112, 51873]
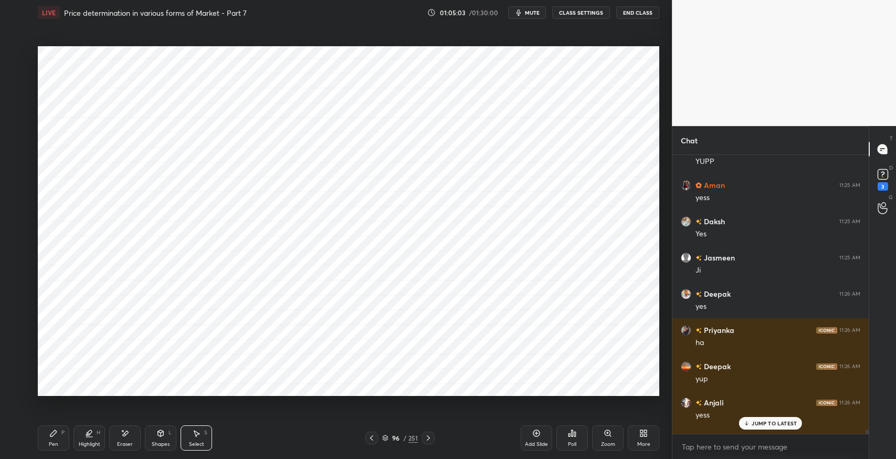
type textarea "x"
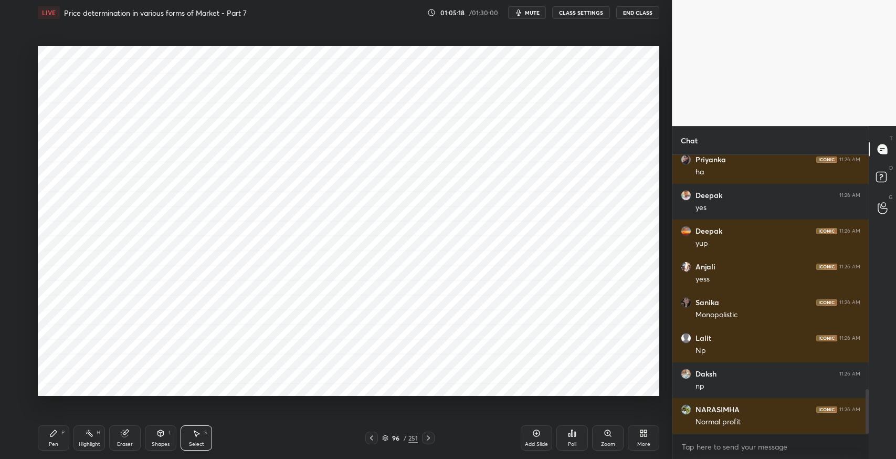
scroll to position [1259, 0]
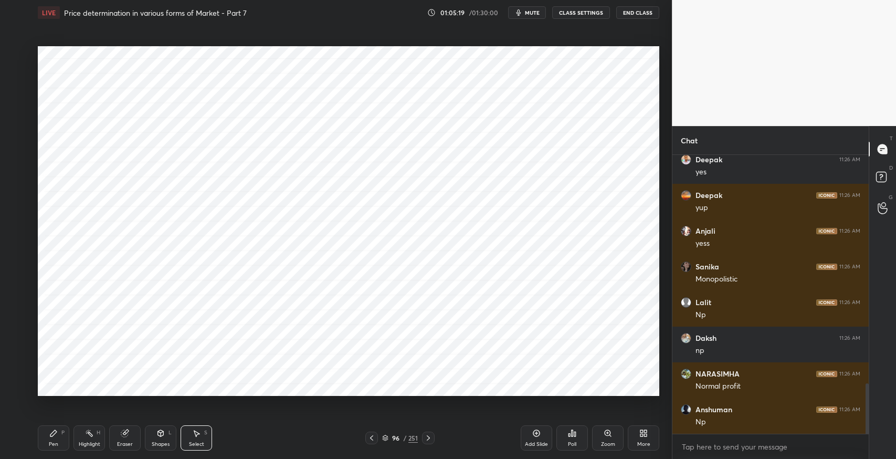
click at [202, 442] on div "Select" at bounding box center [196, 444] width 15 height 5
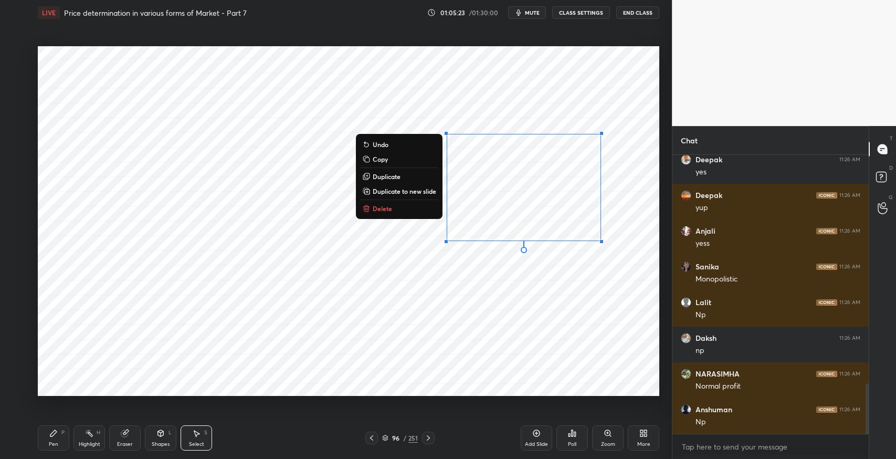
click at [162, 434] on icon at bounding box center [161, 433] width 6 height 6
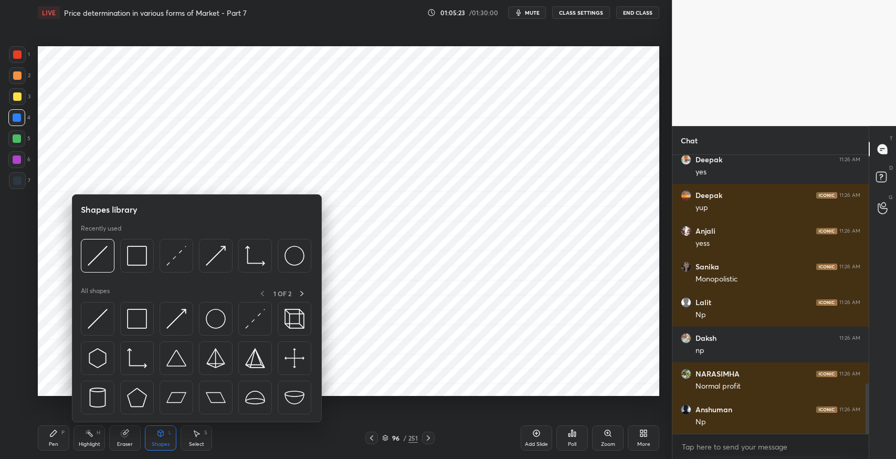
click at [133, 312] on img at bounding box center [137, 319] width 20 height 20
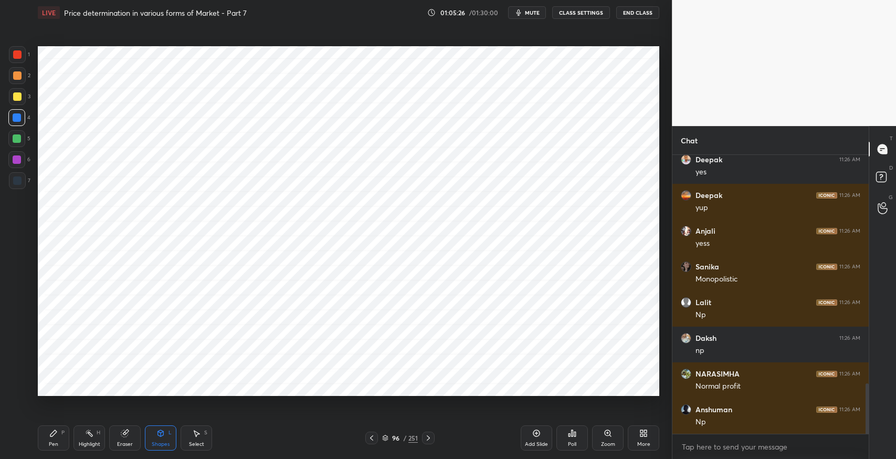
click at [160, 435] on icon at bounding box center [161, 433] width 6 height 6
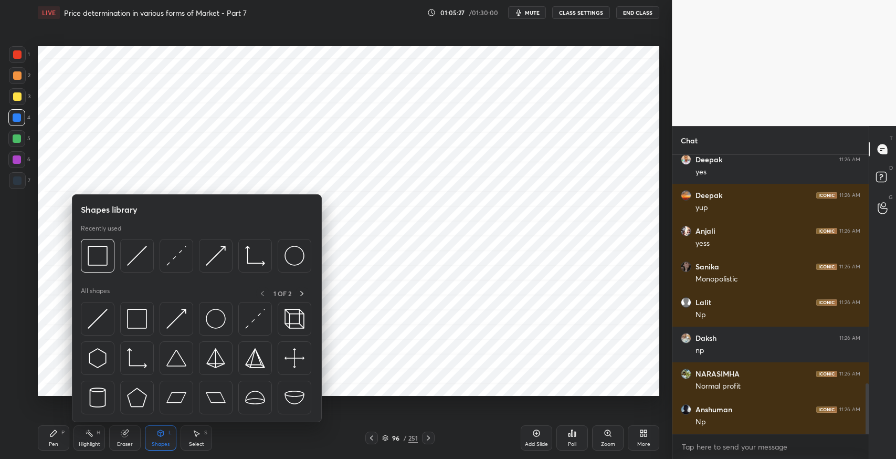
click at [171, 260] on img at bounding box center [176, 256] width 20 height 20
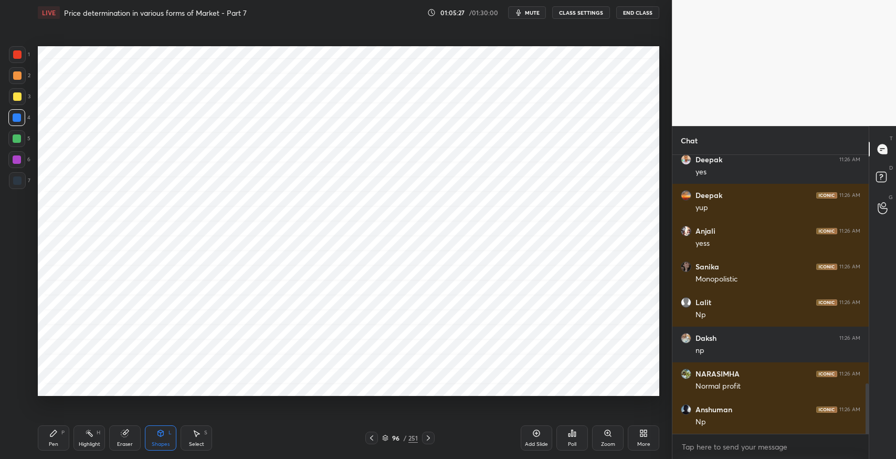
click at [22, 142] on div at bounding box center [16, 138] width 17 height 17
click at [131, 426] on div "Eraser" at bounding box center [125, 437] width 32 height 25
click at [19, 364] on icon at bounding box center [17, 366] width 8 height 9
click at [164, 434] on icon at bounding box center [160, 433] width 8 height 8
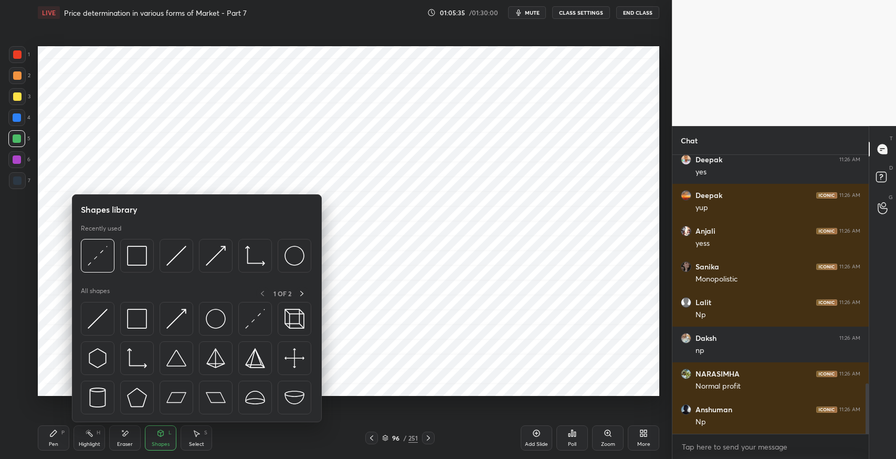
click at [98, 319] on img at bounding box center [98, 319] width 20 height 20
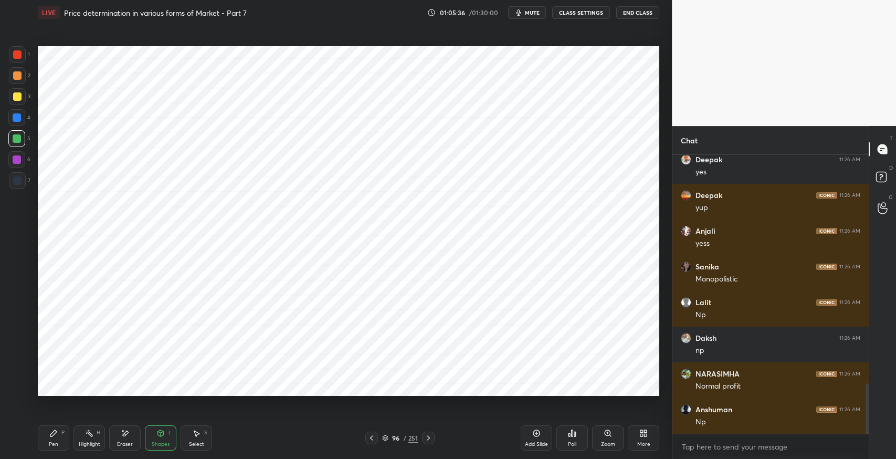
click at [15, 57] on div at bounding box center [17, 54] width 8 height 8
click at [56, 435] on icon at bounding box center [53, 433] width 8 height 8
click at [204, 439] on div "Select S" at bounding box center [197, 437] width 32 height 25
drag, startPoint x: 584, startPoint y: 271, endPoint x: 578, endPoint y: 318, distance: 47.2
click at [617, 306] on div "0 ° Undo Copy Duplicate Duplicate to new slide Delete" at bounding box center [349, 221] width 622 height 350
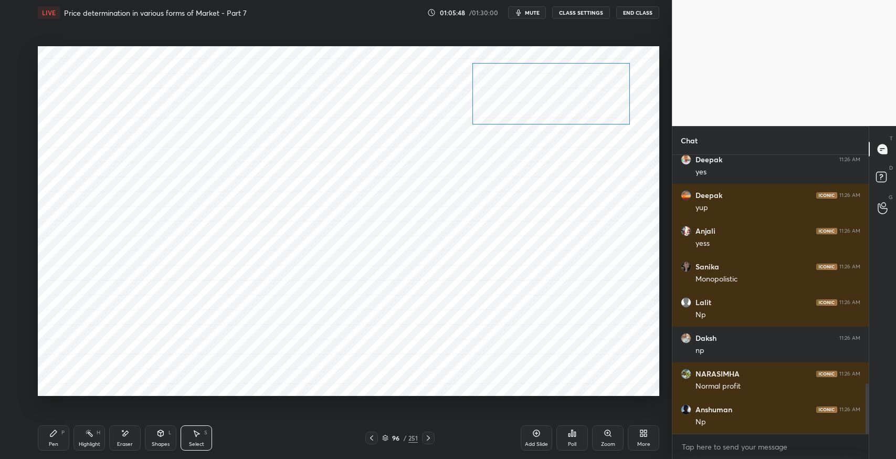
drag, startPoint x: 540, startPoint y: 305, endPoint x: 571, endPoint y: 105, distance: 201.9
click at [571, 105] on div "0 ° Undo Copy Duplicate Duplicate to new slide Delete" at bounding box center [349, 221] width 622 height 350
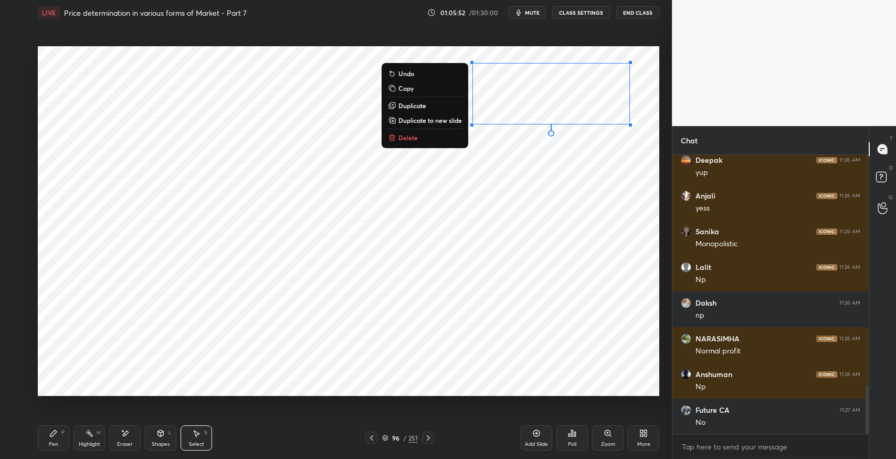
scroll to position [1330, 0]
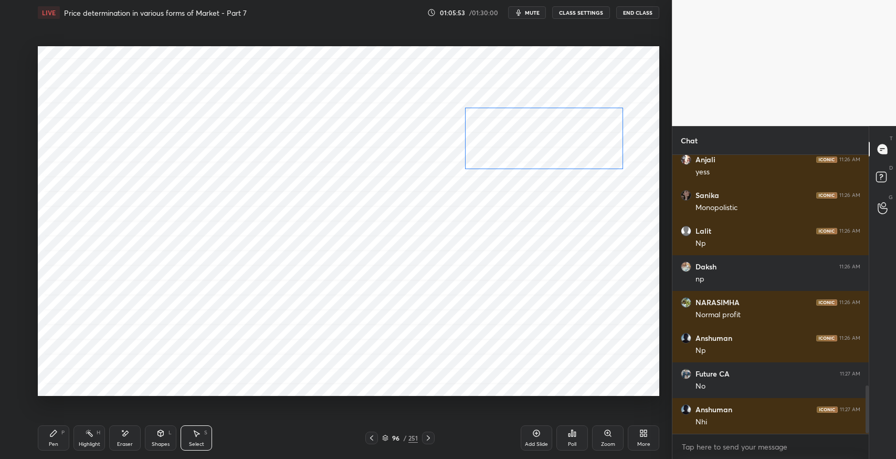
drag, startPoint x: 594, startPoint y: 98, endPoint x: 588, endPoint y: 143, distance: 45.1
click at [588, 143] on div "0 ° Undo Copy Duplicate Duplicate to new slide Delete" at bounding box center [349, 221] width 622 height 350
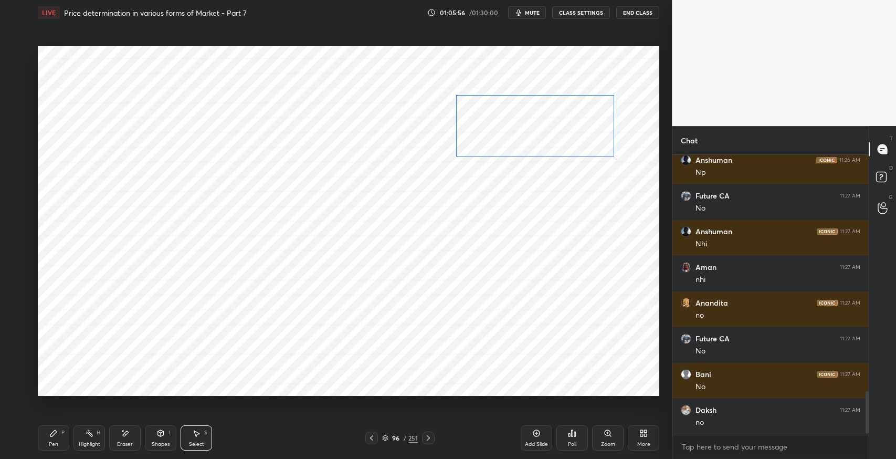
scroll to position [1544, 0]
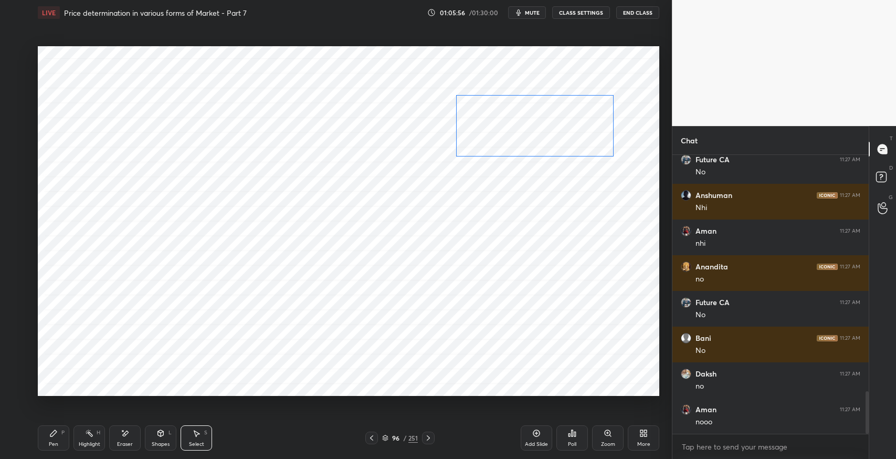
drag, startPoint x: 588, startPoint y: 143, endPoint x: 578, endPoint y: 130, distance: 15.8
click at [578, 130] on div "0 ° Undo Copy Duplicate Duplicate to new slide Delete" at bounding box center [349, 221] width 622 height 350
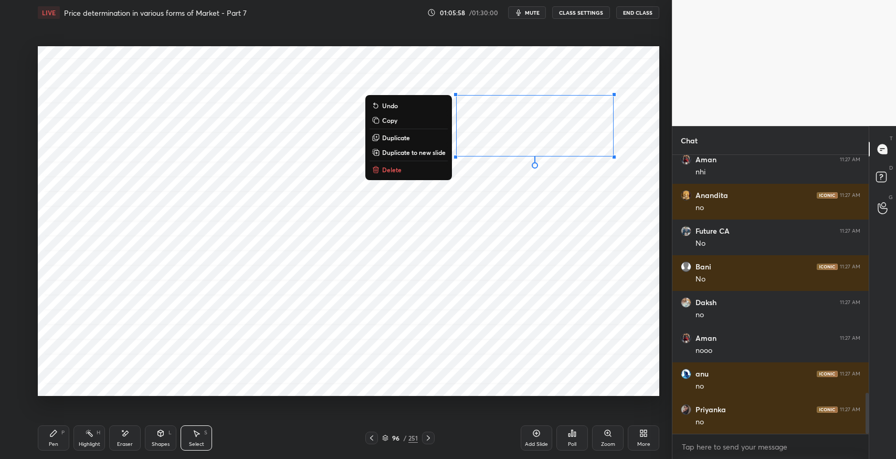
scroll to position [1651, 0]
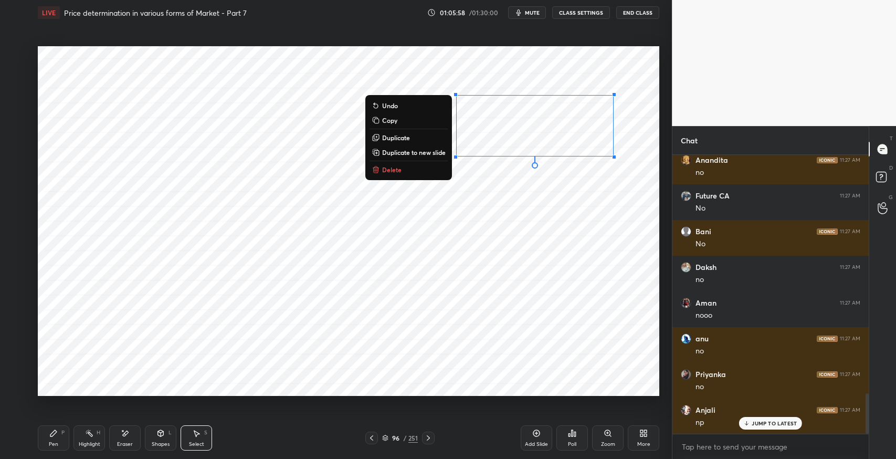
click at [585, 303] on div "0 ° Undo Copy Duplicate Duplicate to new slide Delete" at bounding box center [349, 221] width 622 height 350
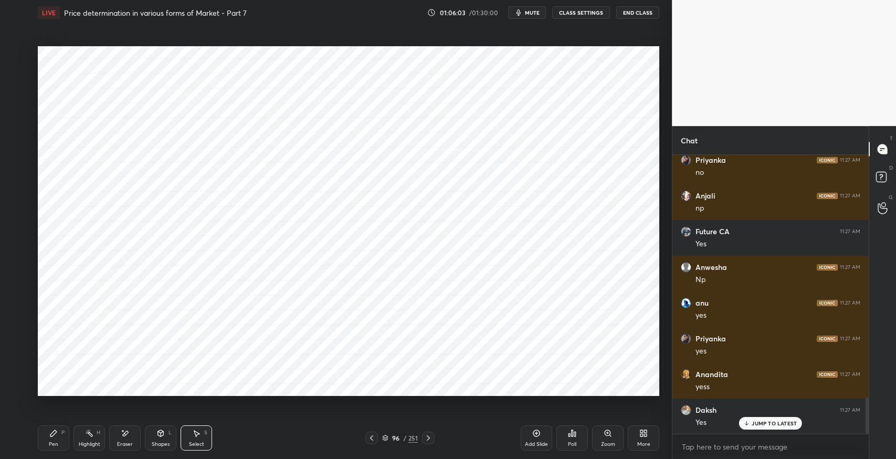
scroll to position [1901, 0]
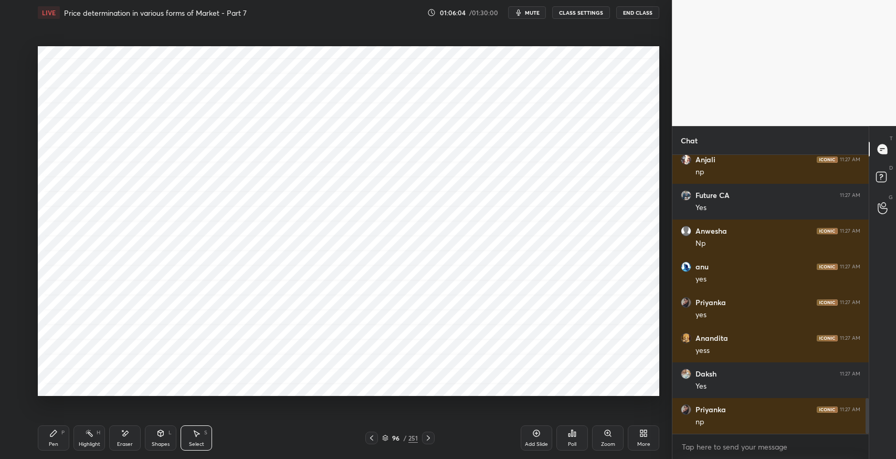
click at [54, 448] on div "Pen P" at bounding box center [54, 437] width 32 height 25
click at [16, 185] on div at bounding box center [17, 180] width 17 height 17
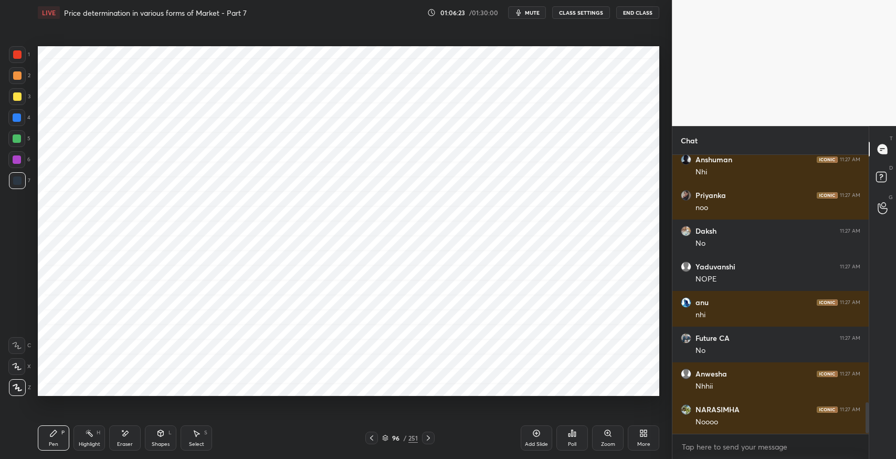
scroll to position [2222, 0]
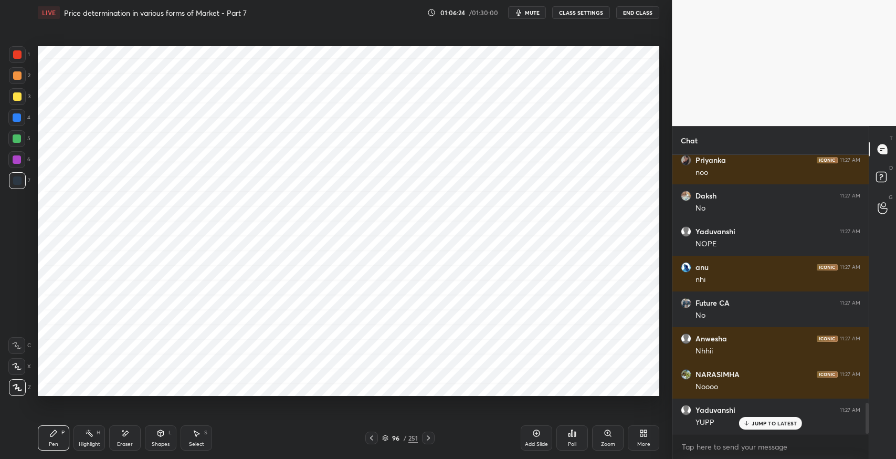
click at [527, 439] on div "Add Slide" at bounding box center [537, 437] width 32 height 25
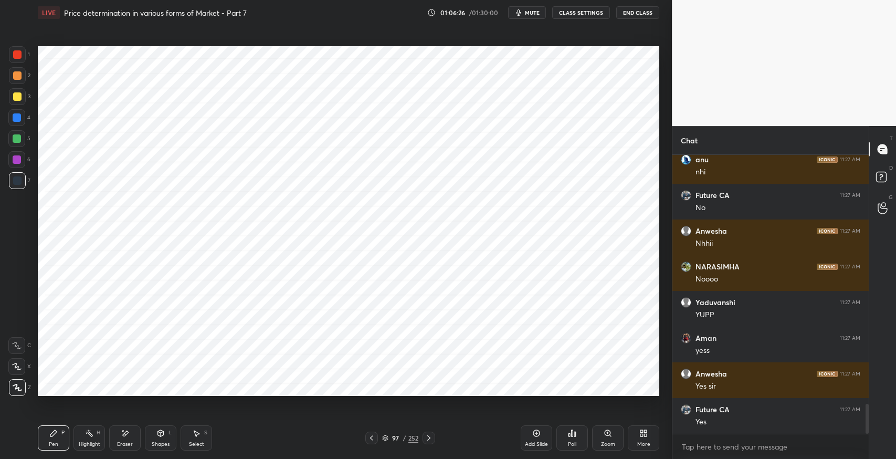
click at [358, 420] on div "Pen P Highlight H Eraser Shapes L Select S 97 / 252 Add Slide Poll Zoom More" at bounding box center [349, 438] width 622 height 42
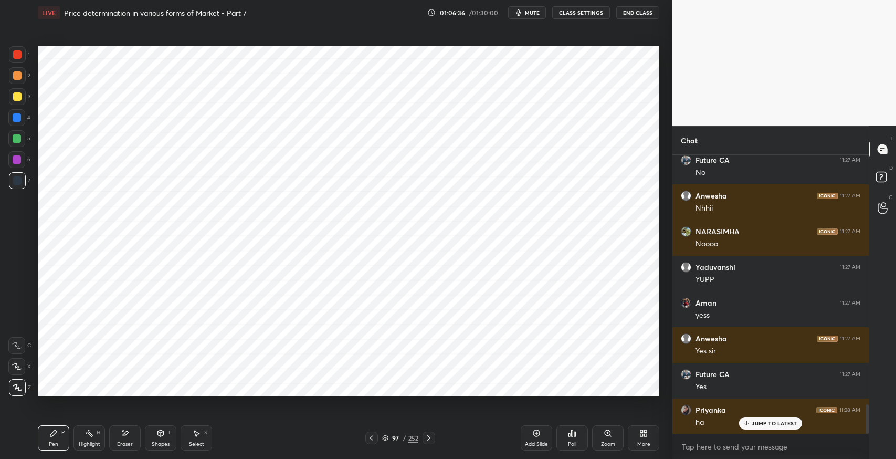
click at [127, 433] on icon at bounding box center [126, 433] width 6 height 5
click at [370, 442] on div at bounding box center [371, 438] width 13 height 13
click at [50, 442] on div "Pen" at bounding box center [53, 444] width 9 height 5
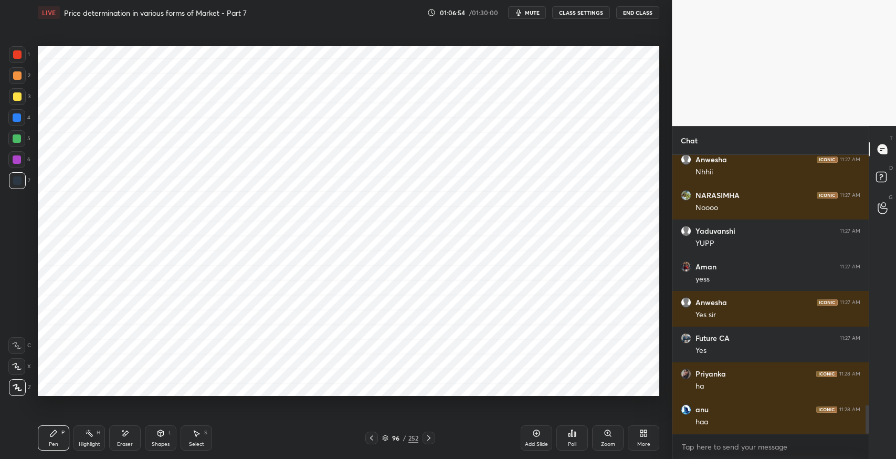
click at [123, 399] on div "Setting up your live class Poll for secs No correct answer Start poll" at bounding box center [349, 221] width 630 height 392
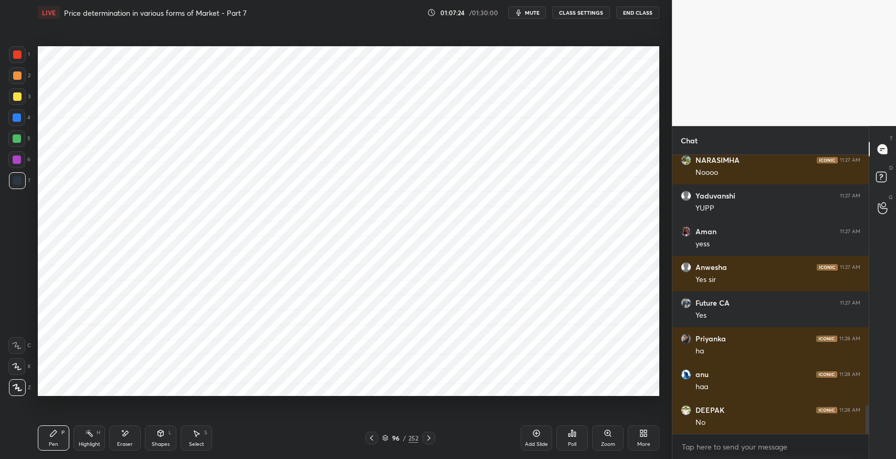
scroll to position [2472, 0]
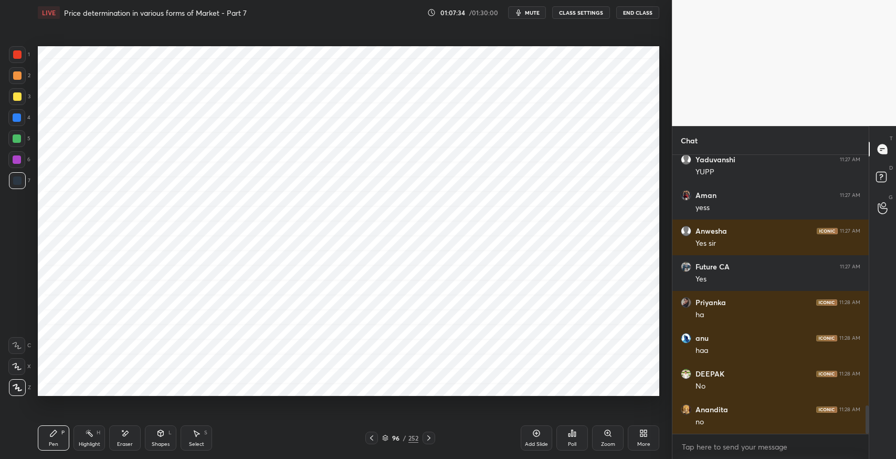
click at [121, 445] on div "Eraser" at bounding box center [125, 444] width 16 height 5
click at [163, 435] on icon at bounding box center [161, 433] width 6 height 6
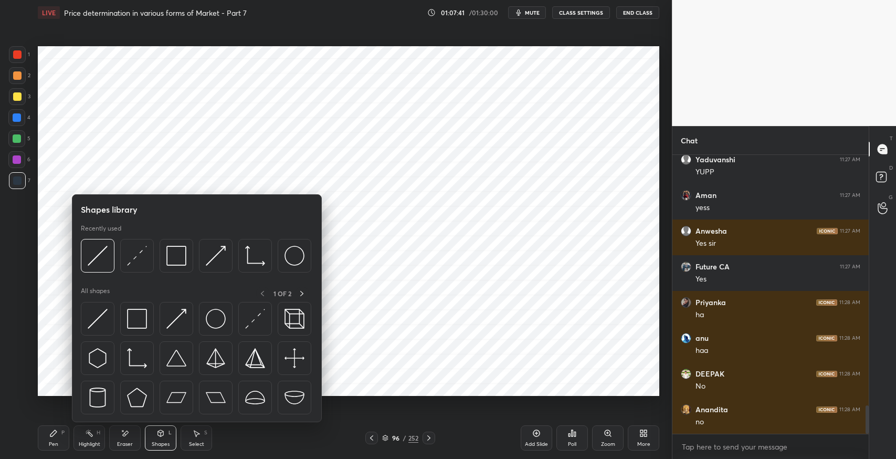
click at [141, 322] on img at bounding box center [137, 319] width 20 height 20
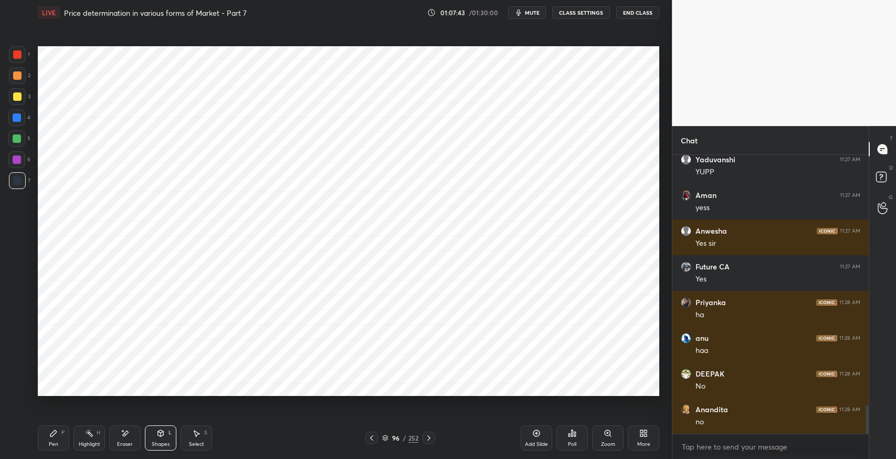
click at [21, 103] on div at bounding box center [17, 96] width 17 height 17
click at [21, 141] on div at bounding box center [16, 138] width 17 height 17
click at [56, 438] on div "Pen P" at bounding box center [54, 437] width 32 height 25
click at [157, 439] on div "Shapes L" at bounding box center [161, 437] width 32 height 25
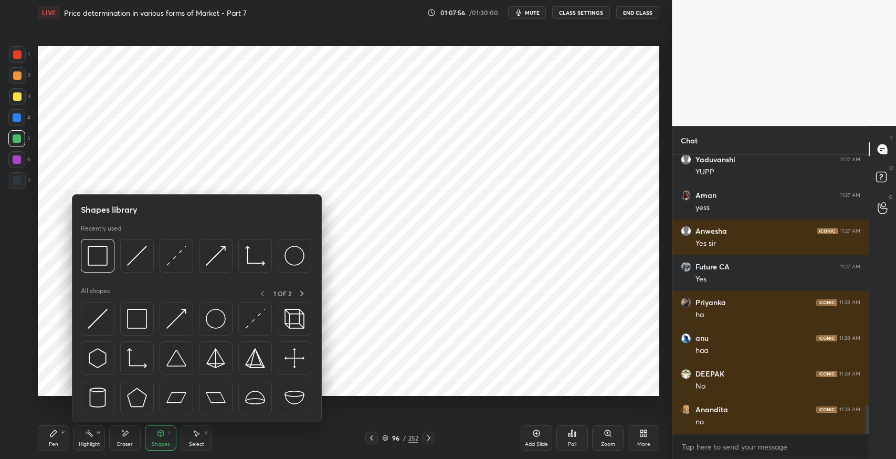
click at [131, 251] on img at bounding box center [137, 256] width 20 height 20
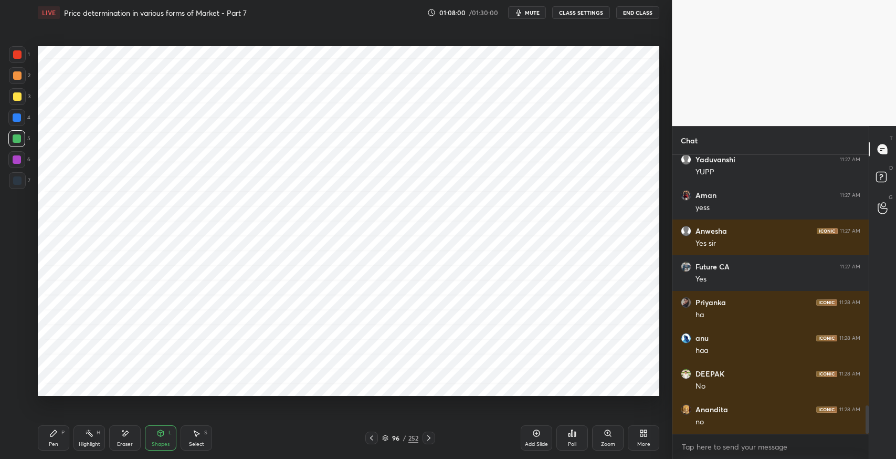
click at [61, 435] on div "P" at bounding box center [62, 432] width 3 height 5
click at [168, 436] on div "Shapes L" at bounding box center [161, 437] width 32 height 25
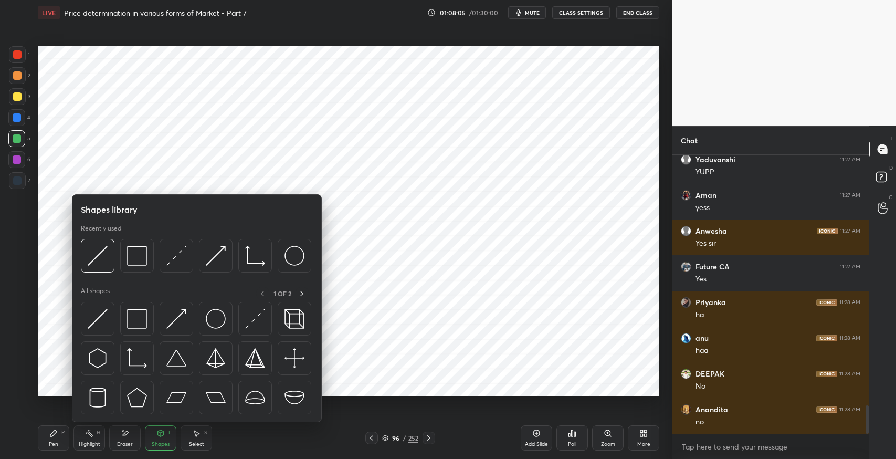
click at [134, 260] on img at bounding box center [137, 256] width 20 height 20
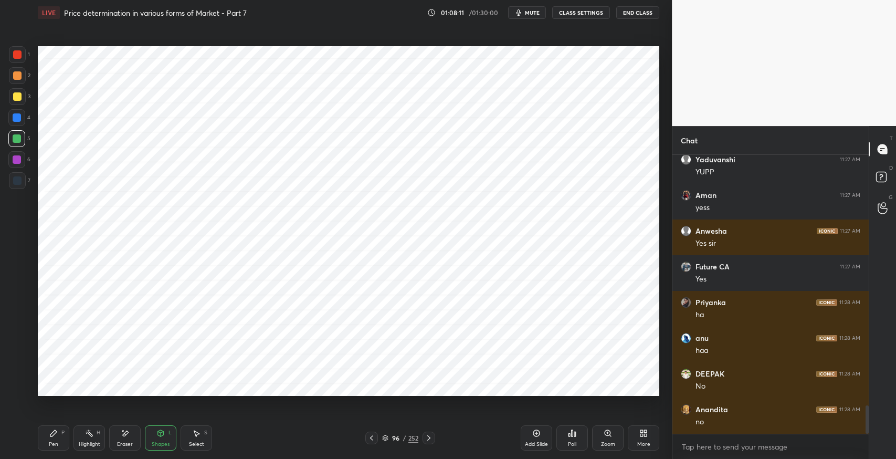
click at [54, 442] on div "Pen" at bounding box center [53, 444] width 9 height 5
click at [15, 183] on div at bounding box center [17, 180] width 8 height 8
click at [134, 439] on div "Eraser" at bounding box center [125, 437] width 32 height 25
click at [99, 440] on div "Highlight H" at bounding box center [90, 437] width 32 height 25
click at [129, 444] on div "Eraser" at bounding box center [125, 444] width 16 height 5
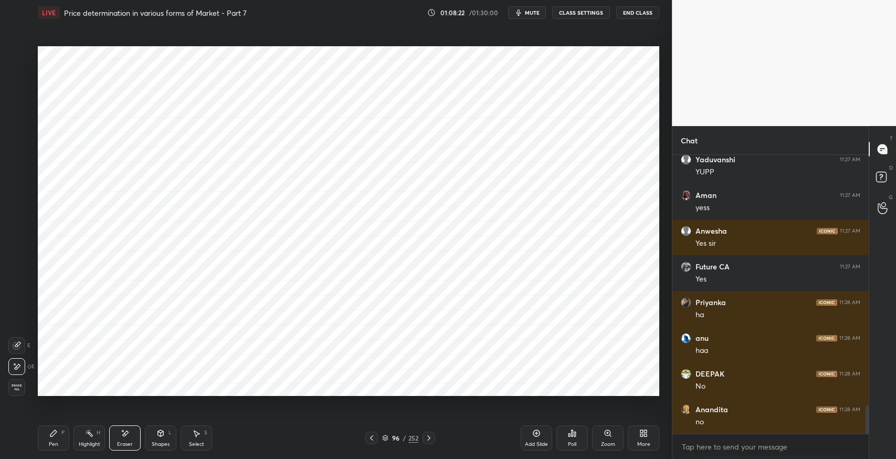
click at [153, 442] on div "Shapes" at bounding box center [161, 444] width 18 height 5
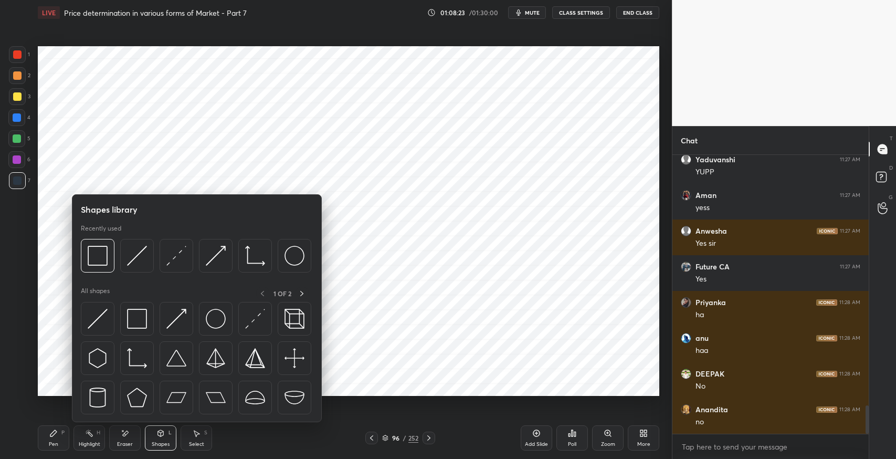
click at [16, 78] on div at bounding box center [17, 75] width 8 height 8
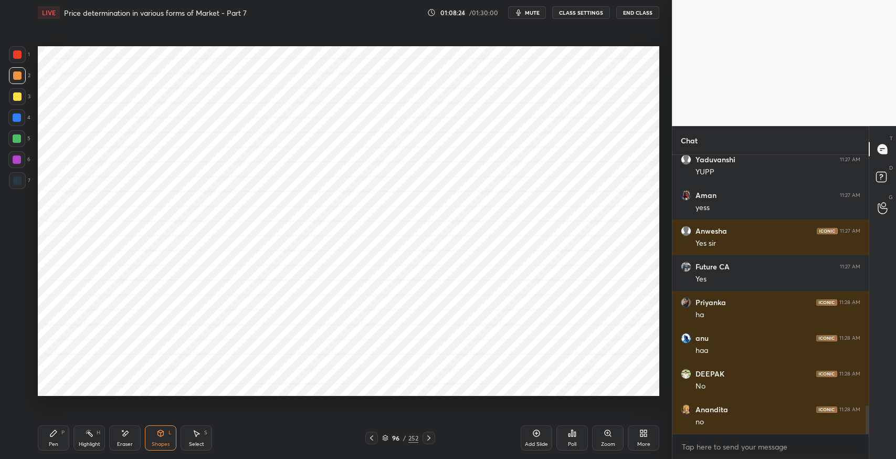
click at [160, 443] on div "Shapes" at bounding box center [161, 444] width 18 height 5
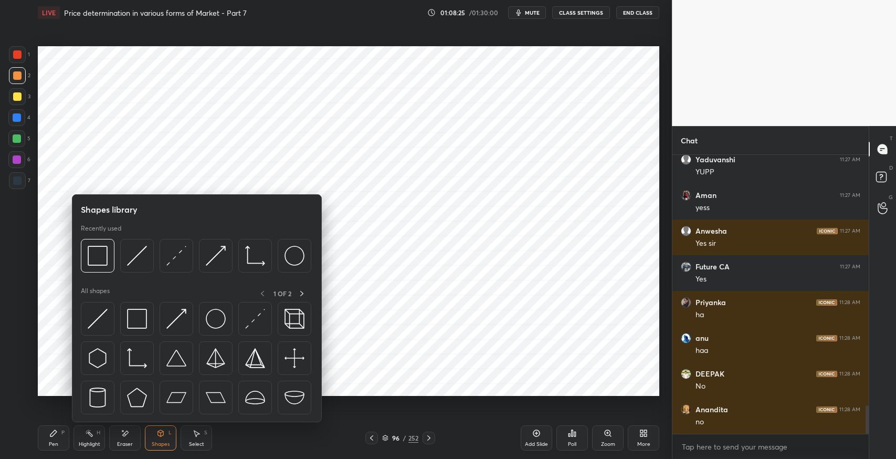
click at [100, 265] on img at bounding box center [98, 256] width 20 height 20
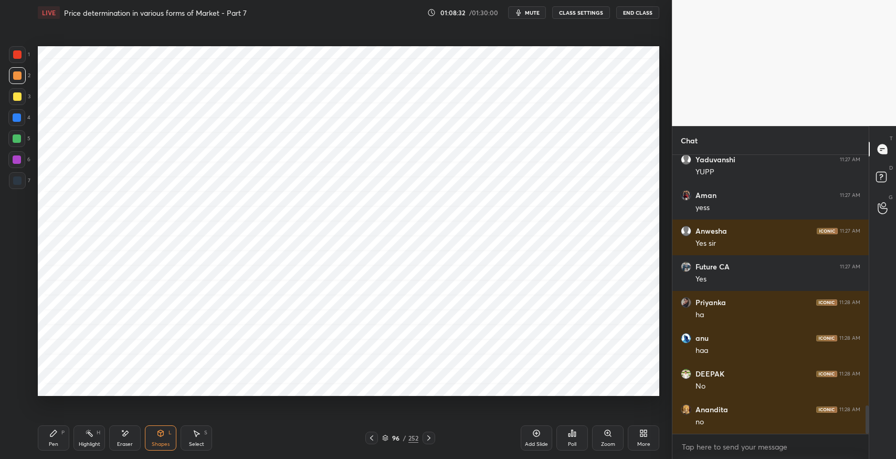
click at [14, 145] on div at bounding box center [16, 138] width 17 height 17
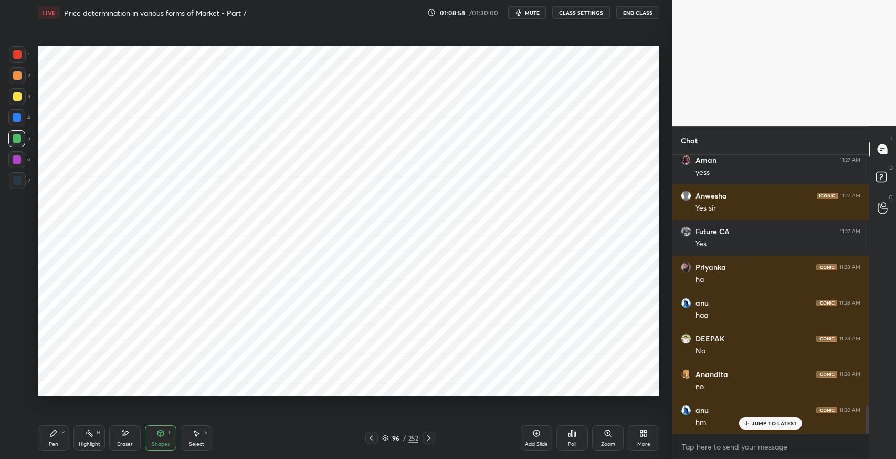
click at [54, 434] on icon at bounding box center [53, 433] width 6 height 6
click at [12, 186] on div at bounding box center [17, 180] width 17 height 17
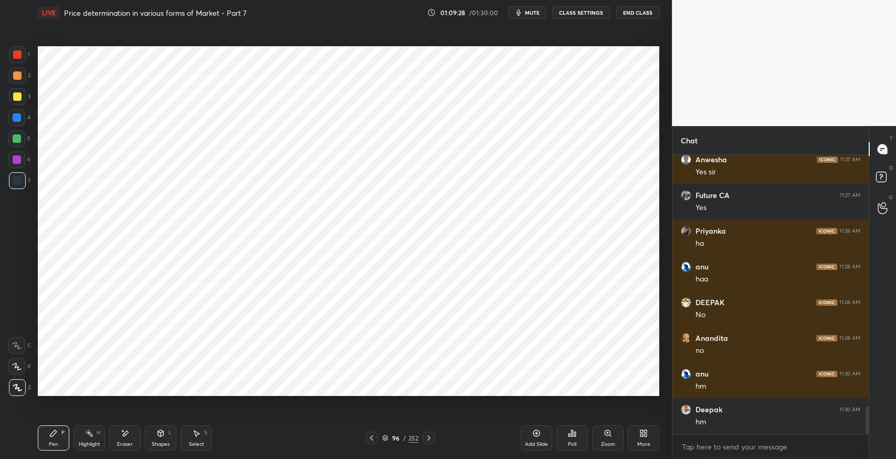
click at [124, 440] on div "Eraser" at bounding box center [125, 437] width 32 height 25
click at [21, 367] on div at bounding box center [16, 366] width 17 height 17
click at [202, 435] on div "Select S" at bounding box center [197, 437] width 32 height 25
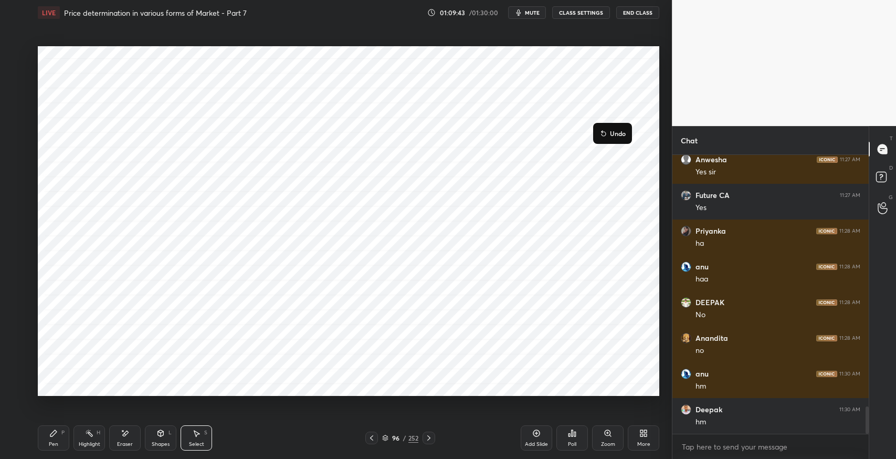
click at [609, 132] on button "Undo" at bounding box center [612, 133] width 30 height 13
click at [121, 432] on icon at bounding box center [125, 433] width 8 height 9
click at [159, 430] on icon at bounding box center [160, 433] width 8 height 8
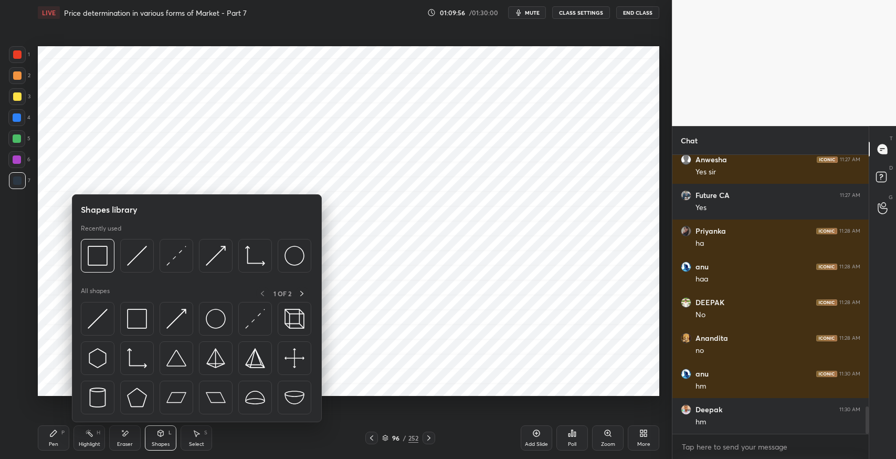
click at [134, 259] on img at bounding box center [137, 256] width 20 height 20
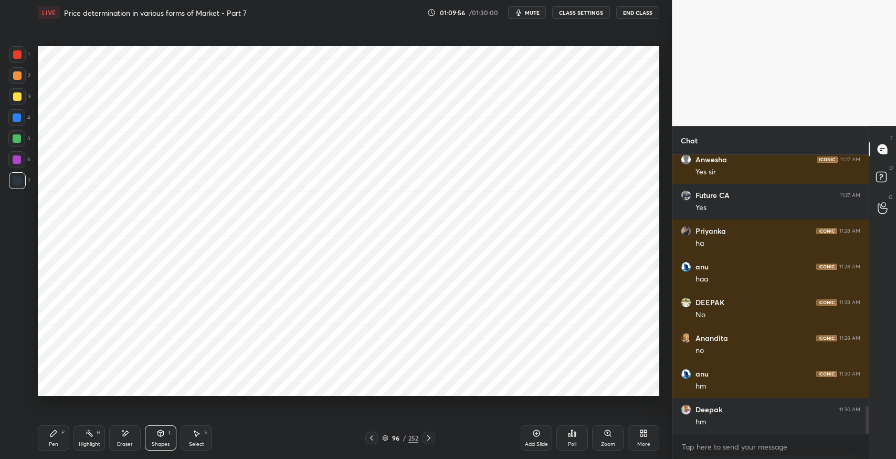
click at [16, 122] on div at bounding box center [16, 117] width 17 height 17
click at [14, 55] on div at bounding box center [17, 54] width 8 height 8
click at [18, 78] on div at bounding box center [17, 75] width 8 height 8
click at [526, 442] on div "Add Slide" at bounding box center [536, 444] width 23 height 5
click at [372, 435] on icon at bounding box center [371, 438] width 8 height 8
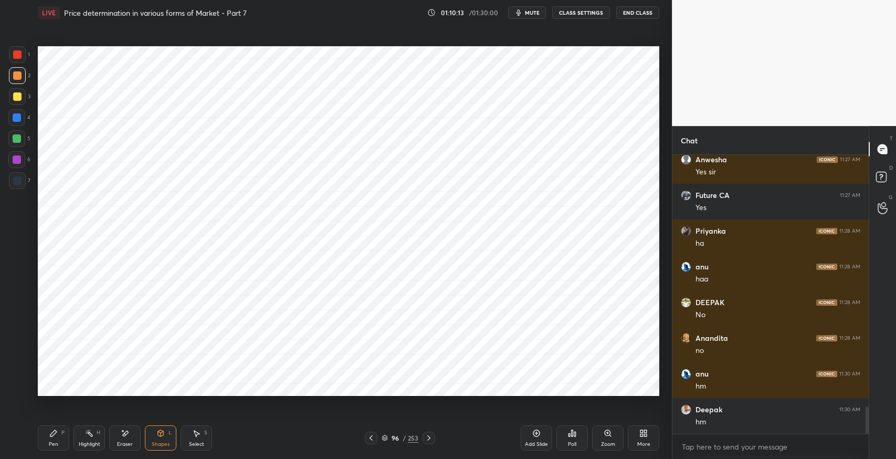
click at [165, 436] on div "Shapes L" at bounding box center [161, 437] width 32 height 25
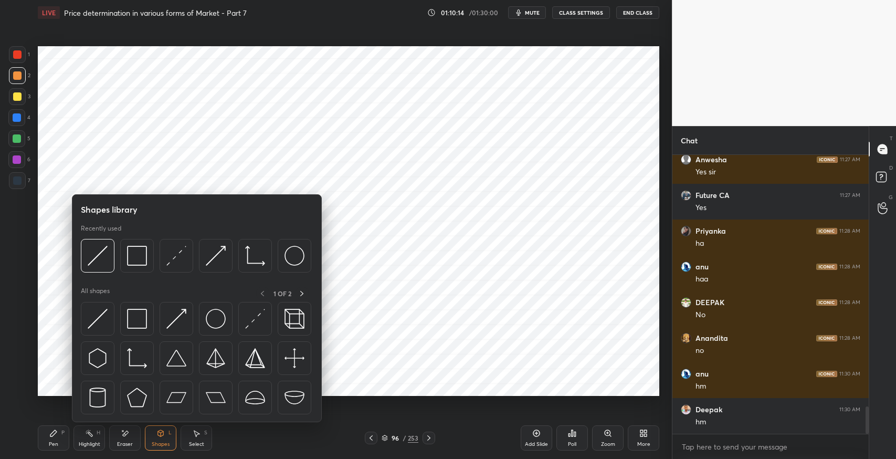
click at [89, 262] on img at bounding box center [98, 256] width 20 height 20
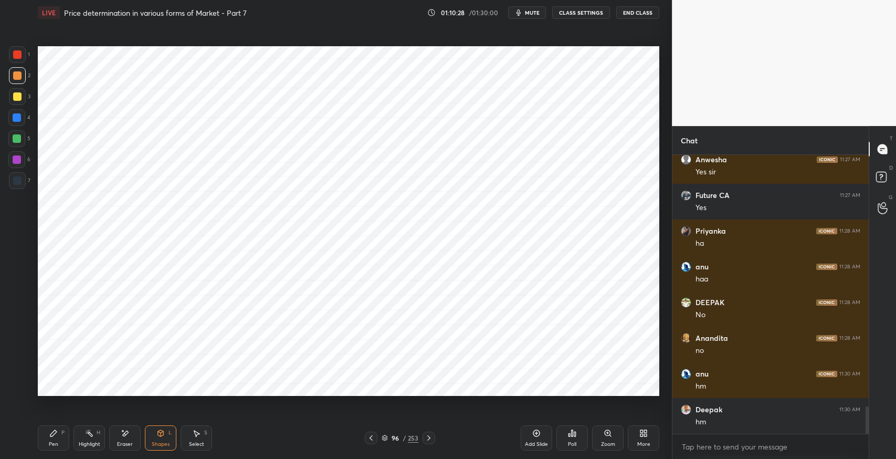
click at [46, 438] on div "Pen P" at bounding box center [54, 437] width 32 height 25
click at [20, 348] on icon at bounding box center [17, 345] width 8 height 6
click at [17, 187] on div at bounding box center [17, 180] width 17 height 17
click at [15, 76] on div at bounding box center [17, 75] width 8 height 8
click at [161, 435] on icon at bounding box center [161, 435] width 0 height 4
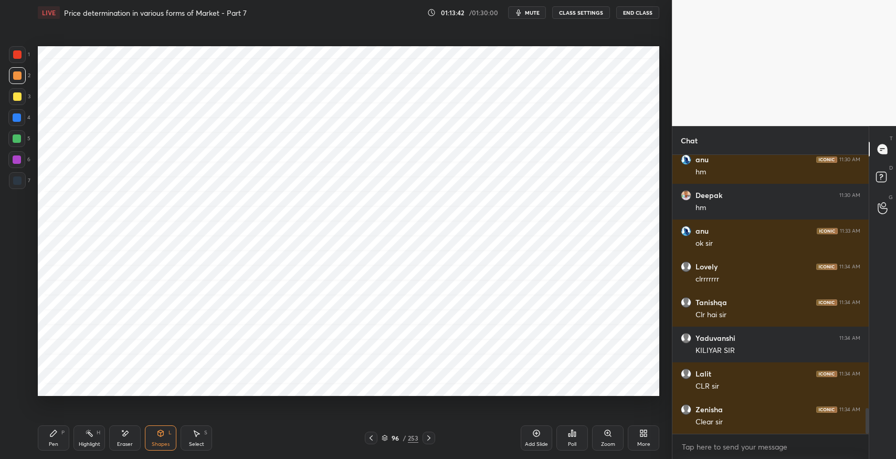
scroll to position [3, 3]
click at [372, 439] on icon at bounding box center [371, 437] width 3 height 5
click at [371, 439] on icon at bounding box center [371, 437] width 3 height 5
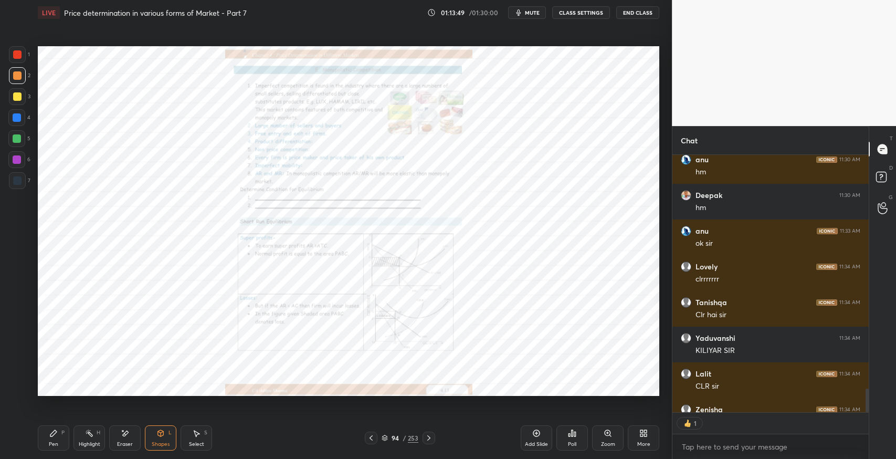
click at [372, 438] on icon at bounding box center [371, 438] width 8 height 8
click at [370, 439] on icon at bounding box center [371, 438] width 8 height 8
click at [368, 441] on icon at bounding box center [371, 438] width 8 height 8
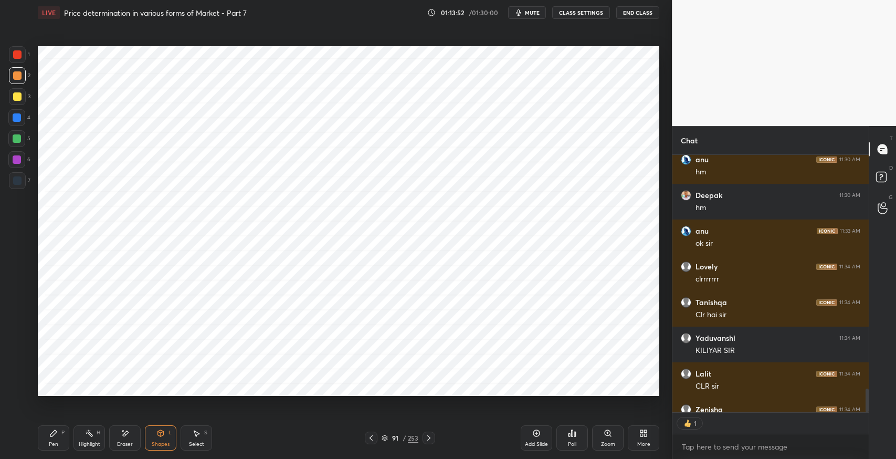
click at [365, 442] on div at bounding box center [371, 438] width 13 height 13
click at [368, 439] on icon at bounding box center [371, 438] width 8 height 8
click at [366, 438] on div at bounding box center [371, 438] width 13 height 13
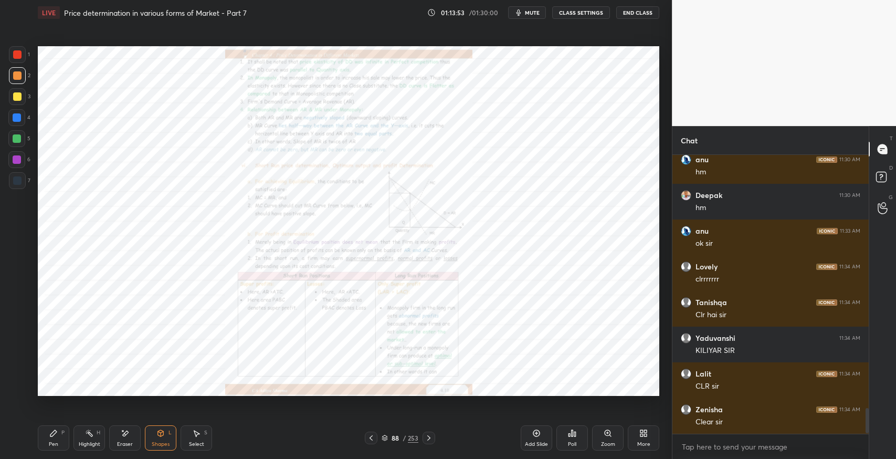
scroll to position [2758, 0]
click at [366, 439] on div at bounding box center [371, 438] width 13 height 13
click at [369, 437] on icon at bounding box center [371, 438] width 8 height 8
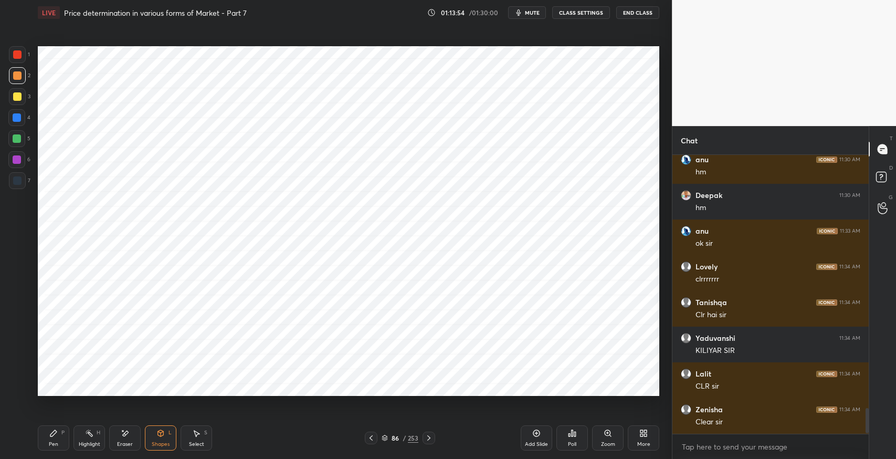
click at [369, 437] on icon at bounding box center [371, 438] width 8 height 8
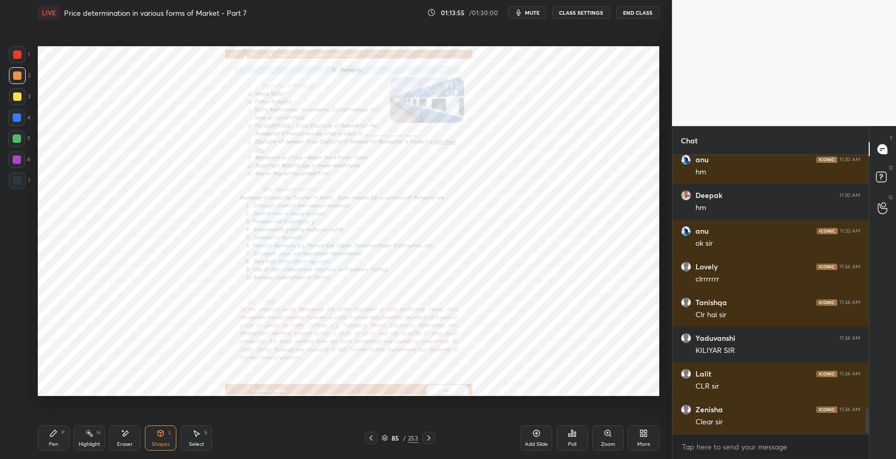
click at [56, 432] on icon at bounding box center [53, 433] width 6 height 6
click at [431, 439] on icon at bounding box center [429, 438] width 8 height 8
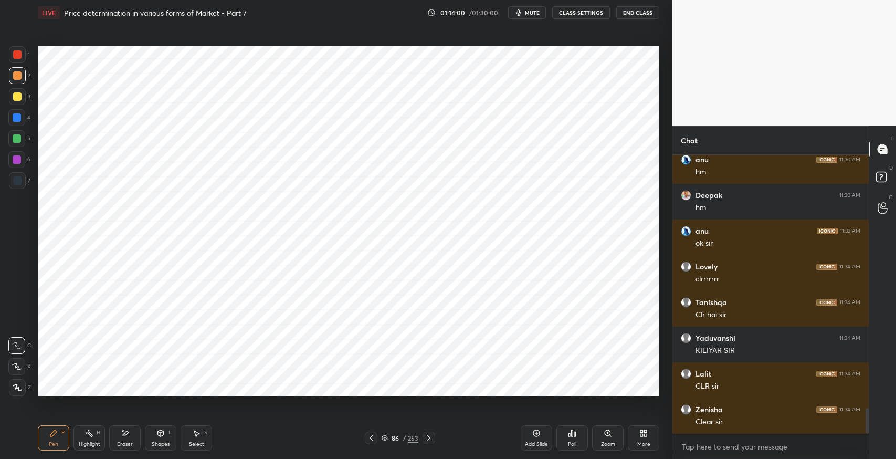
click at [431, 437] on icon at bounding box center [429, 438] width 8 height 8
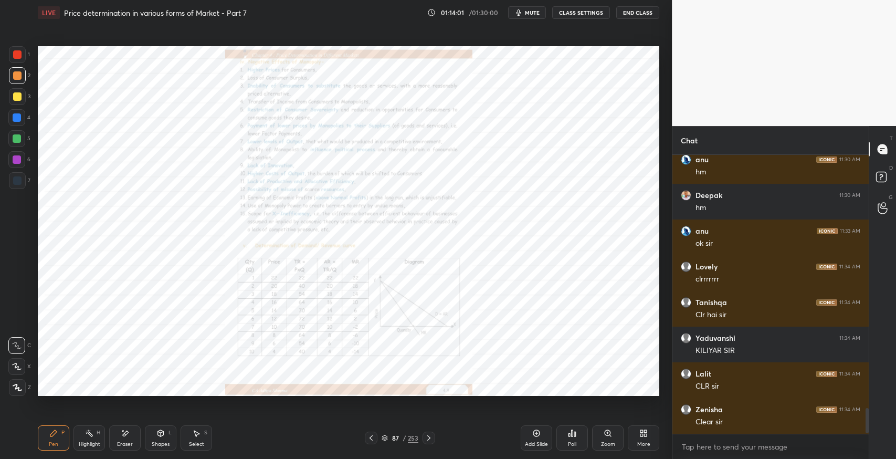
click at [430, 436] on icon at bounding box center [429, 438] width 8 height 8
click at [603, 437] on div "Zoom" at bounding box center [608, 437] width 32 height 25
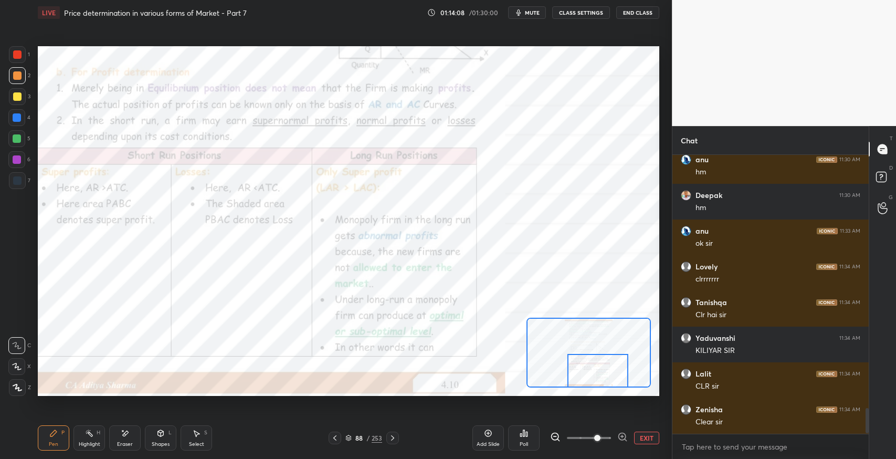
click at [394, 443] on div at bounding box center [392, 438] width 13 height 13
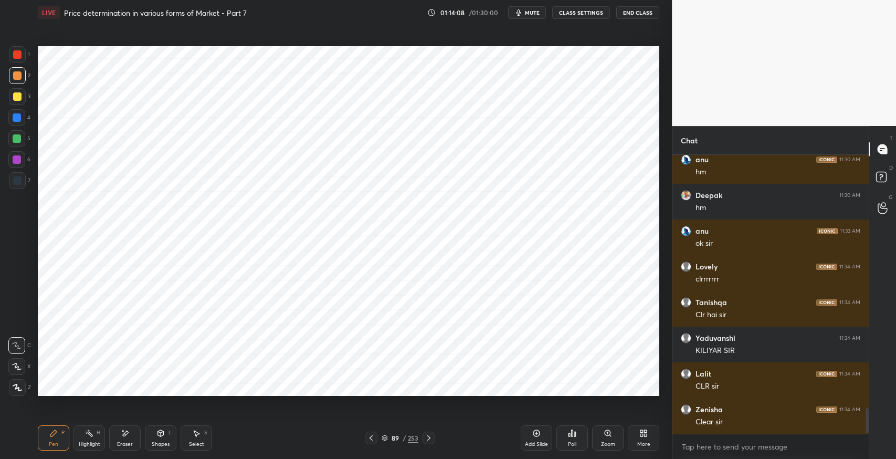
click at [428, 439] on icon at bounding box center [428, 437] width 3 height 5
click at [428, 439] on icon at bounding box center [429, 438] width 8 height 8
click at [428, 439] on icon at bounding box center [428, 437] width 3 height 5
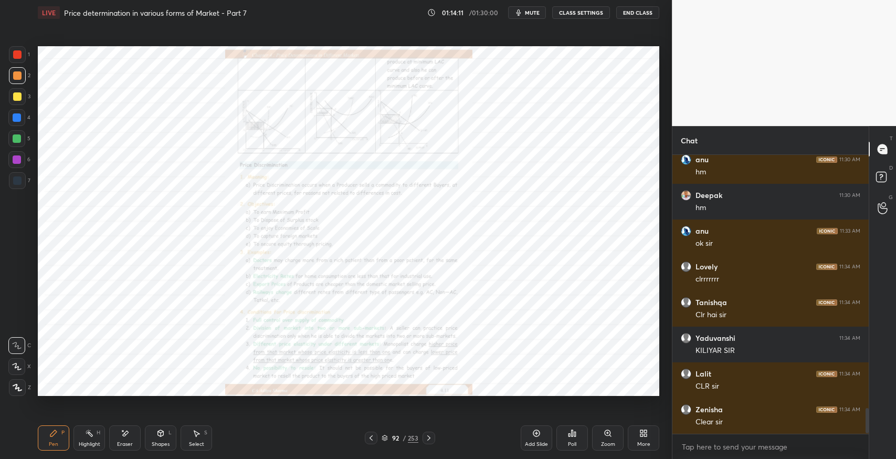
click at [432, 439] on icon at bounding box center [429, 438] width 8 height 8
click at [433, 439] on icon at bounding box center [429, 438] width 8 height 8
click at [602, 445] on div "Zoom" at bounding box center [608, 444] width 14 height 5
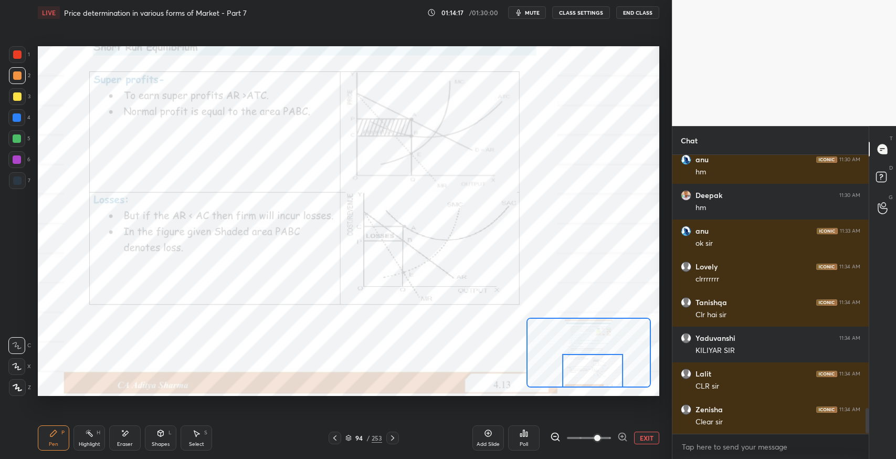
click at [49, 437] on icon at bounding box center [53, 433] width 8 height 8
click at [392, 443] on div at bounding box center [392, 438] width 13 height 13
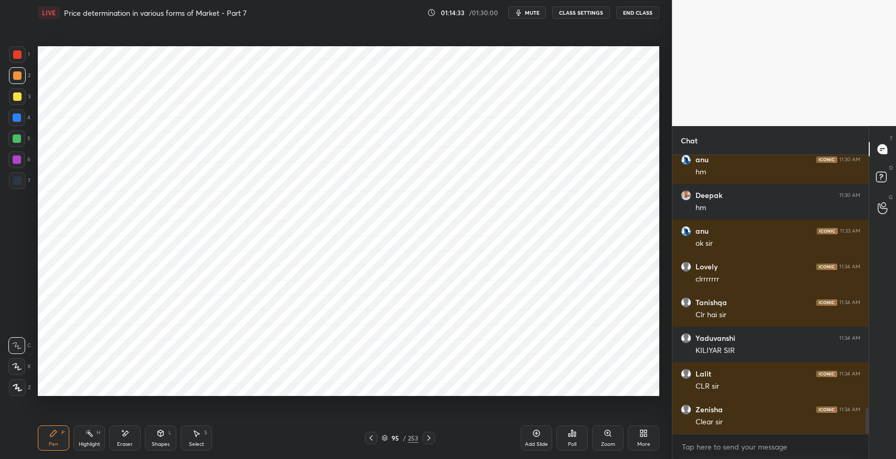
click at [433, 441] on icon at bounding box center [429, 438] width 8 height 8
click at [432, 441] on icon at bounding box center [429, 438] width 8 height 8
click at [434, 441] on div at bounding box center [429, 438] width 13 height 13
click at [429, 442] on icon at bounding box center [429, 438] width 8 height 8
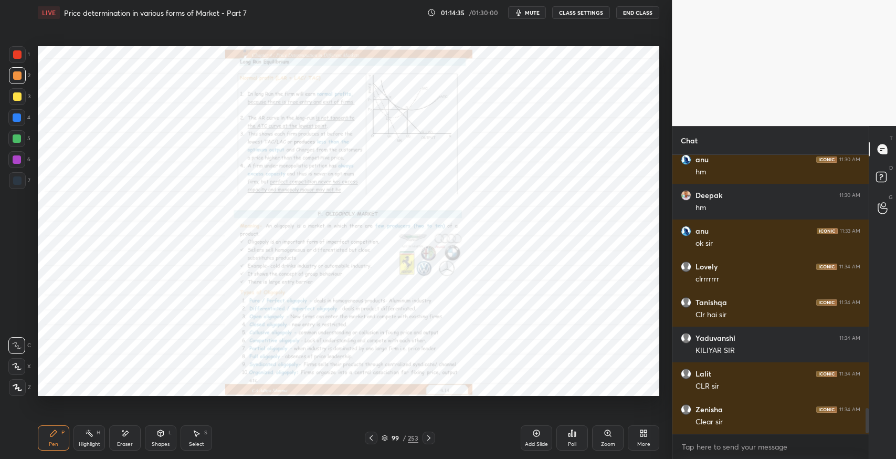
click at [600, 436] on div "Zoom" at bounding box center [608, 437] width 32 height 25
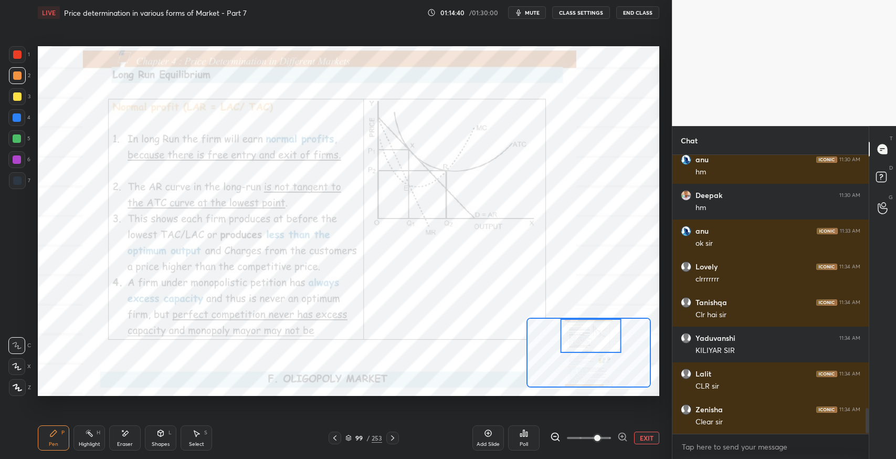
click at [160, 442] on div "Shapes" at bounding box center [161, 444] width 18 height 5
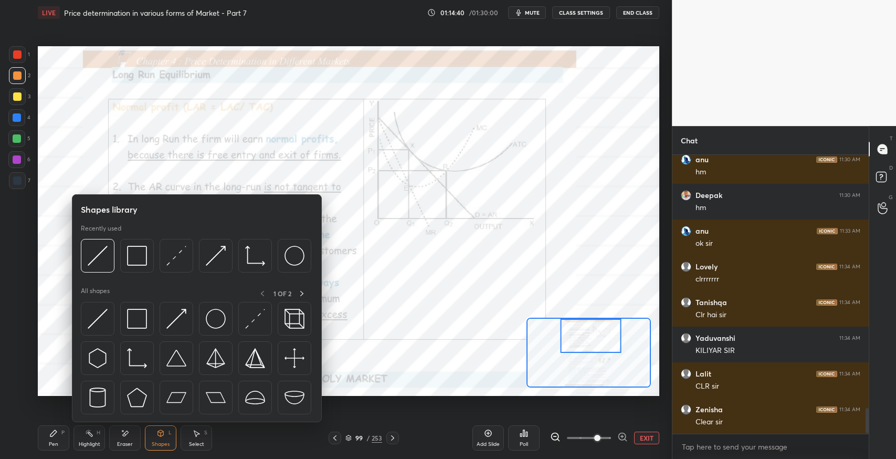
click at [147, 317] on div at bounding box center [137, 319] width 34 height 34
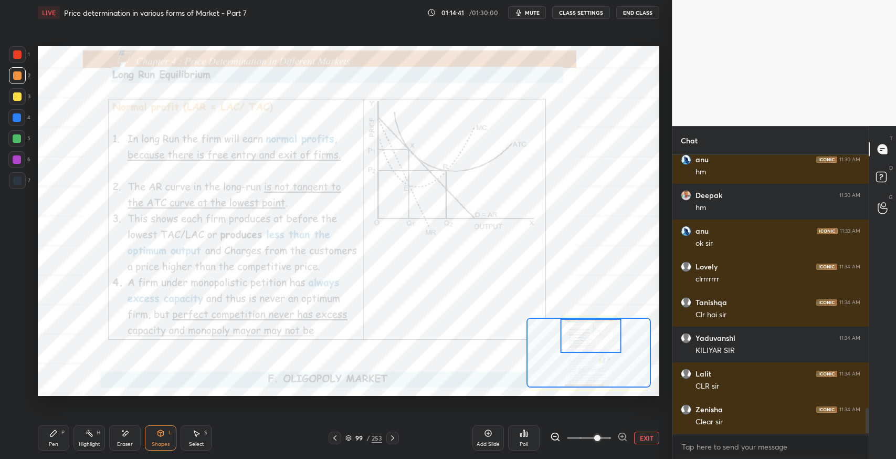
click at [155, 436] on div "Shapes L" at bounding box center [161, 437] width 32 height 25
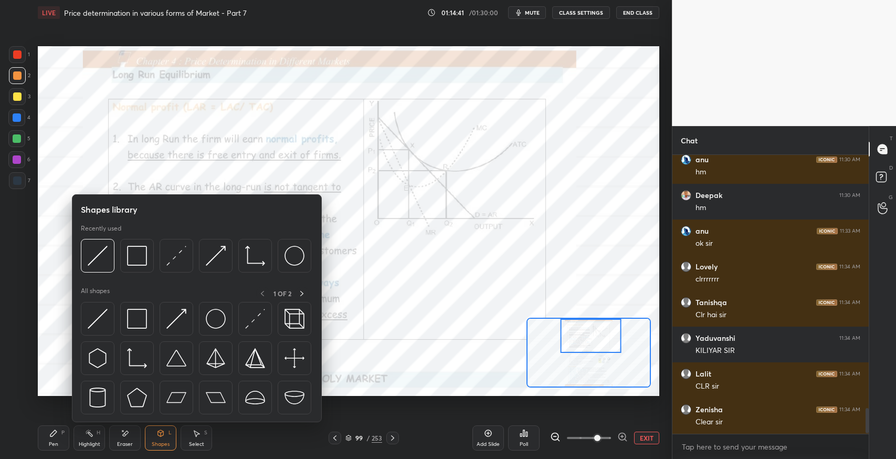
click at [96, 317] on img at bounding box center [98, 319] width 20 height 20
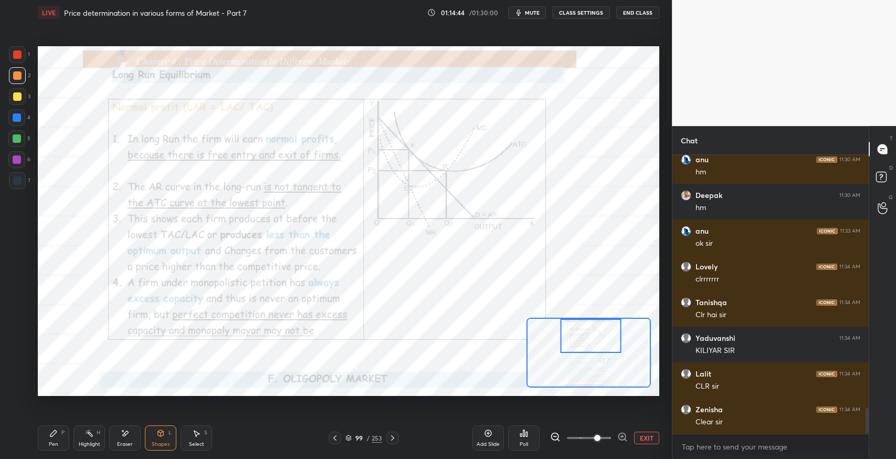
click at [59, 433] on div "Pen P" at bounding box center [54, 437] width 32 height 25
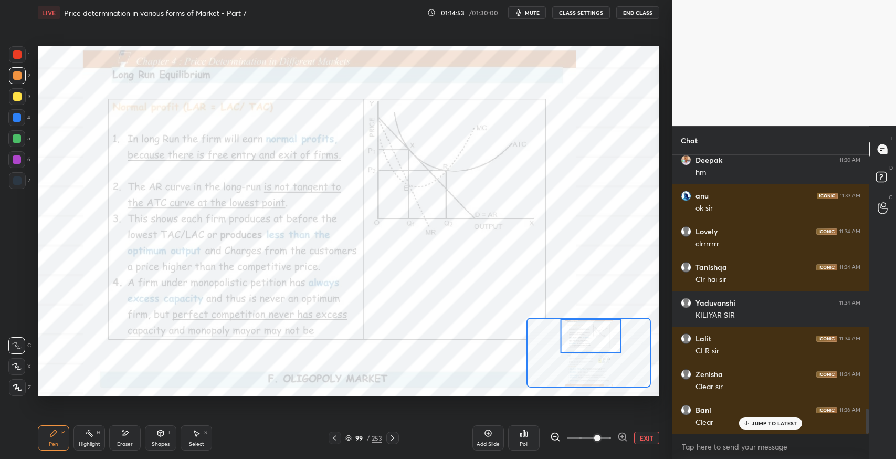
click at [13, 102] on div at bounding box center [17, 96] width 17 height 17
click at [23, 49] on div at bounding box center [17, 54] width 17 height 17
click at [487, 436] on icon at bounding box center [488, 433] width 8 height 8
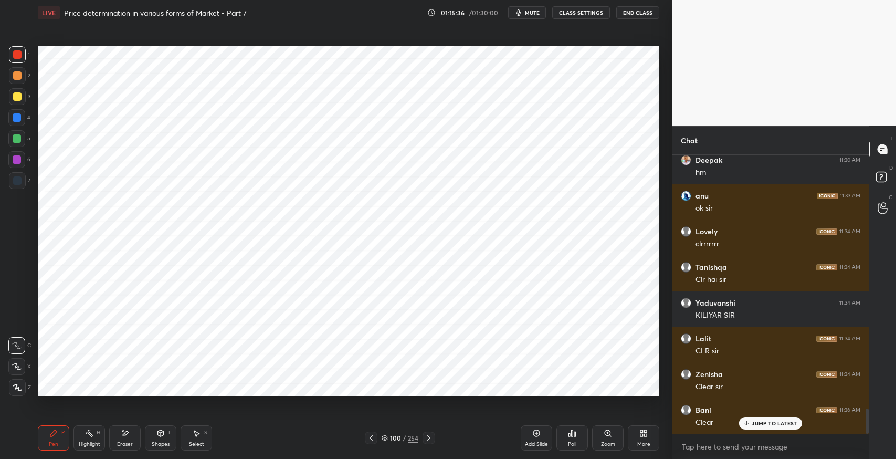
click at [20, 188] on div at bounding box center [17, 180] width 17 height 17
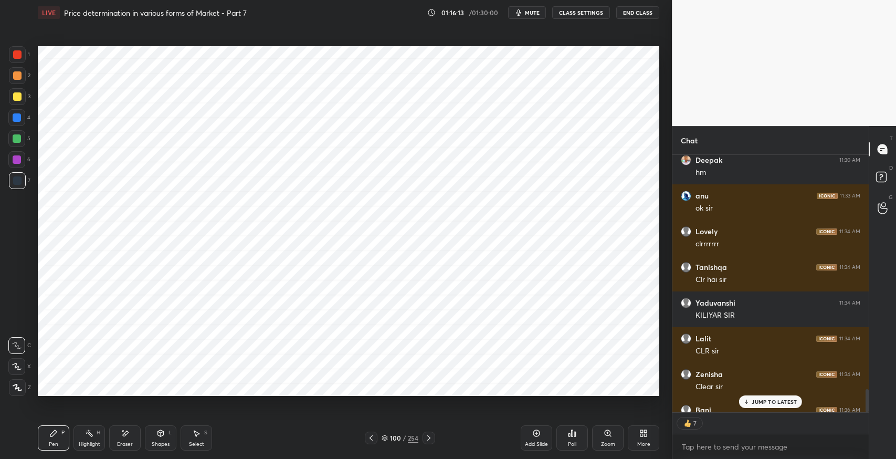
click at [372, 436] on icon at bounding box center [371, 438] width 8 height 8
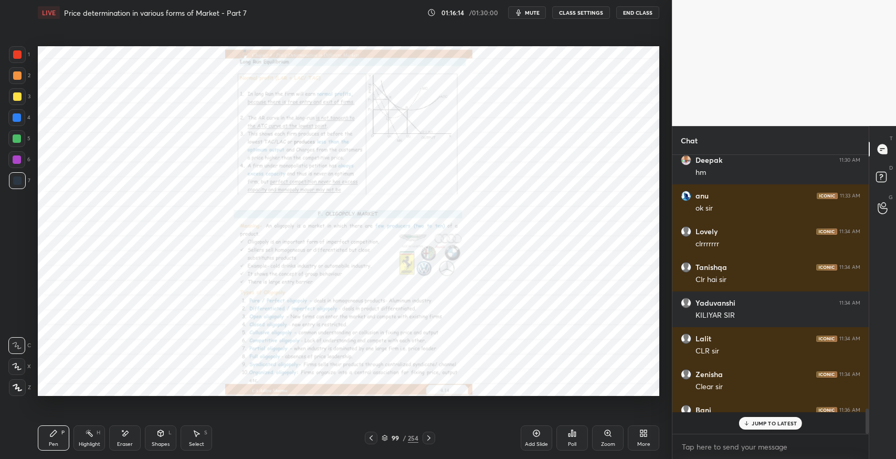
scroll to position [2794, 0]
click at [433, 441] on icon at bounding box center [429, 438] width 8 height 8
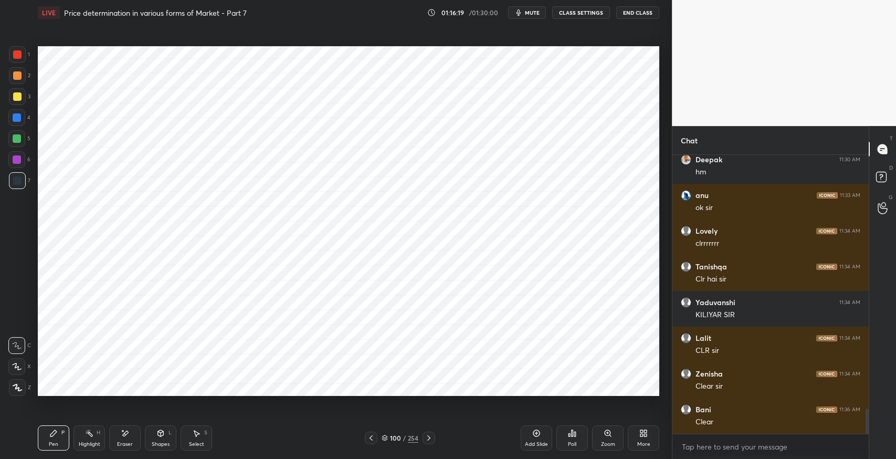
click at [428, 437] on icon at bounding box center [429, 438] width 8 height 8
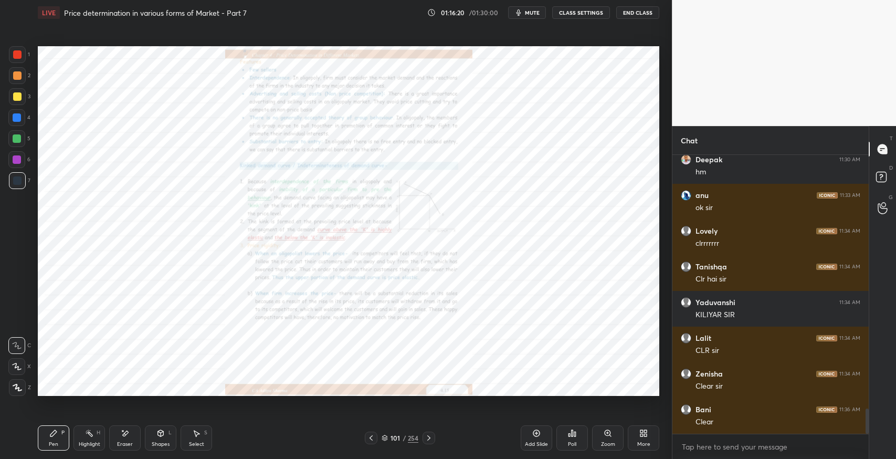
click at [428, 437] on icon at bounding box center [429, 438] width 8 height 8
click at [369, 437] on icon at bounding box center [371, 438] width 8 height 8
click at [371, 439] on icon at bounding box center [371, 437] width 3 height 5
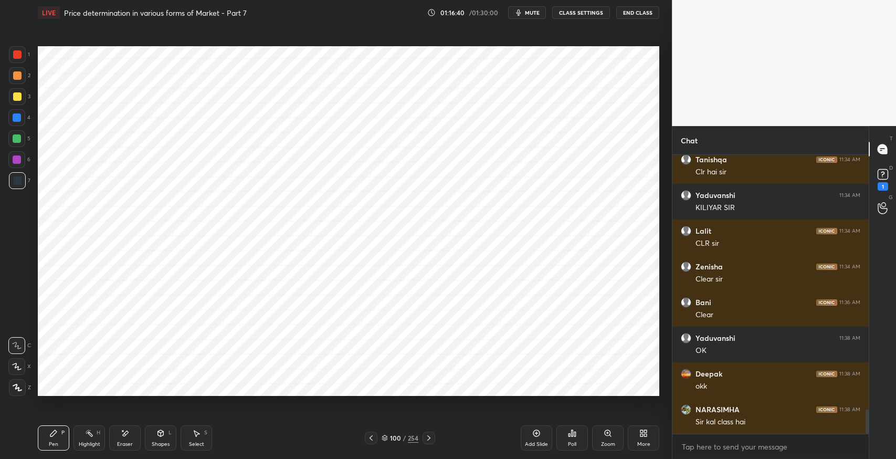
scroll to position [2936, 0]
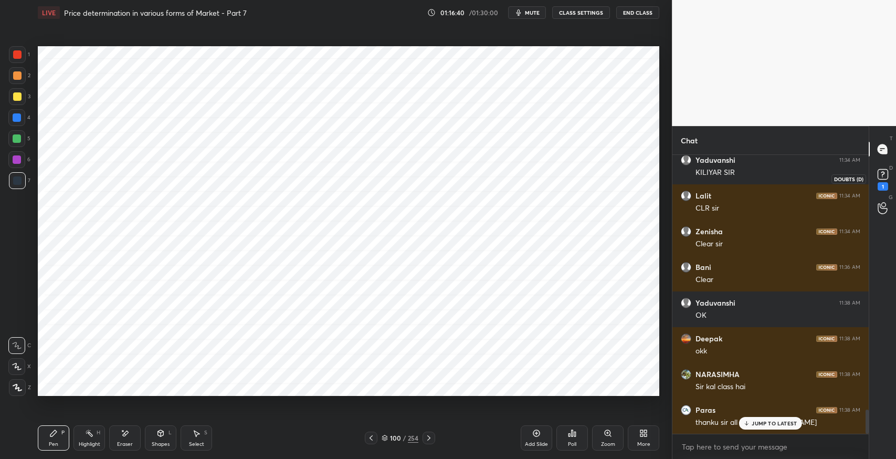
click at [884, 183] on div "1" at bounding box center [883, 186] width 11 height 8
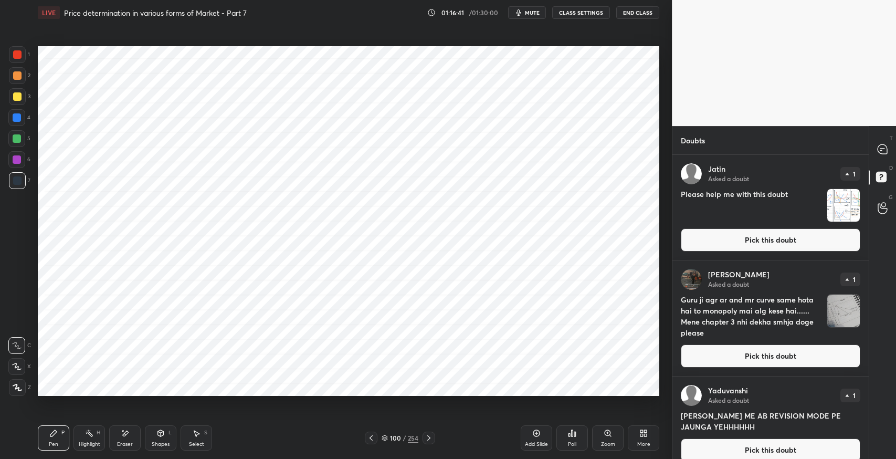
click at [754, 240] on button "Pick this doubt" at bounding box center [771, 239] width 180 height 23
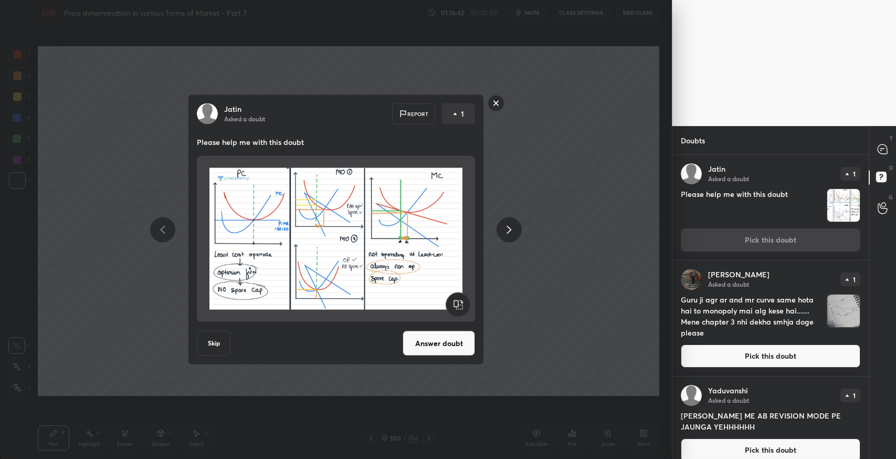
click at [441, 338] on button "Answer doubt" at bounding box center [439, 343] width 72 height 25
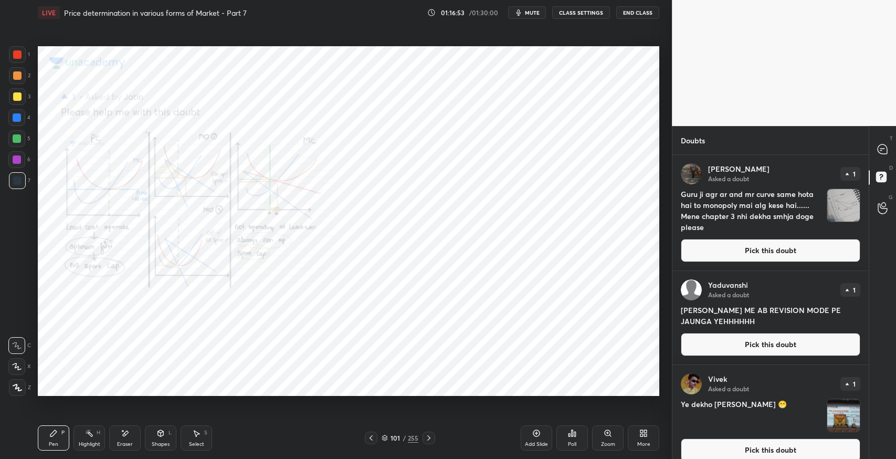
click at [729, 253] on button "Pick this doubt" at bounding box center [771, 250] width 180 height 23
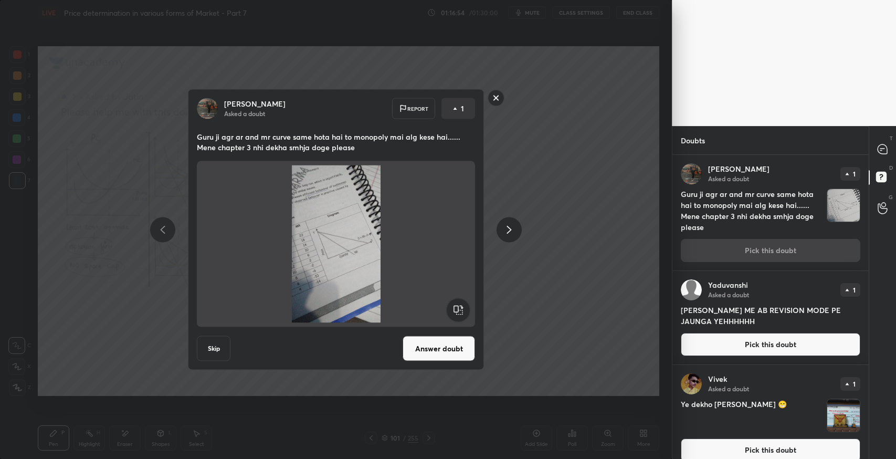
click at [438, 353] on button "Answer doubt" at bounding box center [439, 348] width 72 height 25
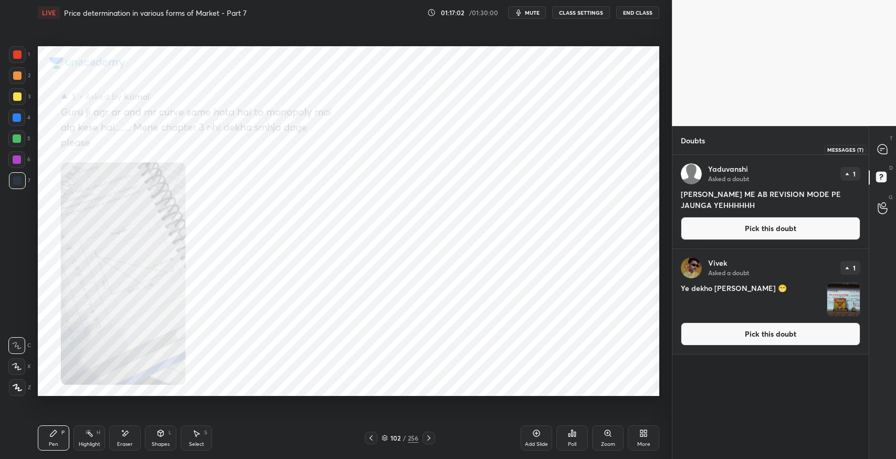
click at [886, 155] on div at bounding box center [883, 149] width 21 height 19
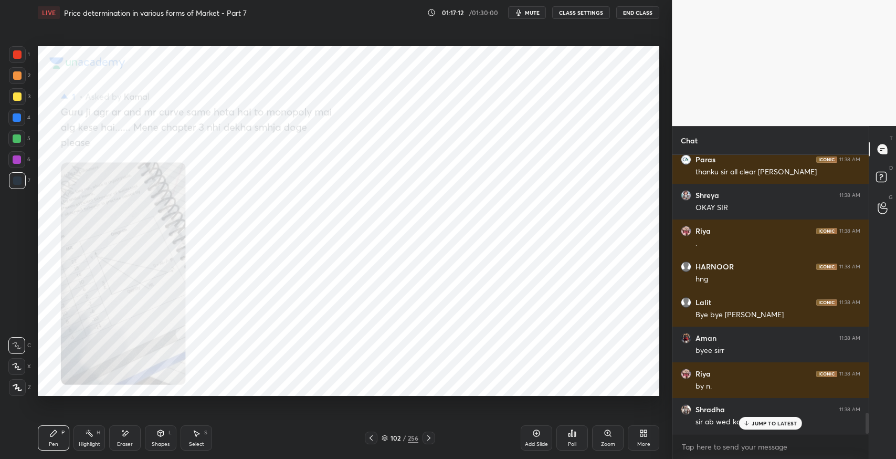
scroll to position [3420, 0]
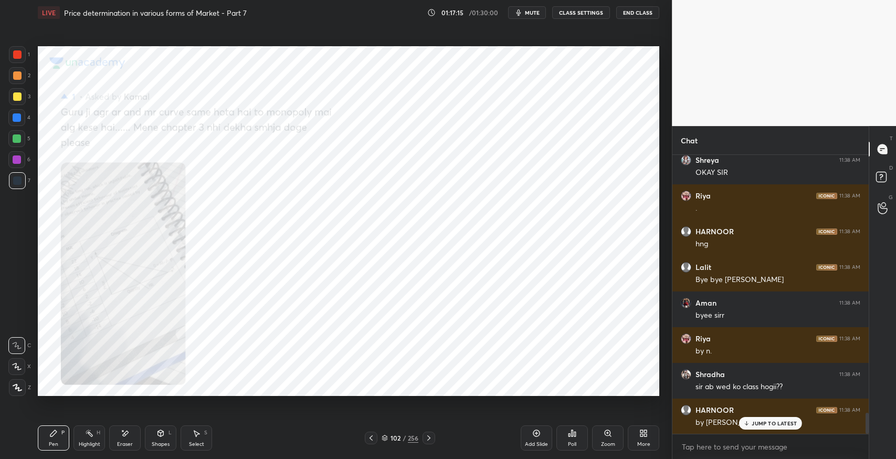
click at [536, 9] on span "mute" at bounding box center [532, 12] width 15 height 7
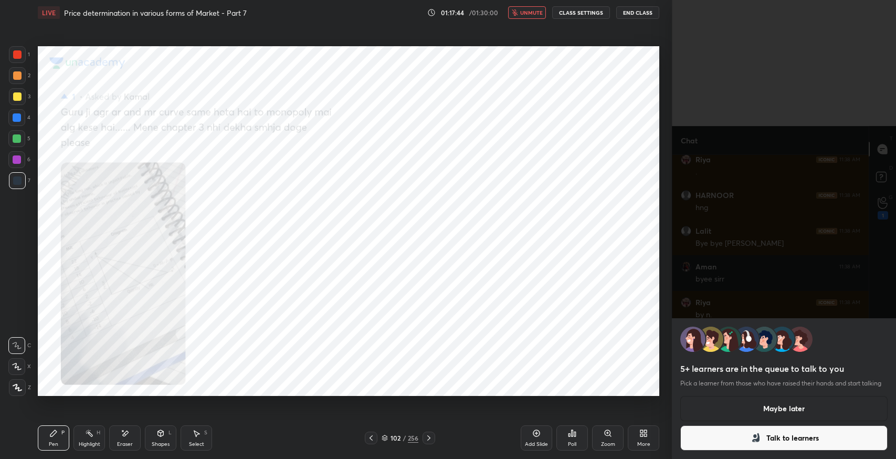
scroll to position [3514, 0]
click at [758, 437] on icon at bounding box center [755, 437] width 7 height 9
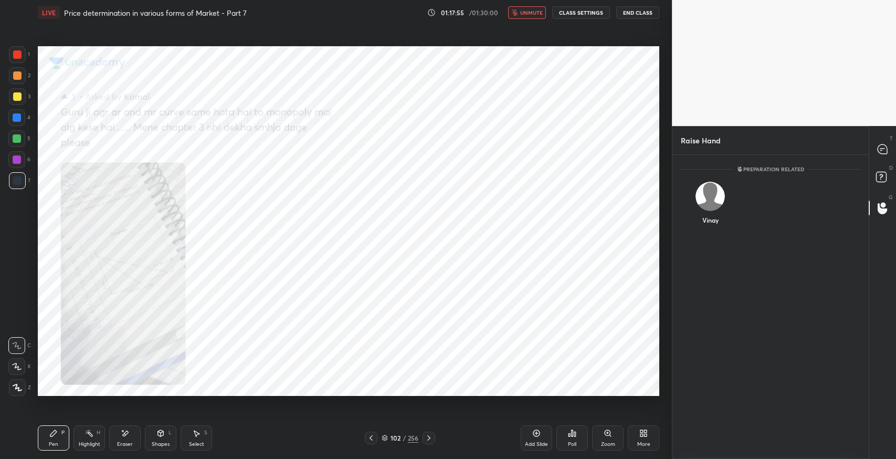
scroll to position [4, 3]
click at [882, 149] on icon at bounding box center [882, 149] width 4 height 0
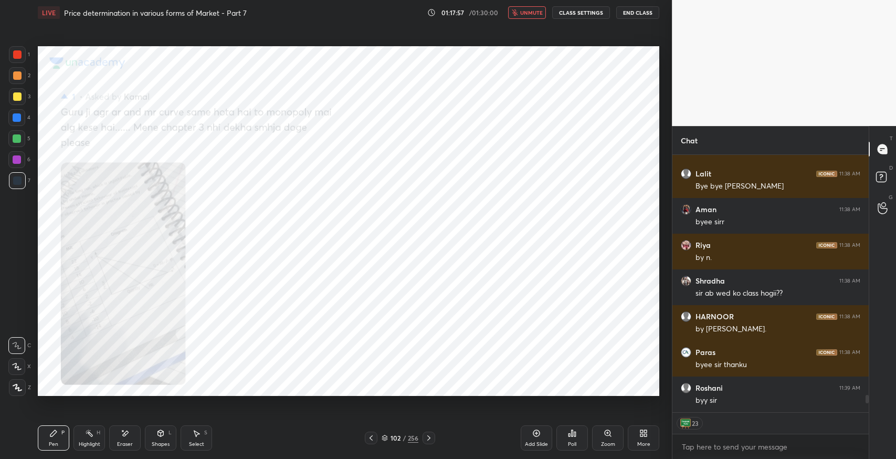
scroll to position [254, 193]
click at [533, 13] on span "unmute" at bounding box center [531, 12] width 23 height 7
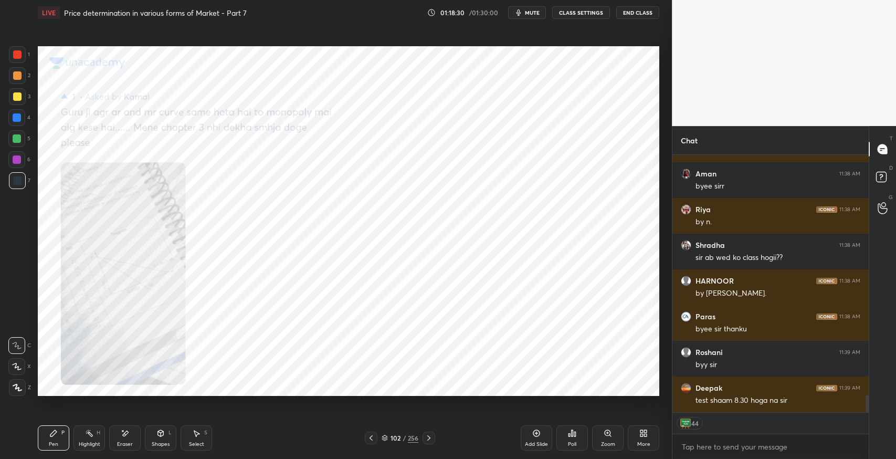
click at [530, 13] on span "mute" at bounding box center [532, 12] width 15 height 7
click at [529, 6] on button "unmute" at bounding box center [527, 12] width 38 height 13
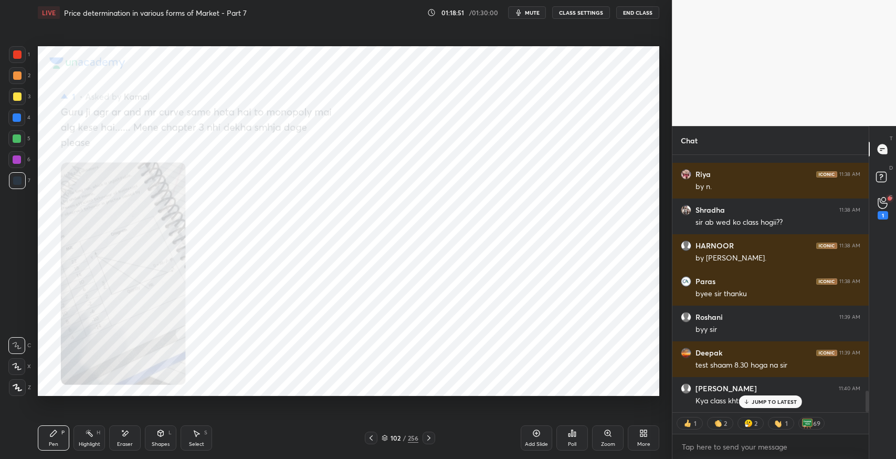
click at [752, 399] on div "JUMP TO LATEST" at bounding box center [770, 401] width 63 height 13
click at [886, 171] on icon at bounding box center [883, 178] width 19 height 19
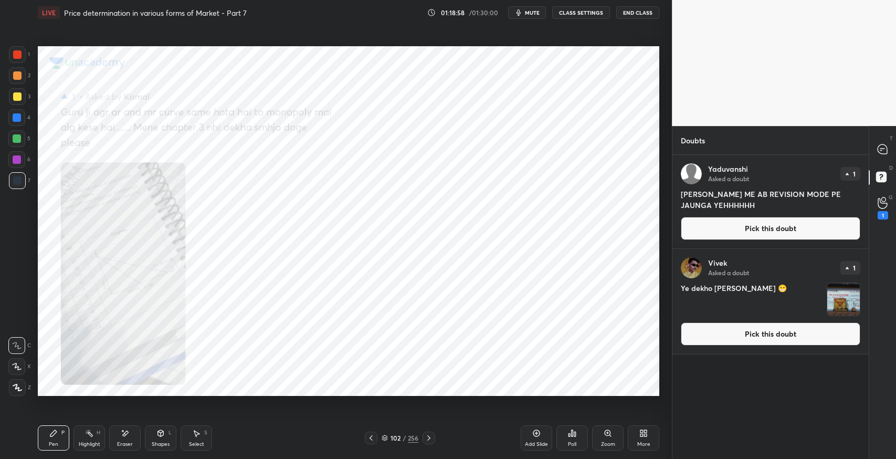
click at [761, 338] on button "Pick this doubt" at bounding box center [771, 333] width 180 height 23
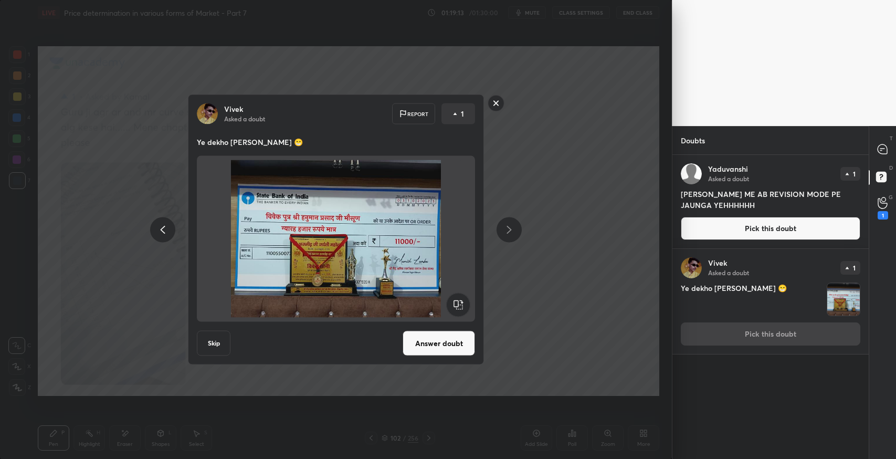
click at [557, 237] on div "Vivek Asked a doubt Report 1 Ye dekho sir kya mila 😁 Skip Answer doubt" at bounding box center [336, 229] width 672 height 459
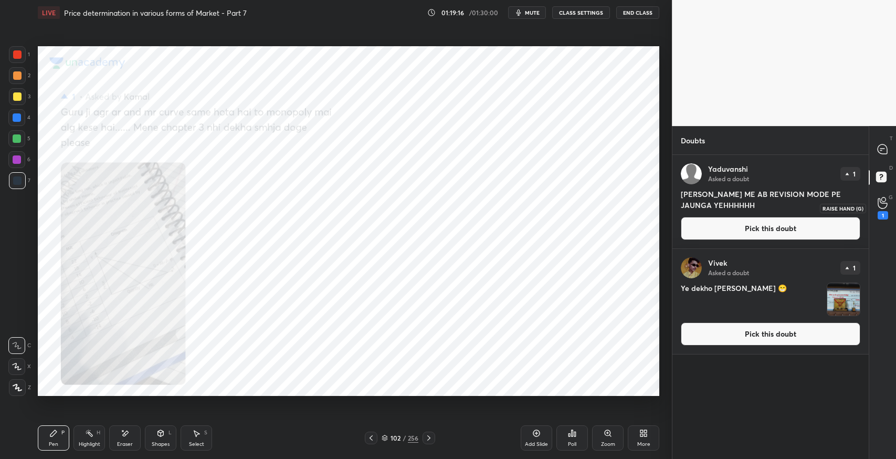
click at [882, 205] on icon at bounding box center [883, 203] width 10 height 12
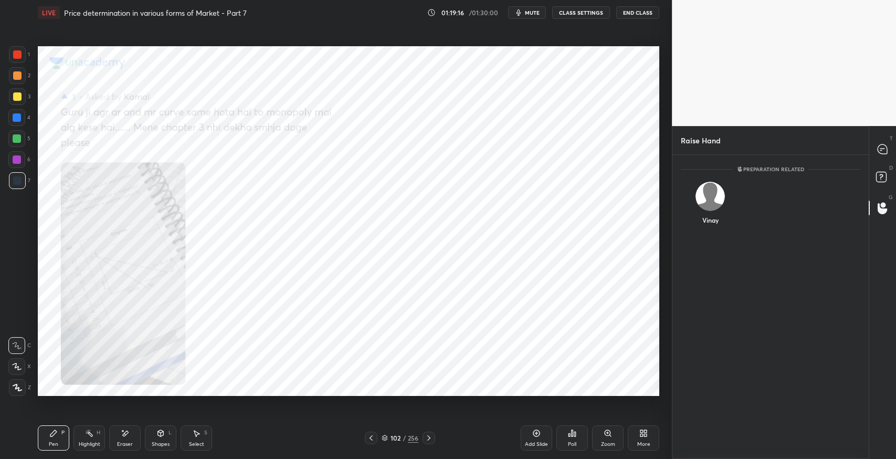
drag, startPoint x: 721, startPoint y: 195, endPoint x: 715, endPoint y: 208, distance: 14.6
click at [721, 194] on div "Vinay" at bounding box center [710, 205] width 59 height 61
click at [709, 230] on button "INVITE" at bounding box center [711, 228] width 50 height 14
click at [885, 194] on div "G Raise Hand (G)" at bounding box center [882, 207] width 27 height 29
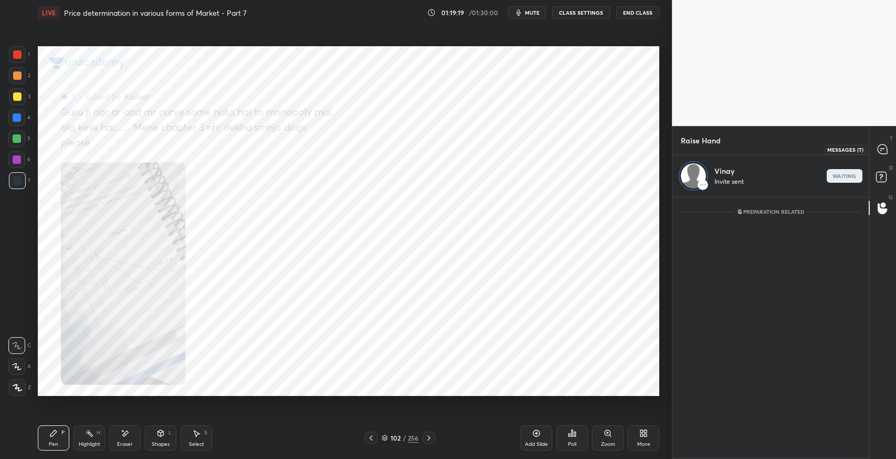
click at [886, 145] on icon at bounding box center [882, 148] width 9 height 9
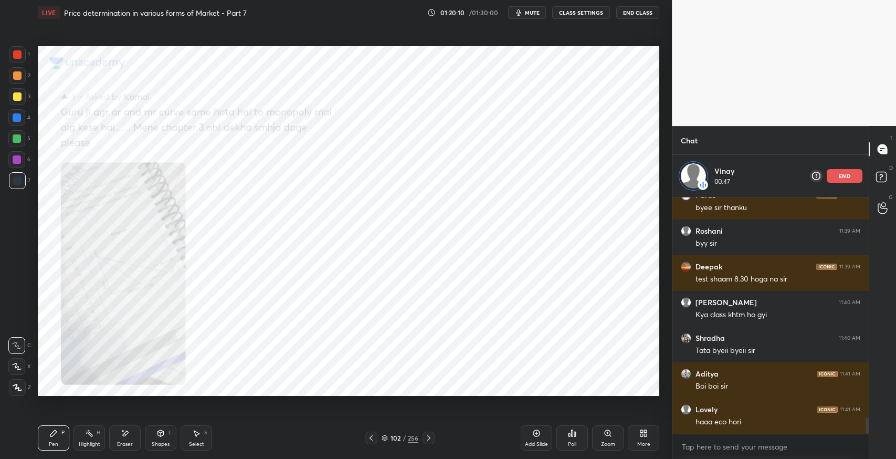
scroll to position [3163, 0]
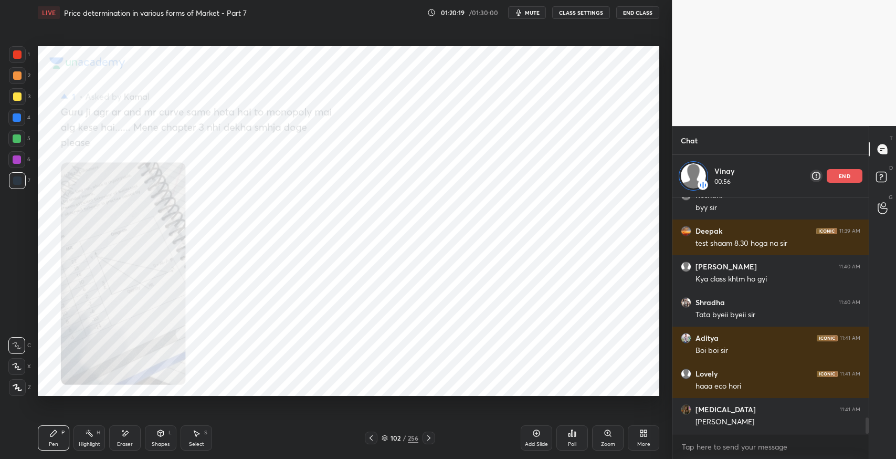
click at [532, 17] on button "mute" at bounding box center [527, 12] width 38 height 13
click at [517, 13] on icon "button" at bounding box center [515, 12] width 6 height 6
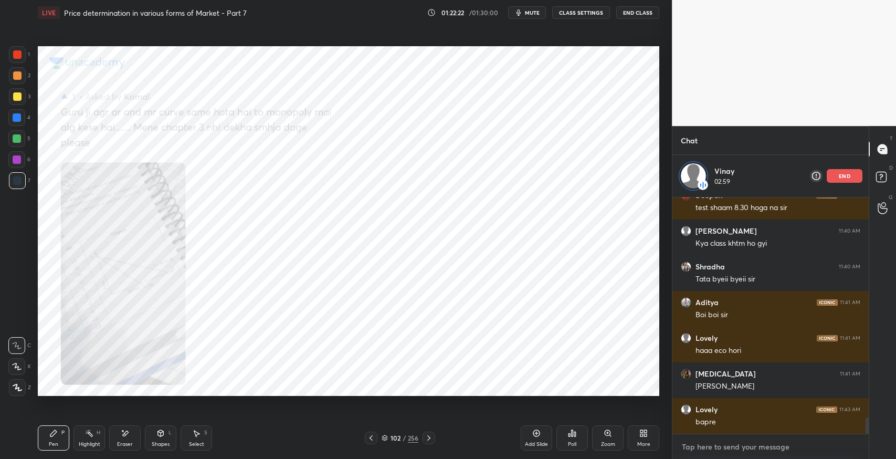
type textarea "x"
click at [720, 447] on textarea at bounding box center [771, 446] width 180 height 17
paste textarea "https://docs.google.com/spreadsheets/d/1TvzoViy8k-Lv3QPTs6DKO6905GsMj8lrbkTy5hy…"
type textarea "https://docs.google.com/spreadsheets/d/1TvzoViy8k-Lv3QPTs6DKO6905GsMj8lrbkTy5hy…"
type textarea "x"
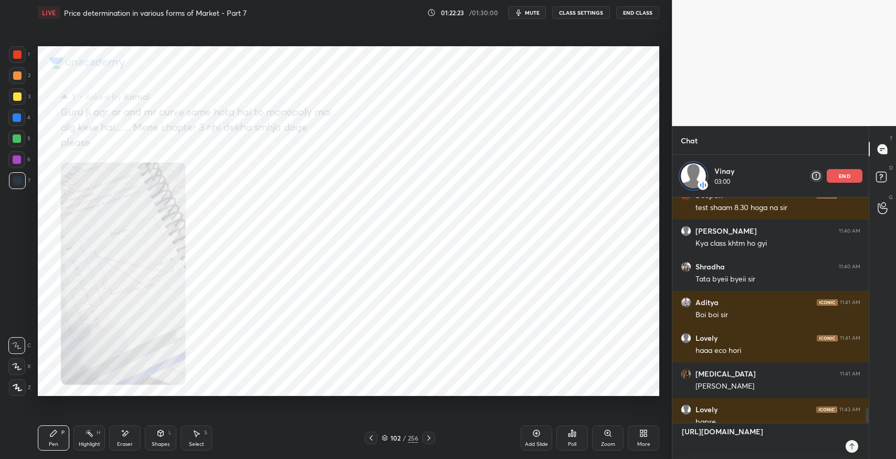
scroll to position [259, 193]
type textarea "https://docs.google.com/spreadsheets/d/1TvzoViy8k-Lv3QPTs6DKO6905GsMj8lrbkTy5hy…"
type textarea "x"
click at [853, 449] on icon at bounding box center [852, 446] width 8 height 8
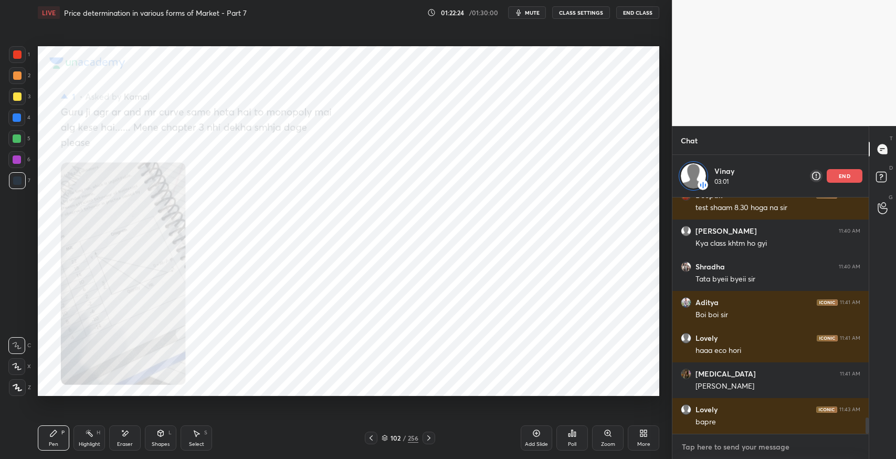
scroll to position [3285, 0]
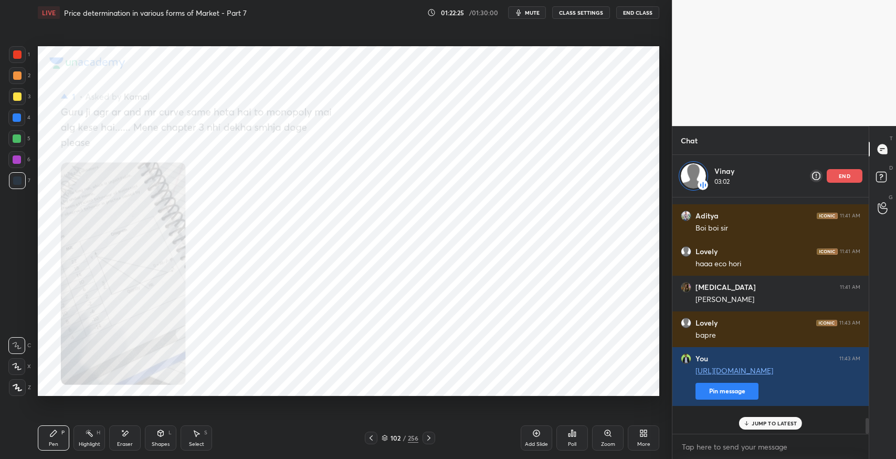
click at [696, 400] on button "Pin message" at bounding box center [727, 391] width 63 height 17
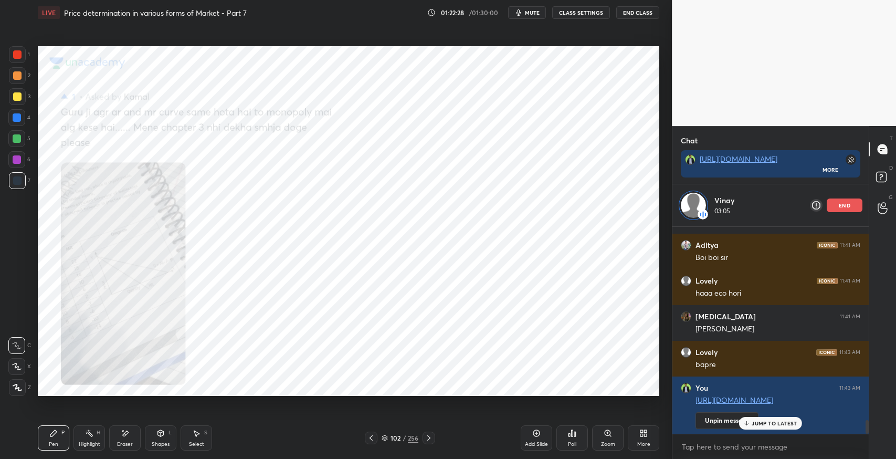
click at [127, 439] on div "Eraser" at bounding box center [125, 437] width 32 height 25
click at [850, 205] on p "end" at bounding box center [845, 205] width 12 height 5
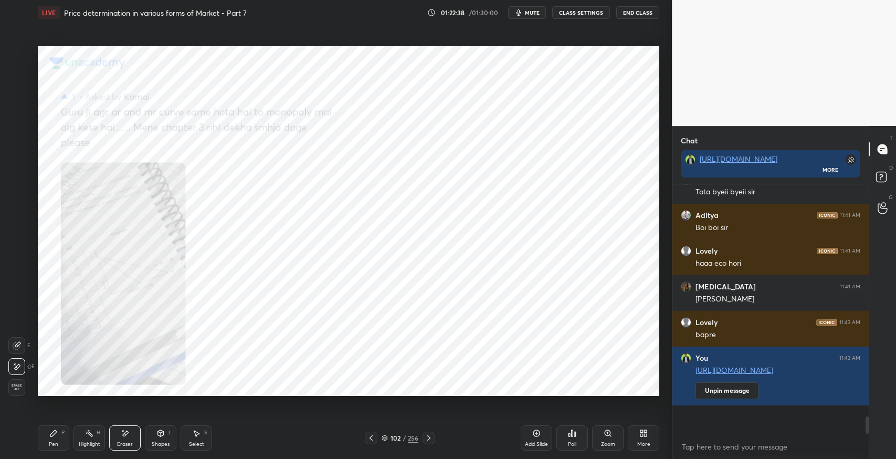
scroll to position [3308, 0]
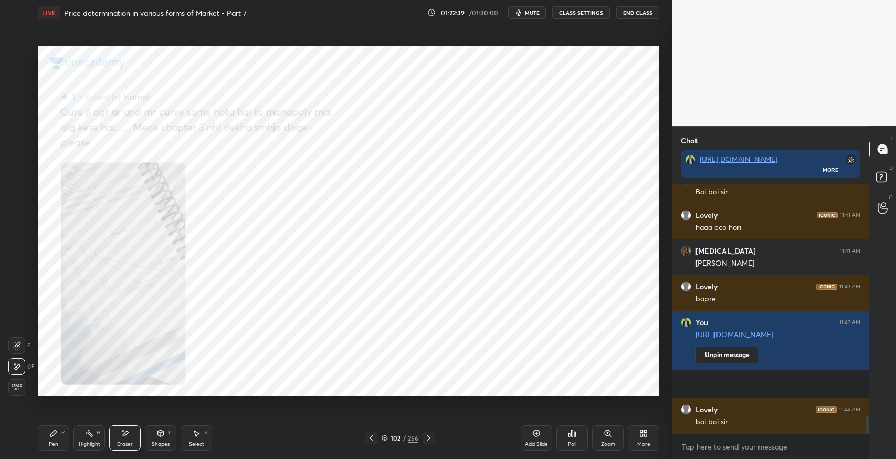
click at [644, 14] on button "End Class" at bounding box center [637, 12] width 43 height 13
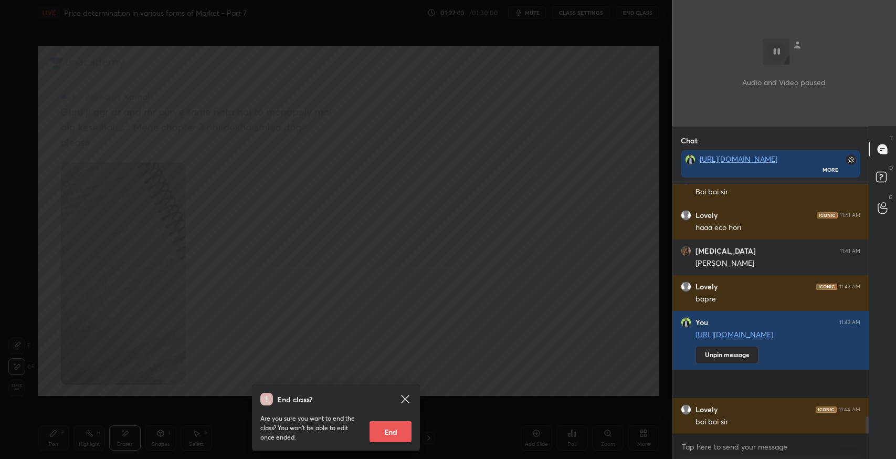
click at [392, 427] on button "End" at bounding box center [391, 431] width 42 height 21
type textarea "x"
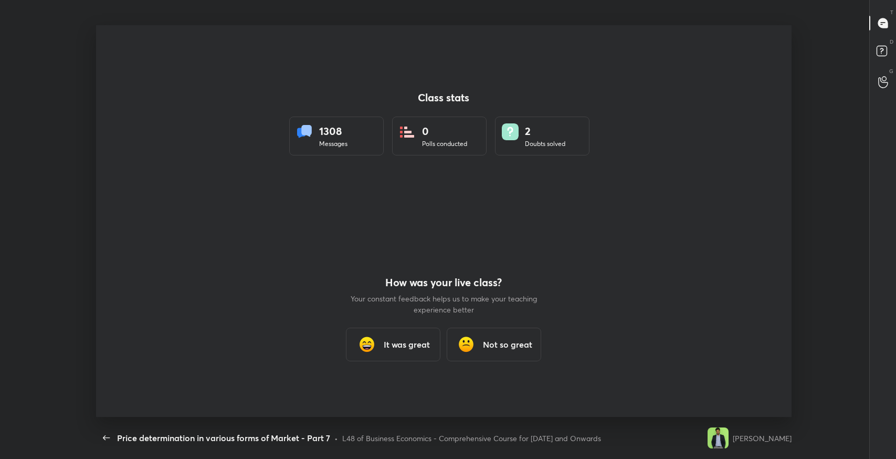
scroll to position [52112, 51616]
click at [395, 342] on h3 "It was great" at bounding box center [407, 344] width 46 height 13
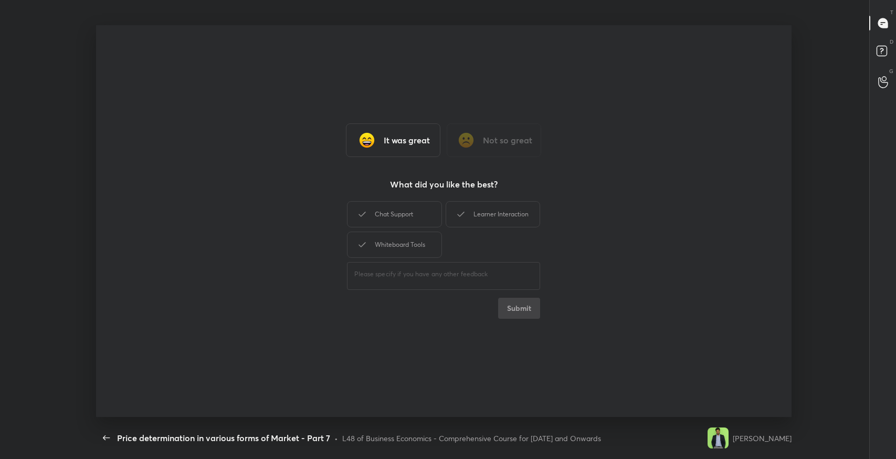
drag, startPoint x: 423, startPoint y: 211, endPoint x: 440, endPoint y: 206, distance: 17.5
click at [432, 208] on div "Chat Support" at bounding box center [394, 214] width 95 height 26
drag, startPoint x: 450, startPoint y: 209, endPoint x: 435, endPoint y: 241, distance: 35.7
click at [452, 211] on div "Learner Interaction" at bounding box center [493, 214] width 95 height 26
drag, startPoint x: 434, startPoint y: 242, endPoint x: 454, endPoint y: 247, distance: 20.3
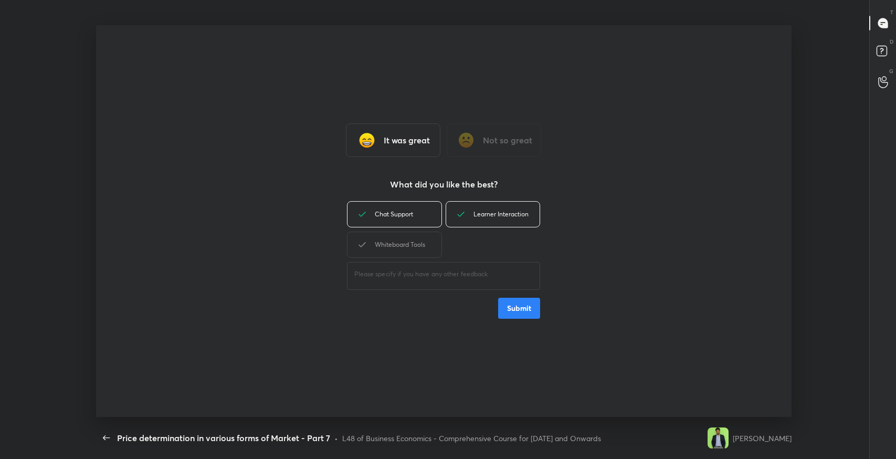
click at [441, 246] on div "Whiteboard Tools" at bounding box center [394, 245] width 95 height 26
click at [532, 307] on button "Submit" at bounding box center [519, 308] width 42 height 21
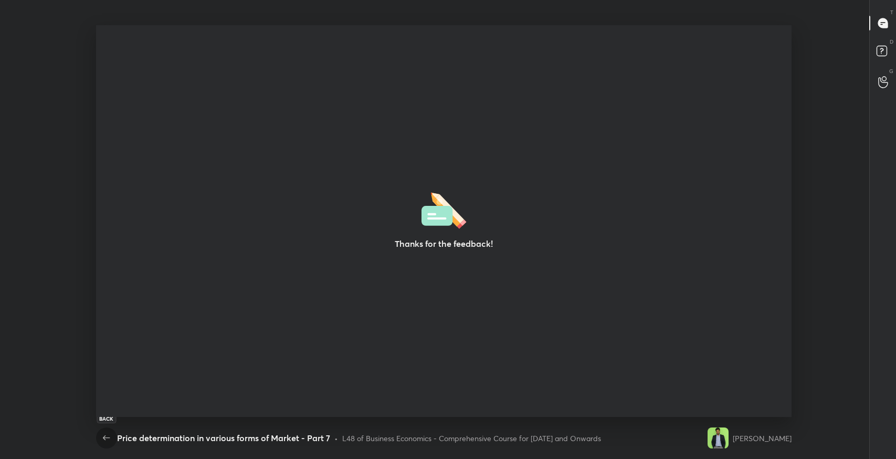
click at [101, 439] on icon "button" at bounding box center [106, 438] width 13 height 13
